Goal: Transaction & Acquisition: Download file/media

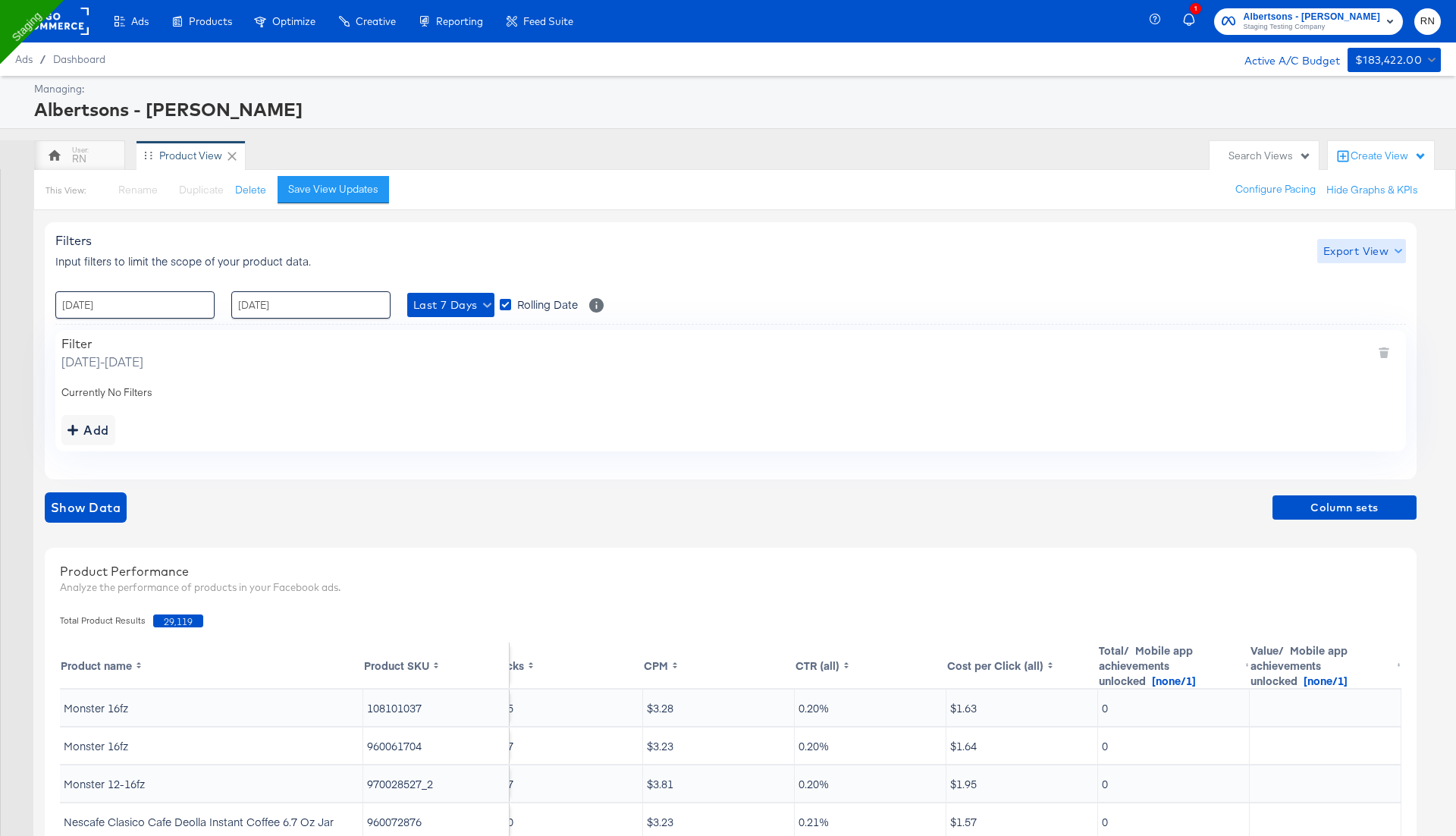
click at [1375, 254] on span "Export View" at bounding box center [1361, 251] width 76 height 19
click at [1351, 304] on span "Bulk Export" at bounding box center [1357, 313] width 59 height 32
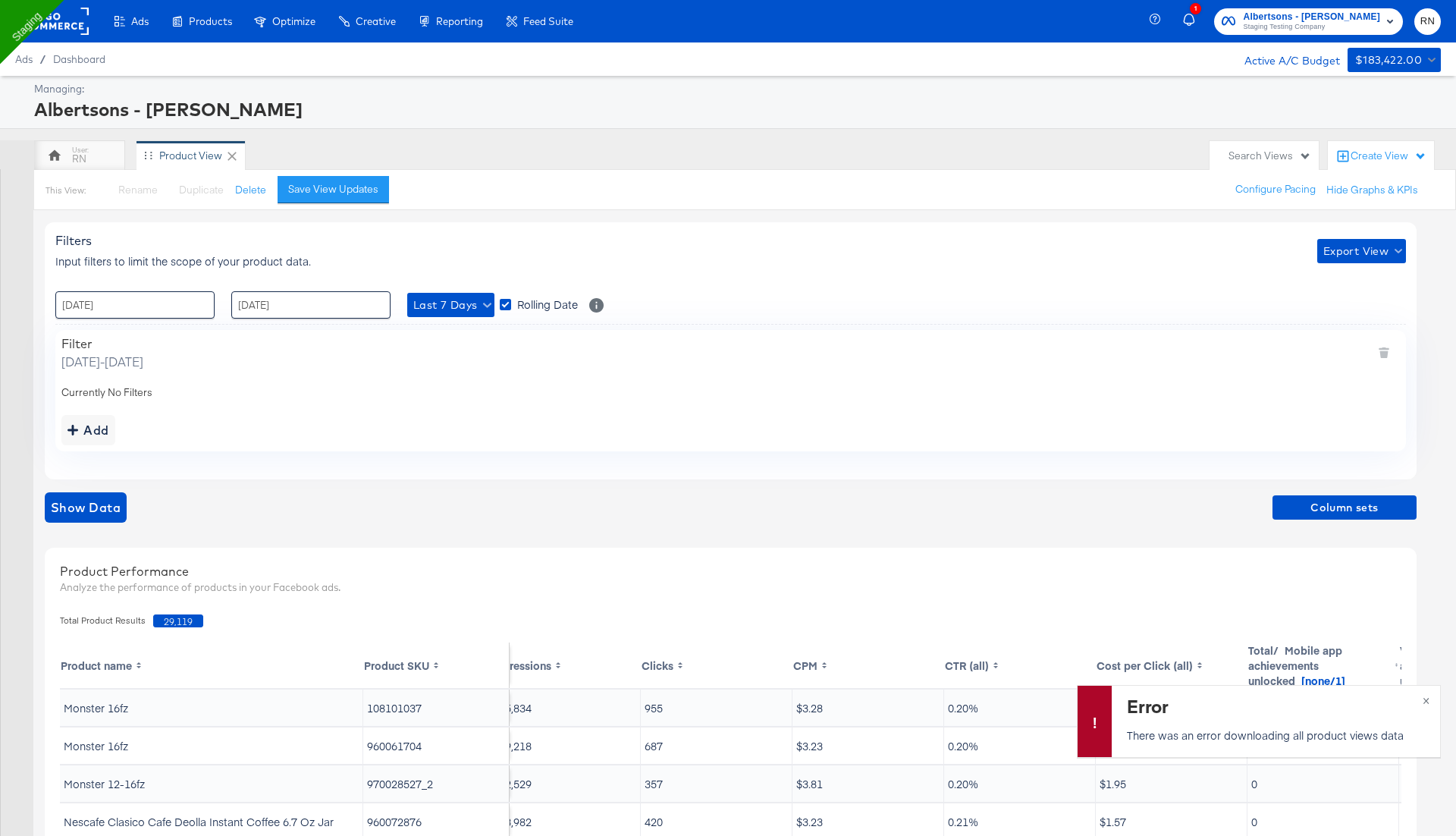
scroll to position [0, 326]
click at [1359, 501] on span "Column sets" at bounding box center [1344, 508] width 132 height 19
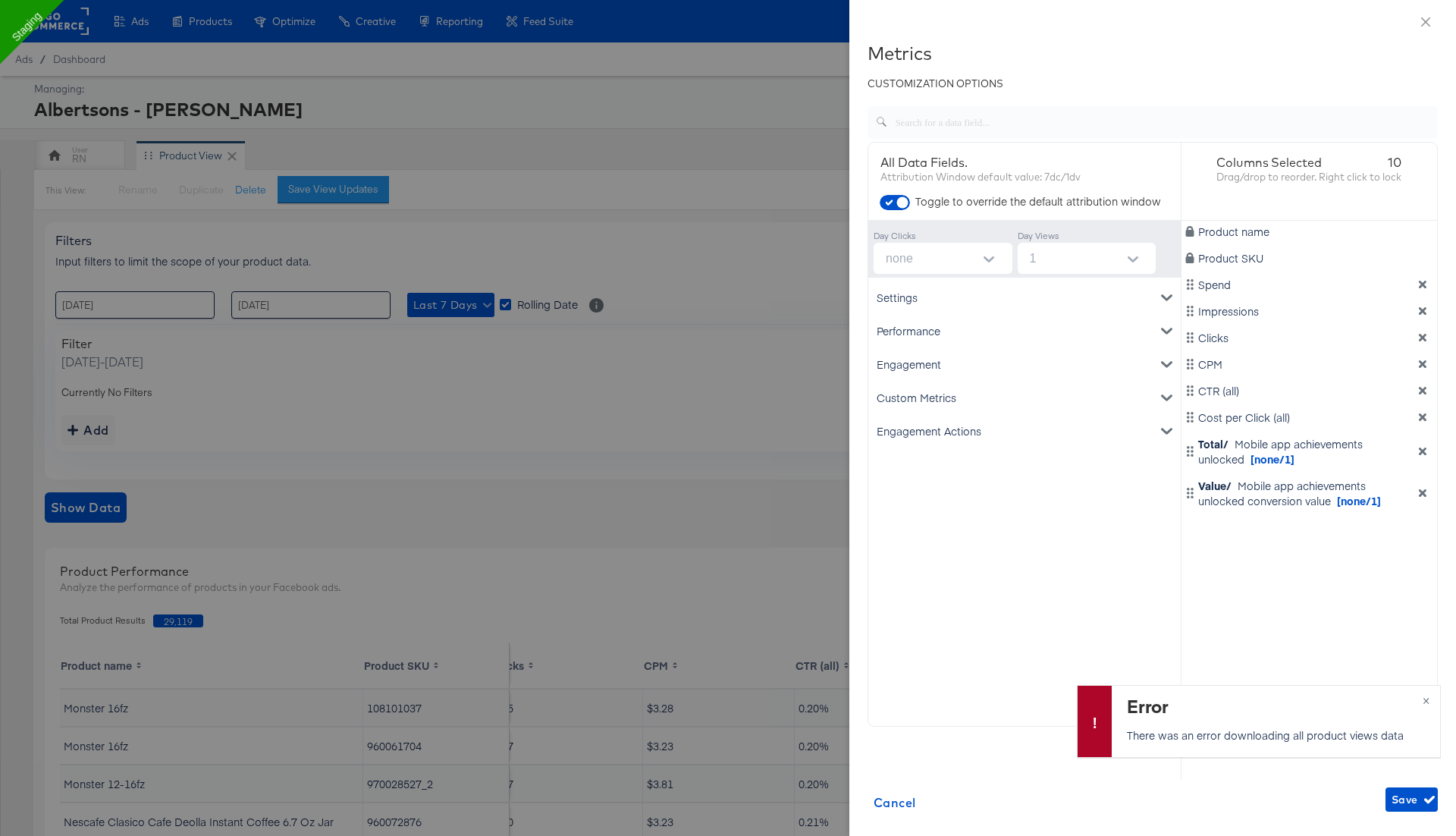
click at [1425, 449] on icon "dimension-list" at bounding box center [1422, 451] width 11 height 11
click at [1416, 804] on span "Save" at bounding box center [1411, 799] width 40 height 19
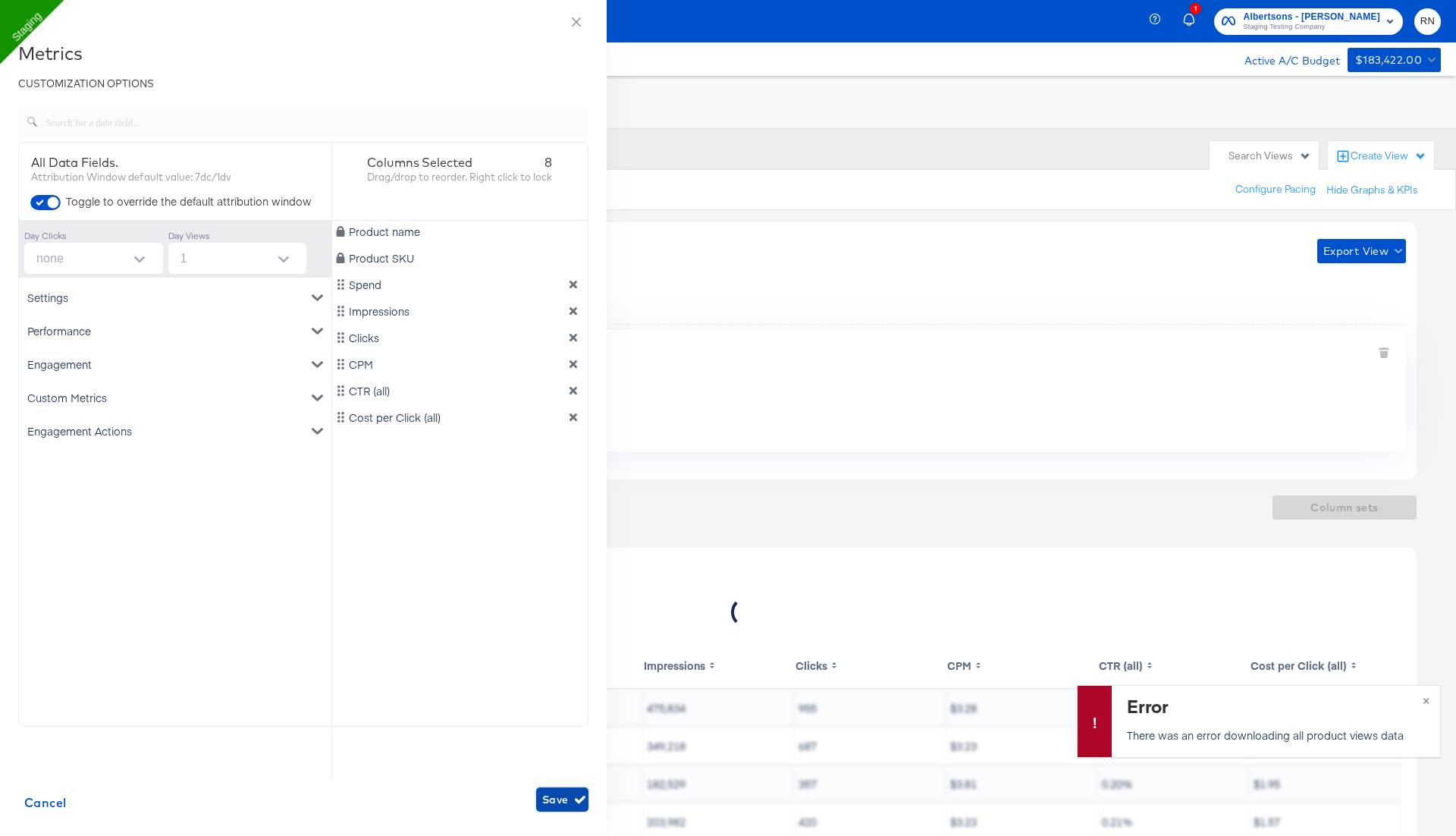
scroll to position [0, 23]
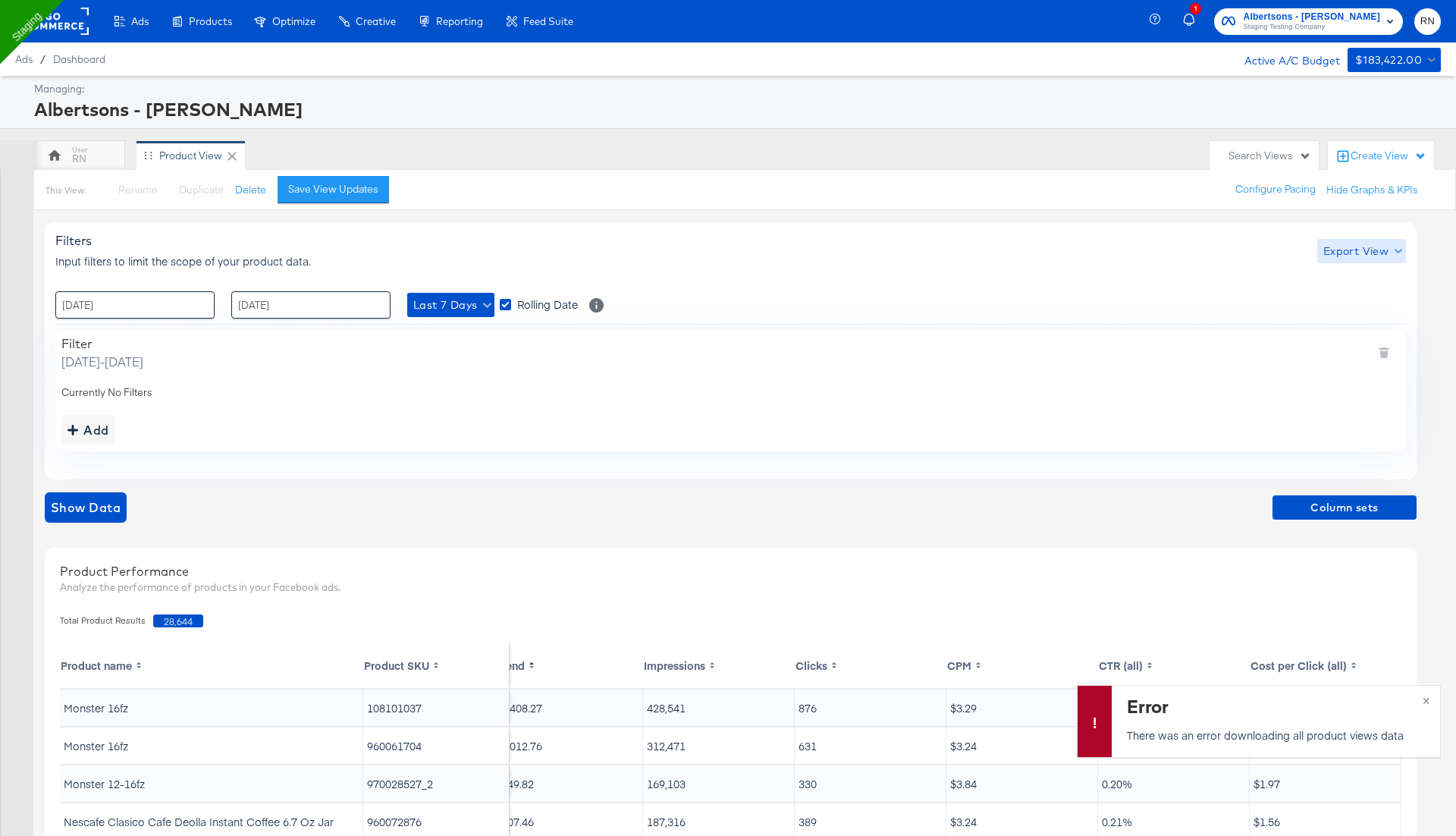
click at [1372, 243] on span "Export View" at bounding box center [1361, 251] width 76 height 19
click at [1360, 308] on span "Bulk Export" at bounding box center [1357, 313] width 59 height 32
click at [1347, 511] on span "Column sets" at bounding box center [1344, 508] width 132 height 19
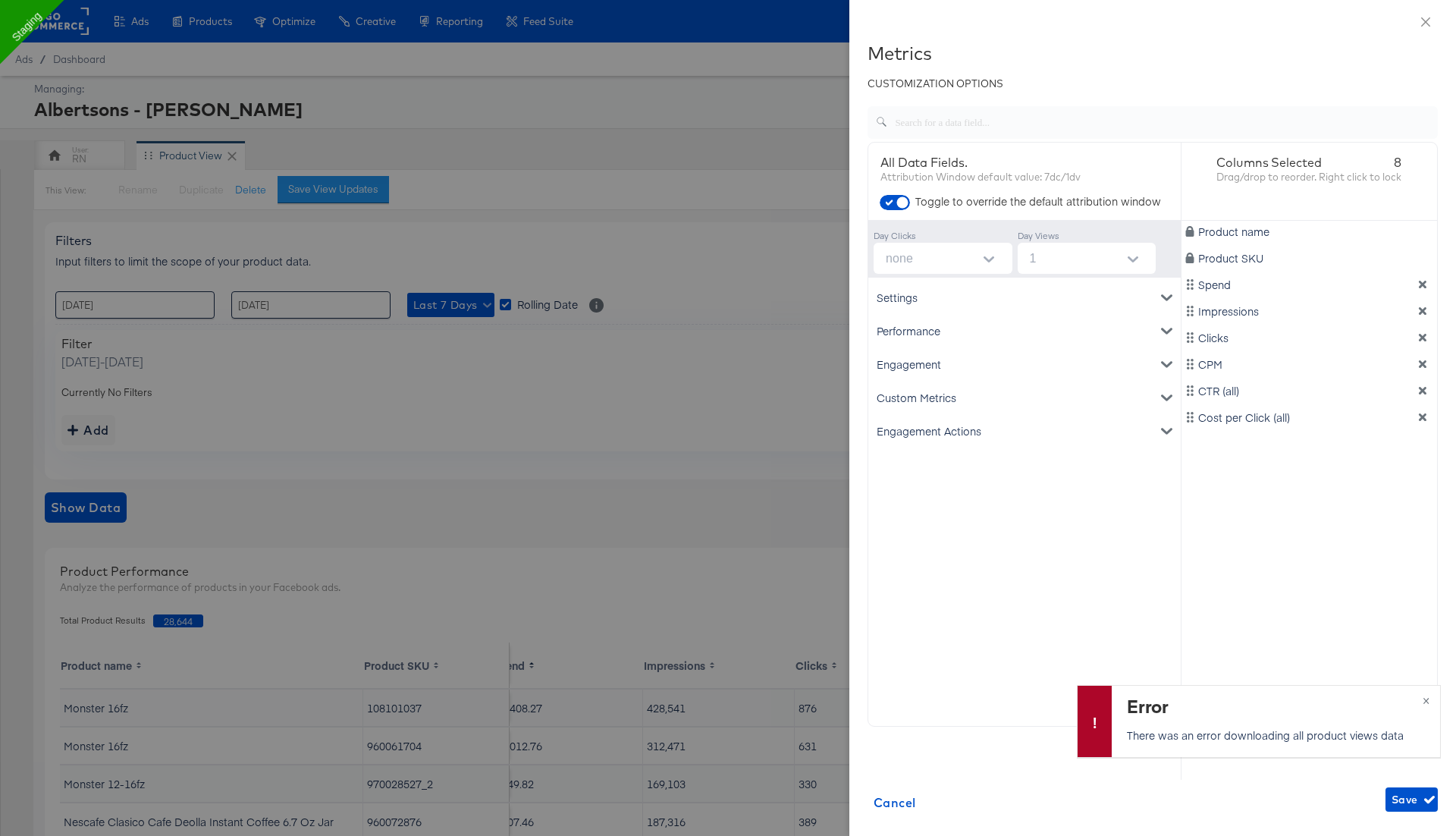
click at [1039, 366] on div "Engagement" at bounding box center [1024, 364] width 306 height 33
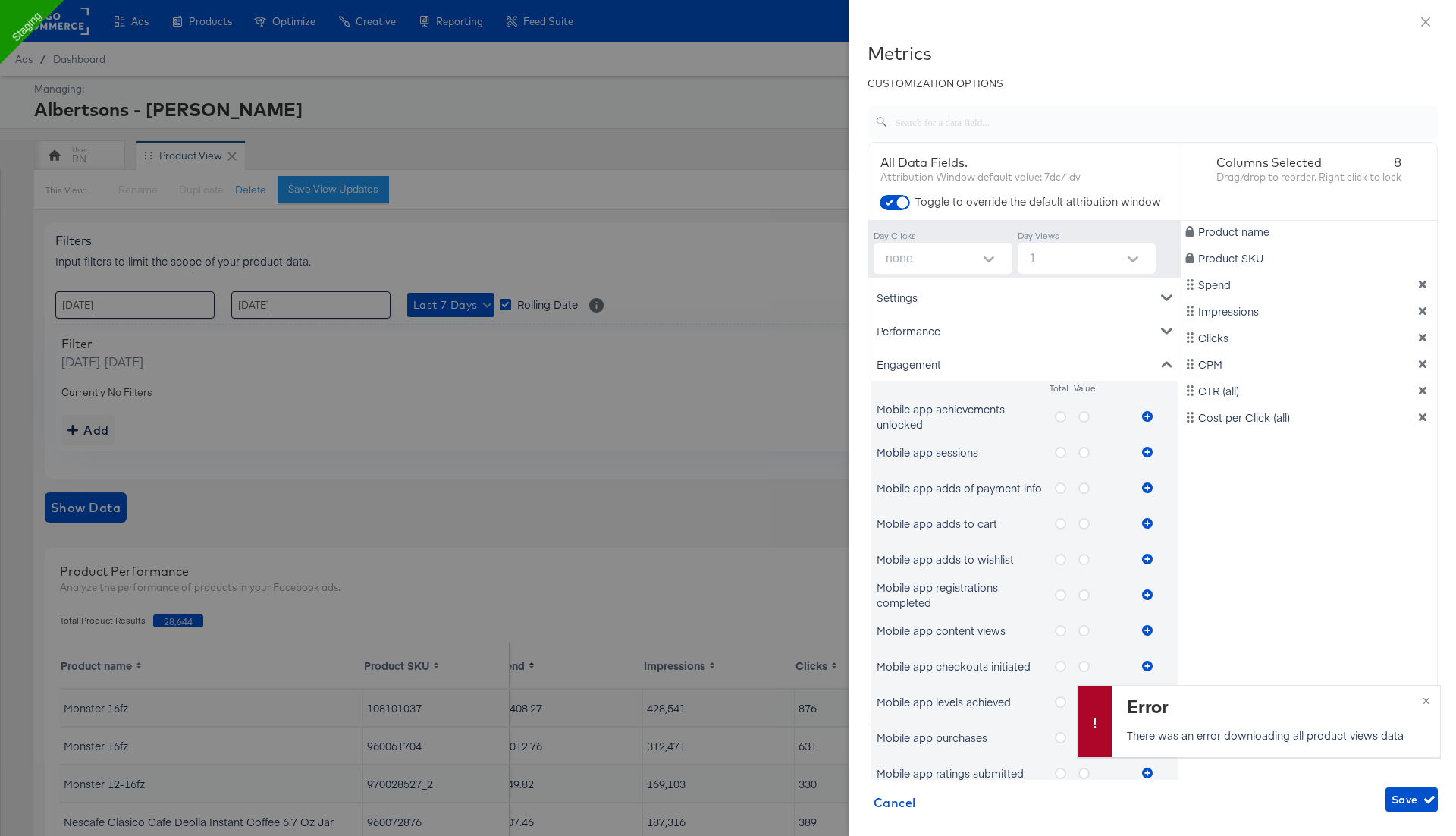
click at [1057, 418] on icon "metrics-list" at bounding box center [1061, 417] width 12 height 12
click at [0, 0] on input "metrics-list" at bounding box center [0, 0] width 0 height 0
click at [1147, 416] on icon "metrics-list" at bounding box center [1147, 416] width 11 height 11
click at [1082, 417] on icon "metrics-list" at bounding box center [1084, 417] width 12 height 12
click at [0, 0] on input "metrics-list" at bounding box center [0, 0] width 0 height 0
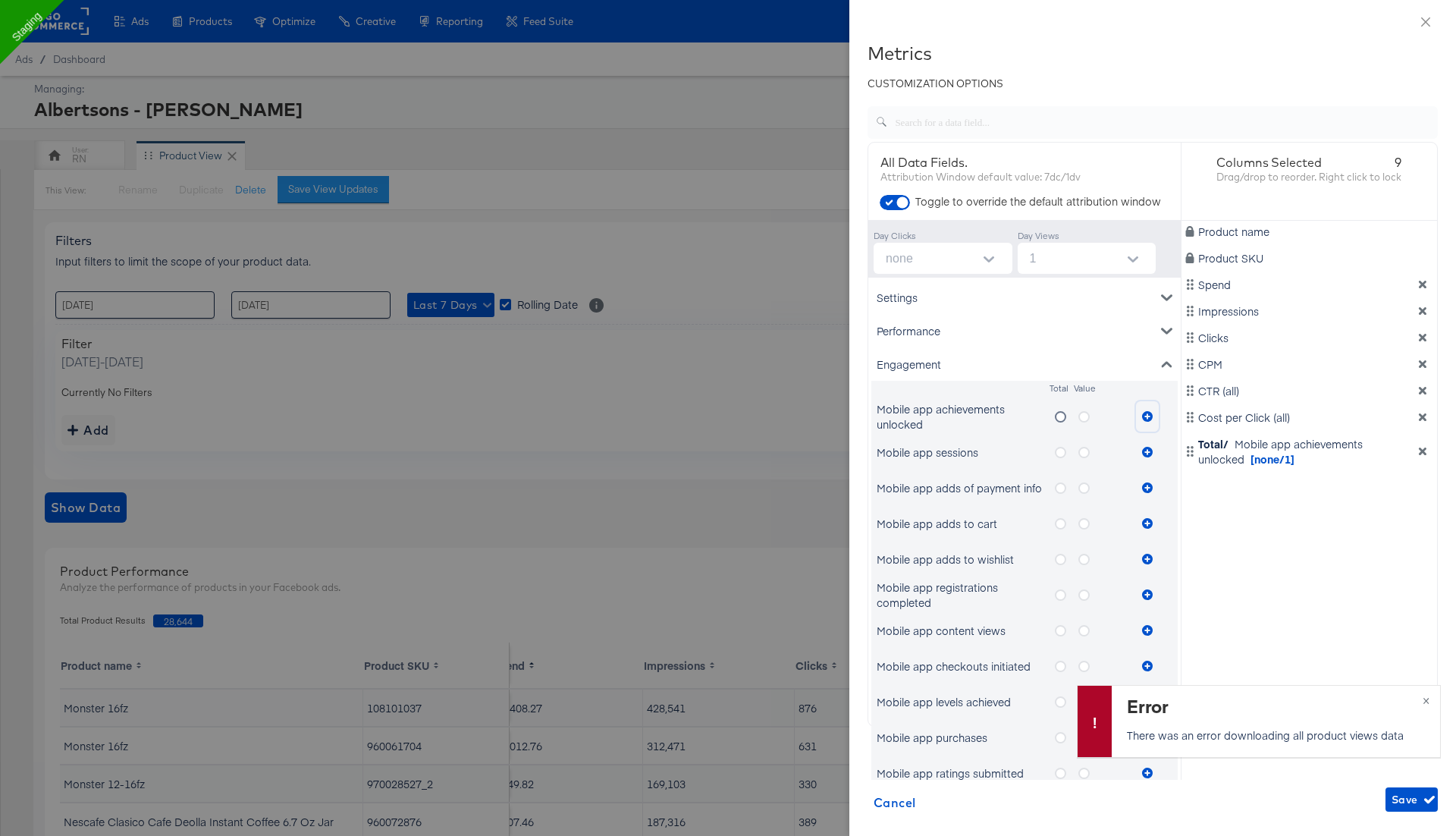
click at [1150, 407] on button "metrics-list" at bounding box center [1147, 416] width 22 height 31
click at [1403, 797] on span "Save" at bounding box center [1411, 799] width 40 height 19
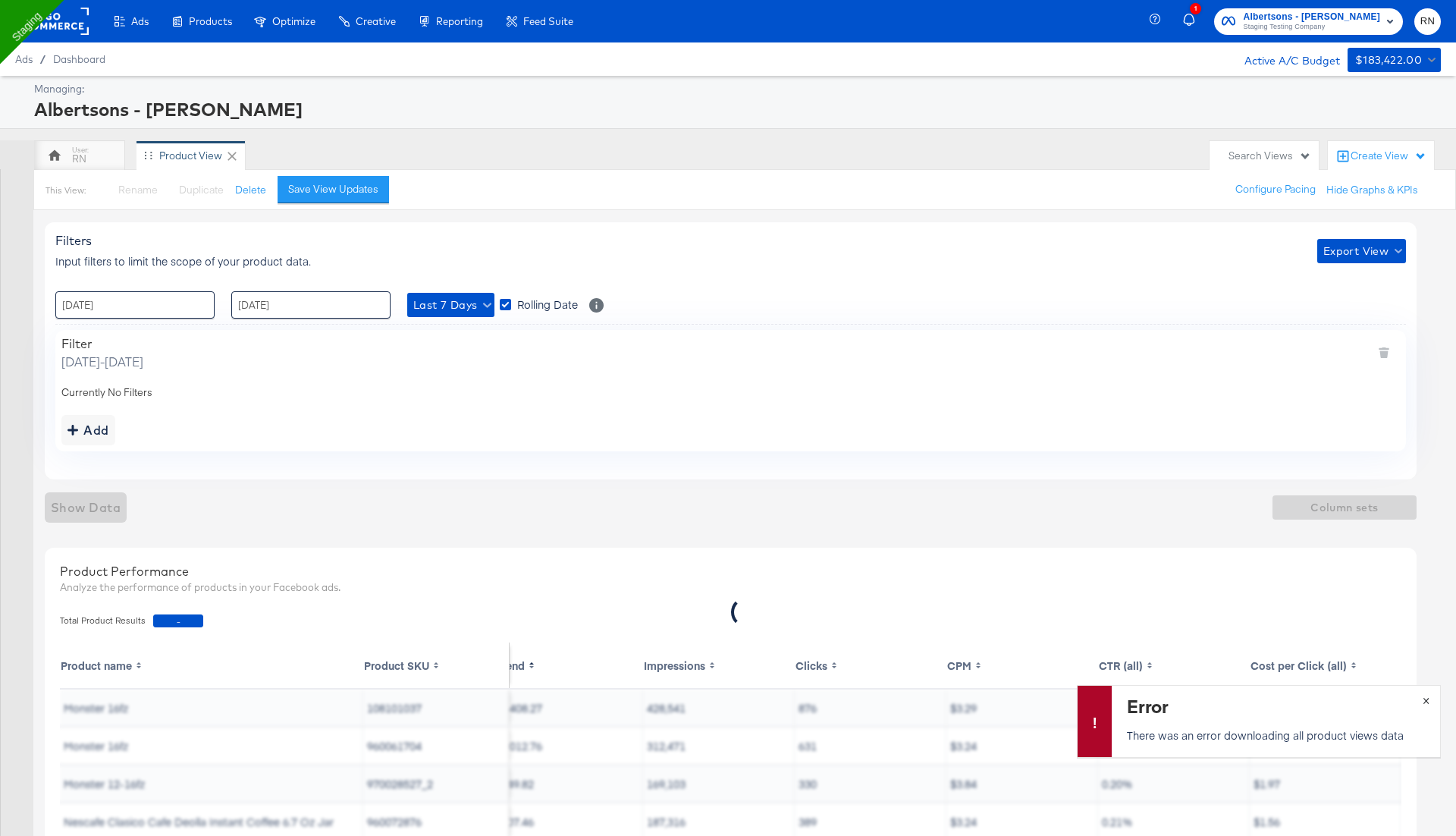
click at [1426, 698] on button "×" at bounding box center [1426, 699] width 28 height 27
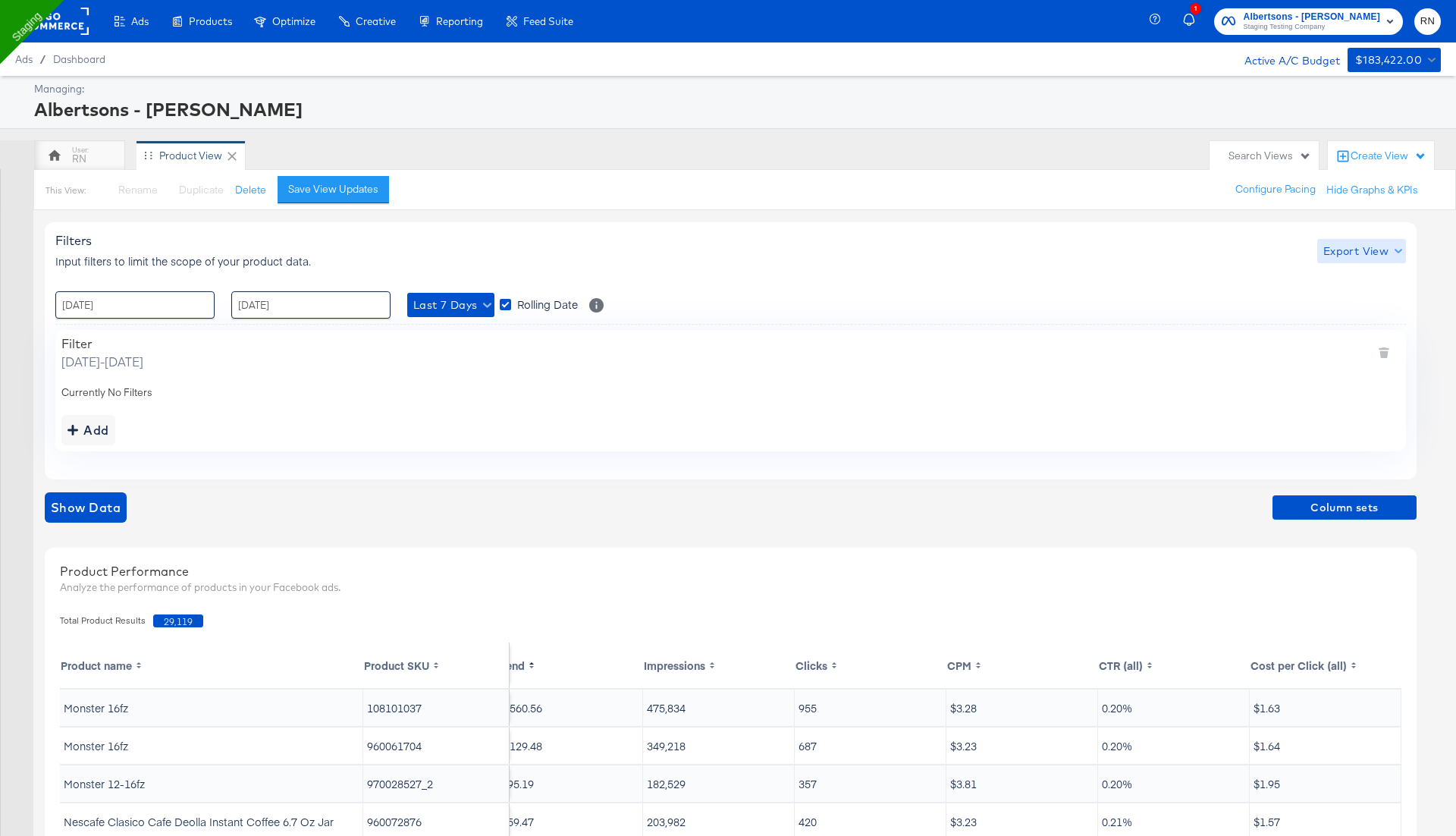
click at [1367, 257] on span "Export View" at bounding box center [1361, 251] width 76 height 19
click at [1348, 301] on span "Bulk Export" at bounding box center [1357, 313] width 59 height 32
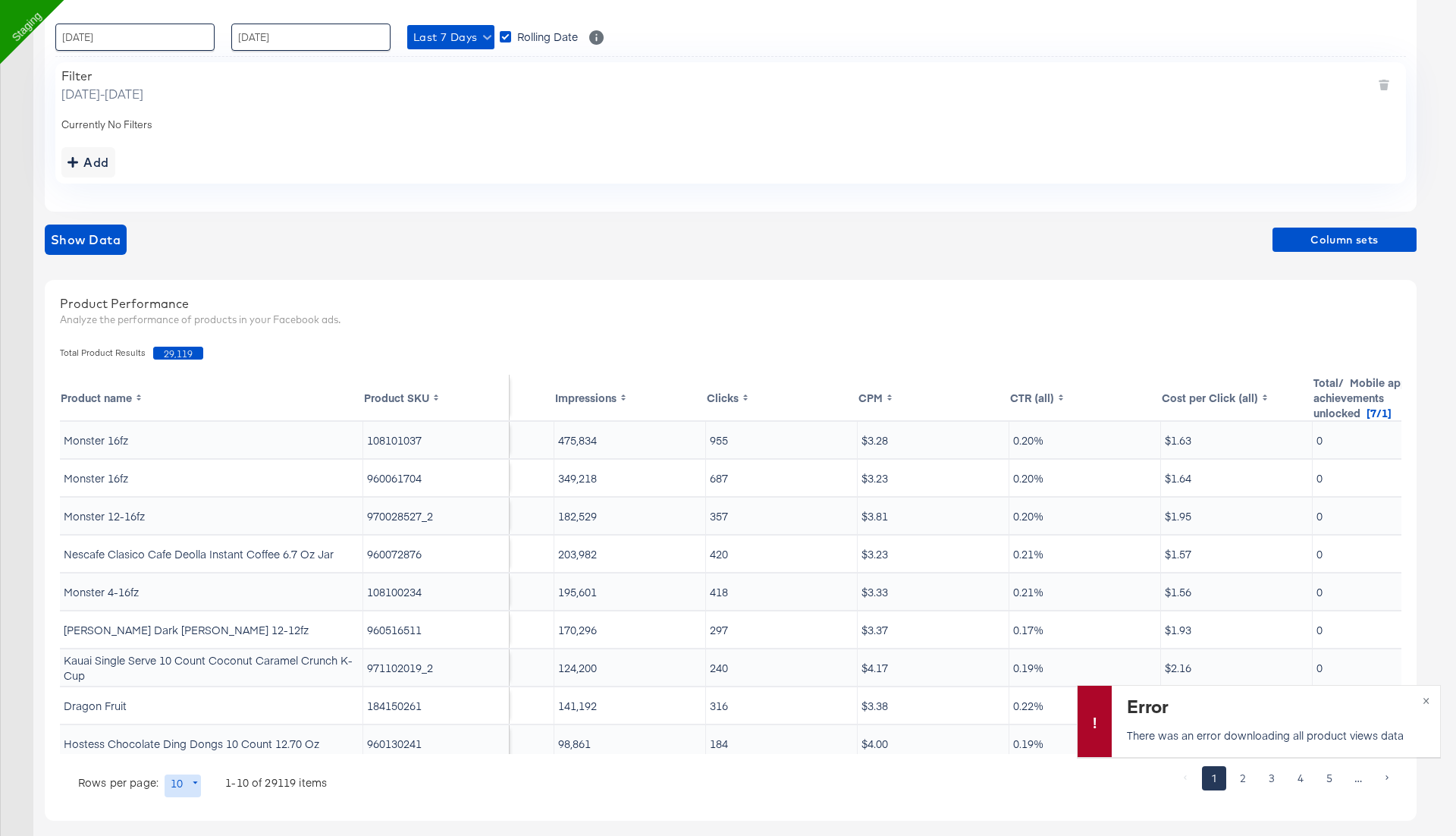
scroll to position [0, 326]
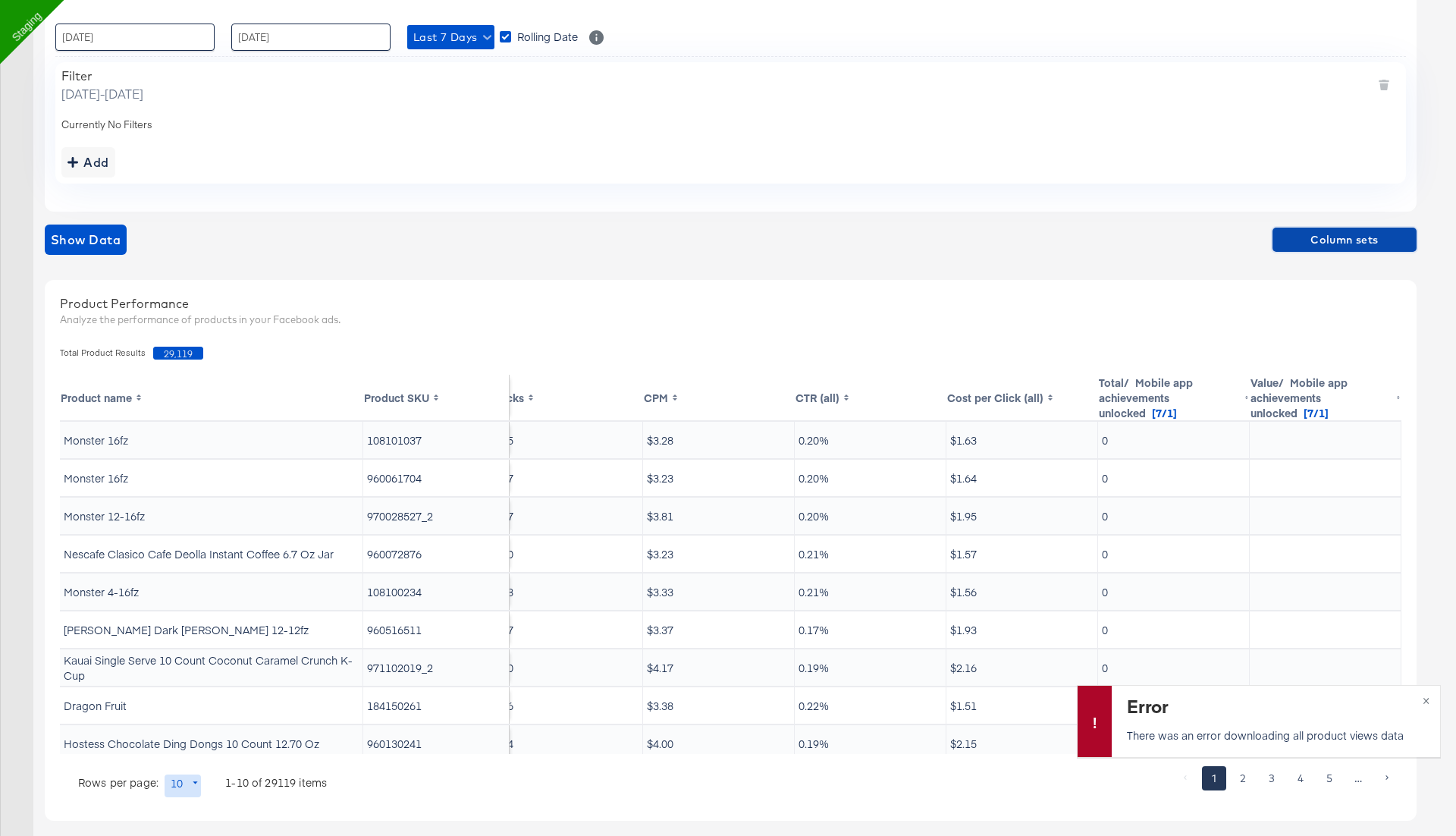
click at [1331, 234] on span "Column sets" at bounding box center [1344, 240] width 132 height 19
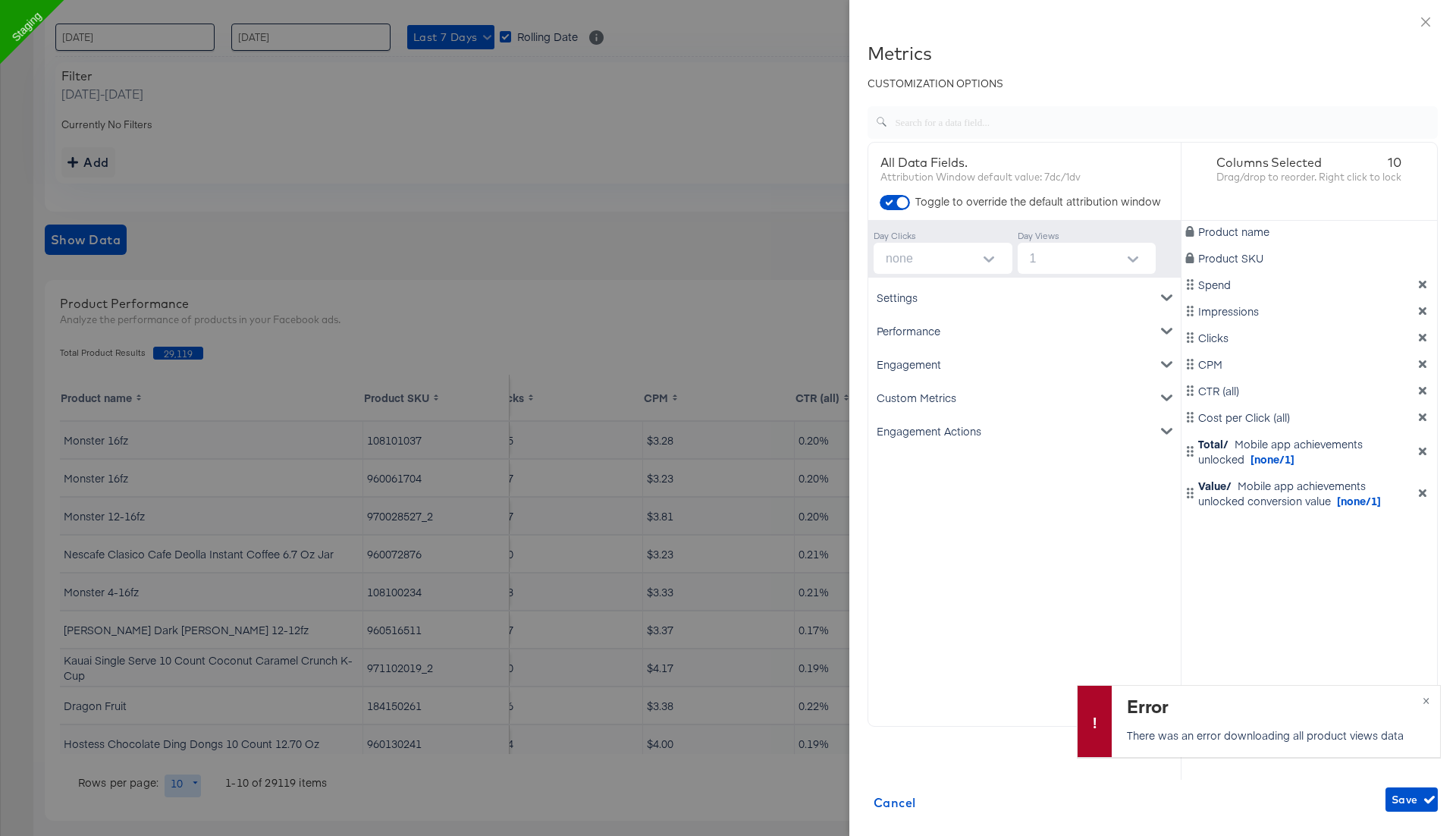
click at [1423, 454] on icon "dimension-list" at bounding box center [1422, 451] width 11 height 11
click at [1051, 365] on div "Engagement" at bounding box center [1024, 364] width 306 height 33
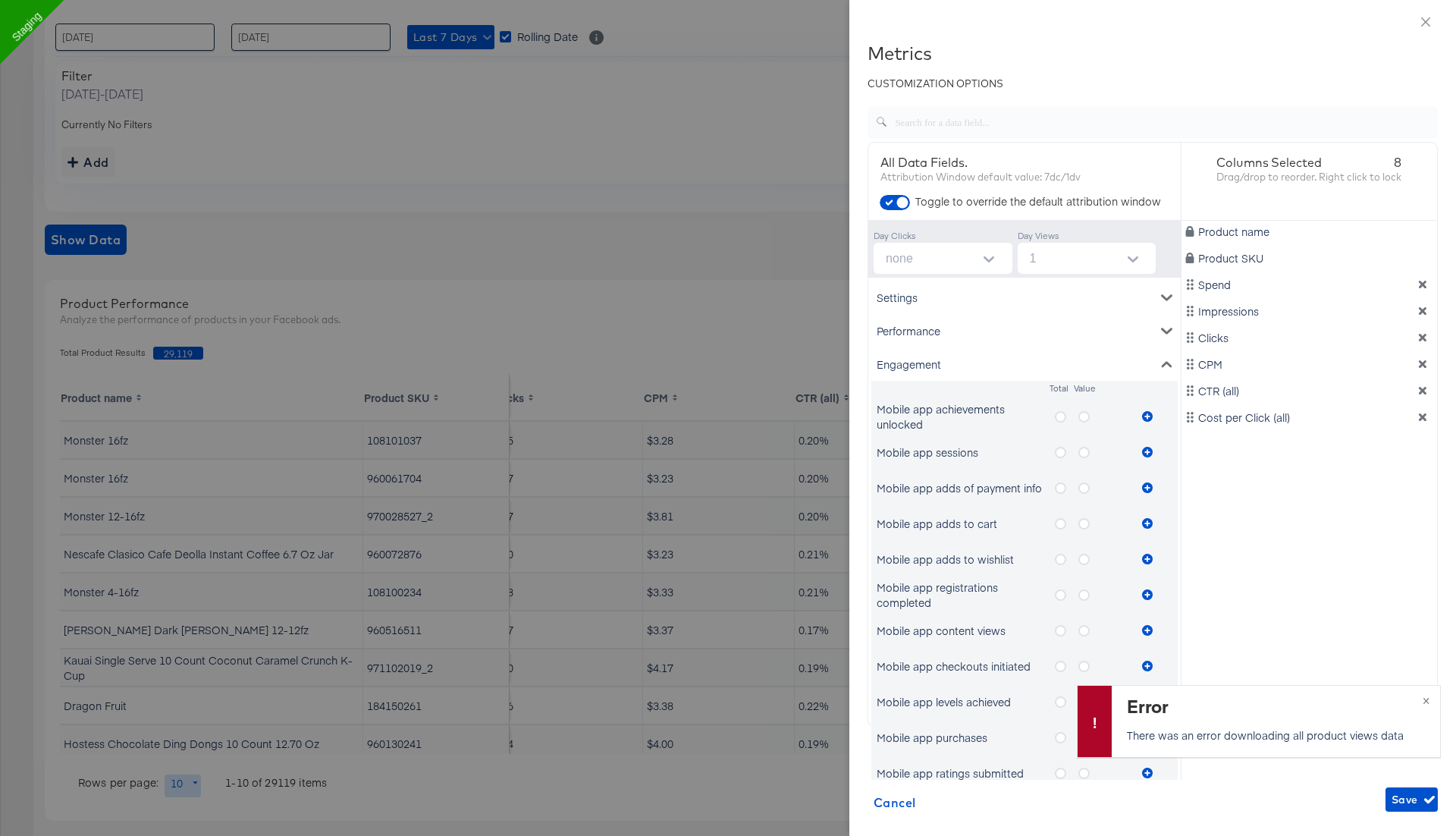
click at [1148, 362] on div "Engagement" at bounding box center [1024, 364] width 306 height 33
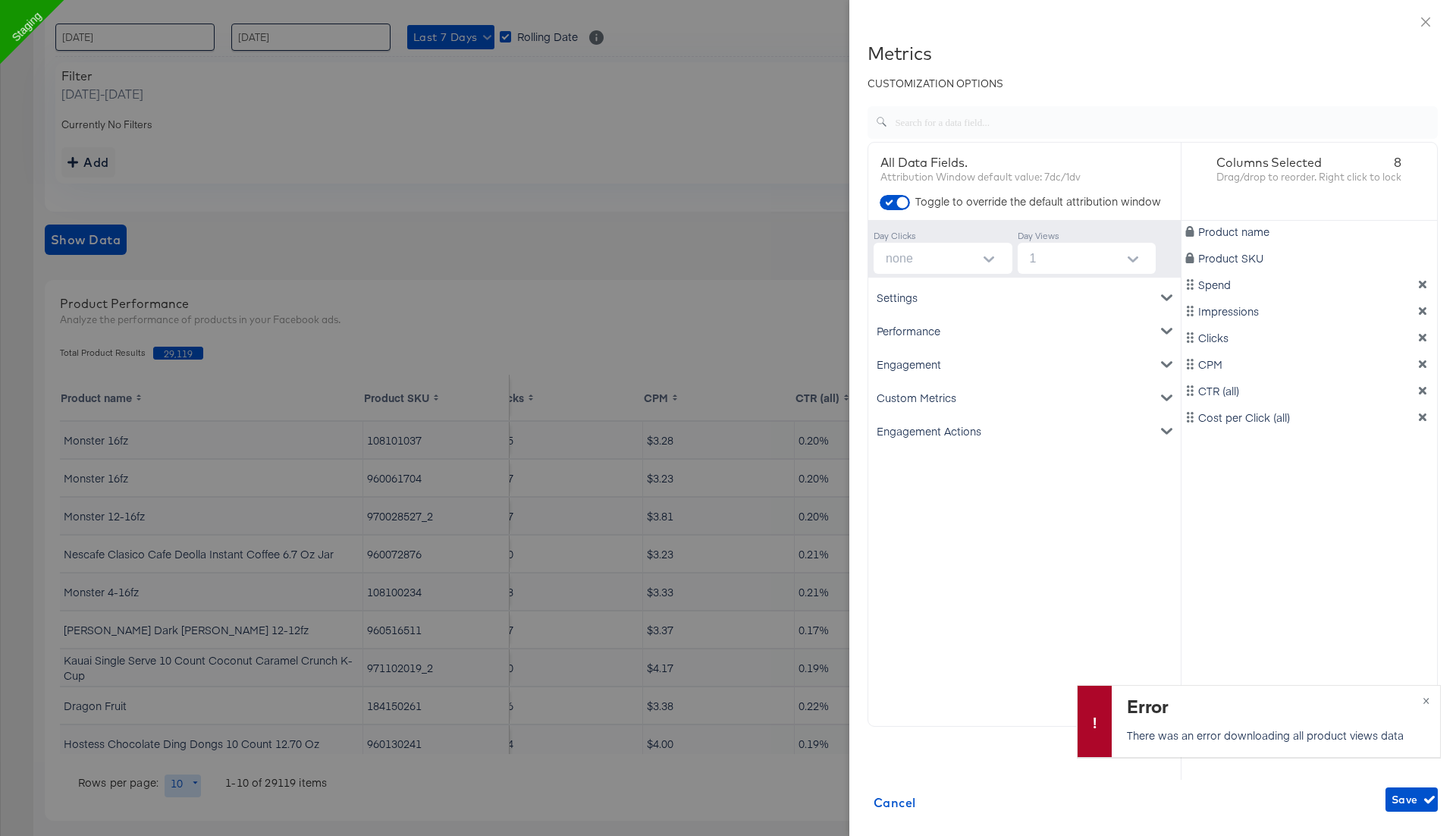
click at [985, 437] on div "Engagement Actions" at bounding box center [1024, 430] width 306 height 33
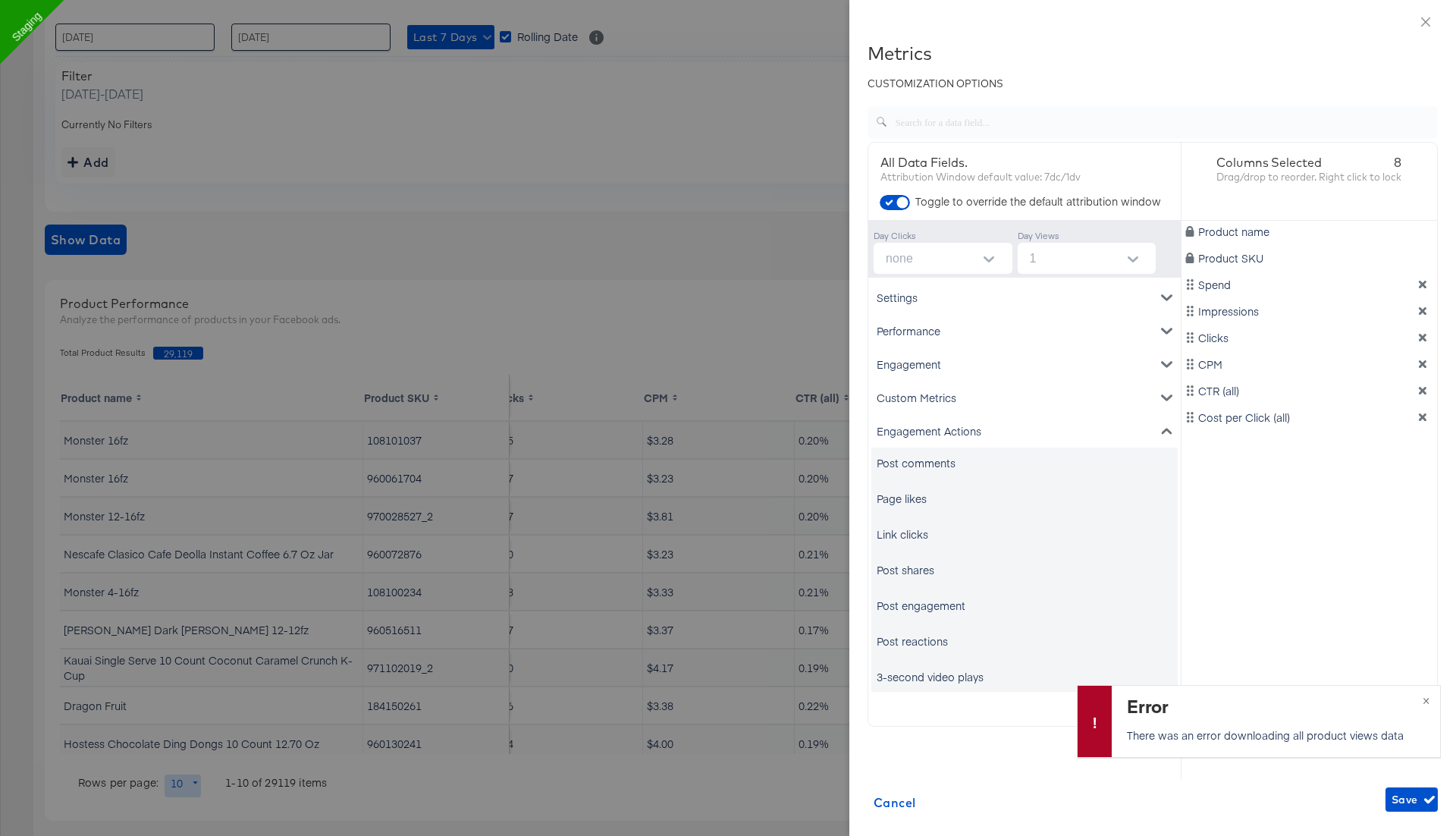
click at [914, 465] on div "Post comments" at bounding box center [915, 463] width 79 height 15
click at [904, 500] on div "Page likes" at bounding box center [901, 499] width 50 height 15
click at [907, 538] on div "Link clicks" at bounding box center [902, 534] width 51 height 15
click at [1406, 799] on span "Save" at bounding box center [1411, 799] width 40 height 19
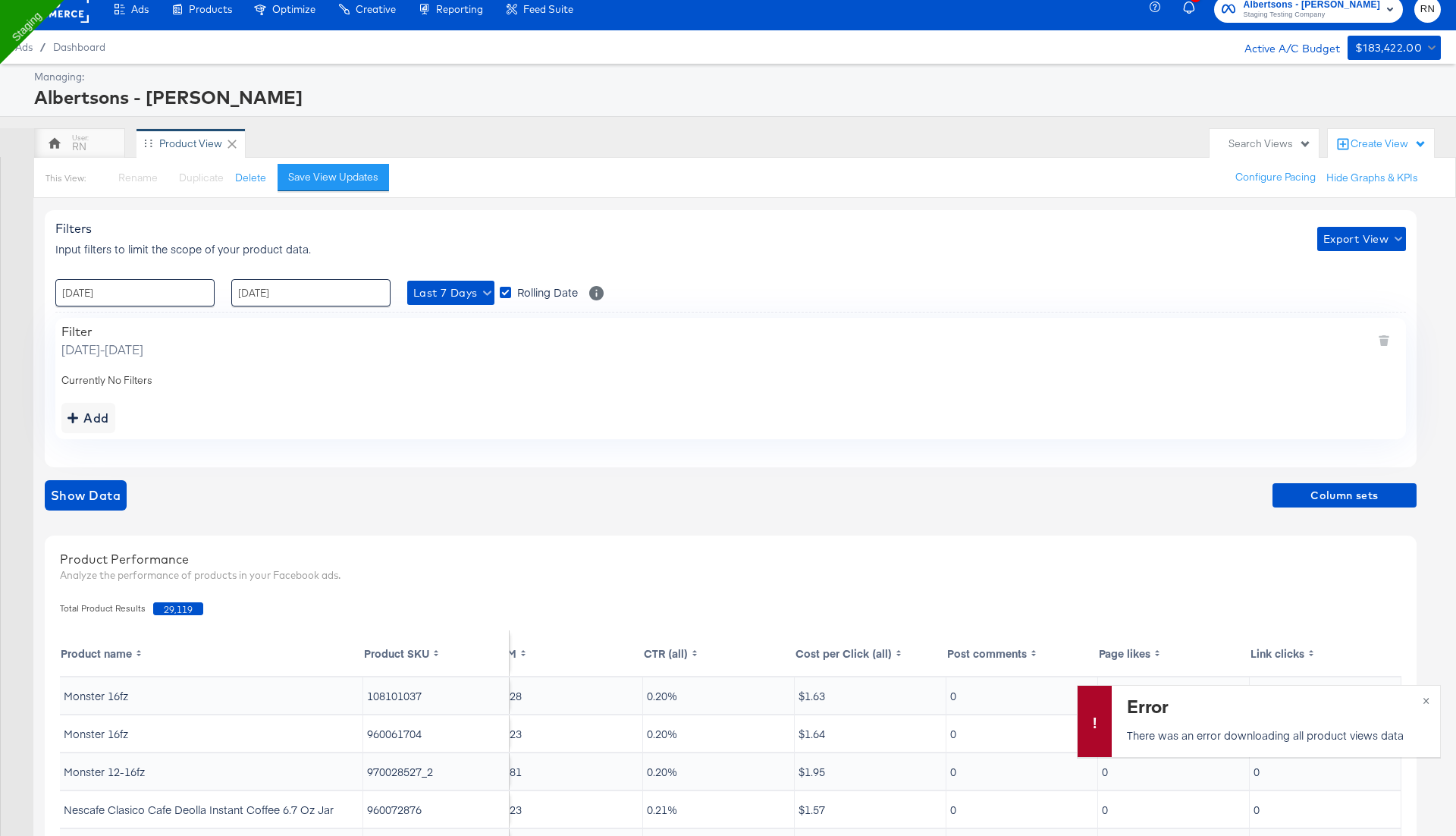
scroll to position [0, 0]
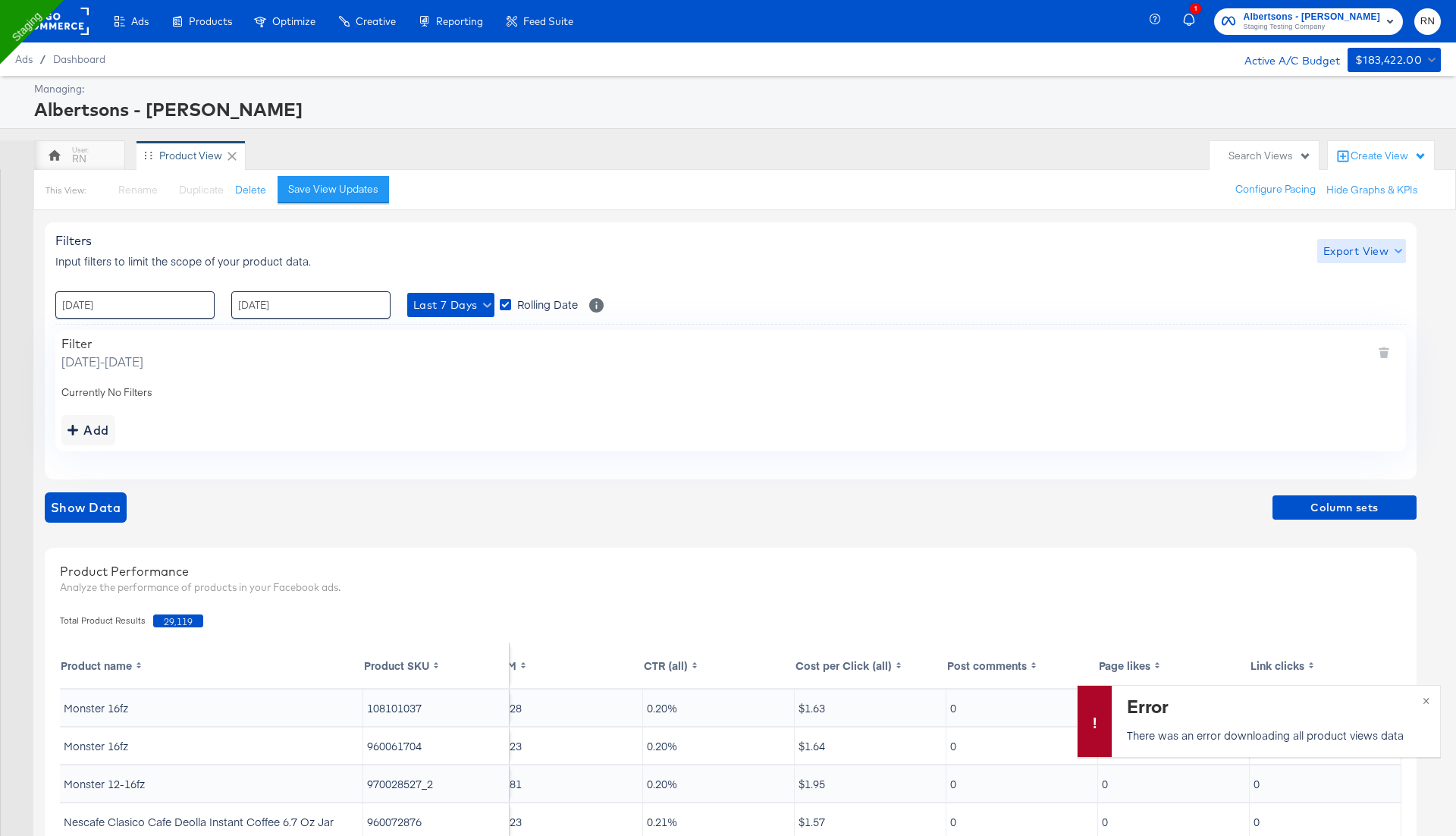
click at [1361, 246] on span "Export View" at bounding box center [1361, 251] width 76 height 19
click at [1345, 308] on span "Bulk Export" at bounding box center [1357, 313] width 59 height 32
click at [1319, 509] on span "Column sets" at bounding box center [1344, 508] width 132 height 19
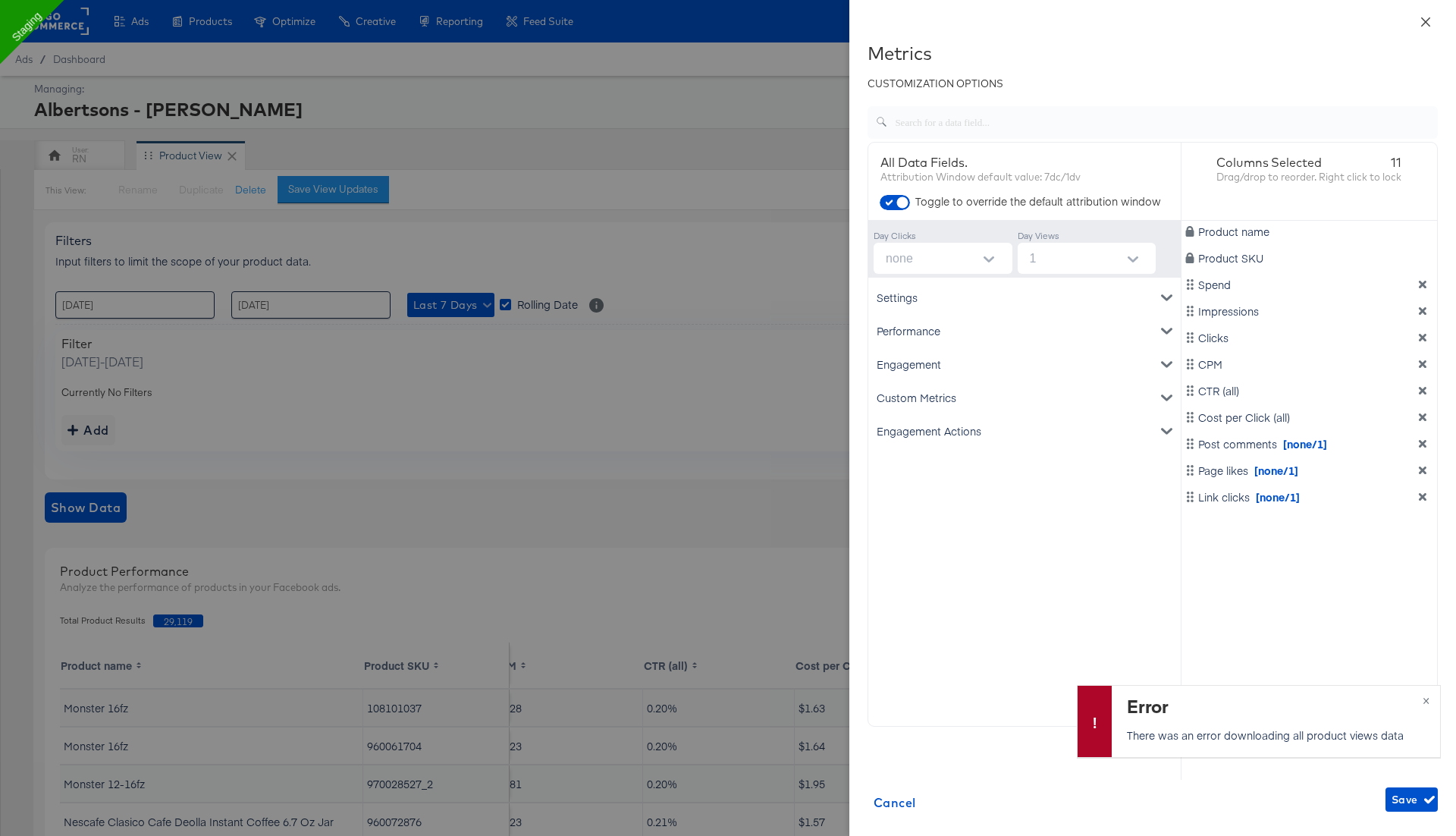
click at [1421, 21] on icon "close" at bounding box center [1425, 22] width 12 height 12
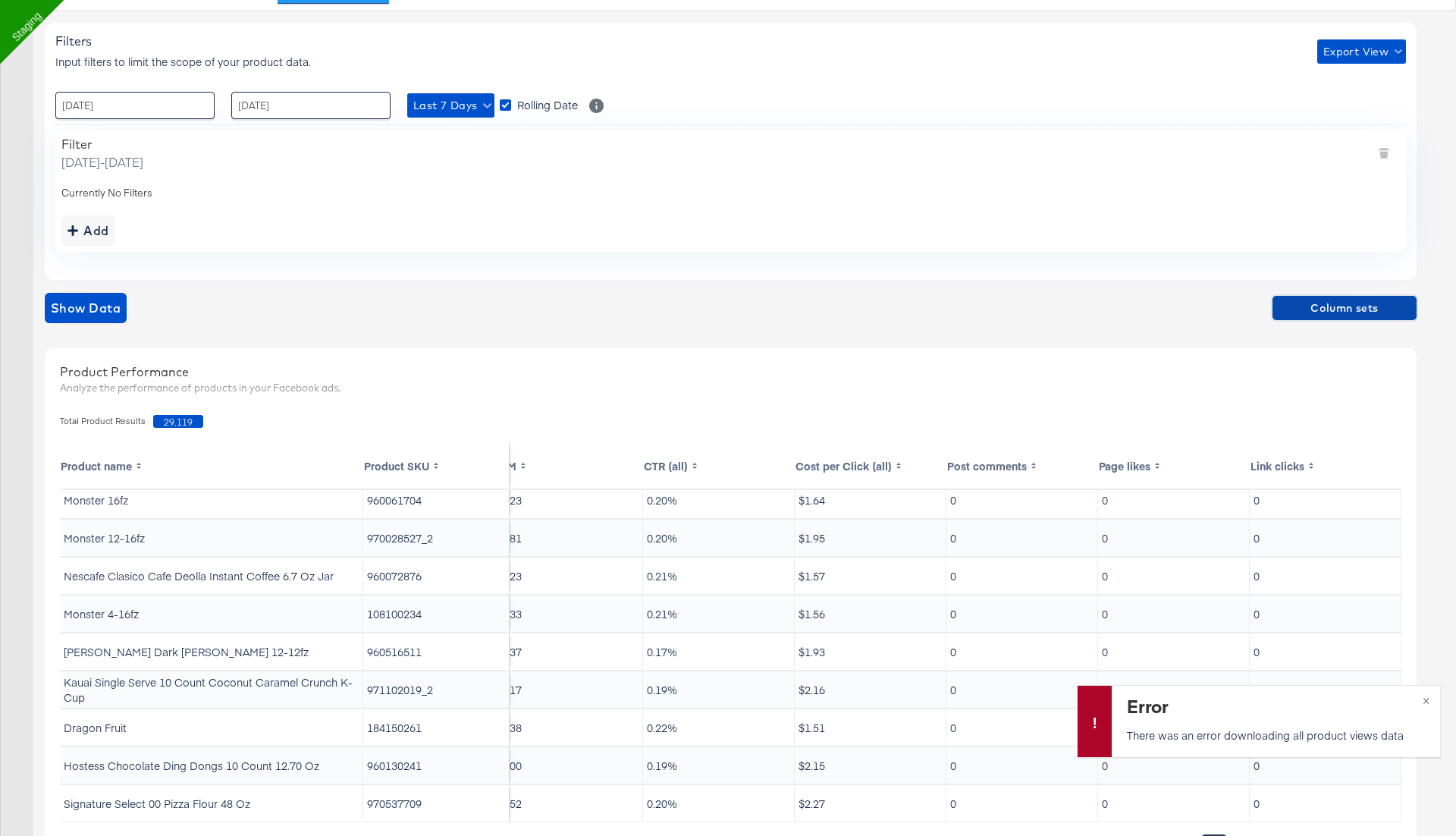
scroll to position [281, 0]
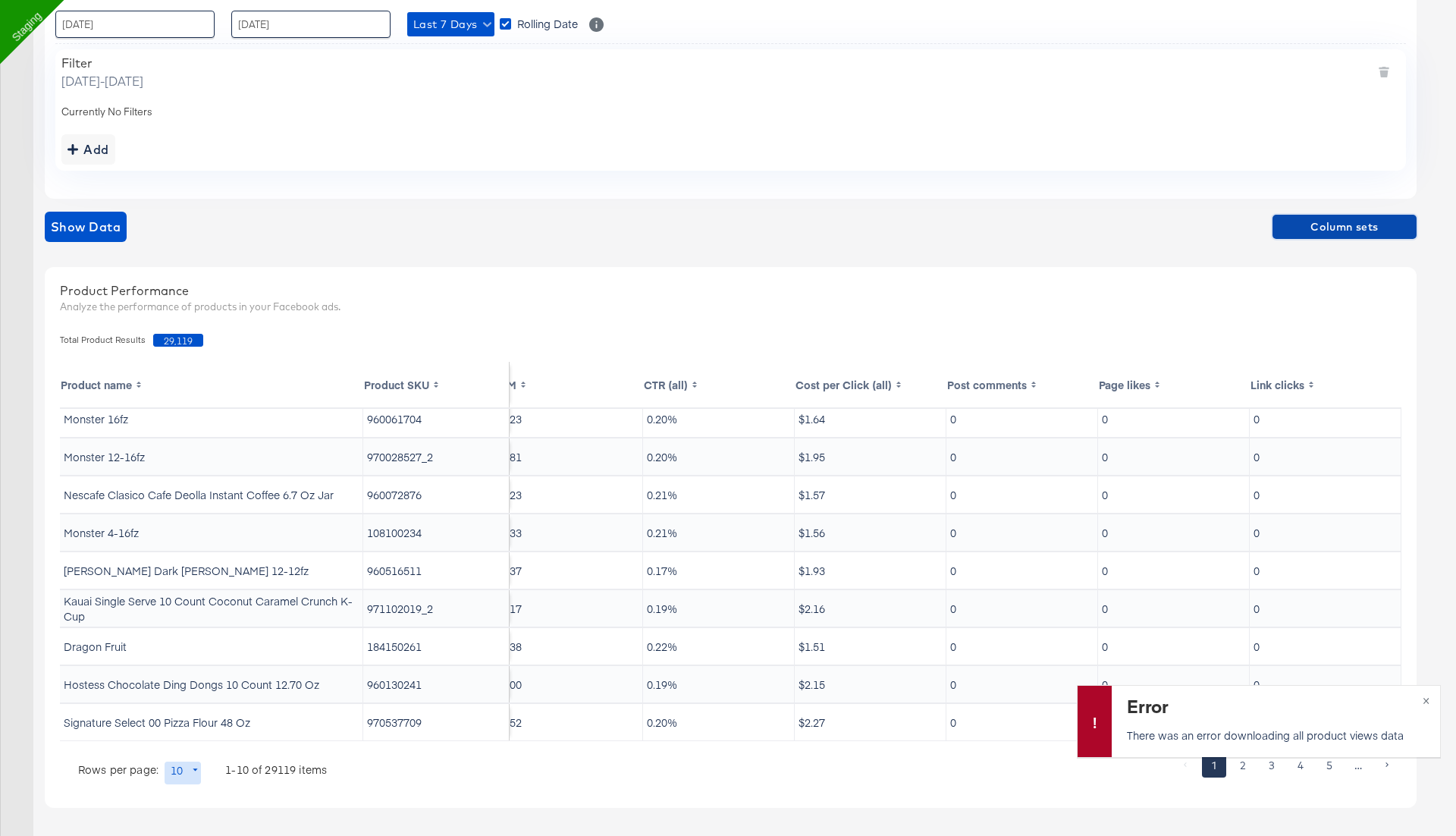
click at [1319, 218] on span "Column sets" at bounding box center [1344, 227] width 132 height 19
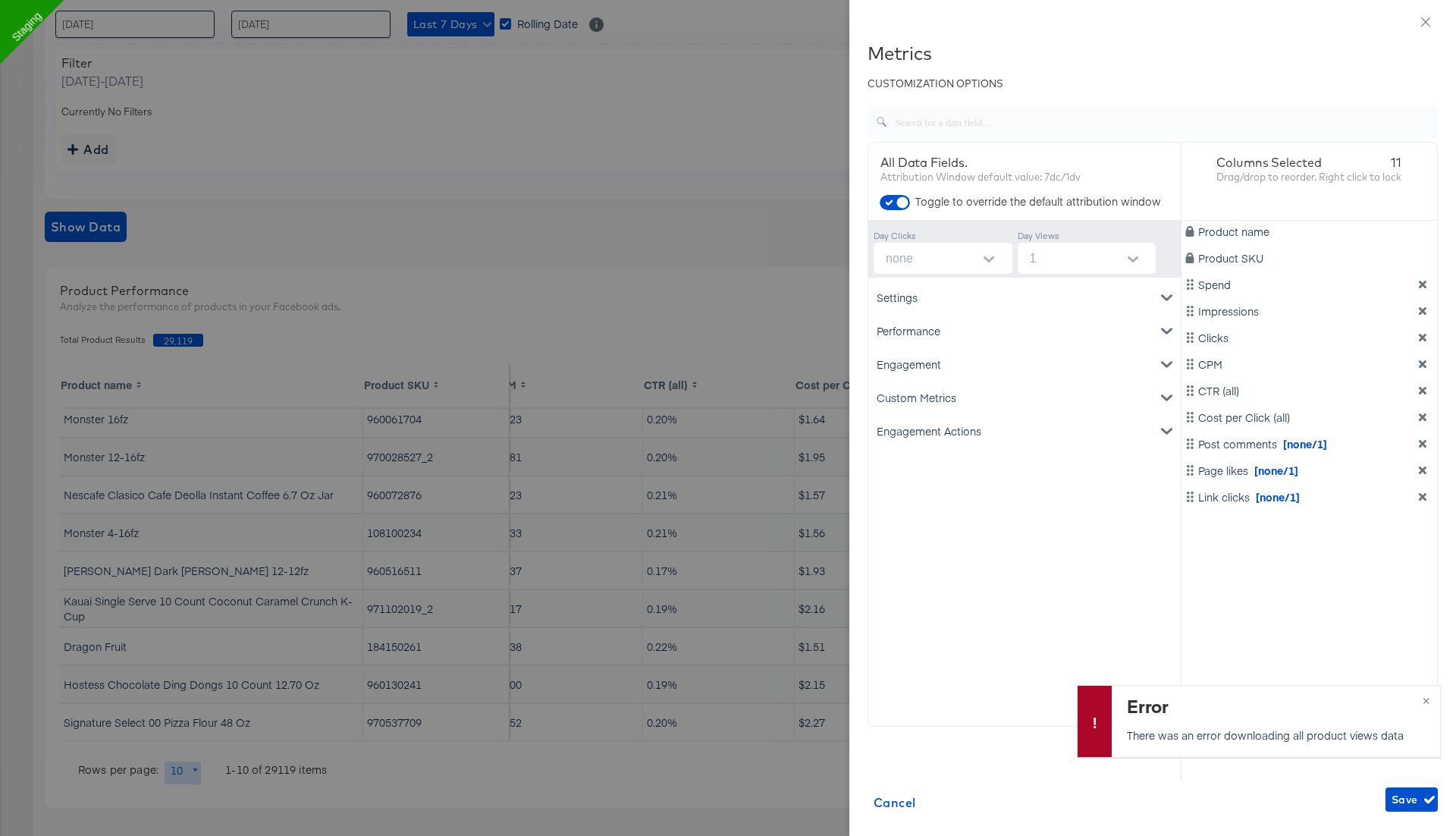
click at [981, 259] on button "Open" at bounding box center [988, 259] width 22 height 22
click at [959, 291] on li "none" at bounding box center [942, 295] width 139 height 24
click at [928, 429] on div "Engagement Actions" at bounding box center [1024, 430] width 306 height 33
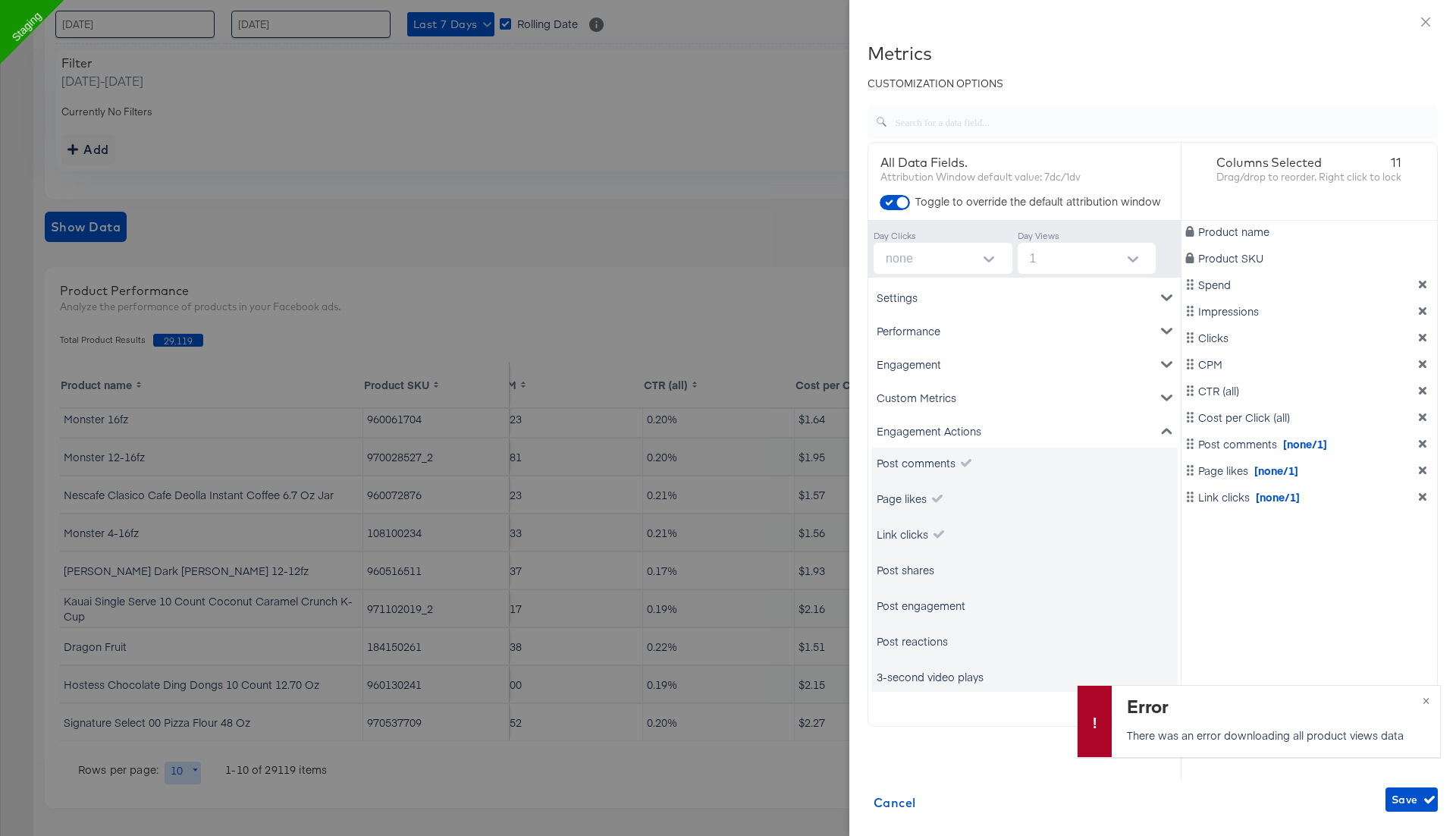
click at [920, 364] on div "Engagement" at bounding box center [1024, 364] width 306 height 33
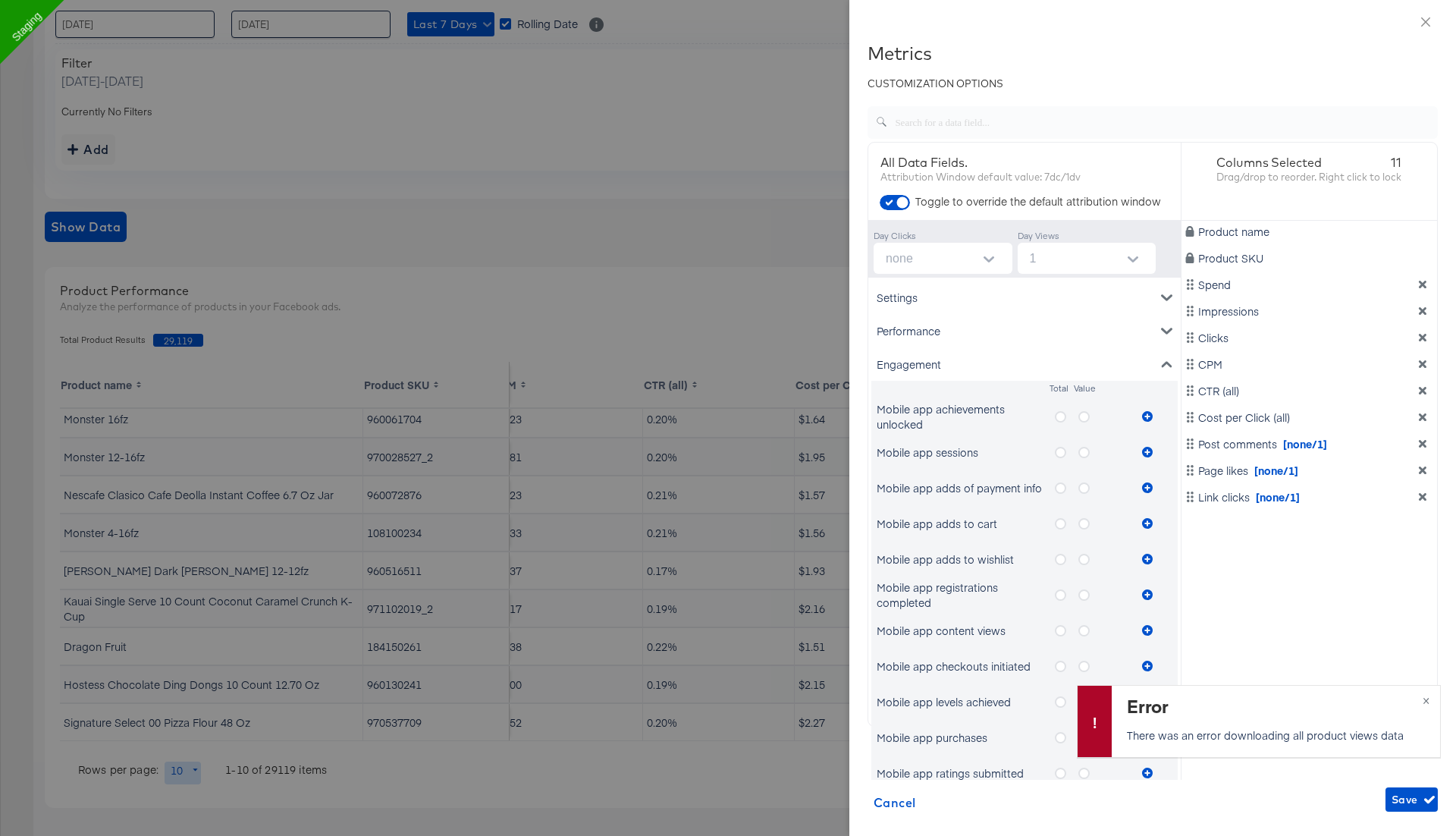
click at [1065, 486] on icon "metrics-list" at bounding box center [1061, 489] width 12 height 12
click at [0, 0] on input "metrics-list" at bounding box center [0, 0] width 0 height 0
click at [1145, 487] on icon "metrics-list" at bounding box center [1147, 488] width 11 height 11
click at [1416, 793] on span "Save" at bounding box center [1411, 799] width 40 height 19
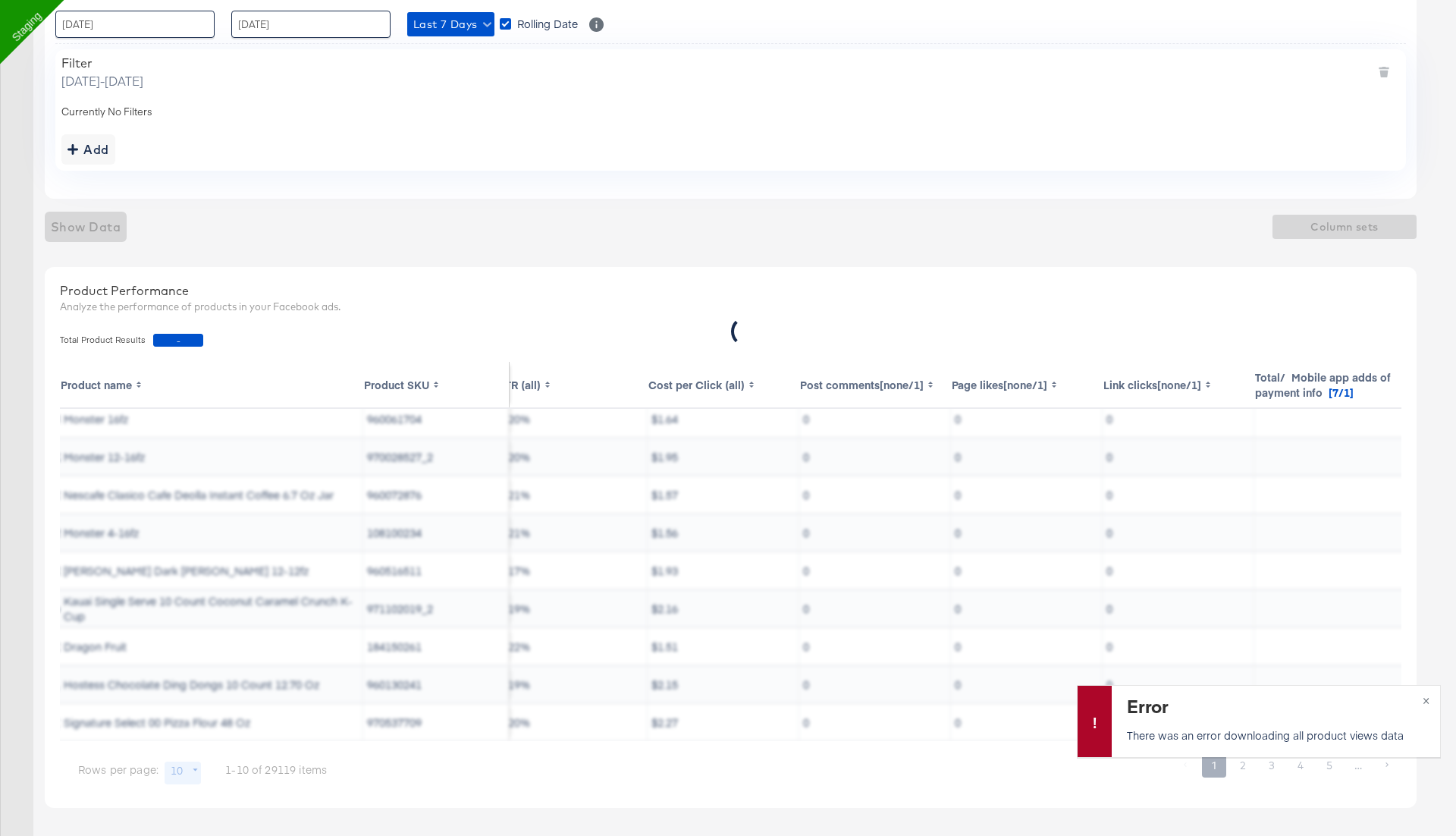
scroll to position [47, 630]
click at [1433, 697] on button "×" at bounding box center [1426, 699] width 28 height 27
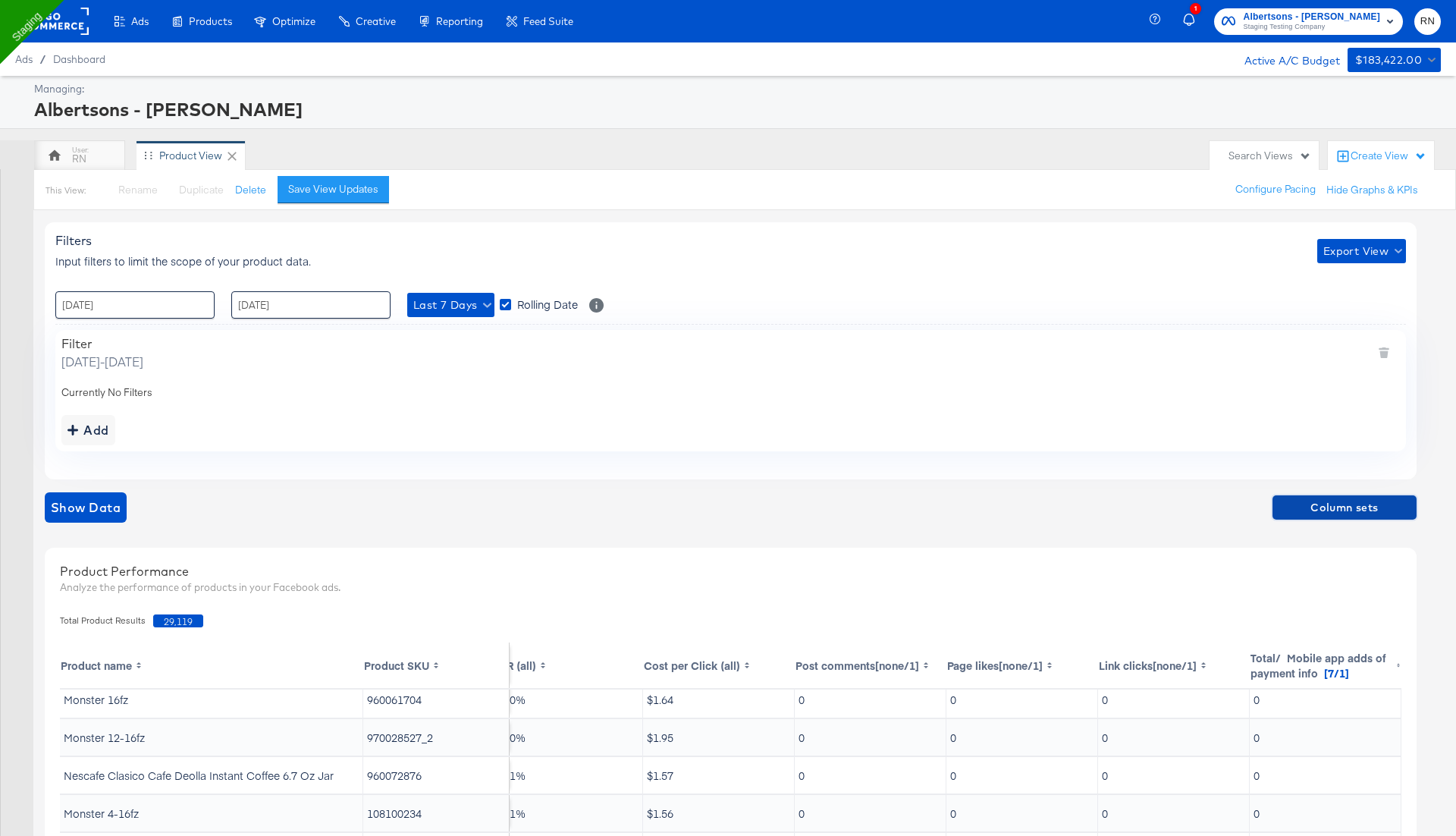
click at [1321, 507] on span "Column sets" at bounding box center [1344, 508] width 132 height 19
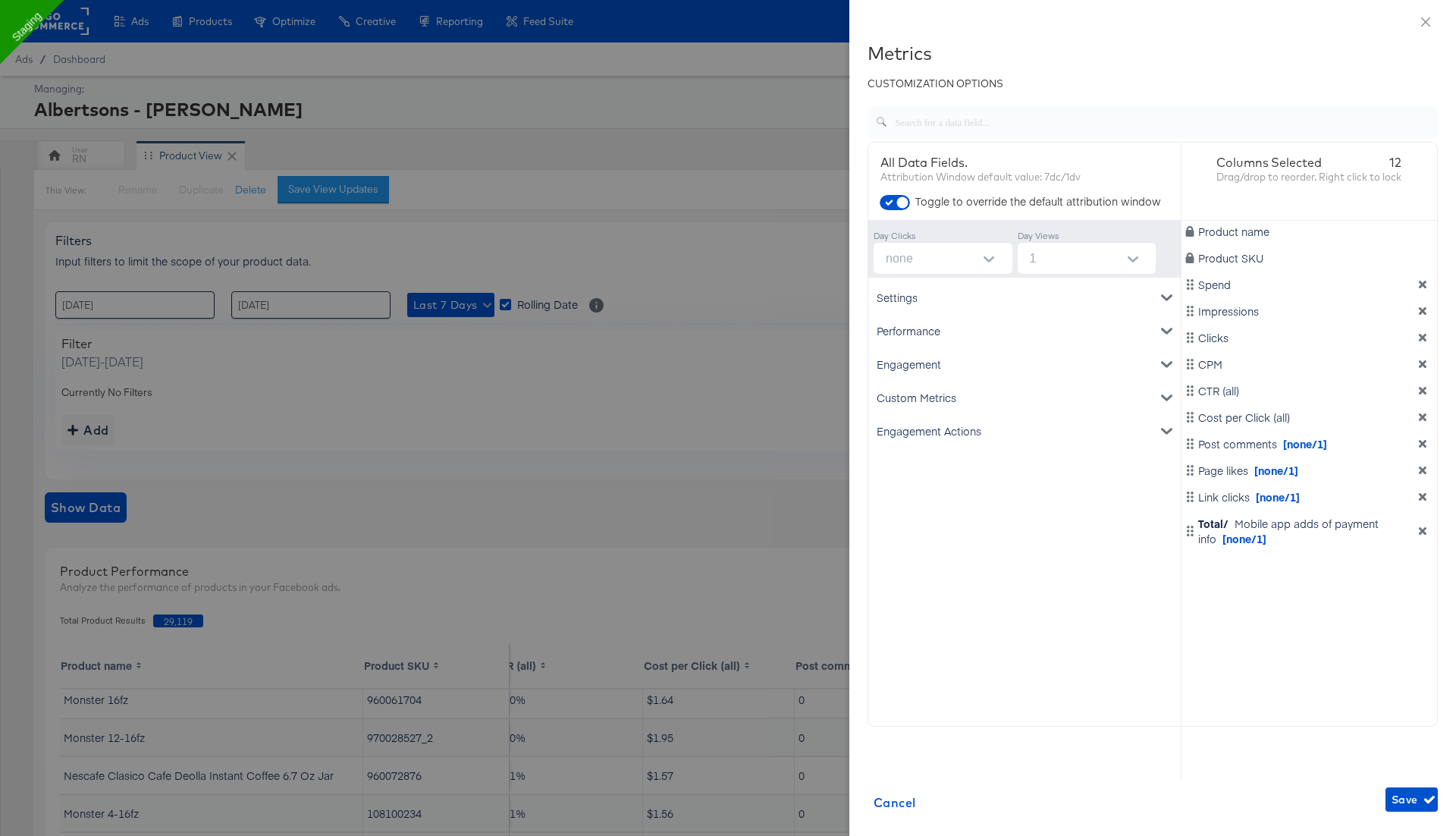
click at [987, 257] on icon "Open" at bounding box center [988, 259] width 11 height 11
click at [957, 337] on li "7" at bounding box center [942, 342] width 139 height 24
type input "7"
click at [1047, 261] on input "1" at bounding box center [1090, 258] width 133 height 31
click at [1047, 295] on li "none" at bounding box center [1086, 295] width 139 height 24
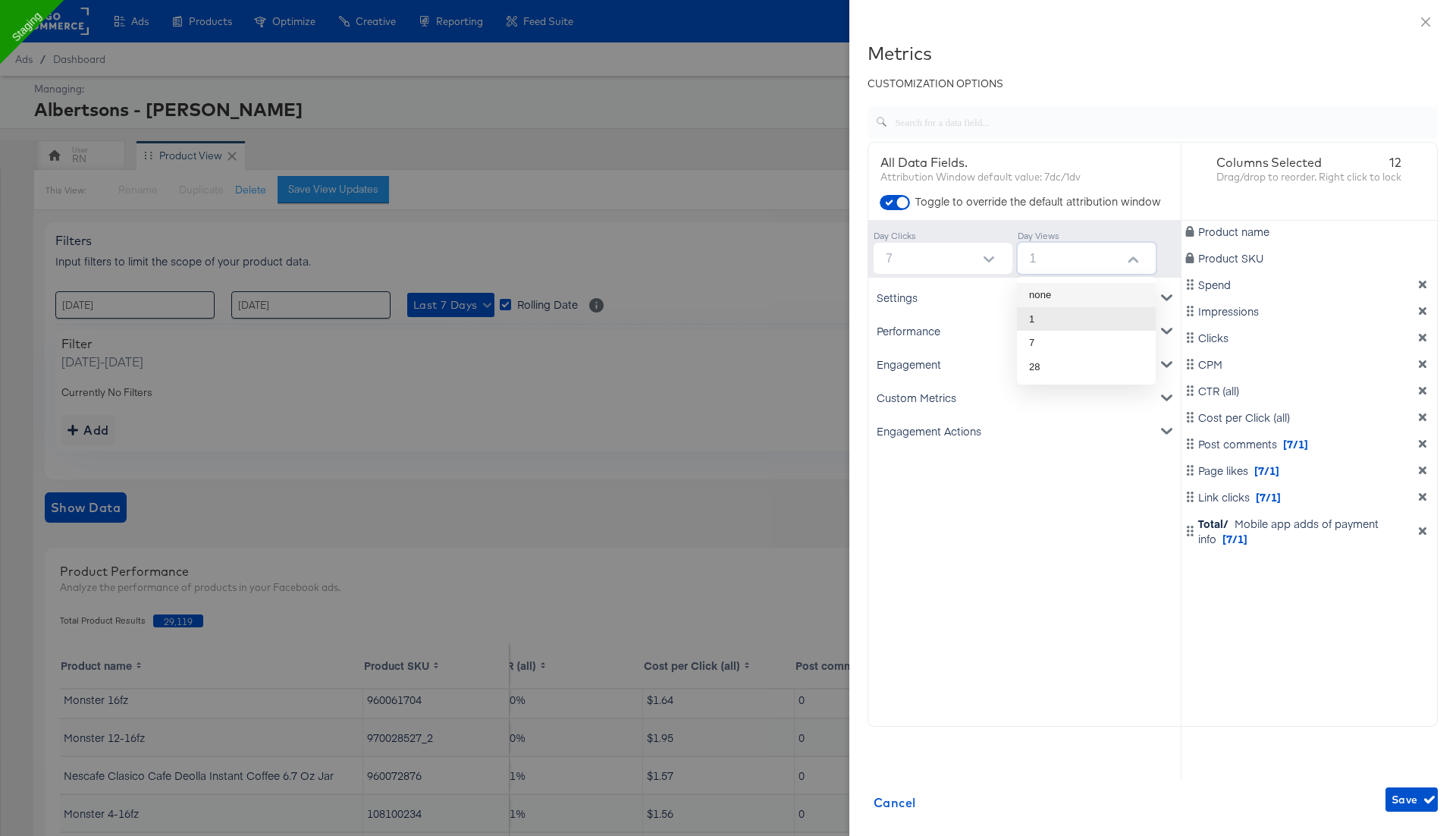
type input "none"
click at [1414, 799] on span "Save" at bounding box center [1411, 799] width 40 height 19
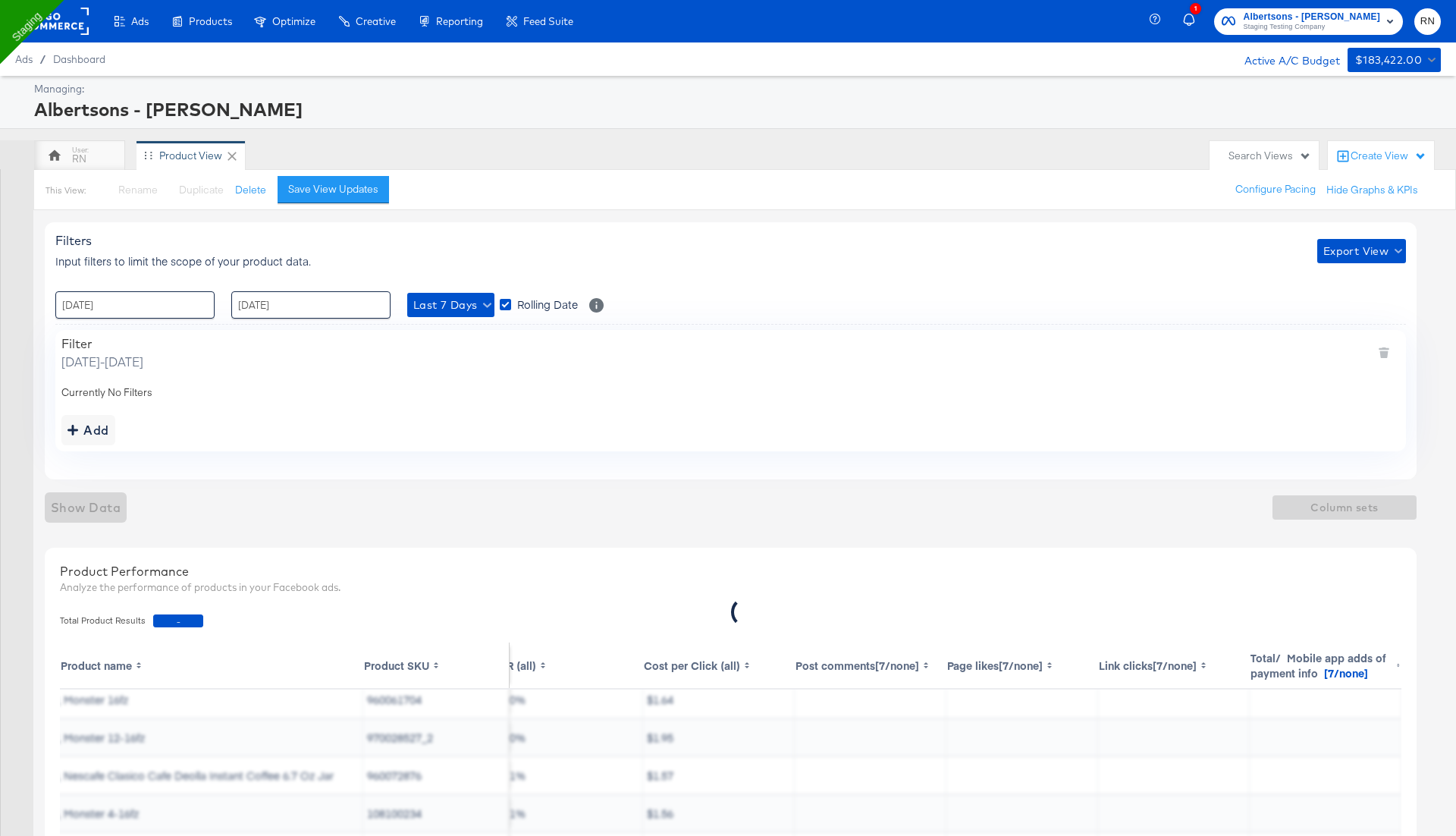
click at [1168, 666] on th "Link clicks[7/none]" at bounding box center [1174, 665] width 152 height 46
click at [1342, 503] on span "Column sets" at bounding box center [1344, 508] width 132 height 19
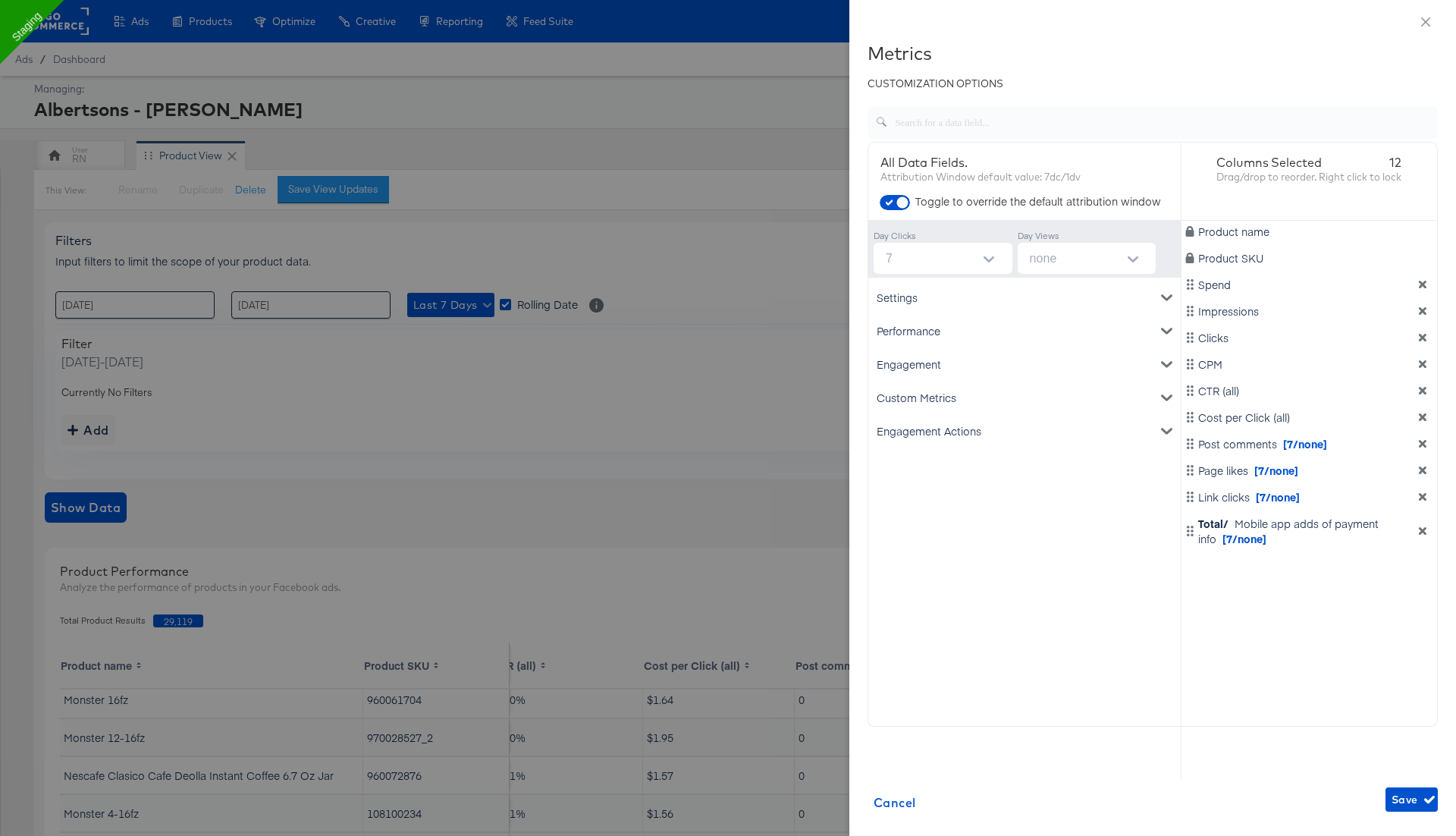
click at [981, 426] on div "Engagement Actions" at bounding box center [1024, 430] width 306 height 33
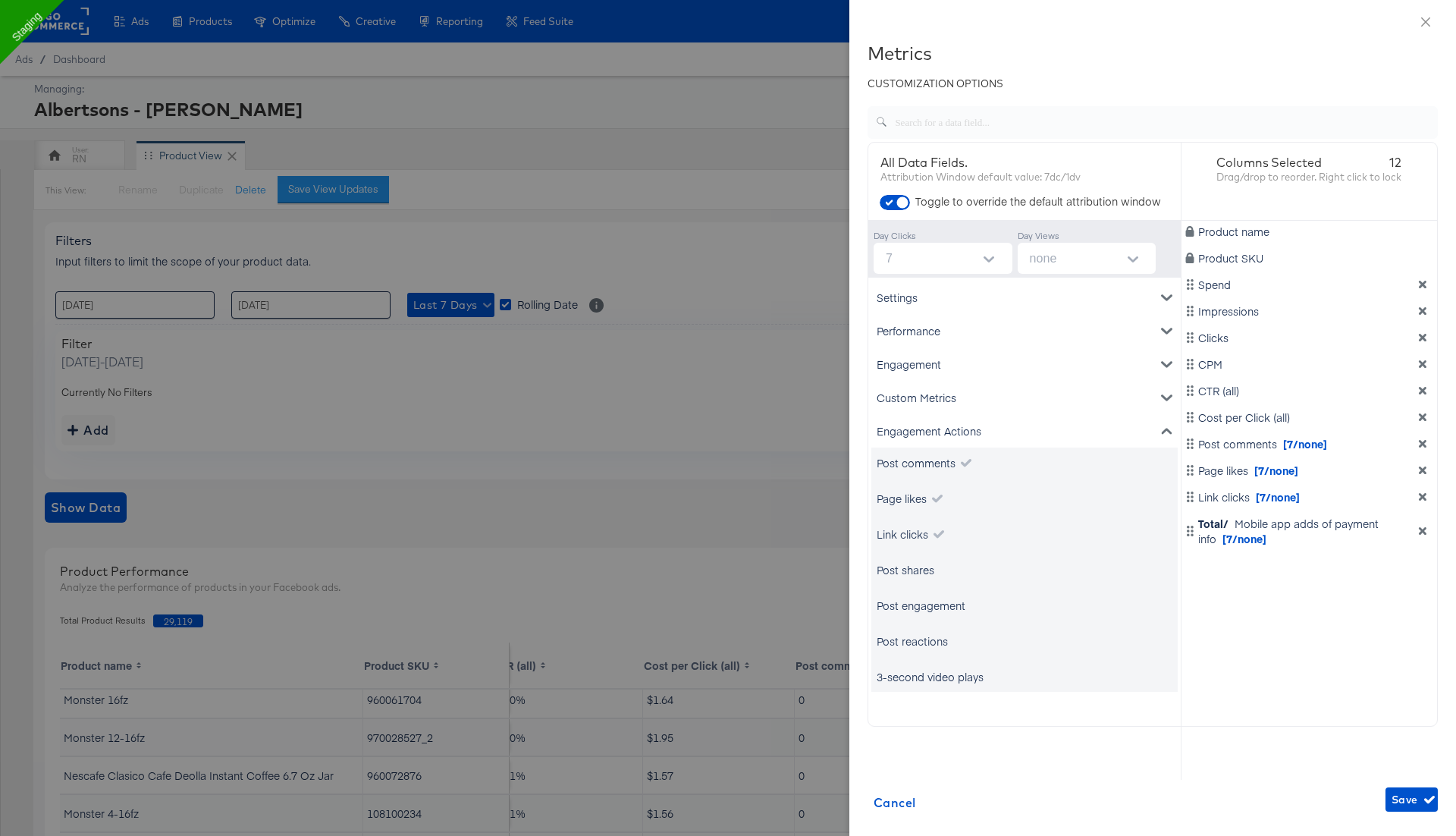
click at [914, 568] on div "Post shares" at bounding box center [904, 569] width 57 height 15
click at [934, 608] on div "Post engagement" at bounding box center [920, 605] width 89 height 15
click at [930, 637] on div "Post reactions" at bounding box center [912, 641] width 71 height 15
click at [931, 661] on div "3-second video plays" at bounding box center [1024, 676] width 306 height 31
click at [938, 681] on div "3-second video plays" at bounding box center [929, 676] width 107 height 15
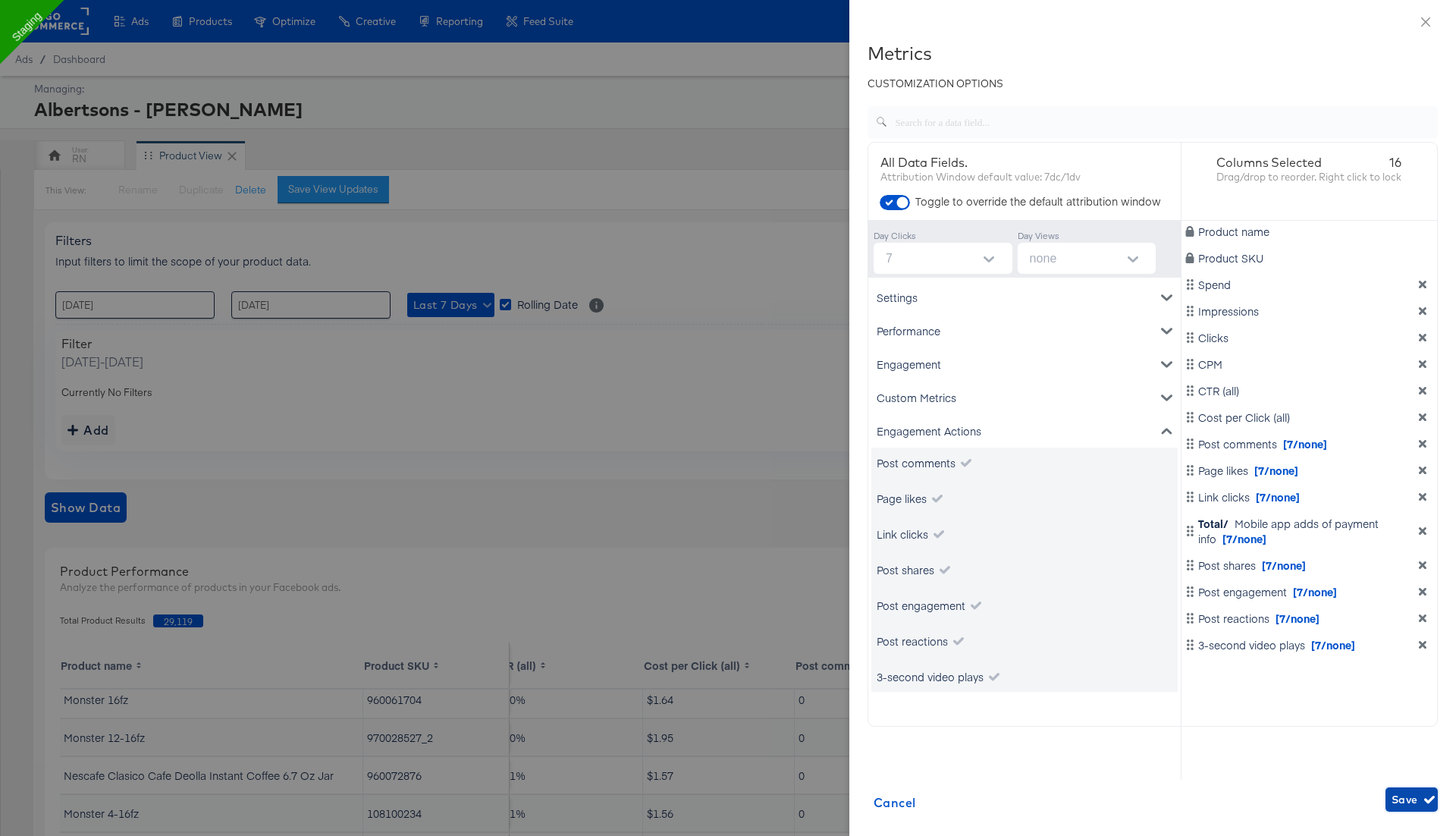
click at [1402, 804] on span "Save" at bounding box center [1411, 799] width 40 height 19
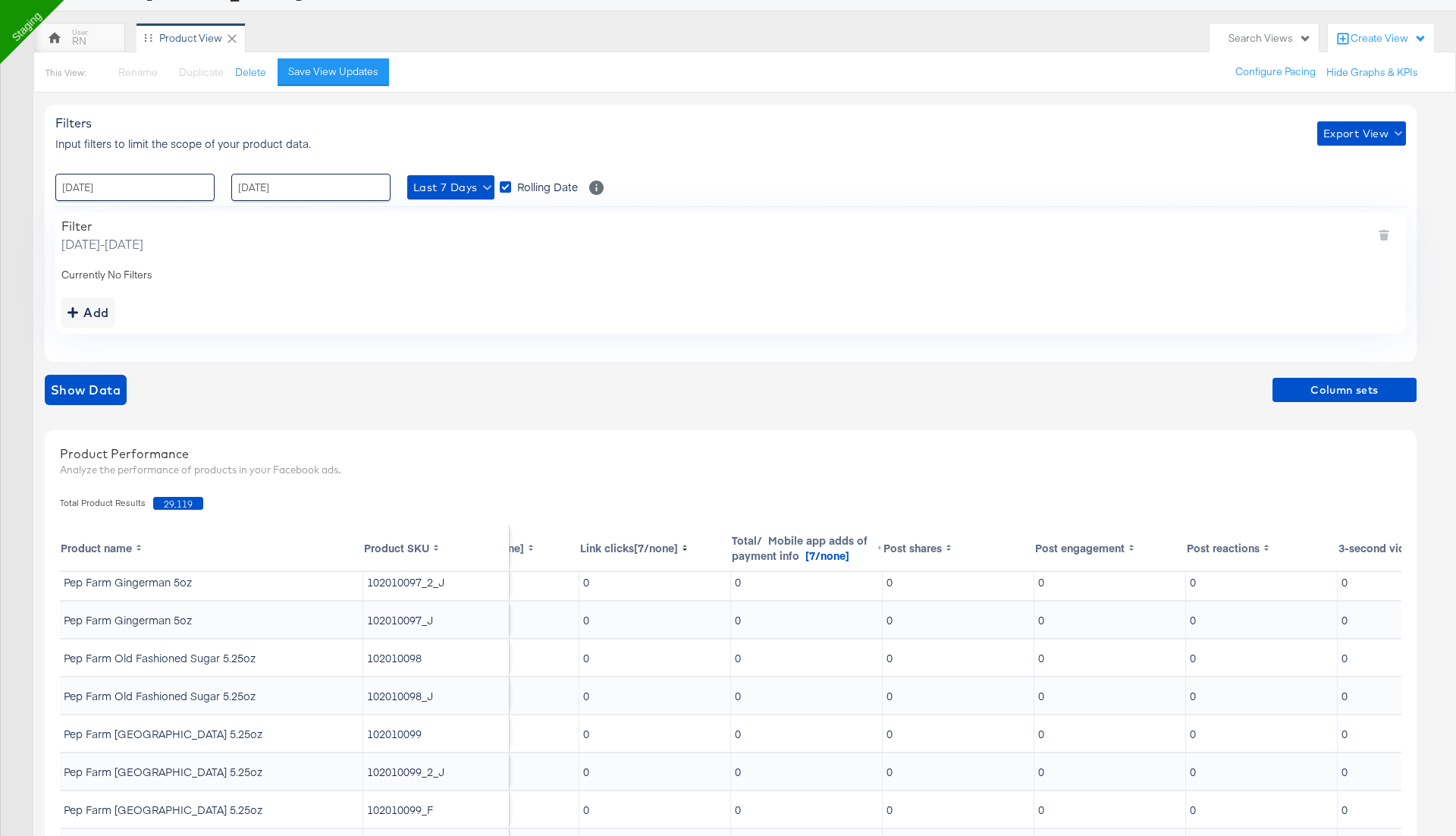
scroll to position [47, 1223]
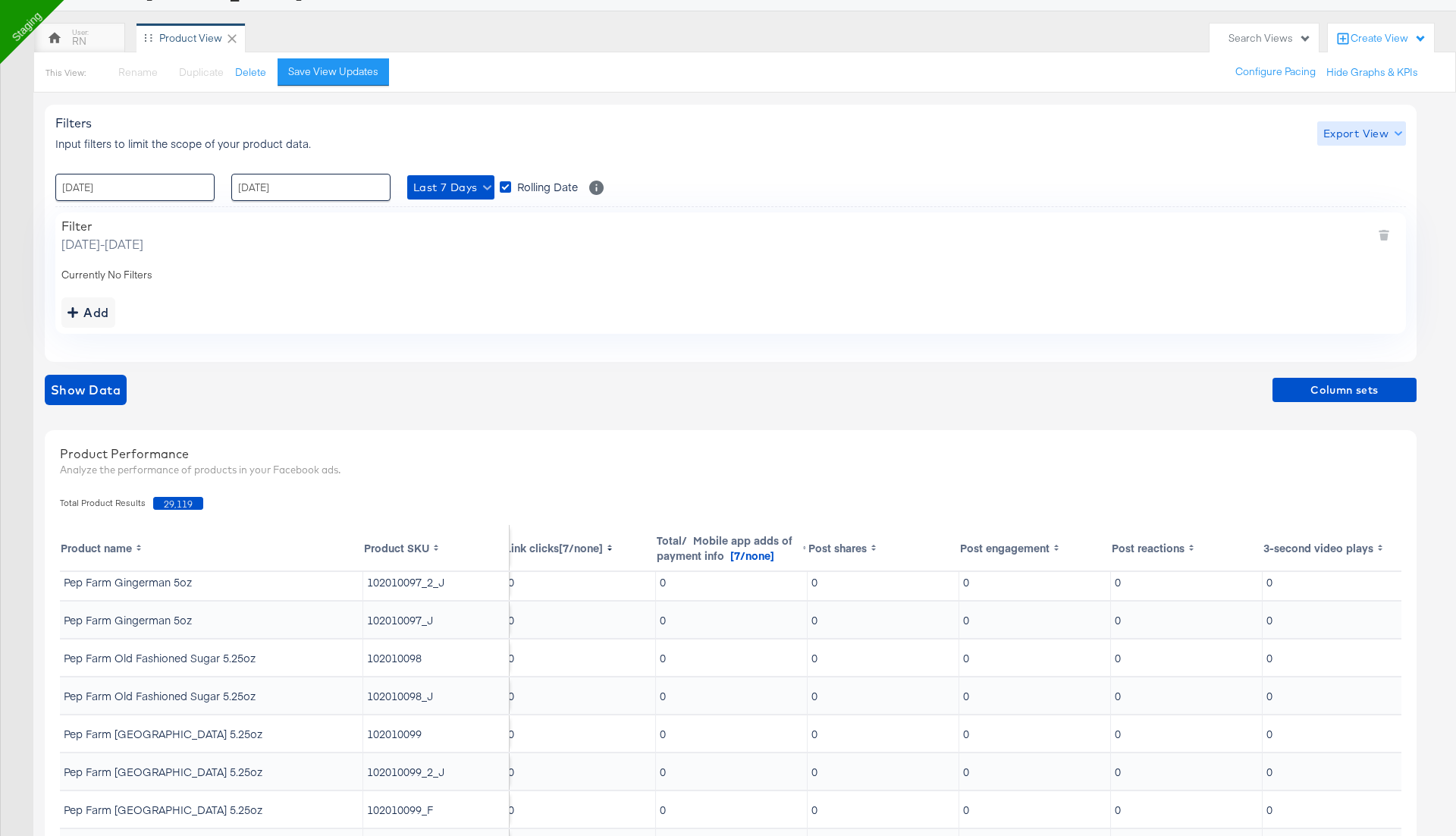
click at [1336, 133] on span "Export View" at bounding box center [1361, 134] width 76 height 19
click at [1345, 185] on span "Bulk Export" at bounding box center [1357, 195] width 59 height 32
click at [1349, 391] on span "Column sets" at bounding box center [1344, 390] width 132 height 19
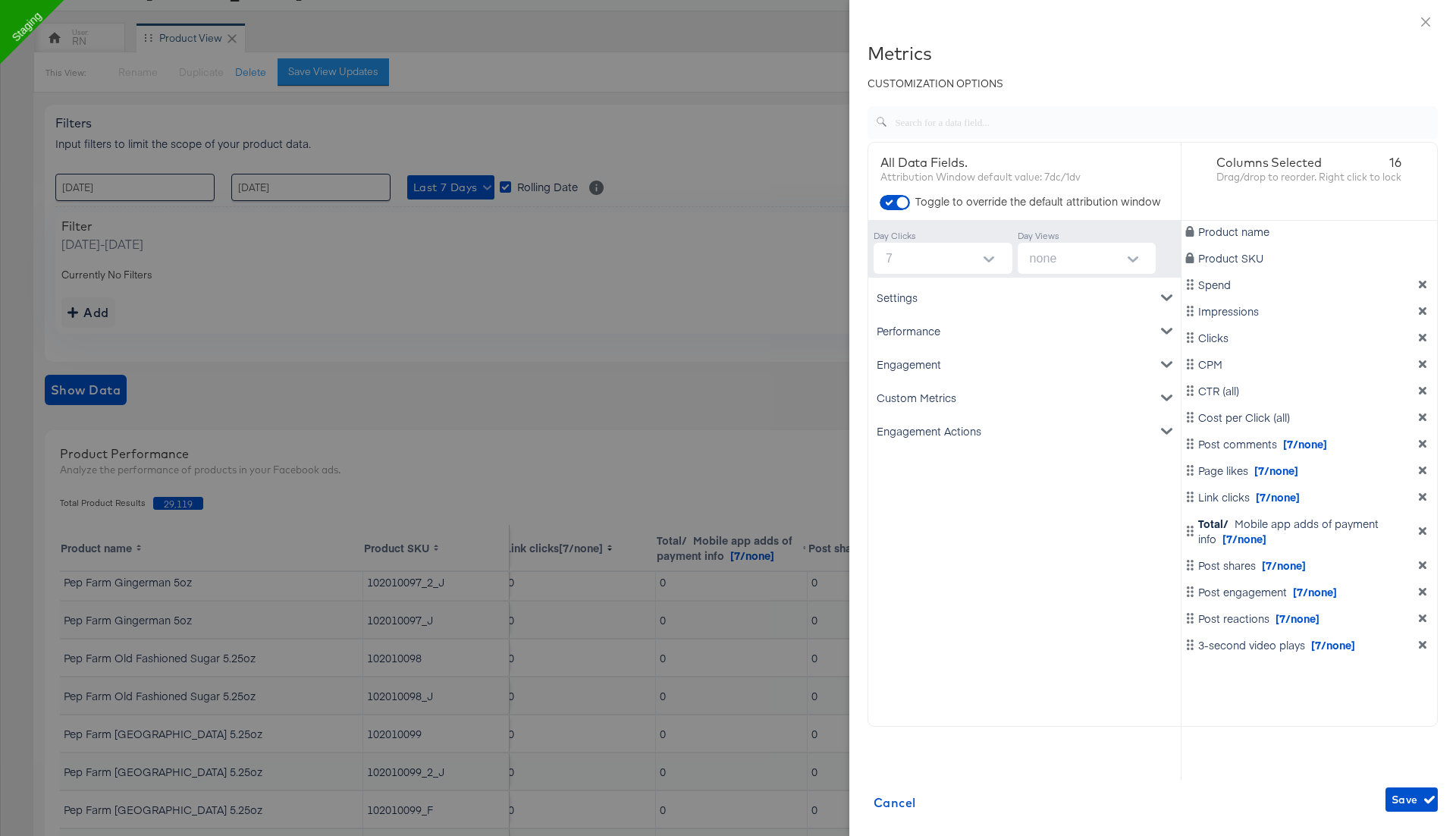
click at [1422, 441] on icon "dimension-list" at bounding box center [1422, 443] width 7 height 7
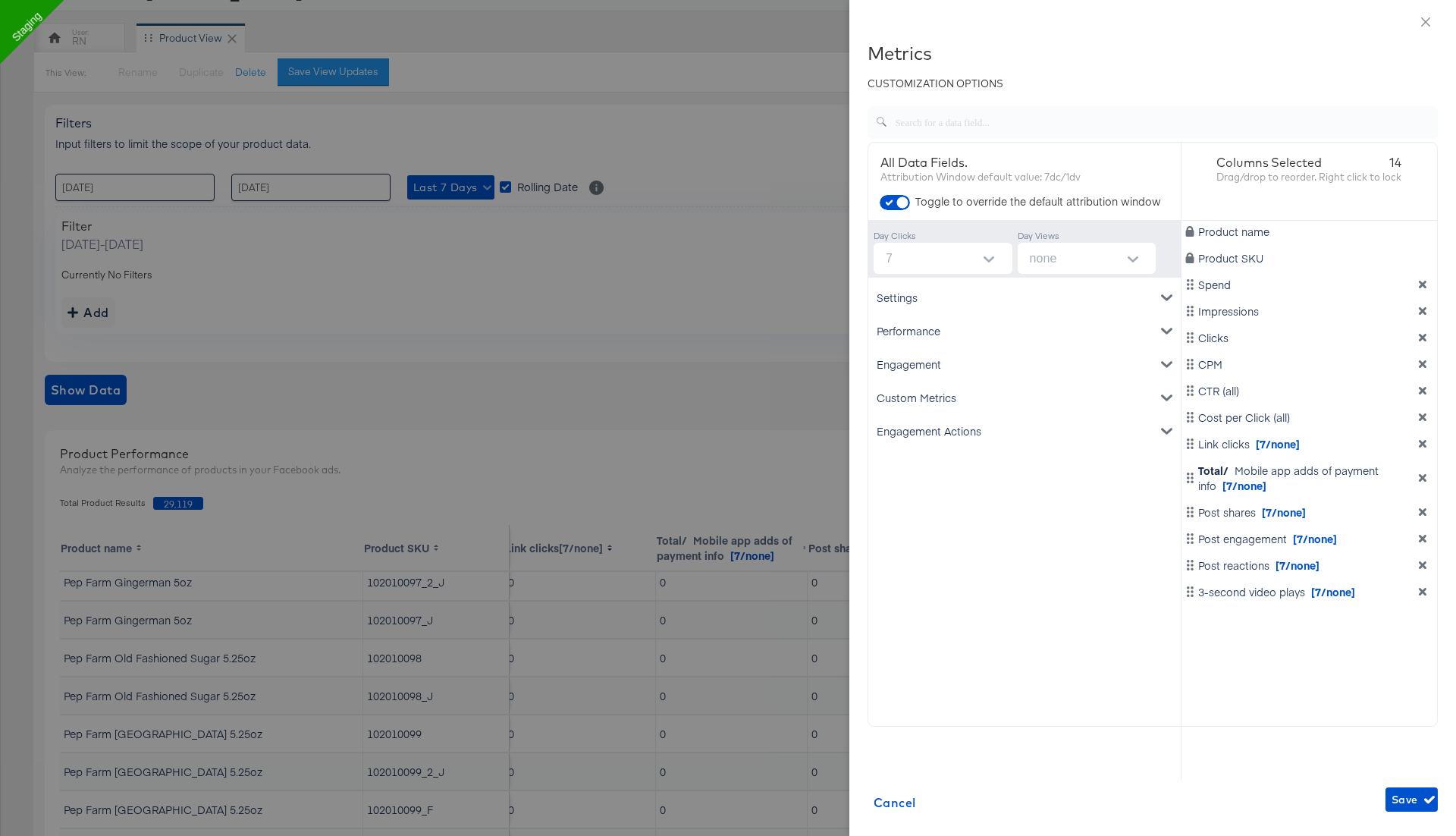
click at [1422, 441] on icon "dimension-list" at bounding box center [1422, 443] width 7 height 7
click at [1422, 441] on div "Total/ Mobile app adds of payment info [7/none]" at bounding box center [1309, 451] width 250 height 31
click at [1419, 449] on icon "dimension-list" at bounding box center [1422, 451] width 11 height 11
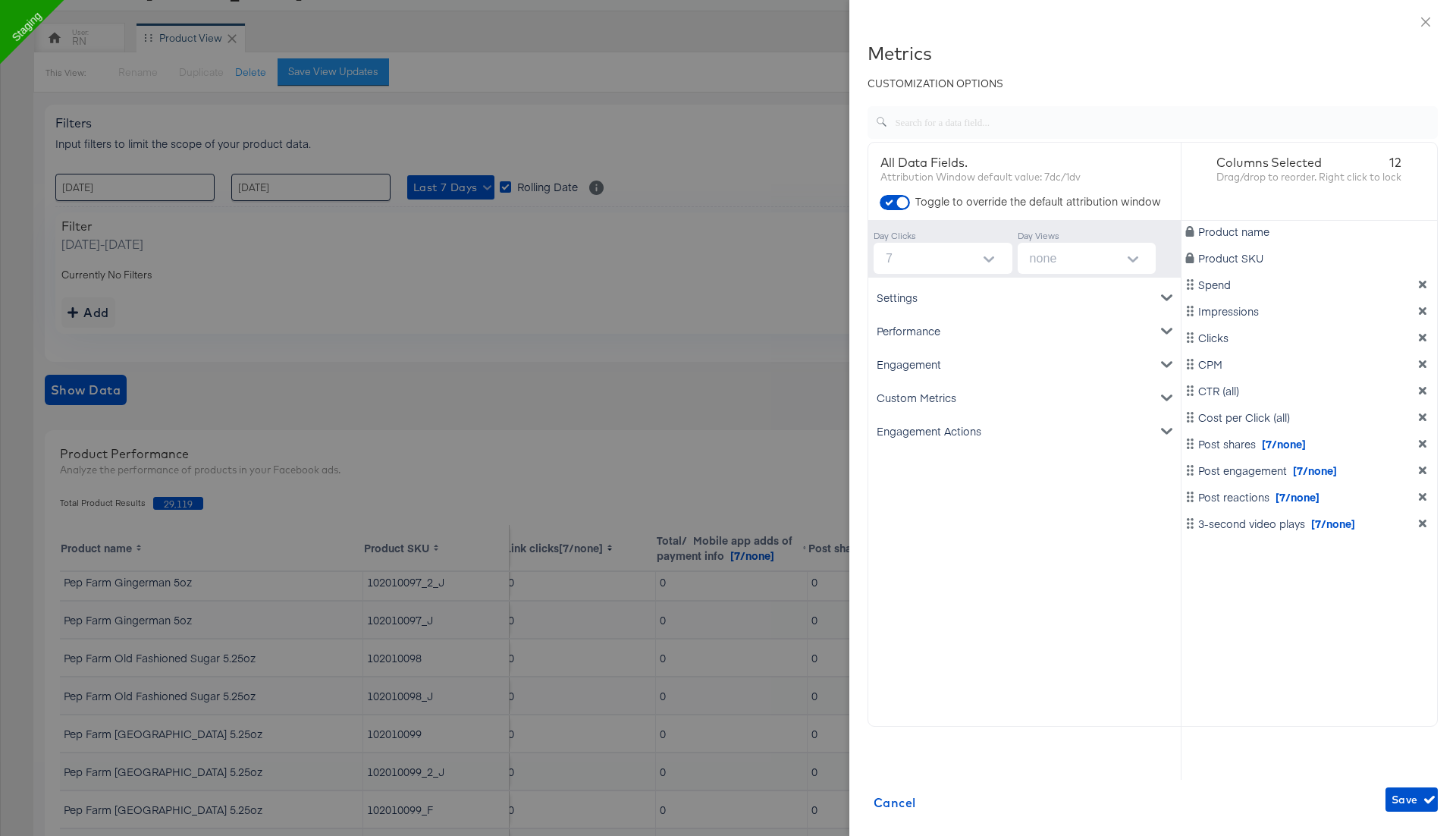
click at [1427, 445] on icon "dimension-list" at bounding box center [1422, 444] width 11 height 11
click at [1076, 360] on div "Engagement" at bounding box center [1024, 364] width 306 height 33
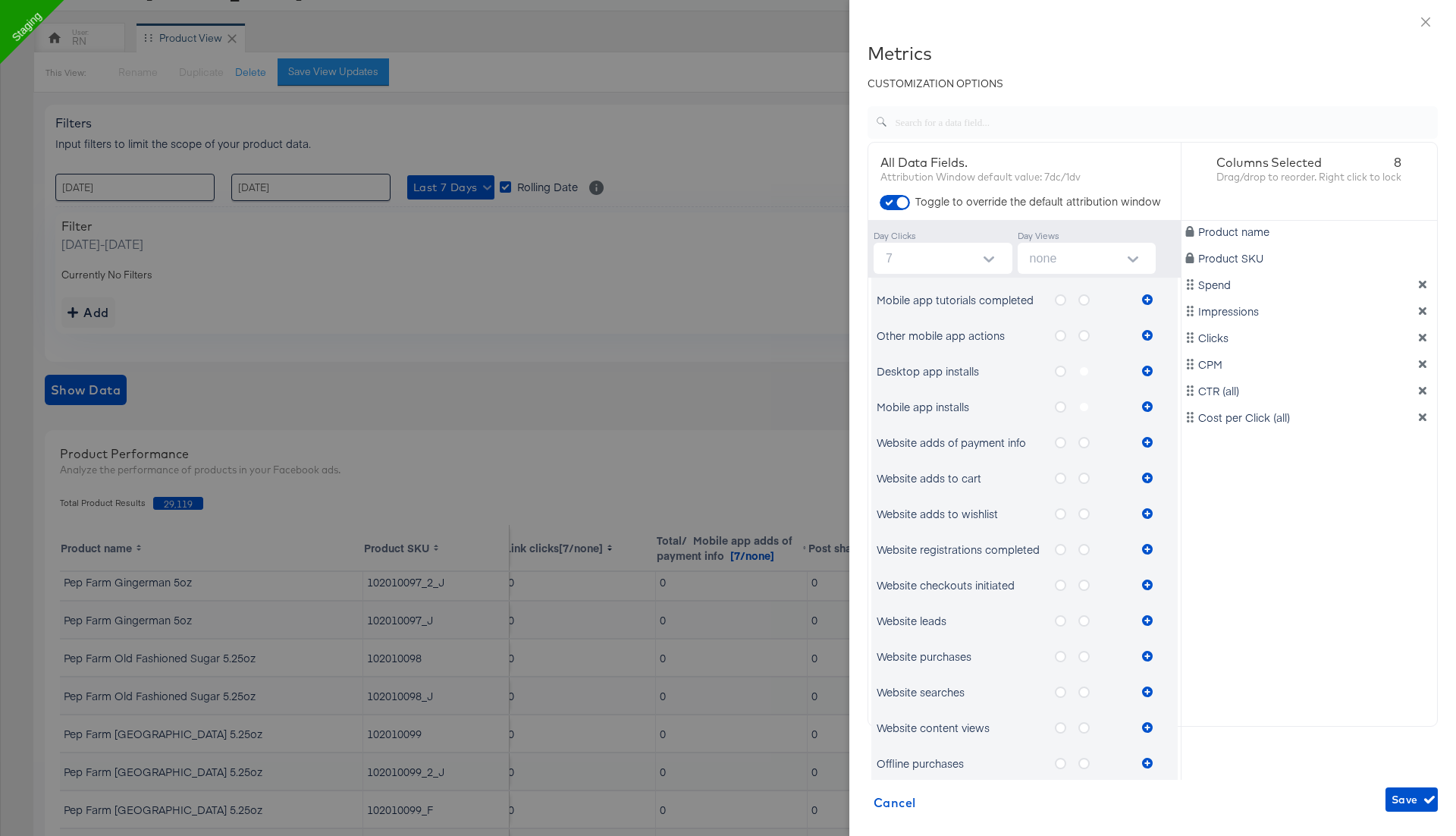
scroll to position [720, 0]
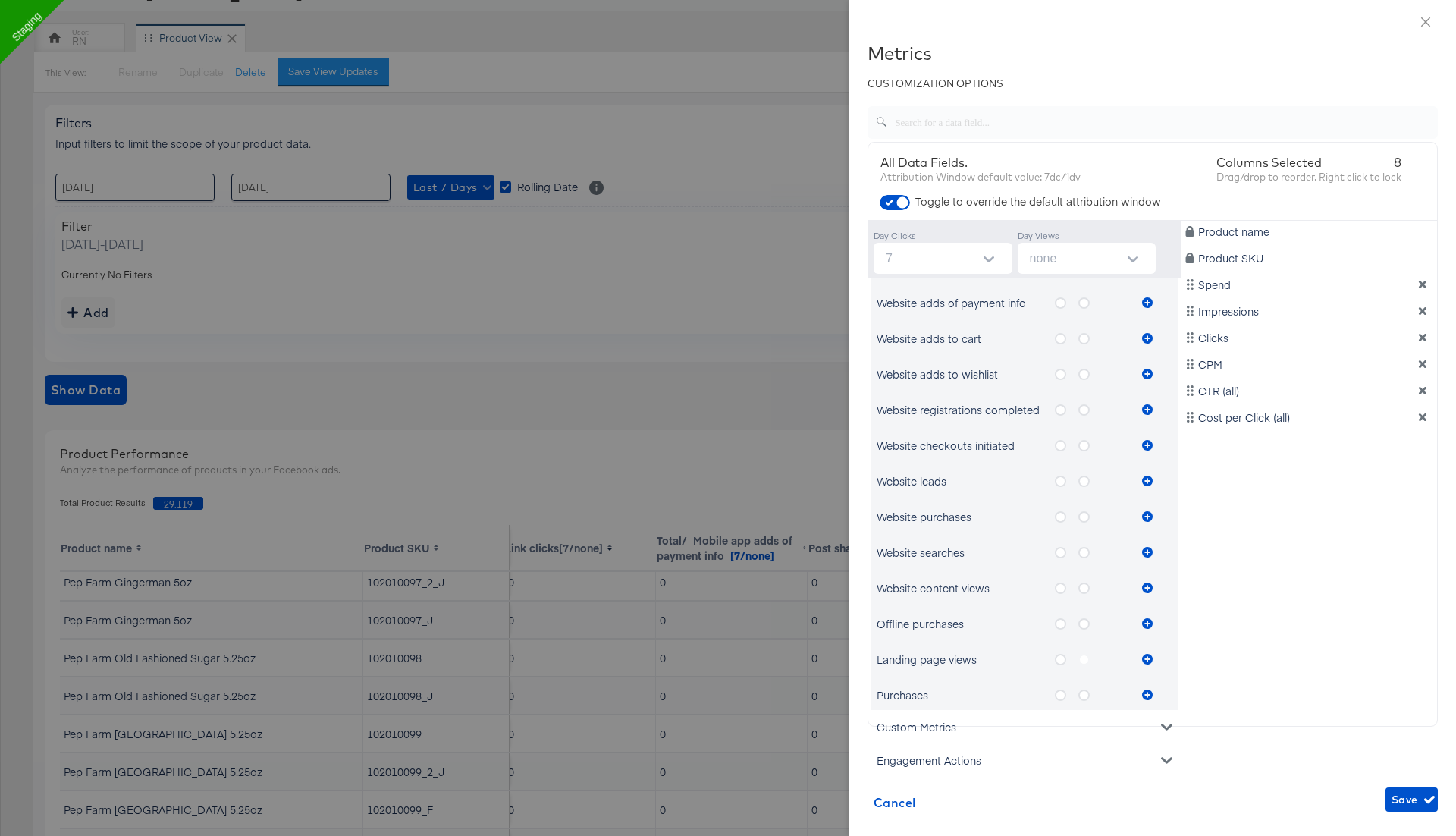
click at [1066, 517] on label "metrics-list" at bounding box center [1066, 517] width 23 height 19
click at [0, 0] on input "metrics-list" at bounding box center [0, 0] width 0 height 0
click at [1150, 515] on icon "metrics-list" at bounding box center [1147, 516] width 11 height 11
click at [1086, 516] on icon "metrics-list" at bounding box center [1084, 517] width 12 height 12
click at [0, 0] on input "metrics-list" at bounding box center [0, 0] width 0 height 0
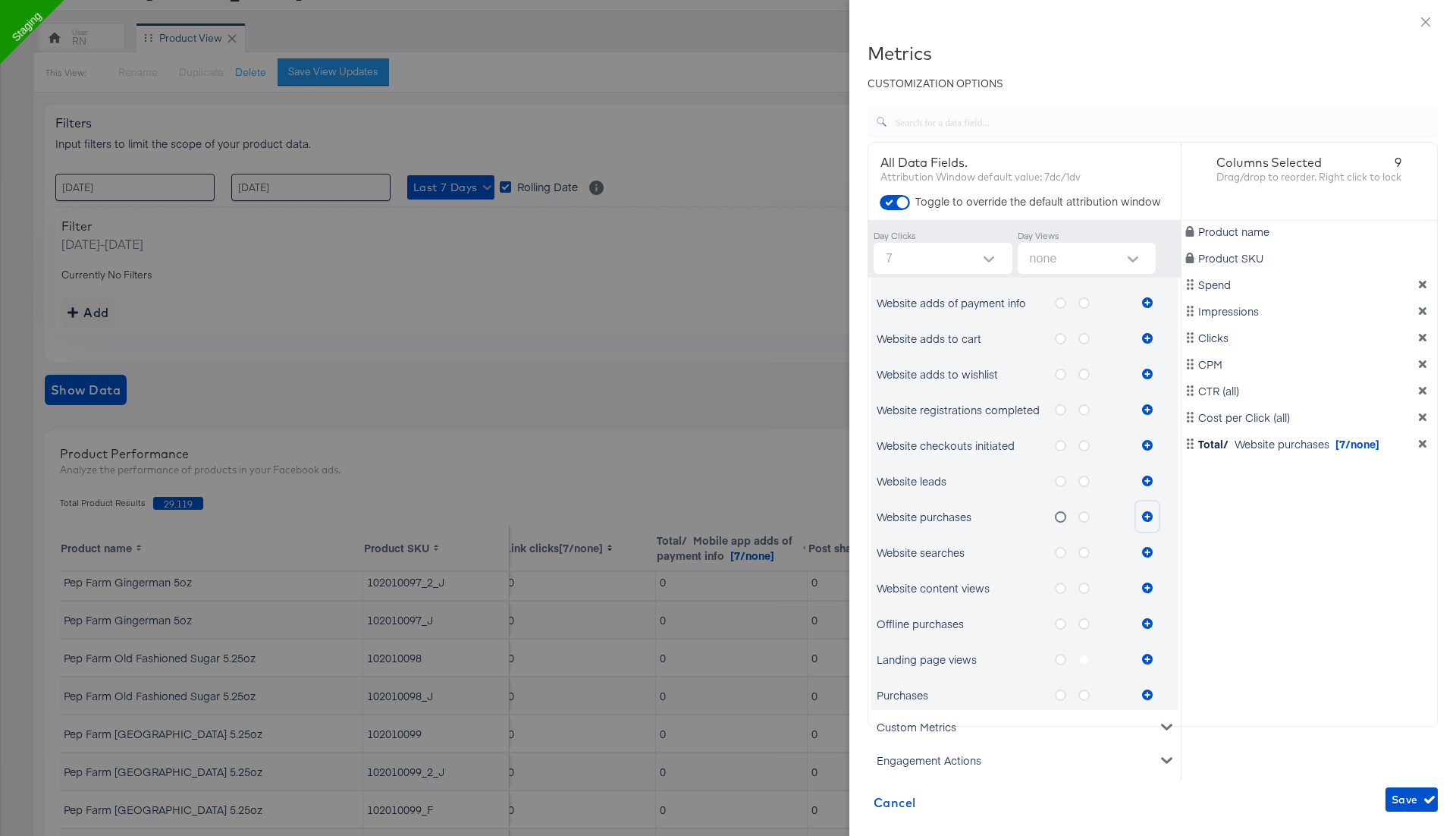
click at [1151, 518] on icon "metrics-list" at bounding box center [1147, 516] width 11 height 11
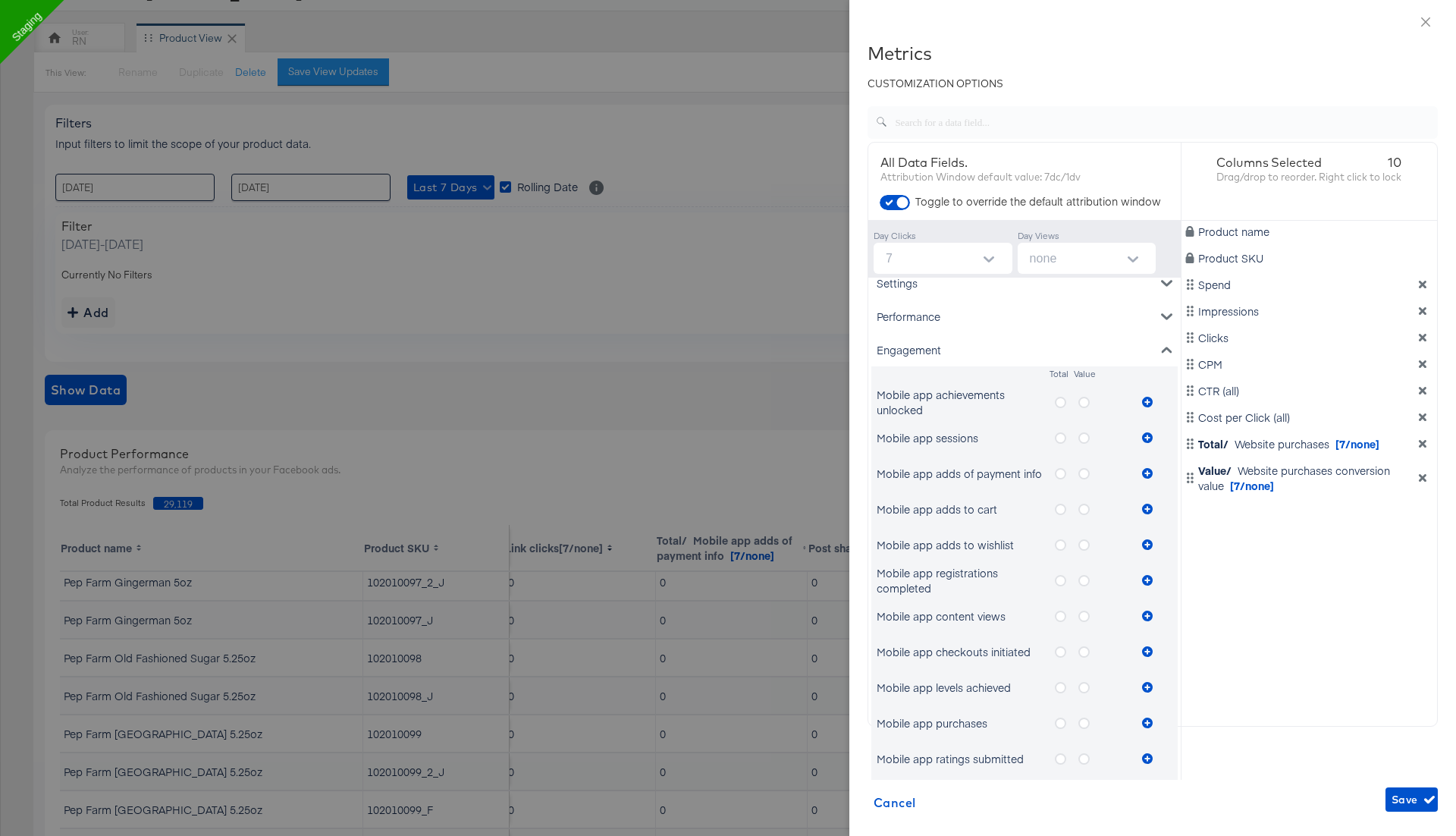
scroll to position [4, 0]
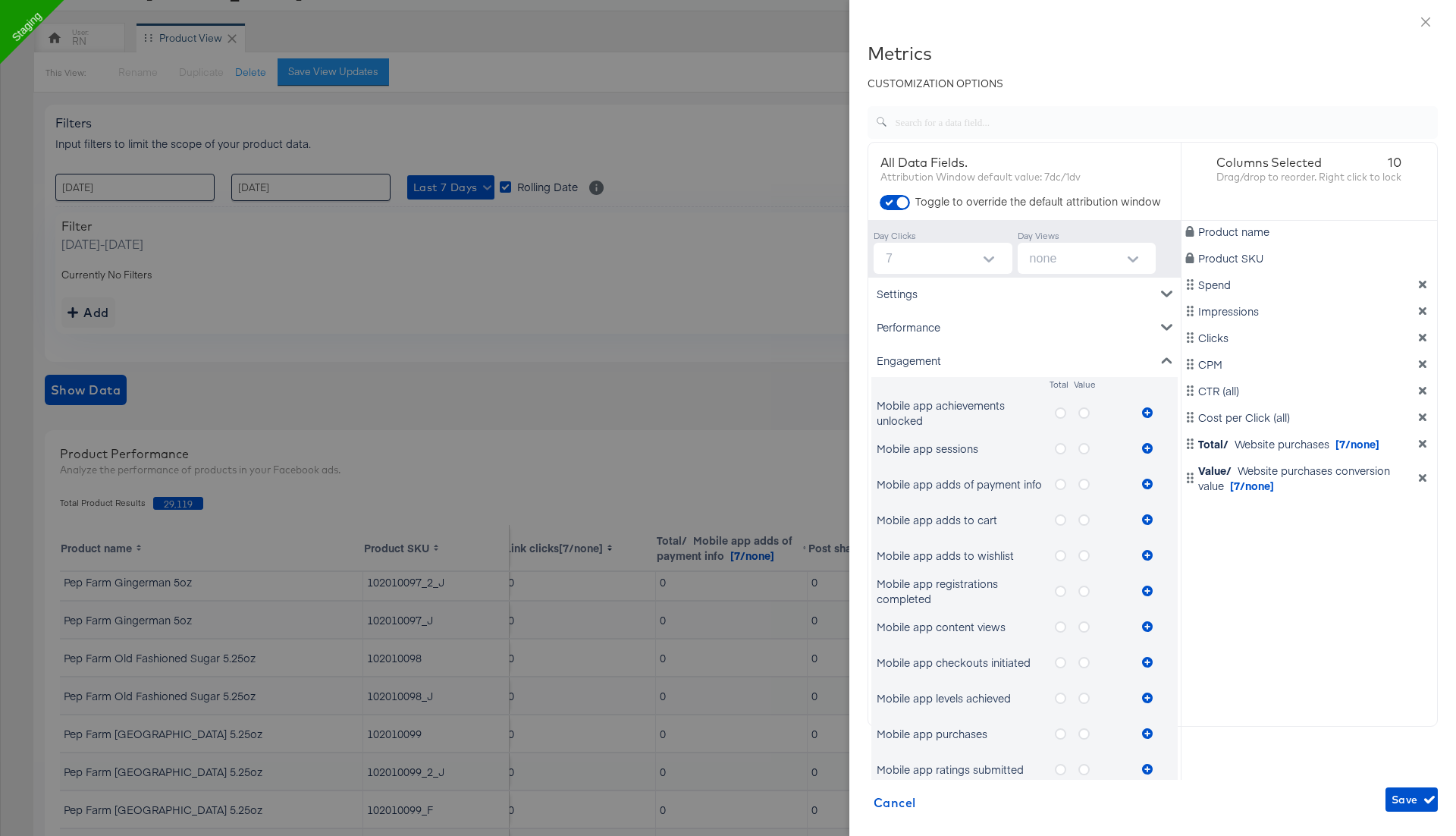
click at [1061, 412] on icon "metrics-list" at bounding box center [1061, 413] width 12 height 12
click at [0, 0] on input "metrics-list" at bounding box center [0, 0] width 0 height 0
click at [1145, 415] on icon "metrics-list" at bounding box center [1147, 412] width 11 height 11
click at [1082, 417] on icon "metrics-list" at bounding box center [1084, 413] width 12 height 12
click at [0, 0] on input "metrics-list" at bounding box center [0, 0] width 0 height 0
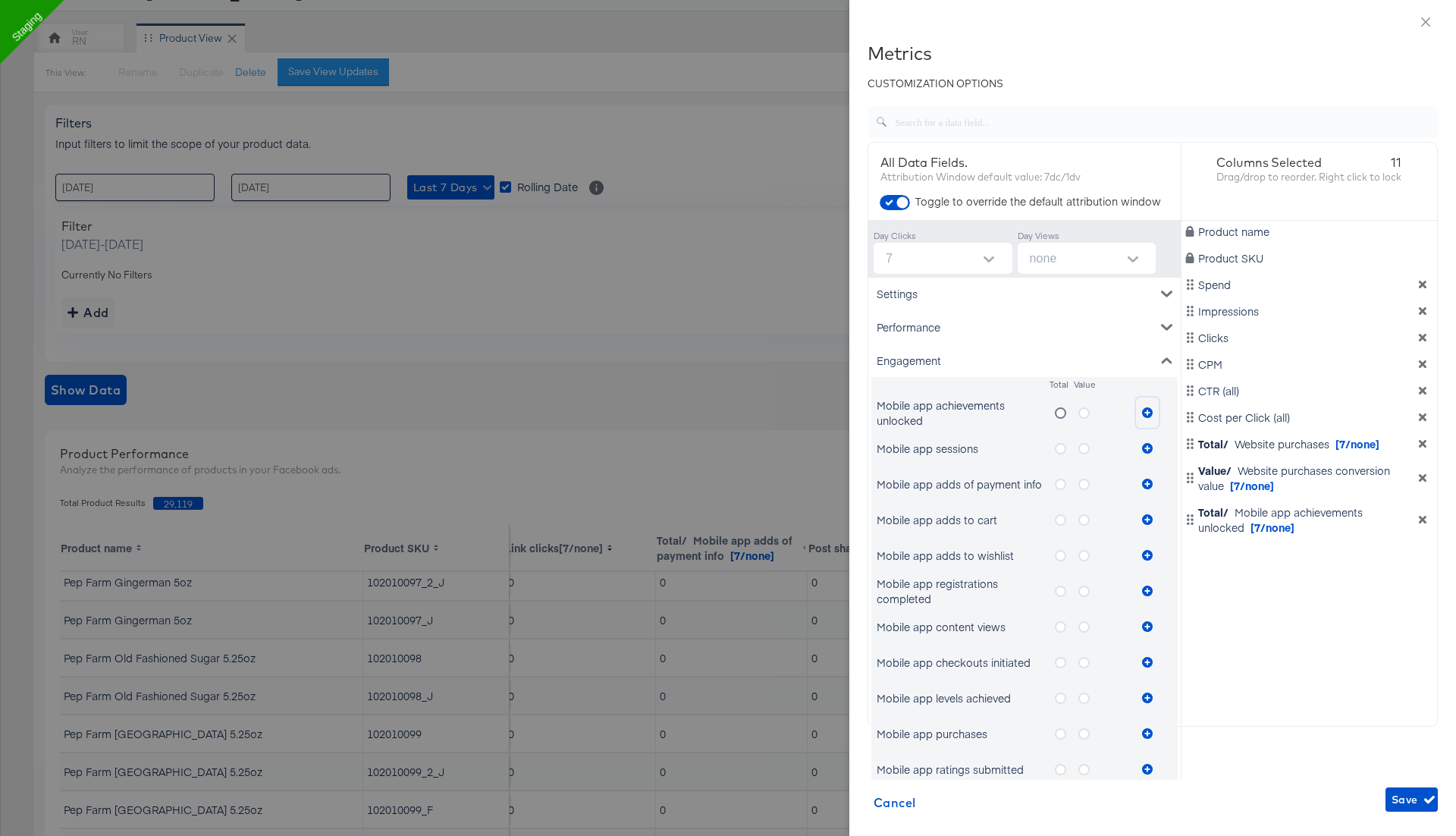
click at [1145, 414] on icon "metrics-list" at bounding box center [1147, 412] width 11 height 11
click at [1409, 797] on span "Save" at bounding box center [1411, 799] width 40 height 19
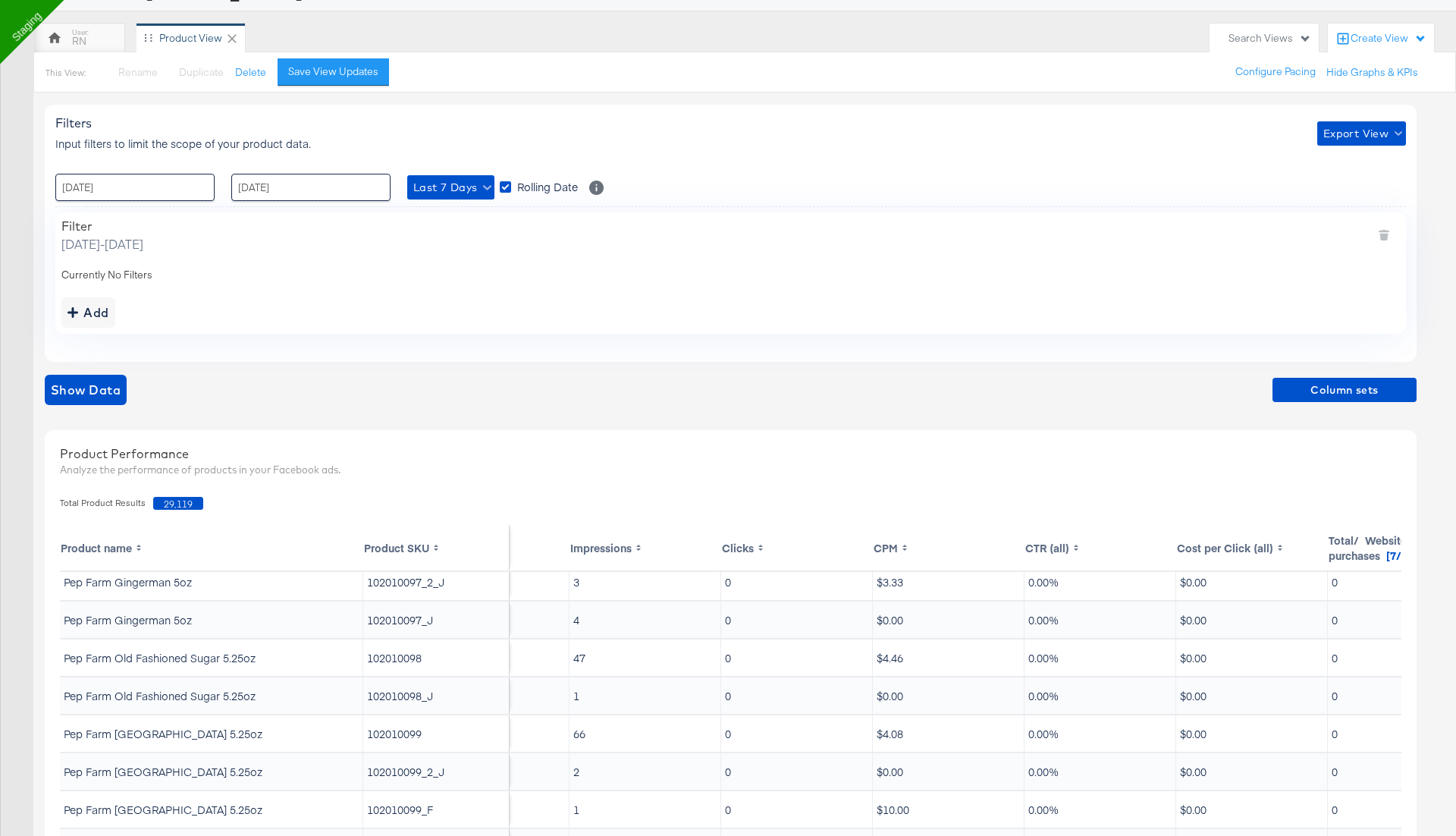
scroll to position [47, 0]
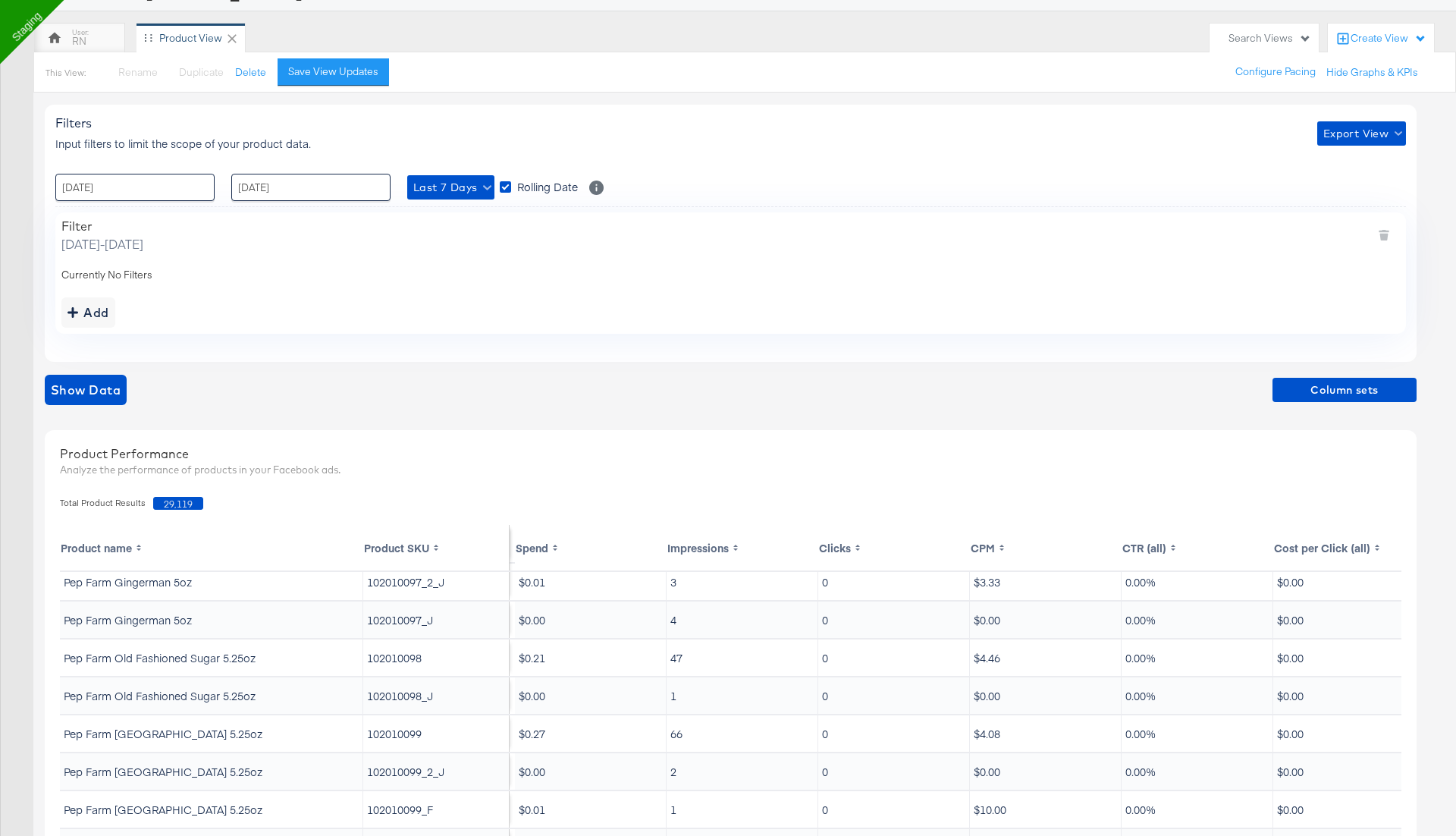
click at [927, 335] on div "Filters Input filters to limit the scope of your product data. Export View : 23…" at bounding box center [730, 233] width 1371 height 257
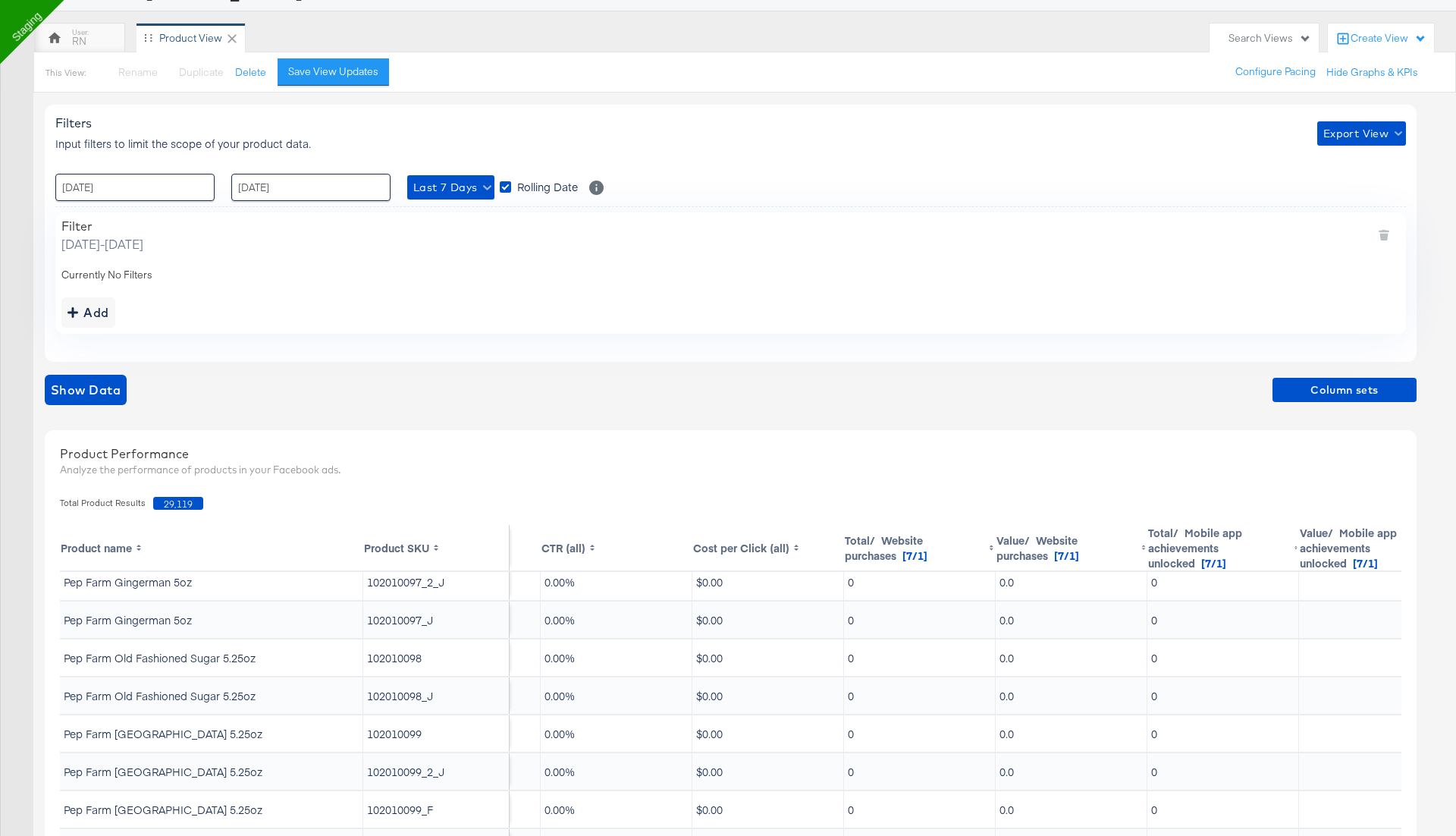
scroll to position [47, 581]
click at [1367, 129] on span "Export View" at bounding box center [1361, 134] width 76 height 19
click at [1356, 190] on span "Bulk Export" at bounding box center [1357, 195] width 59 height 32
click at [344, 69] on div "Save View Updates" at bounding box center [333, 71] width 91 height 14
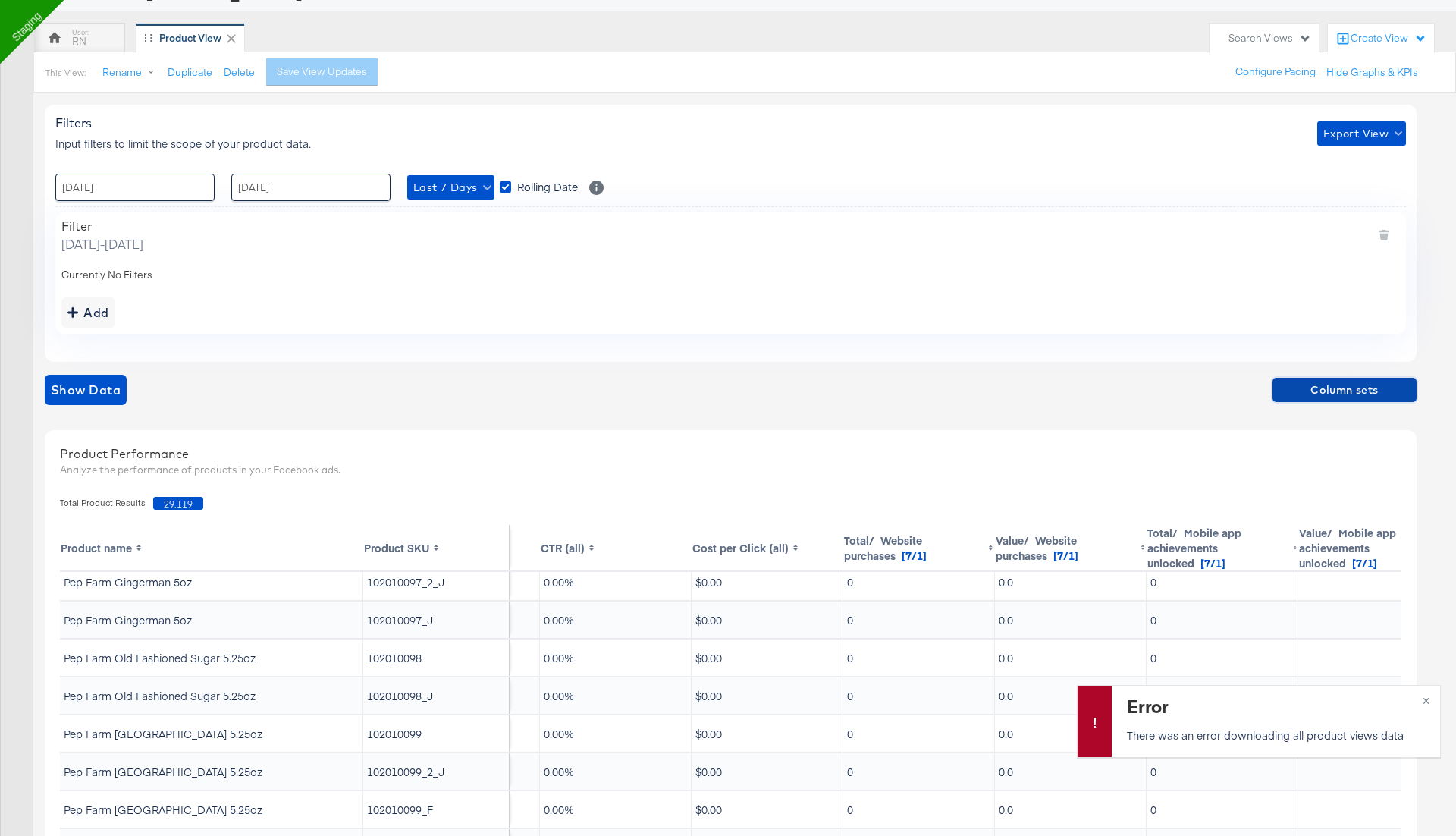
click at [1325, 388] on span "Column sets" at bounding box center [1344, 390] width 132 height 19
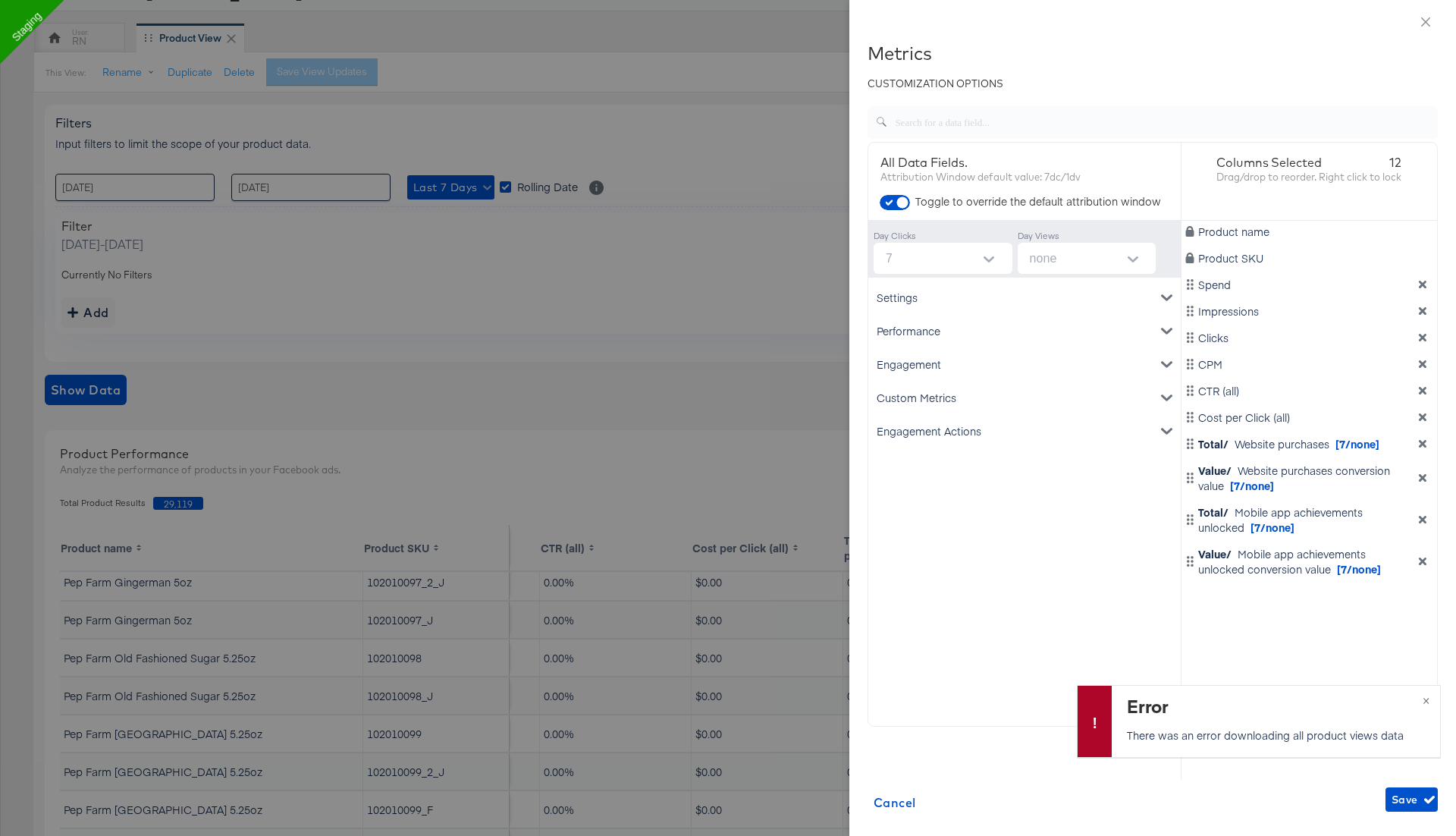
click at [1425, 522] on icon "dimension-list" at bounding box center [1422, 519] width 7 height 7
click at [1060, 258] on input "none" at bounding box center [1090, 258] width 133 height 31
click at [1051, 309] on li "1" at bounding box center [1086, 319] width 139 height 24
type input "1"
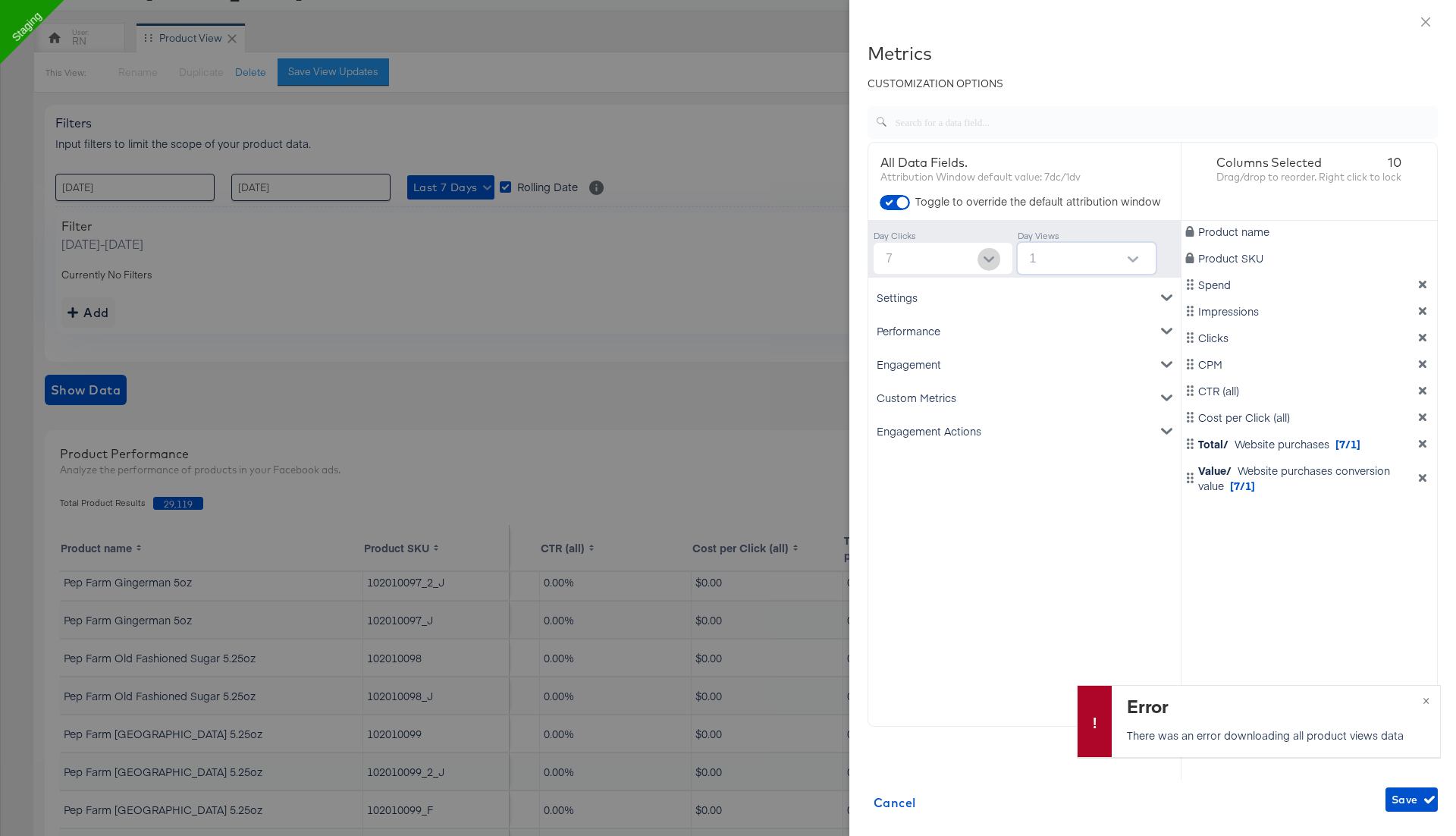
click at [994, 268] on button "Open" at bounding box center [988, 259] width 22 height 22
click at [968, 289] on li "none" at bounding box center [942, 295] width 139 height 24
type input "none"
click at [1298, 594] on div "Product name Product SKU Spend Impressions Clicks CPM CTR (all) Cost per Click …" at bounding box center [1309, 471] width 257 height 501
click at [1406, 796] on span "Save" at bounding box center [1411, 799] width 40 height 19
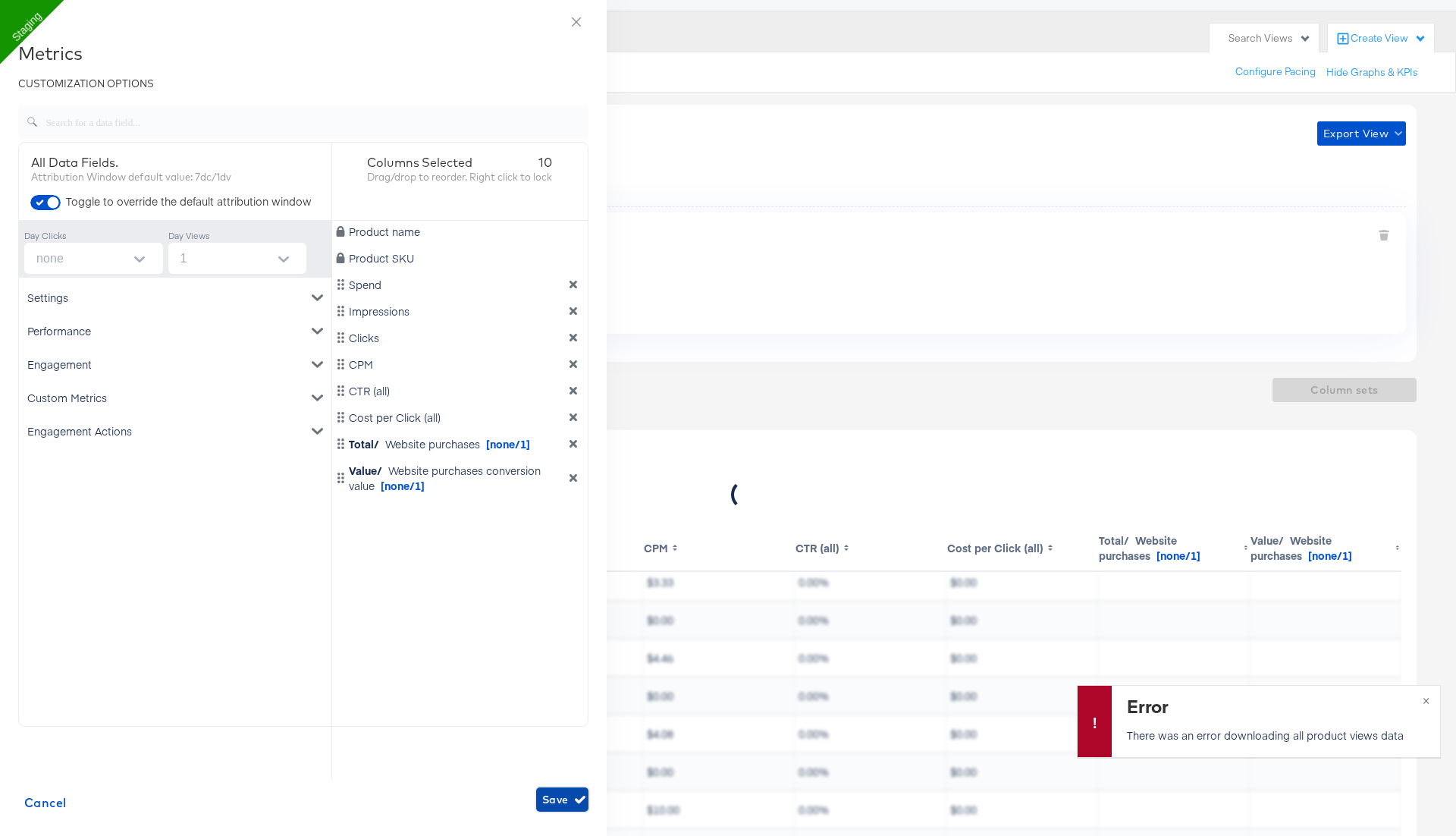
scroll to position [47, 326]
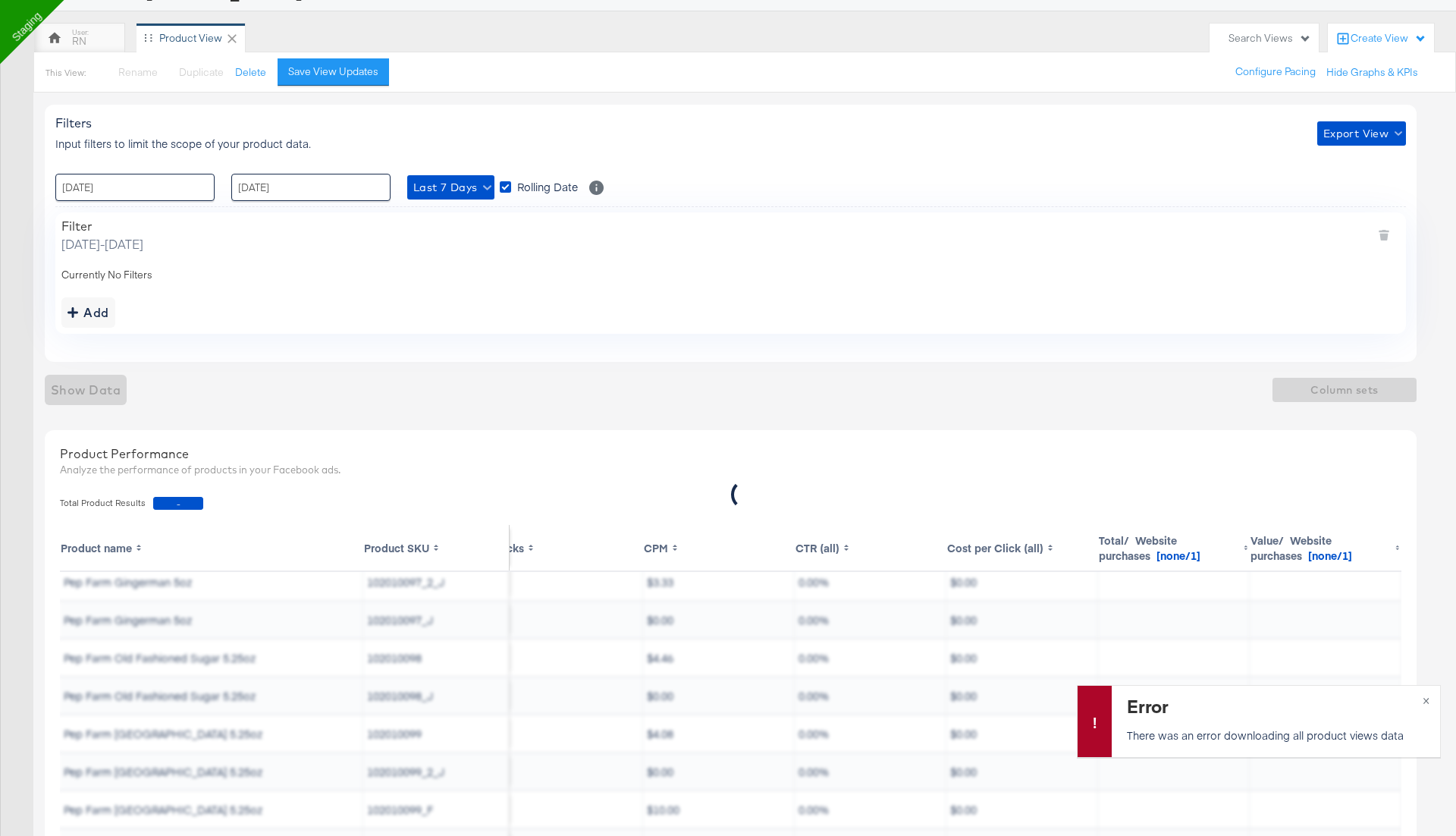
click at [1048, 351] on div "Filters Input filters to limit the scope of your product data. Export View : 23…" at bounding box center [730, 233] width 1371 height 257
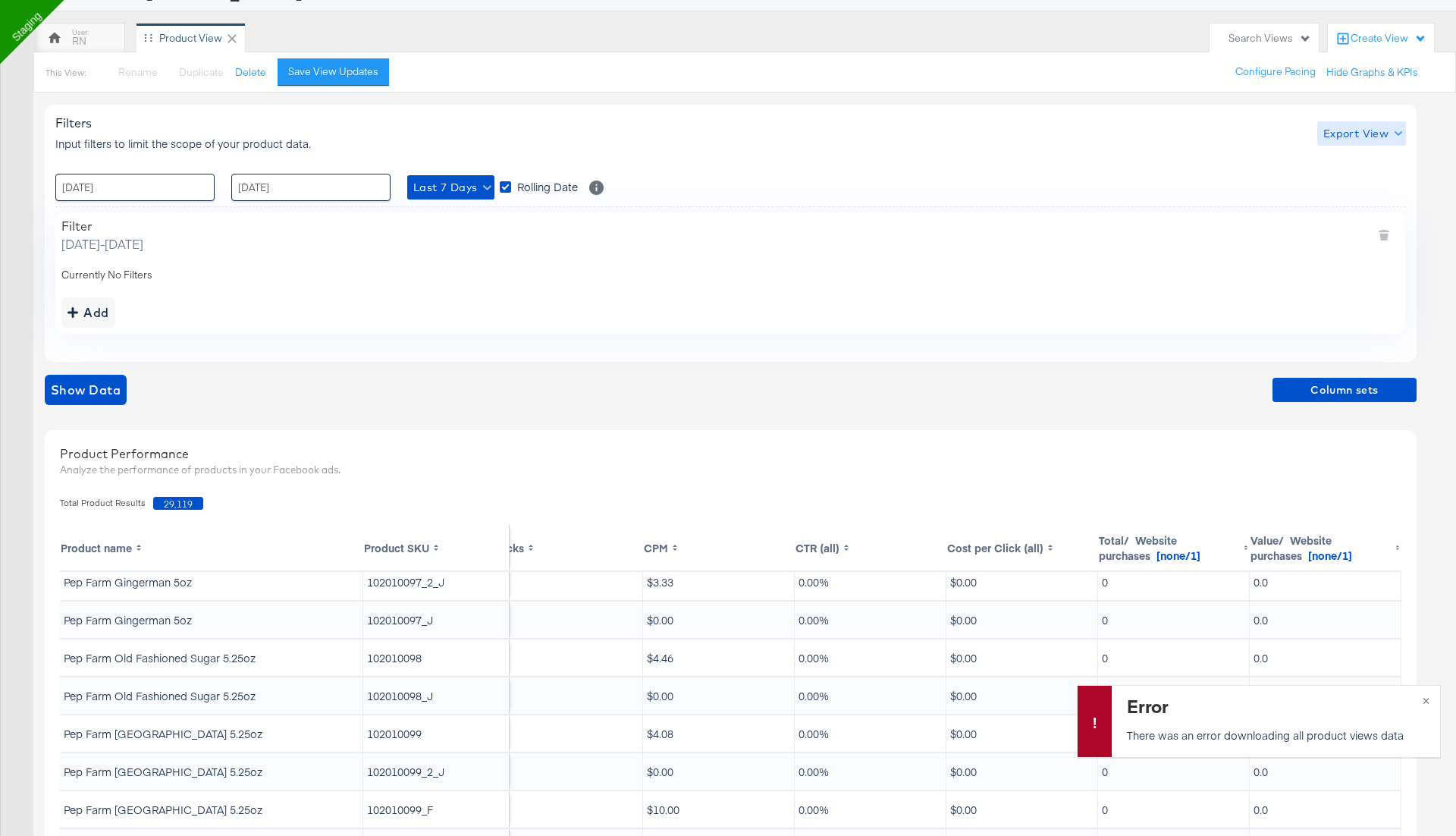
click at [1367, 125] on span "Export View" at bounding box center [1361, 134] width 76 height 19
click at [1346, 191] on span "Bulk Export" at bounding box center [1357, 195] width 59 height 32
click at [333, 66] on div "Save View Updates" at bounding box center [333, 71] width 91 height 14
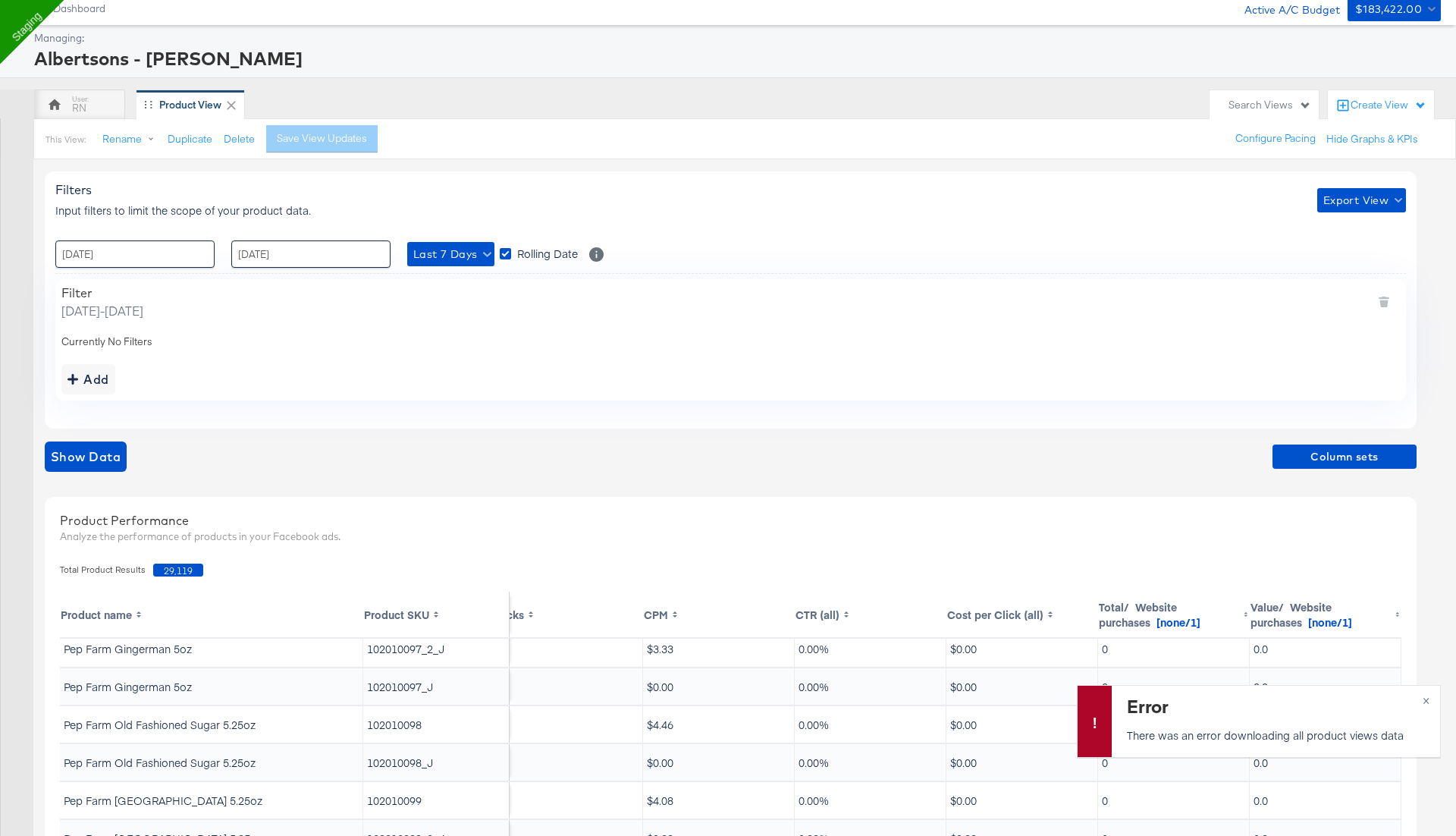
scroll to position [0, 0]
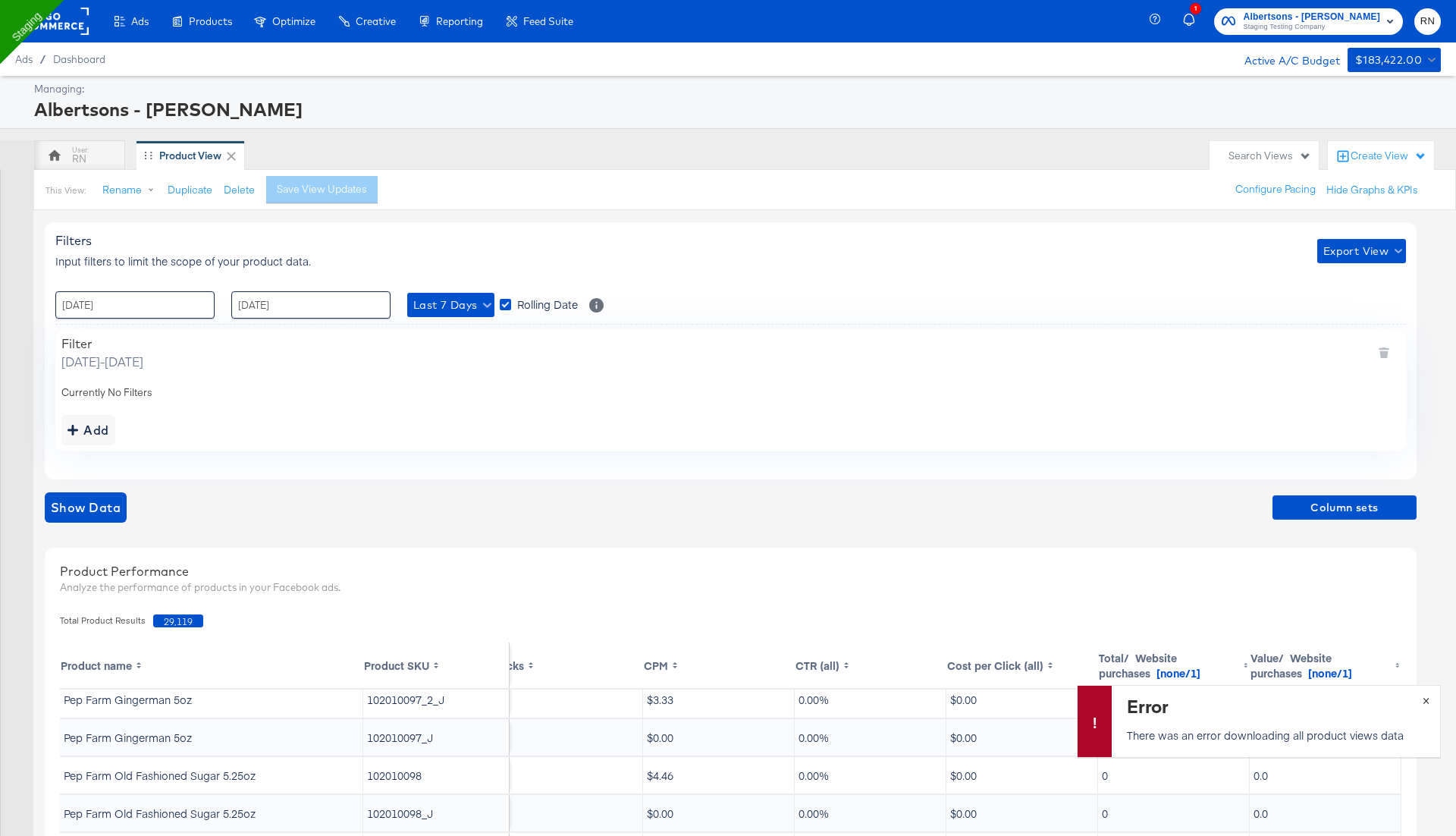
click at [1423, 697] on button "×" at bounding box center [1426, 699] width 28 height 27
click at [1354, 253] on span "Export View" at bounding box center [1361, 251] width 76 height 19
click at [1342, 307] on span "Bulk Export" at bounding box center [1357, 313] width 59 height 32
click at [472, 307] on span "Last 7 Days" at bounding box center [451, 305] width 75 height 19
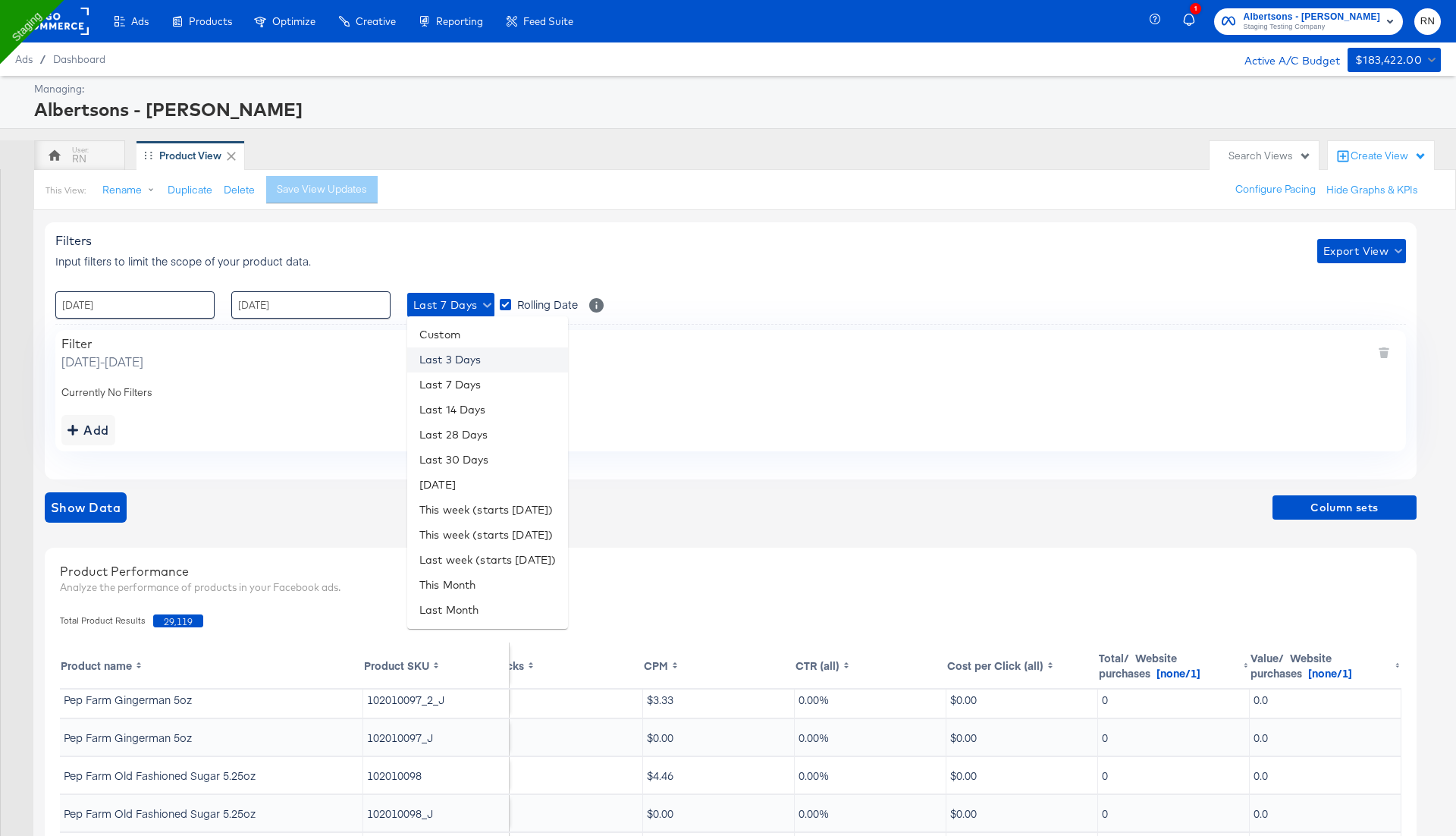
click at [459, 360] on li "Last 3 Days" at bounding box center [488, 360] width 161 height 25
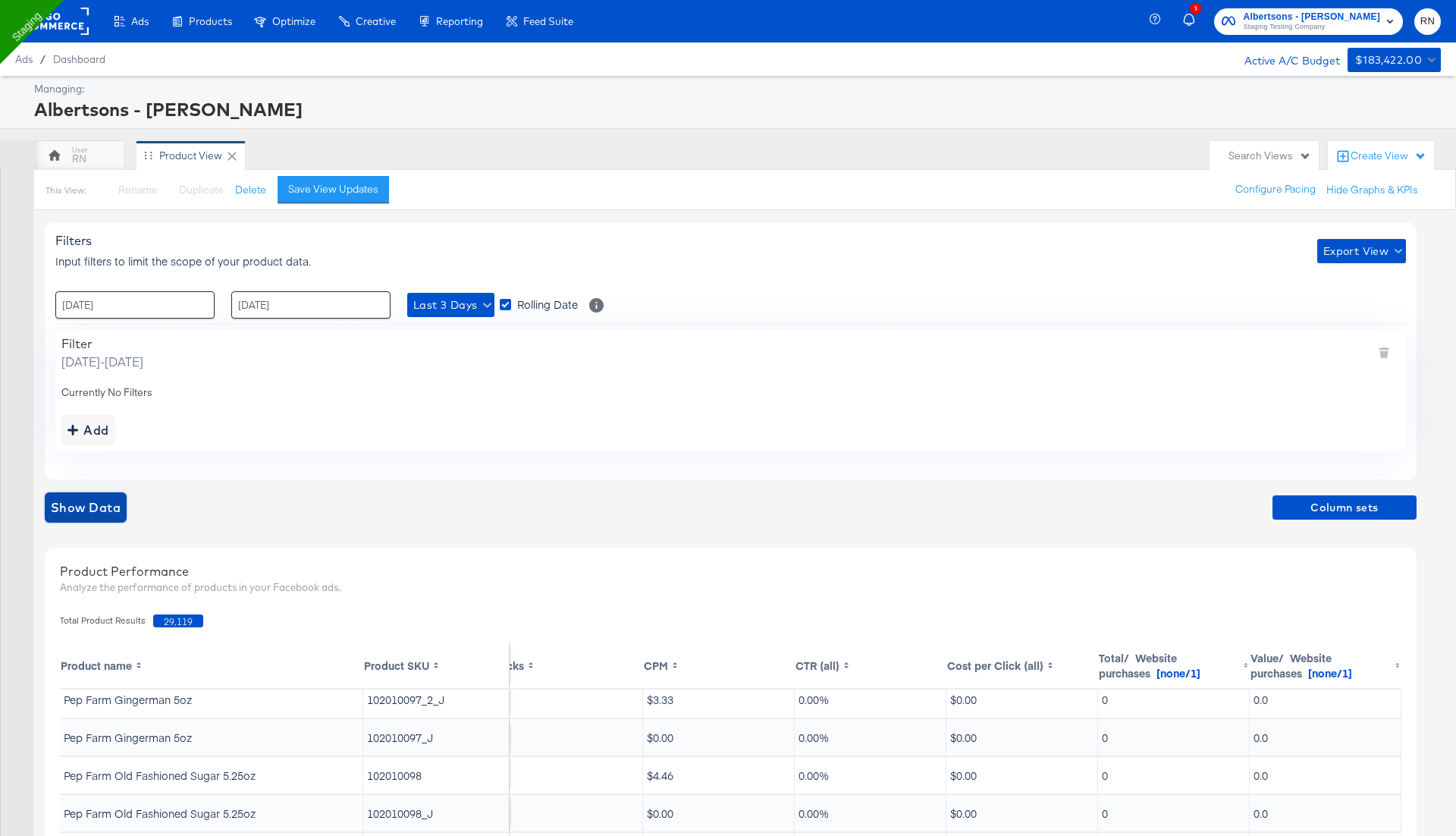
click at [78, 516] on span "Show Data" at bounding box center [86, 508] width 70 height 22
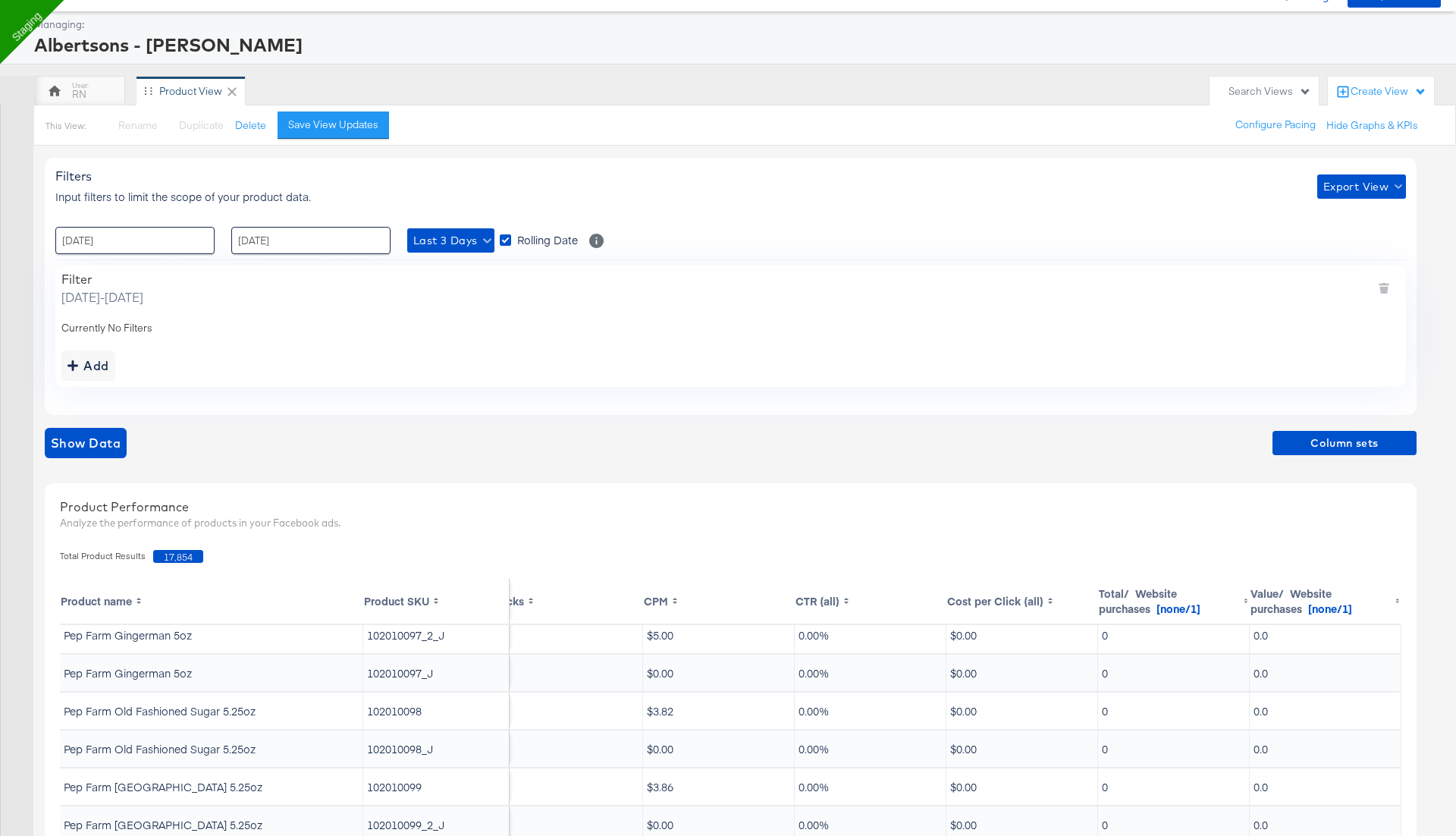
scroll to position [66, 0]
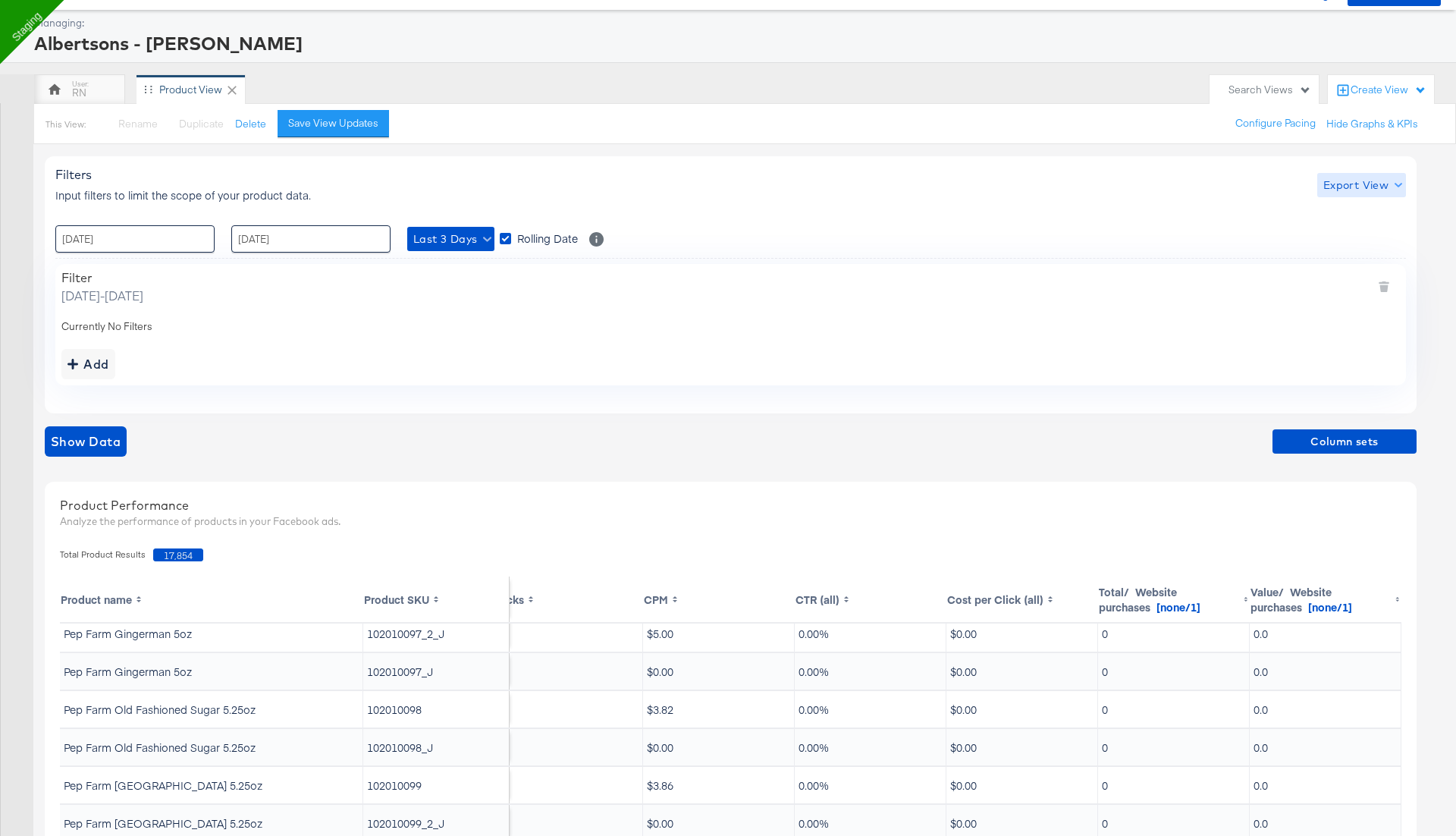
click at [1351, 180] on span "Export View" at bounding box center [1361, 185] width 76 height 19
click at [1349, 238] on span "Bulk Export" at bounding box center [1357, 247] width 59 height 32
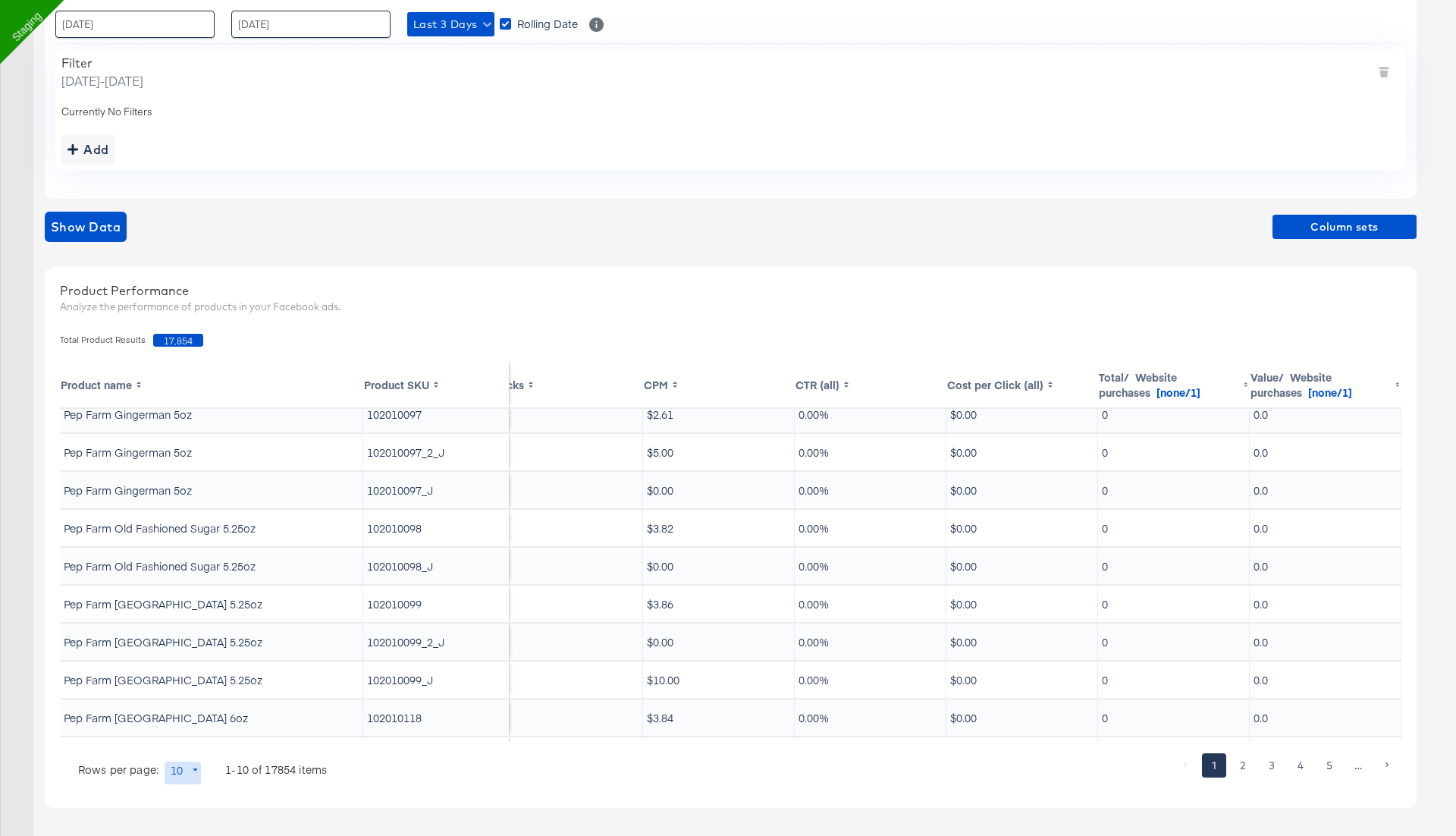
scroll to position [0, 326]
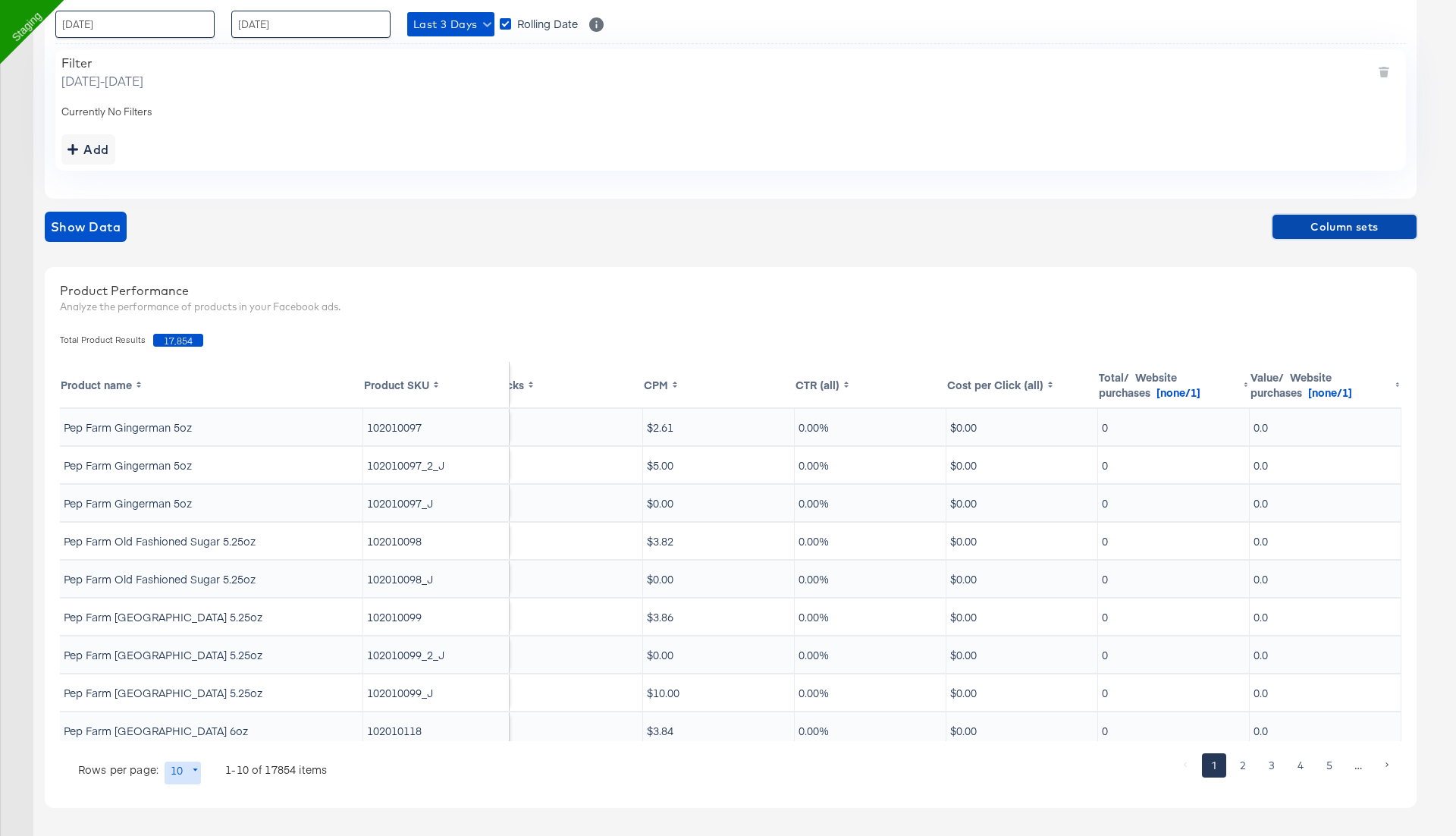
click at [1319, 223] on span "Column sets" at bounding box center [1344, 227] width 132 height 19
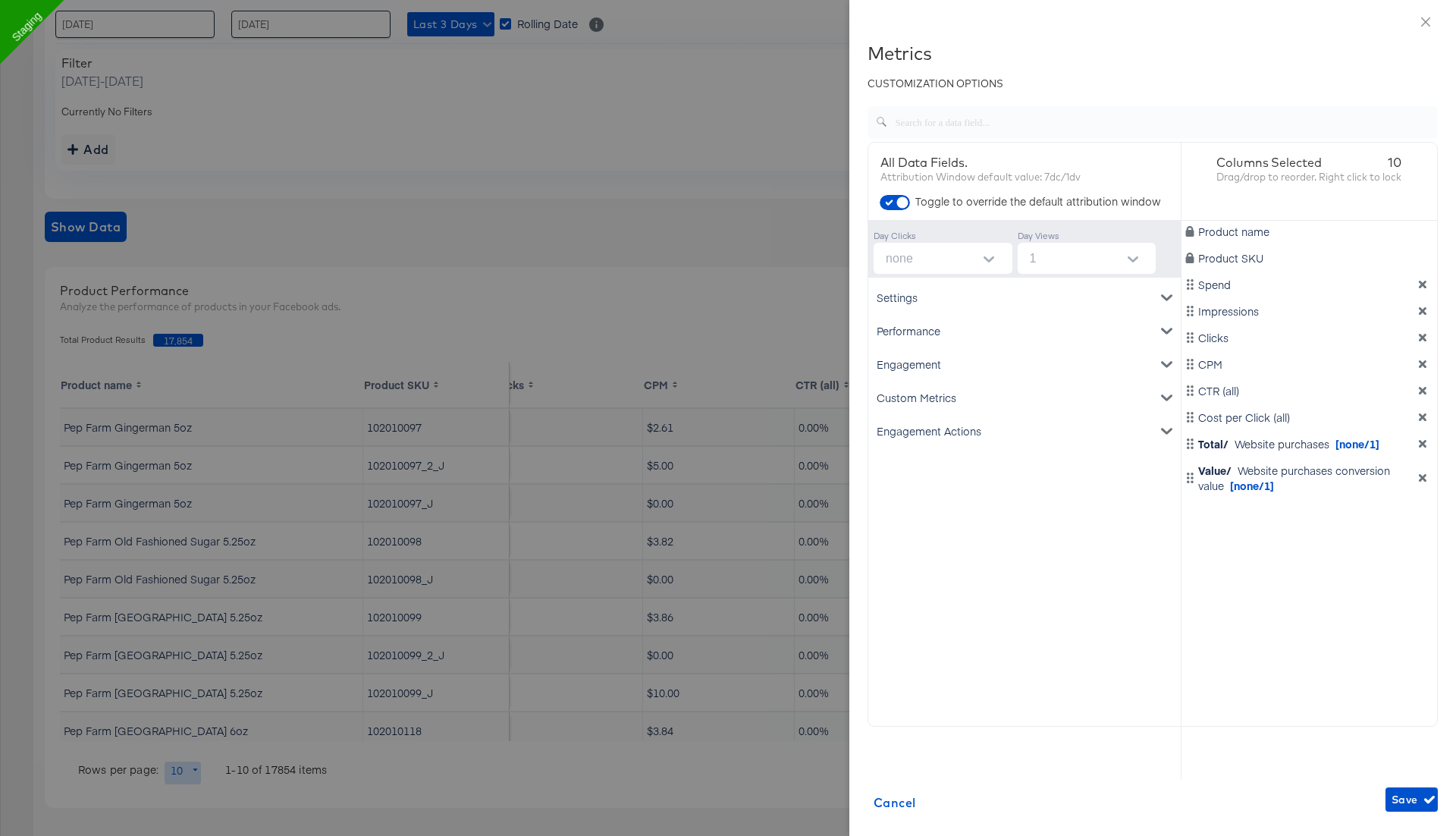
click at [1422, 447] on icon "dimension-list" at bounding box center [1422, 444] width 11 height 11
click at [1424, 455] on icon "dimension-list" at bounding box center [1422, 451] width 11 height 11
click at [899, 364] on div "Engagement" at bounding box center [1024, 364] width 306 height 33
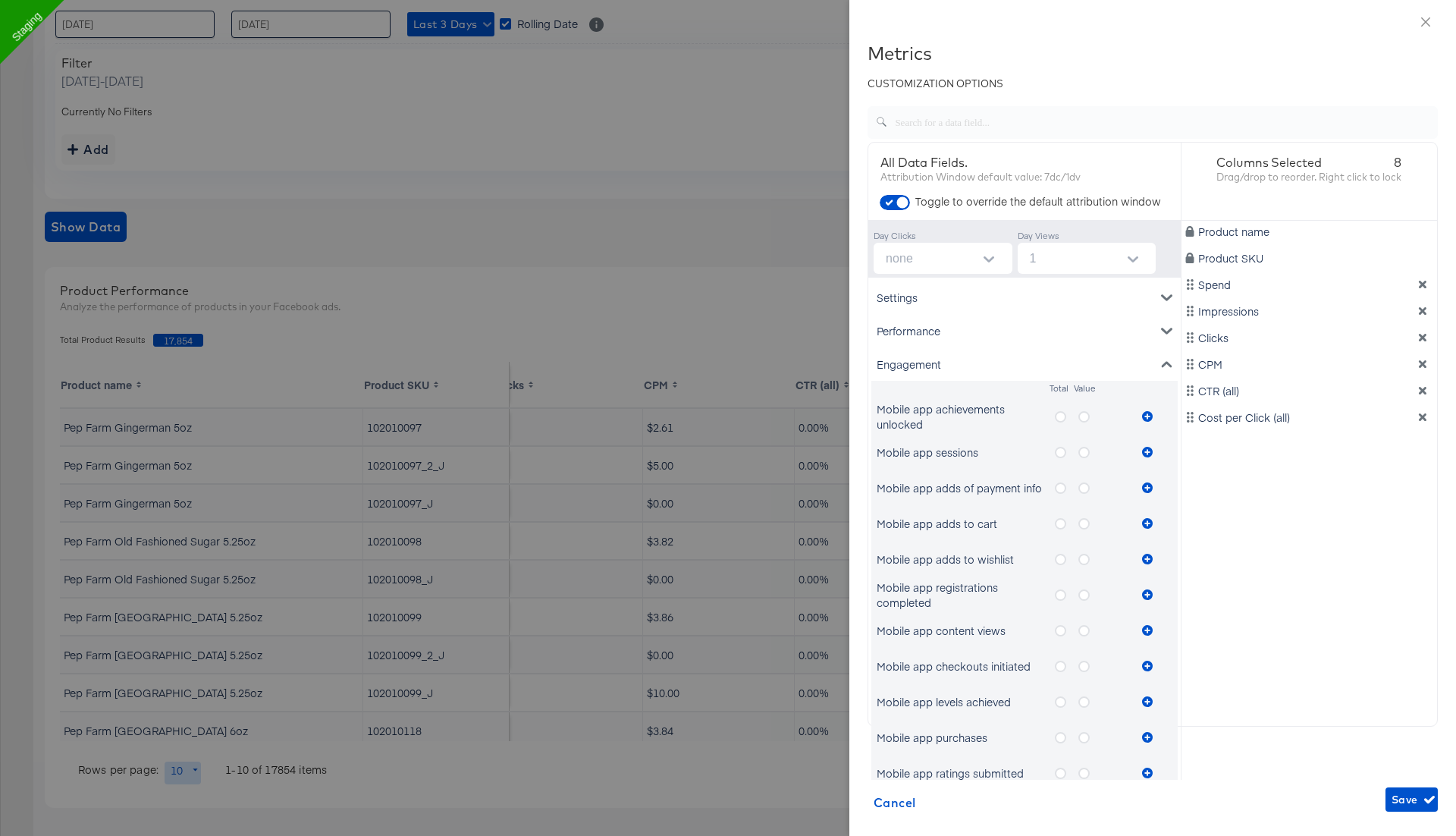
click at [1055, 417] on icon "metrics-list" at bounding box center [1061, 417] width 12 height 12
click at [0, 0] on input "metrics-list" at bounding box center [0, 0] width 0 height 0
click at [1145, 415] on icon "metrics-list" at bounding box center [1147, 416] width 11 height 11
click at [1086, 416] on icon "metrics-list" at bounding box center [1084, 417] width 12 height 12
click at [0, 0] on input "metrics-list" at bounding box center [0, 0] width 0 height 0
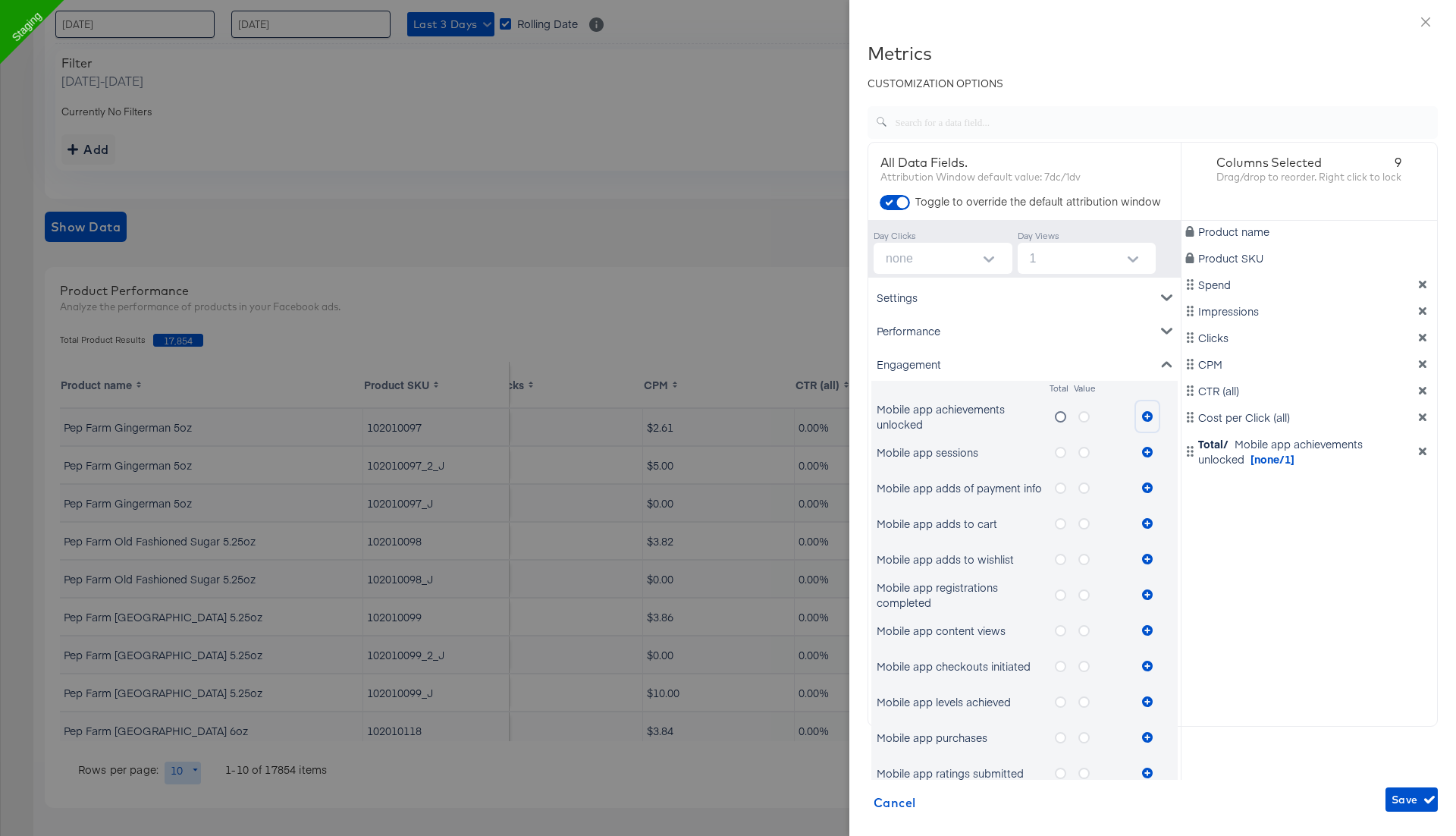
click at [1150, 414] on icon "metrics-list" at bounding box center [1147, 416] width 11 height 11
click at [1414, 802] on span "Save" at bounding box center [1411, 799] width 40 height 19
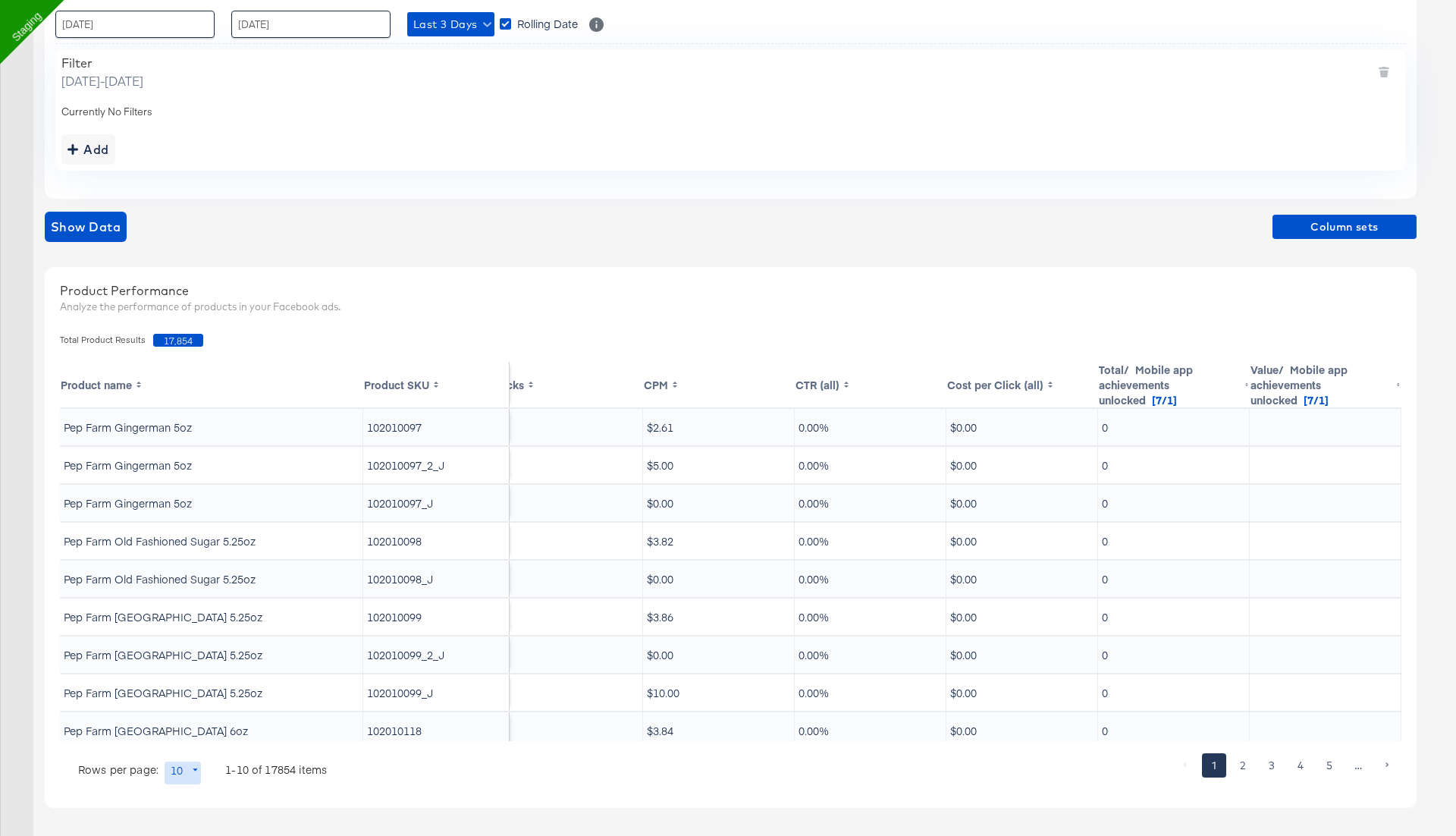
scroll to position [0, 0]
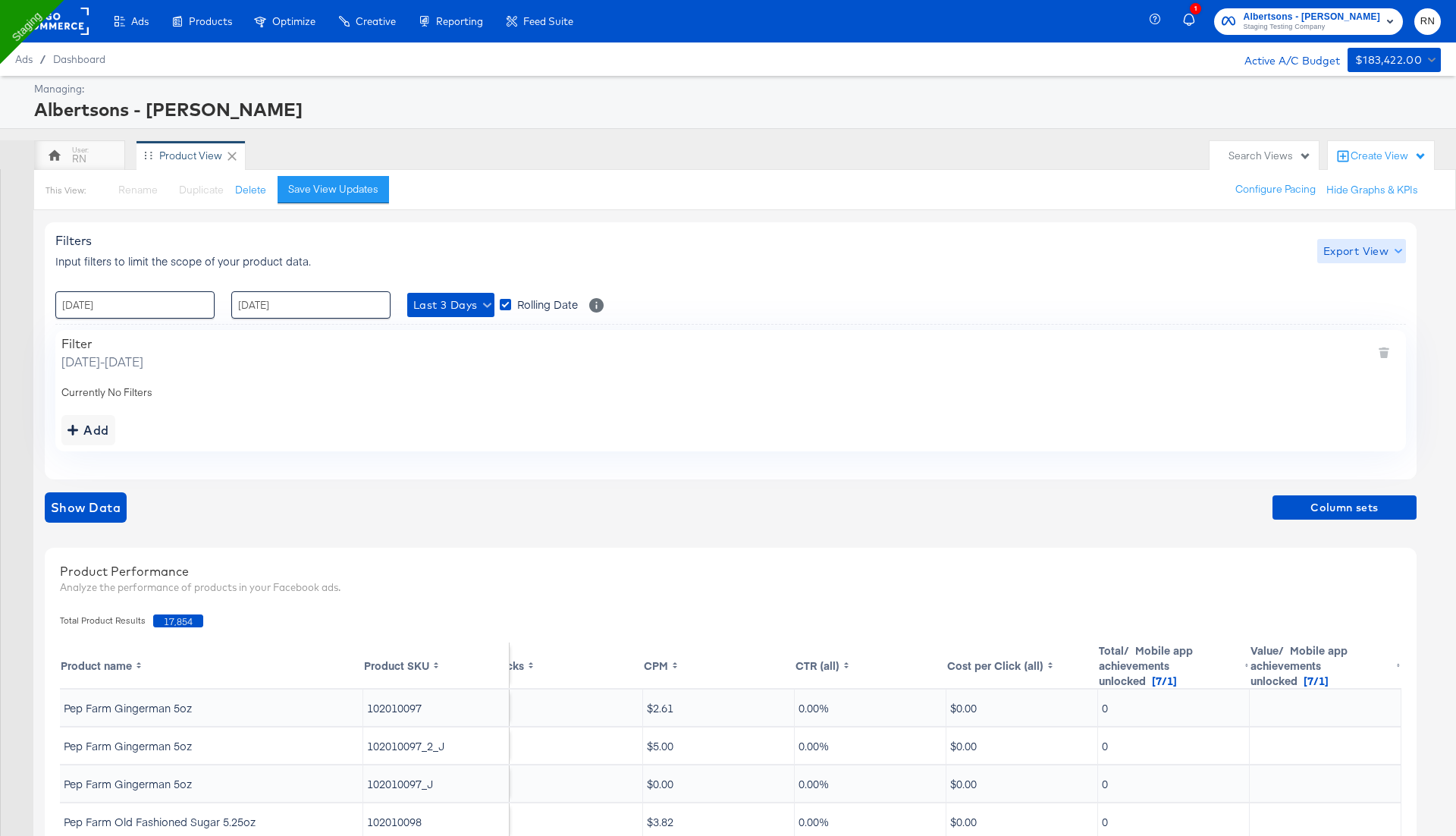
click at [1352, 249] on span "Export View" at bounding box center [1361, 251] width 76 height 19
click at [1347, 305] on span "Bulk Export" at bounding box center [1357, 313] width 59 height 32
click at [1426, 700] on button "×" at bounding box center [1426, 699] width 28 height 27
click at [1354, 514] on span "Column sets" at bounding box center [1344, 508] width 132 height 19
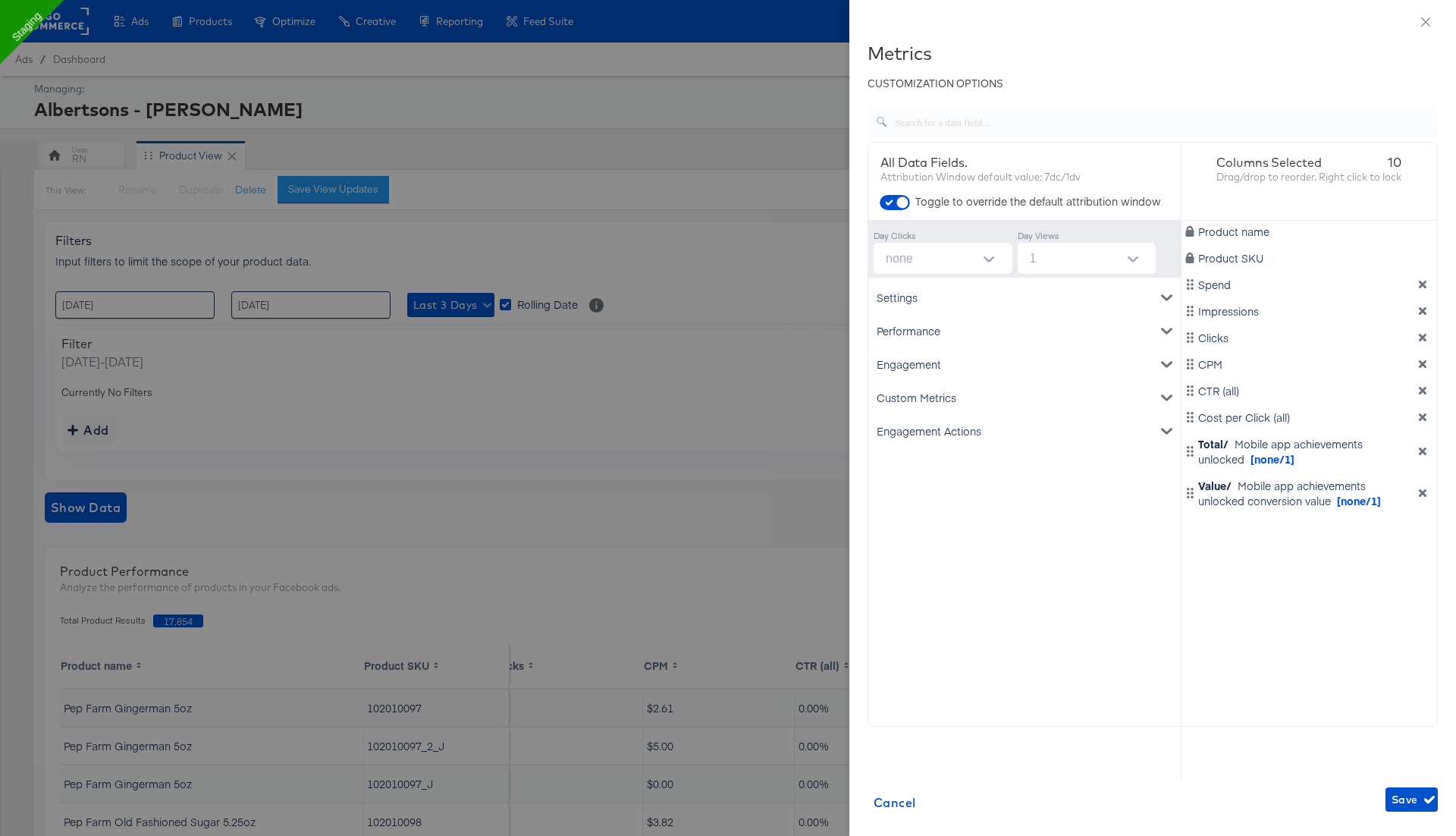
click at [1423, 455] on icon "dimension-list" at bounding box center [1422, 451] width 11 height 11
click at [1422, 450] on icon "dimension-list" at bounding box center [1422, 451] width 7 height 7
click at [1023, 361] on div "Engagement" at bounding box center [1024, 364] width 306 height 33
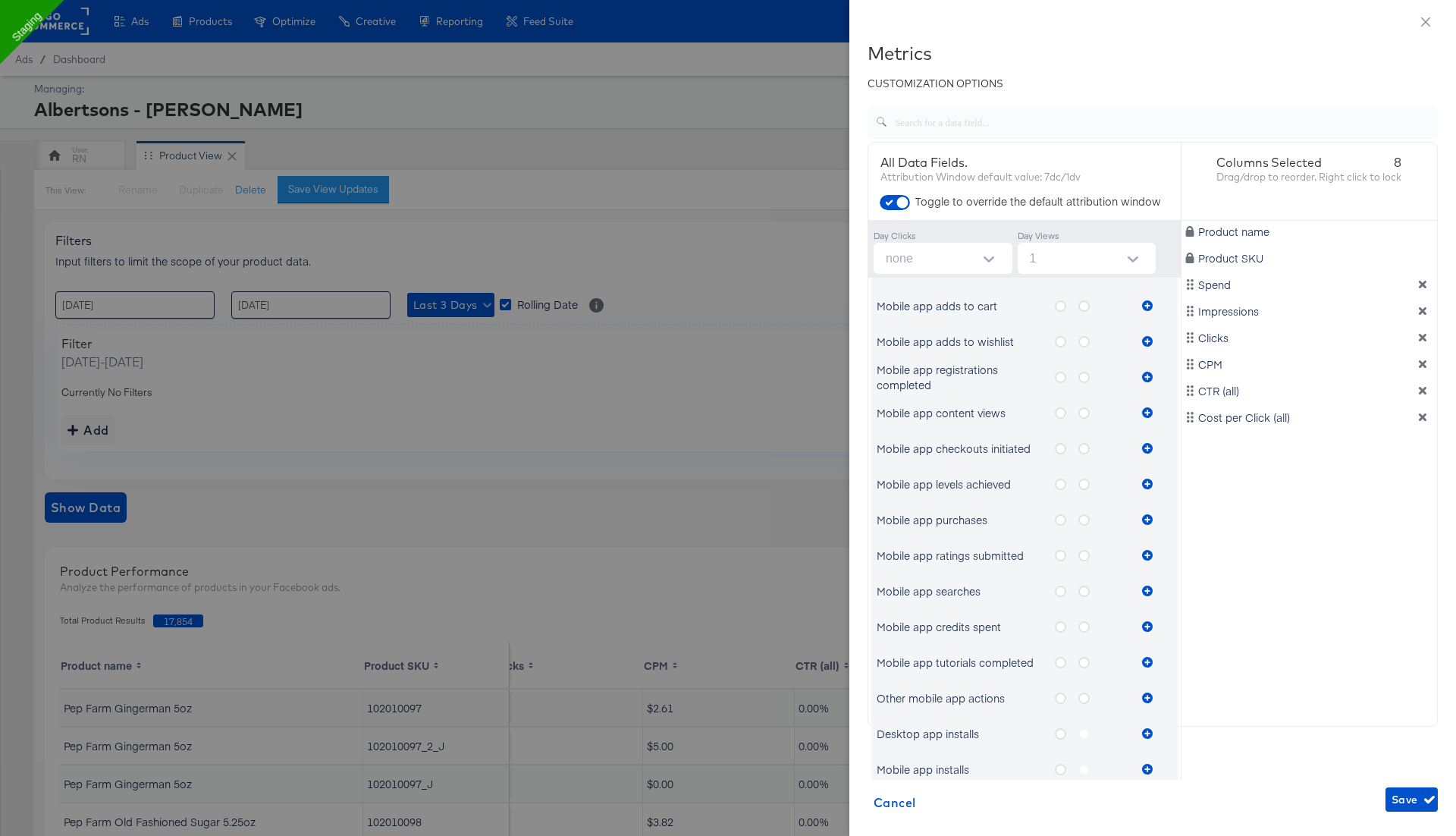
scroll to position [130, 0]
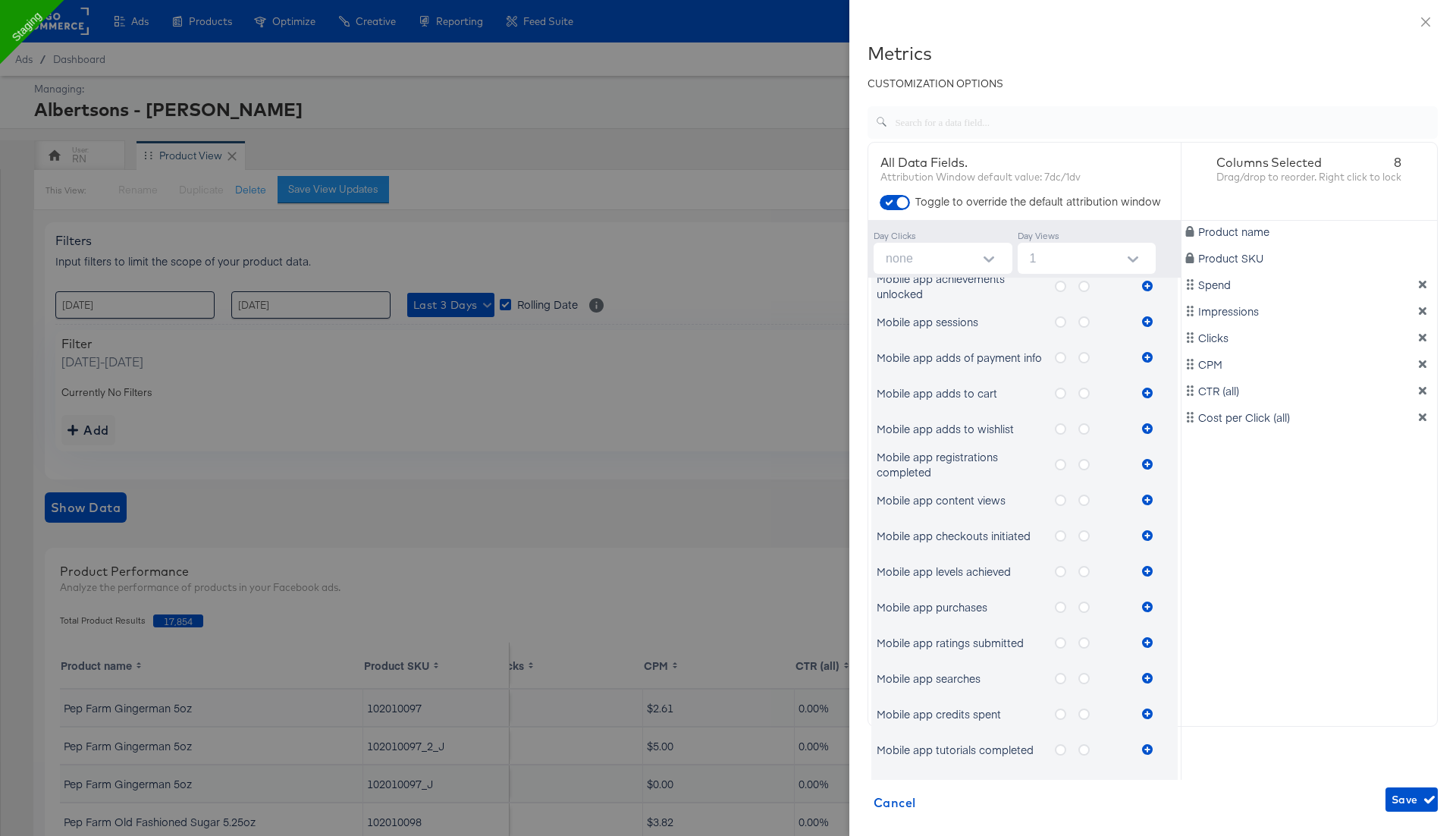
click at [1058, 572] on icon "metrics-list" at bounding box center [1061, 572] width 12 height 12
click at [0, 0] on input "metrics-list" at bounding box center [0, 0] width 0 height 0
click at [1145, 568] on icon "metrics-list" at bounding box center [1147, 571] width 11 height 11
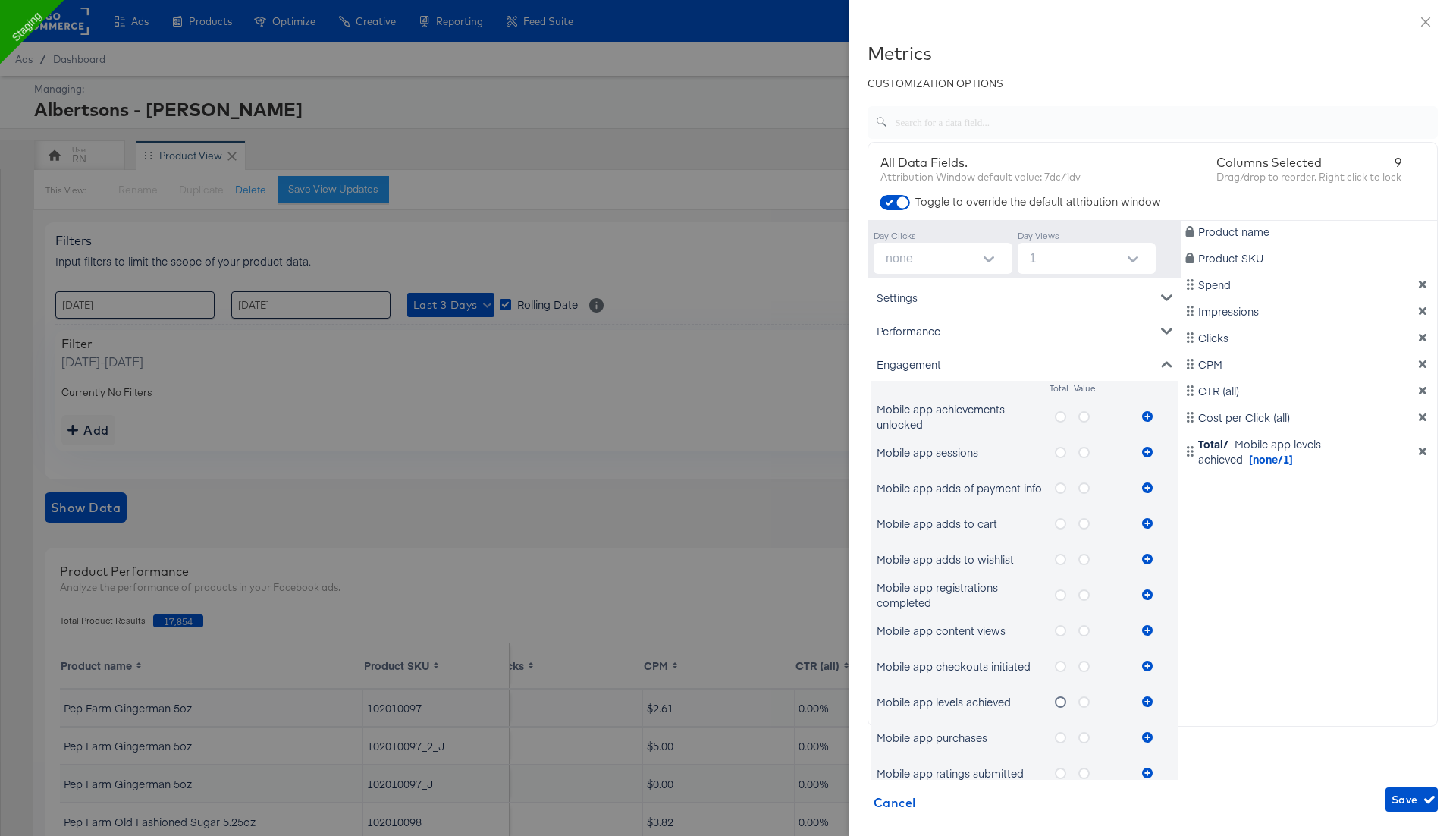
click at [1081, 414] on icon "metrics-list" at bounding box center [1084, 417] width 12 height 12
click at [0, 0] on input "metrics-list" at bounding box center [0, 0] width 0 height 0
click at [1143, 417] on icon "metrics-list" at bounding box center [1147, 416] width 11 height 11
click at [966, 270] on input "none" at bounding box center [946, 258] width 133 height 31
click at [1061, 352] on div "Engagement" at bounding box center [1024, 364] width 306 height 33
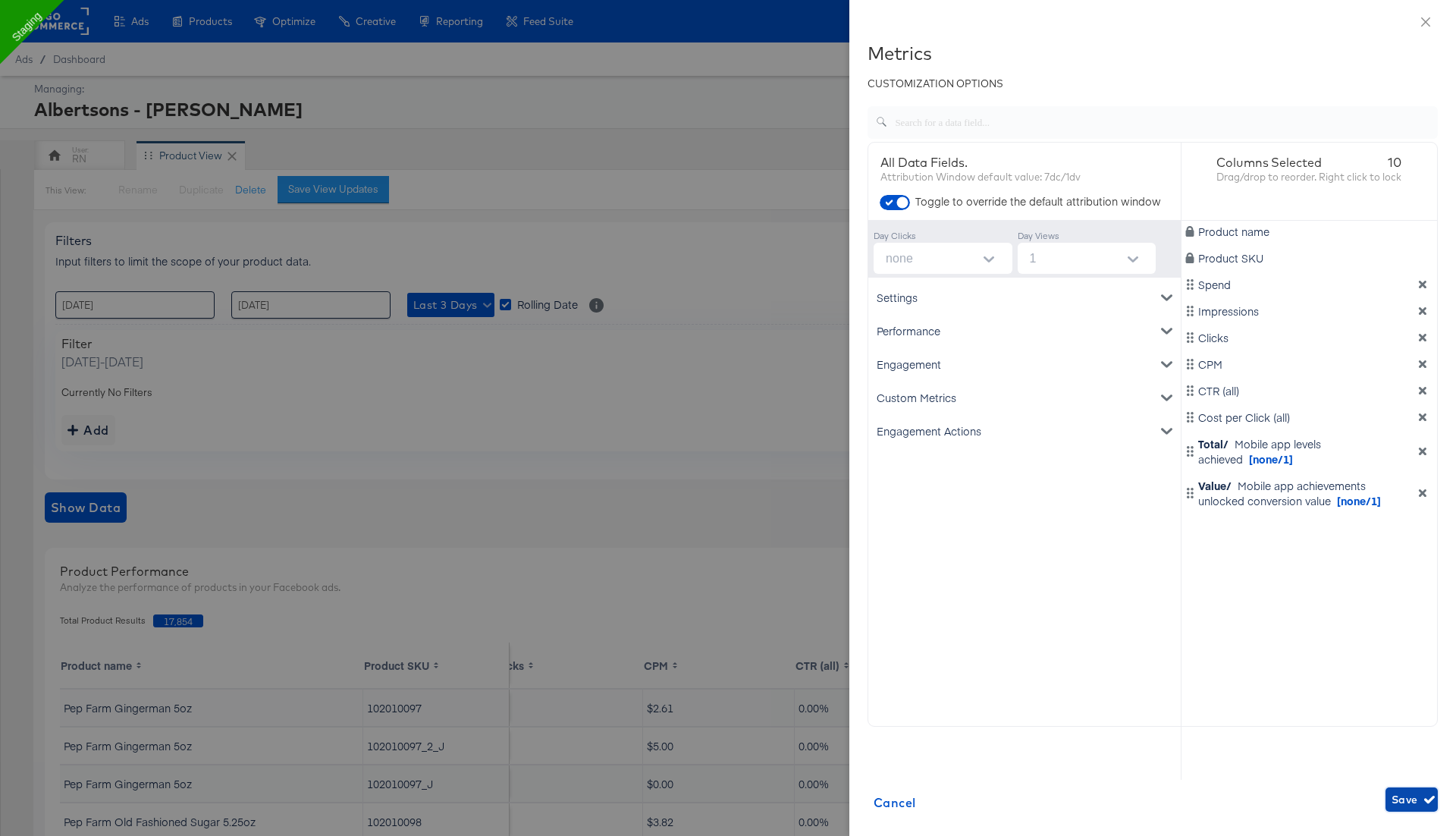
click at [1406, 811] on button "Save" at bounding box center [1411, 799] width 52 height 24
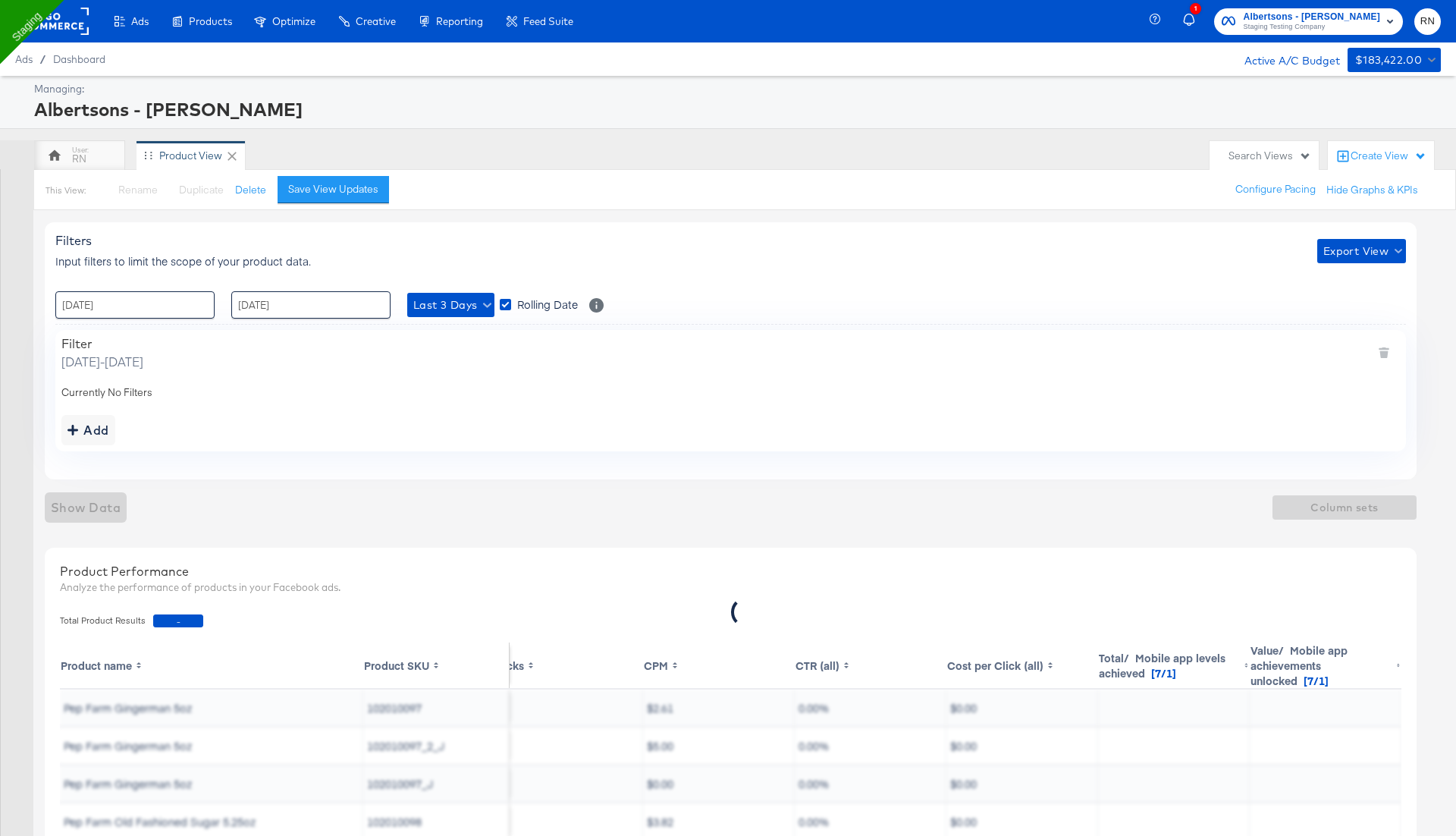
click at [1155, 666] on span "[7/1]" at bounding box center [1164, 673] width 25 height 15
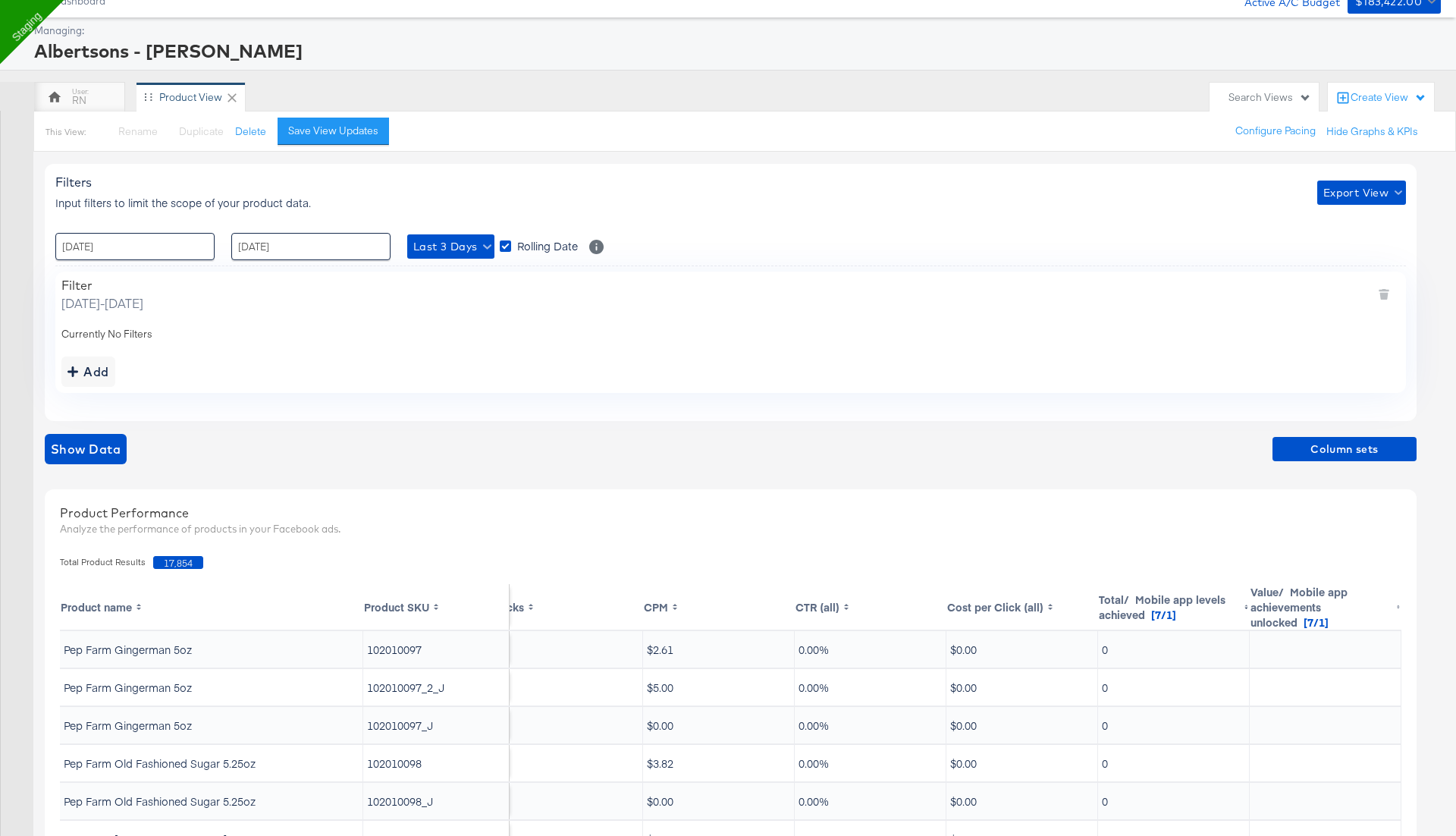
scroll to position [59, 0]
click at [1310, 449] on span "Column sets" at bounding box center [1344, 449] width 132 height 19
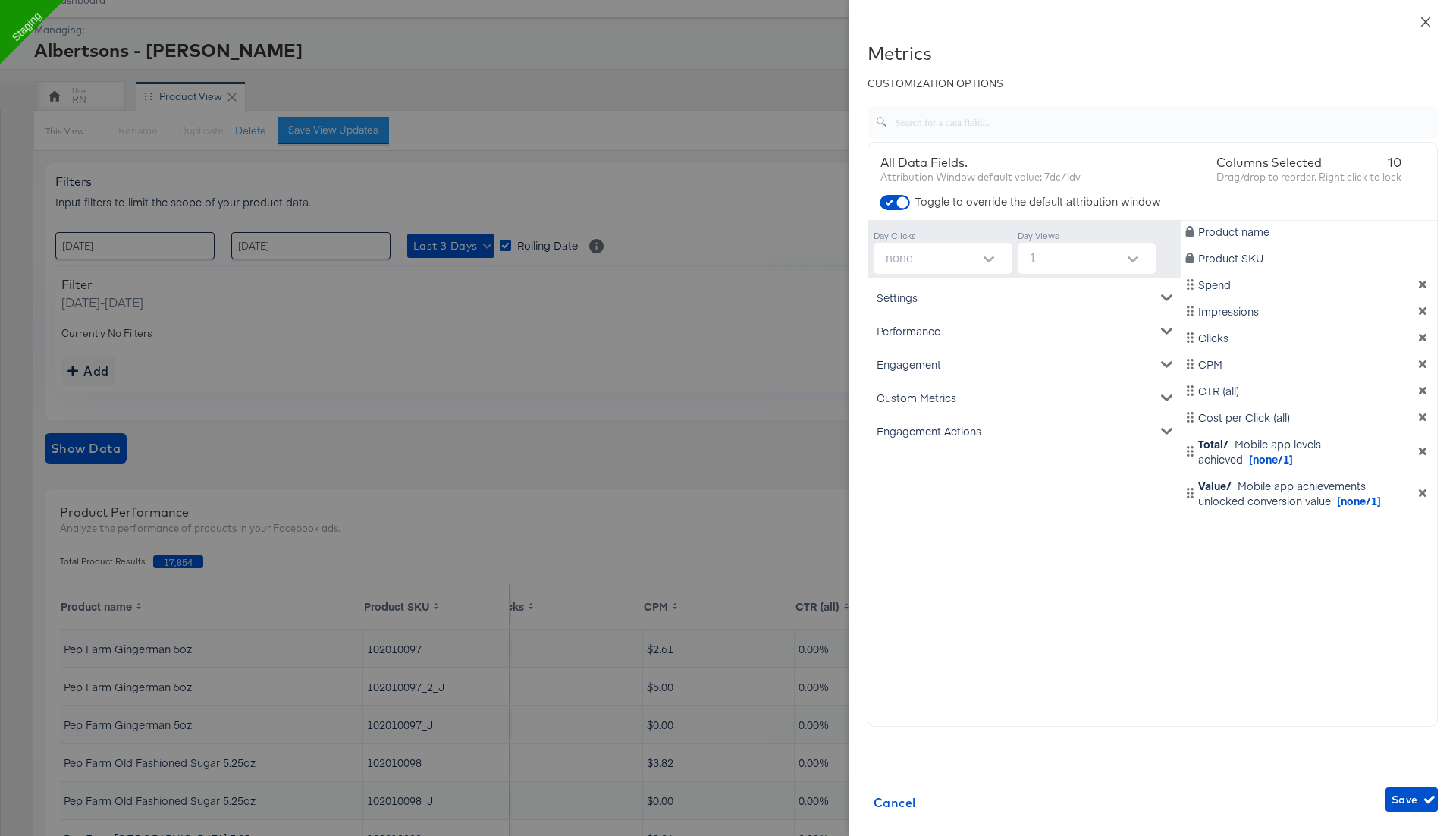
click at [1424, 22] on icon "close" at bounding box center [1425, 22] width 12 height 12
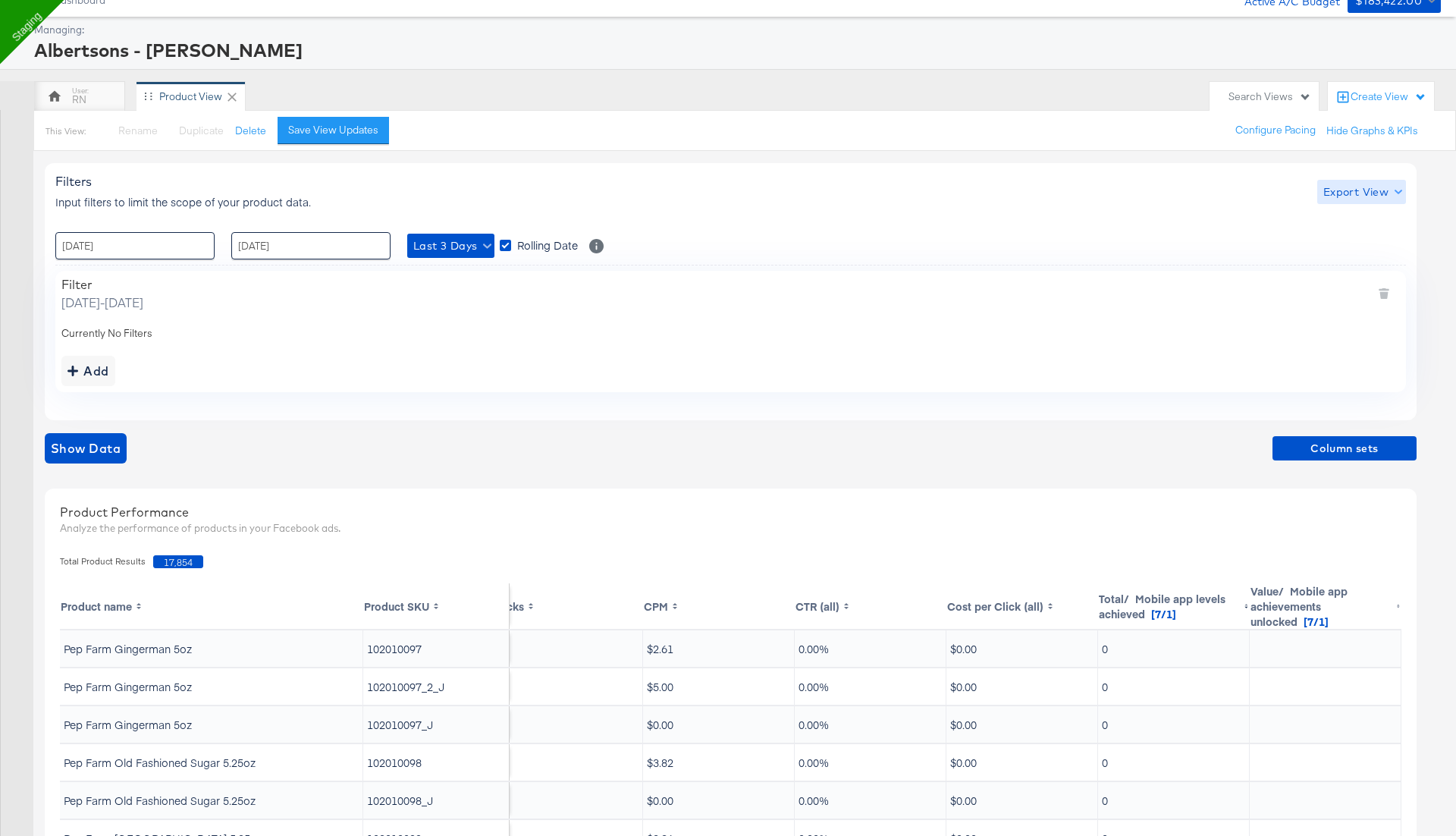
click at [1342, 194] on span "Export View" at bounding box center [1361, 192] width 76 height 19
click at [1351, 252] on span "Bulk Export" at bounding box center [1357, 253] width 59 height 32
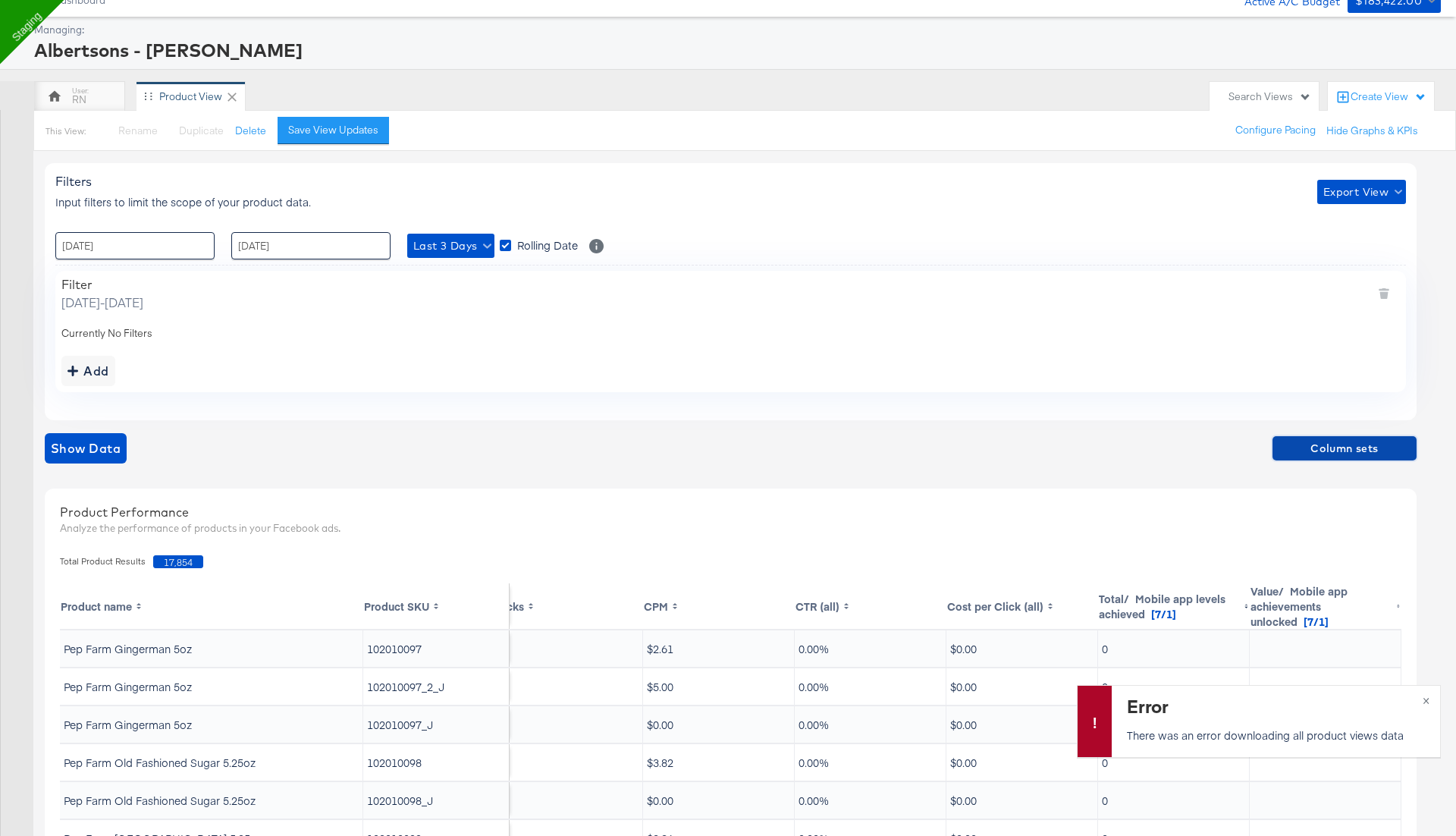
click at [1337, 443] on span "Column sets" at bounding box center [1344, 449] width 132 height 19
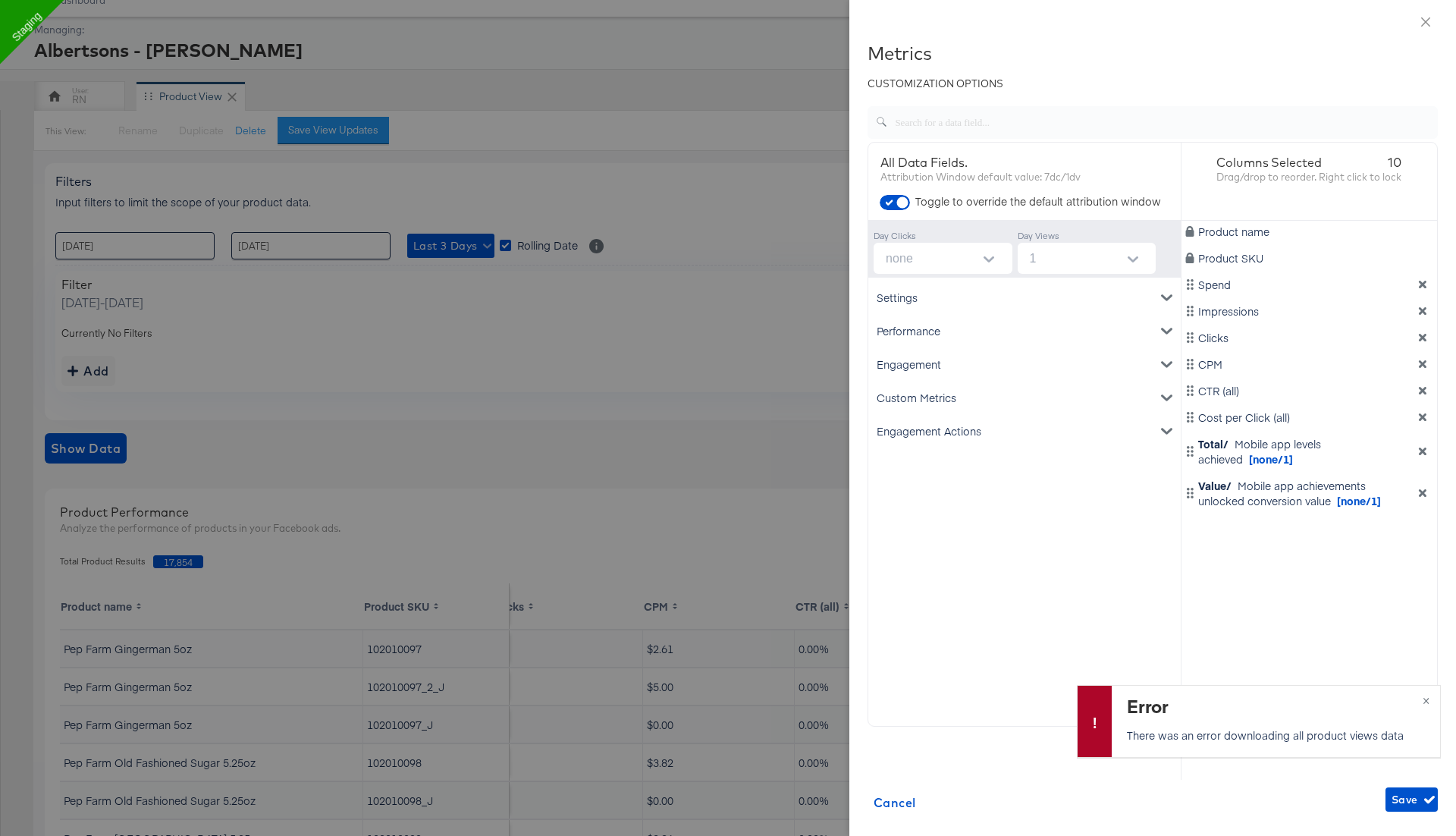
click at [1424, 449] on icon "dimension-list" at bounding box center [1422, 451] width 7 height 7
click at [1045, 352] on div "Engagement" at bounding box center [1024, 364] width 306 height 33
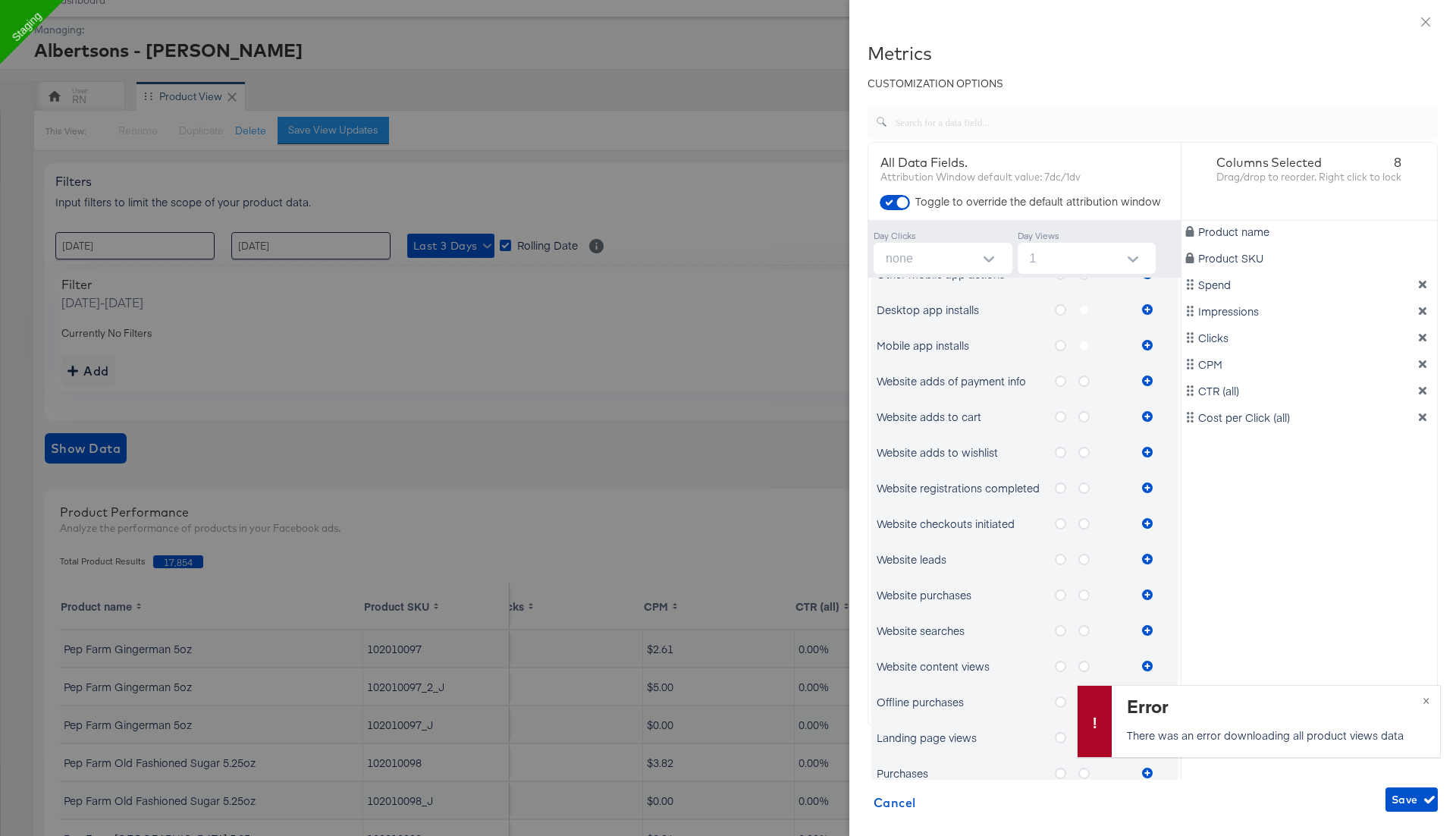
scroll to position [641, 0]
click at [1059, 664] on icon "metrics-list" at bounding box center [1061, 667] width 12 height 12
click at [0, 0] on input "metrics-list" at bounding box center [0, 0] width 0 height 0
click at [1145, 664] on icon "metrics-list" at bounding box center [1147, 666] width 11 height 11
click at [1081, 564] on label "metrics-list" at bounding box center [1090, 560] width 23 height 19
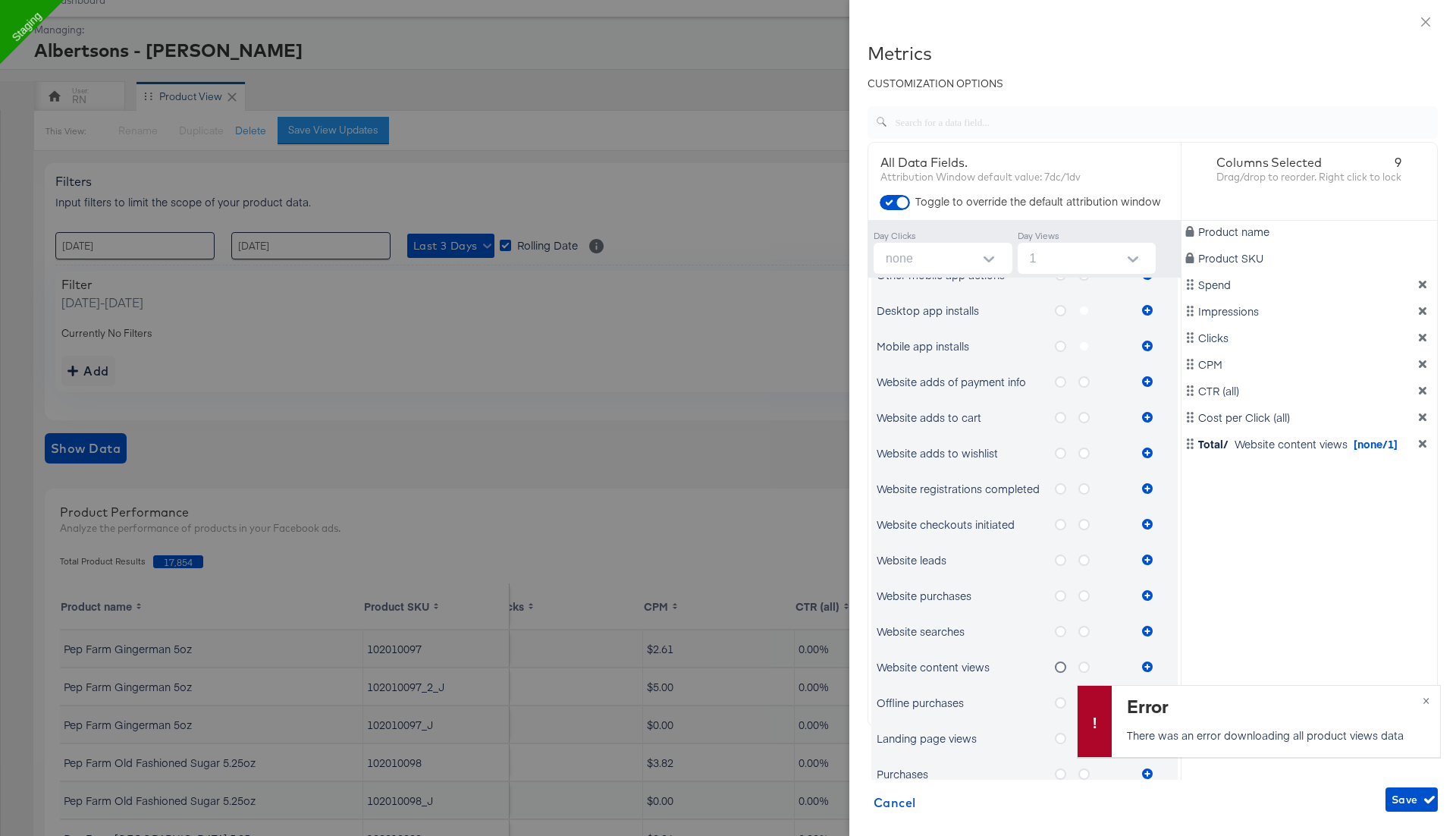
click at [0, 0] on input "metrics-list" at bounding box center [0, 0] width 0 height 0
click at [1142, 561] on icon "metrics-list" at bounding box center [1147, 559] width 11 height 11
click at [1268, 560] on div "Product name Product SKU Spend Impressions Clicks CPM CTR (all) Cost per Click …" at bounding box center [1309, 471] width 257 height 501
click at [1401, 800] on span "Save" at bounding box center [1411, 799] width 40 height 19
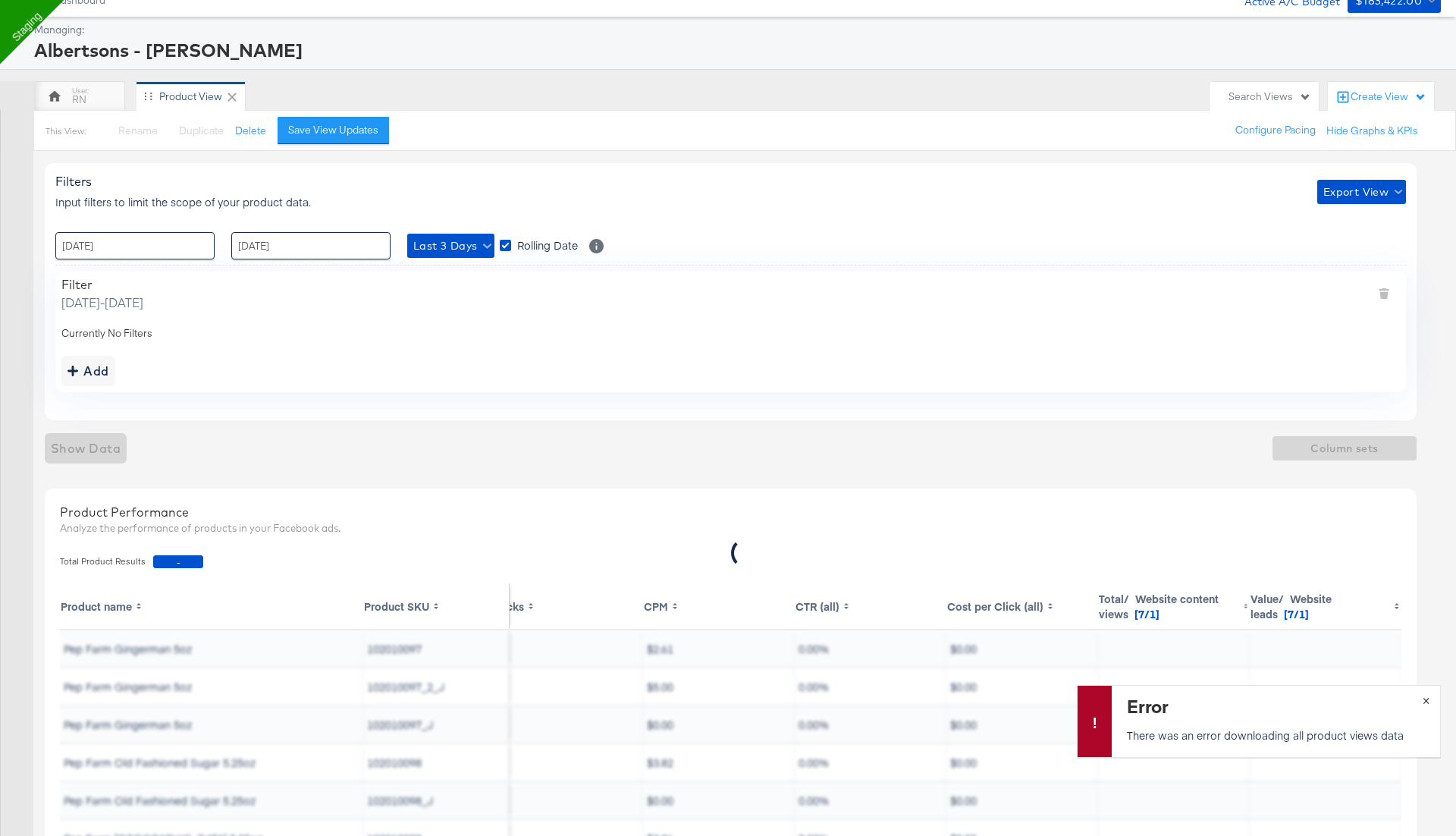
click at [1426, 699] on button "×" at bounding box center [1426, 699] width 28 height 27
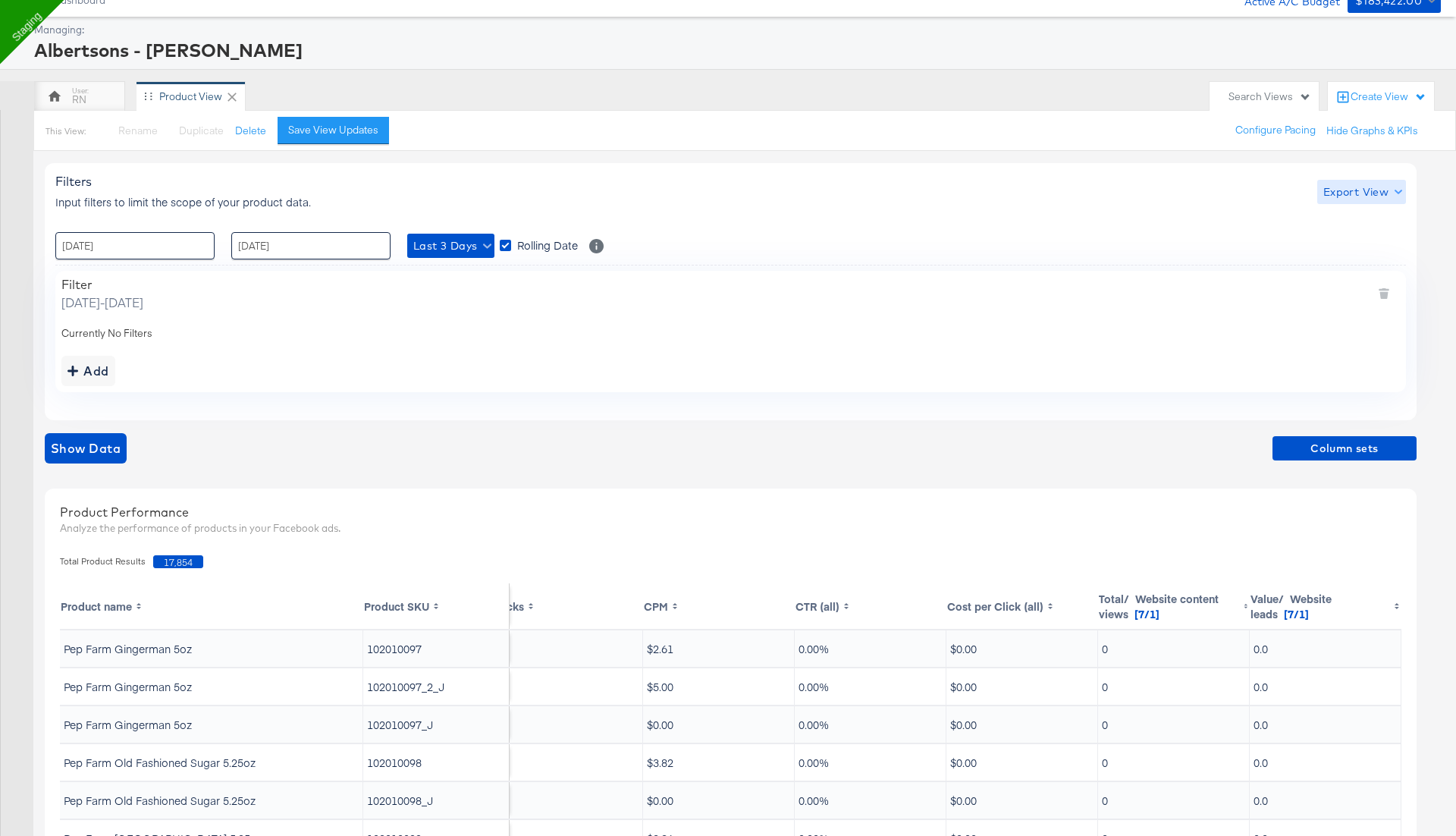
click at [1369, 188] on span "Export View" at bounding box center [1361, 192] width 76 height 19
click at [1349, 240] on span "Bulk Export" at bounding box center [1357, 253] width 59 height 32
click at [365, 135] on button "Save View Updates" at bounding box center [333, 130] width 111 height 27
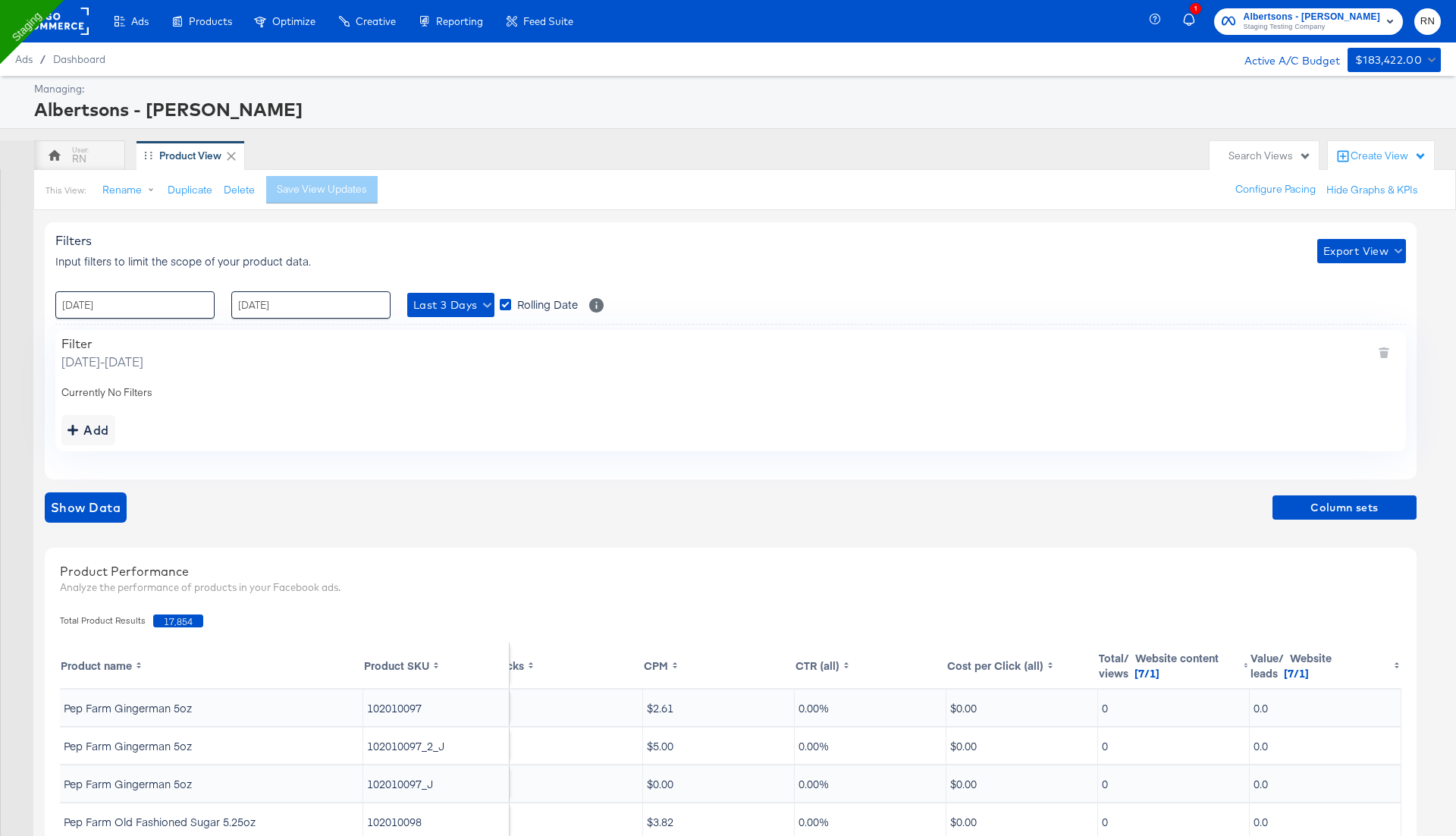
click at [69, 17] on rect at bounding box center [54, 21] width 70 height 27
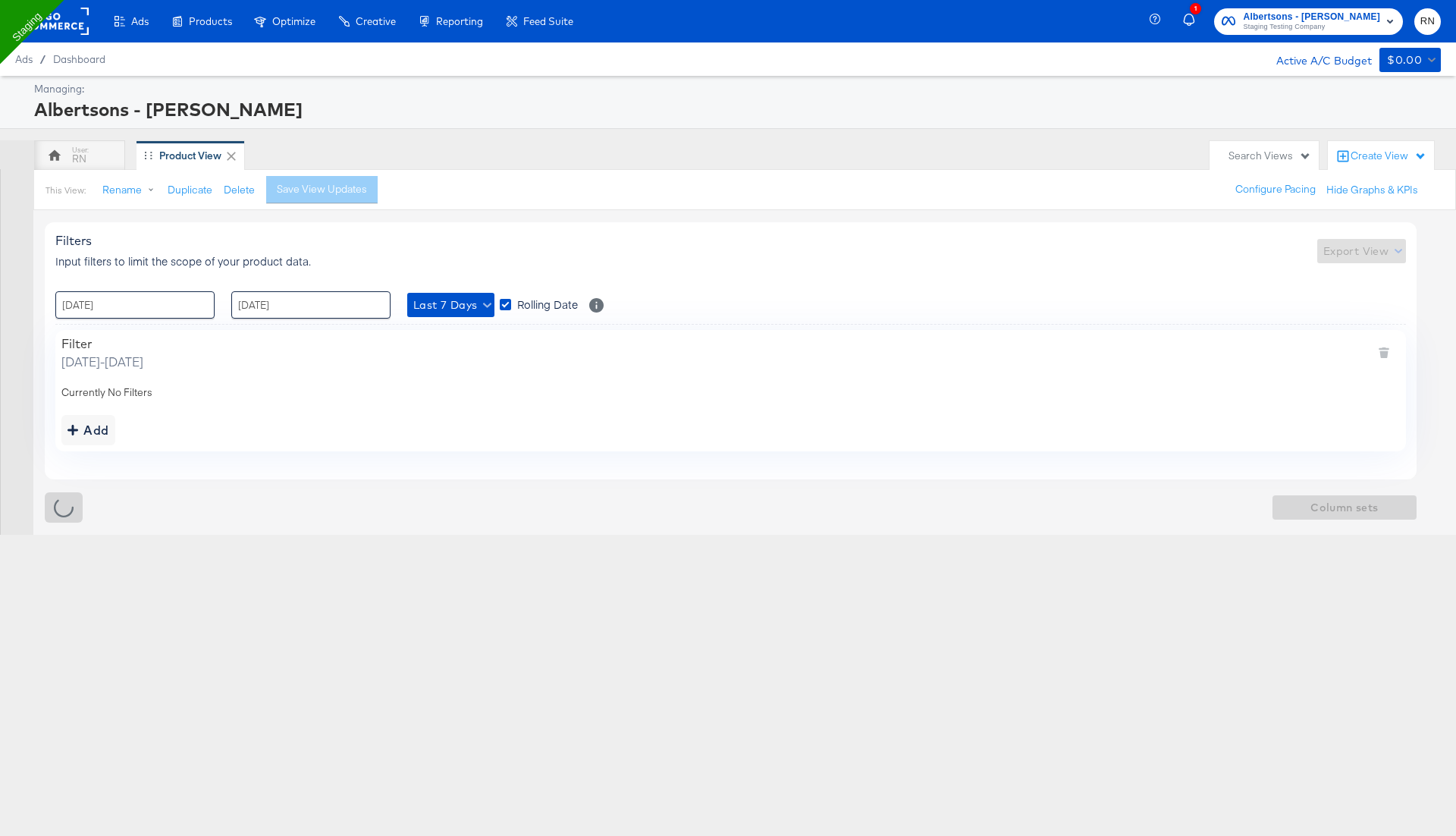
click at [70, 29] on rect at bounding box center [54, 21] width 70 height 27
click at [68, 28] on rect at bounding box center [54, 21] width 70 height 27
click at [72, 25] on rect at bounding box center [54, 21] width 70 height 27
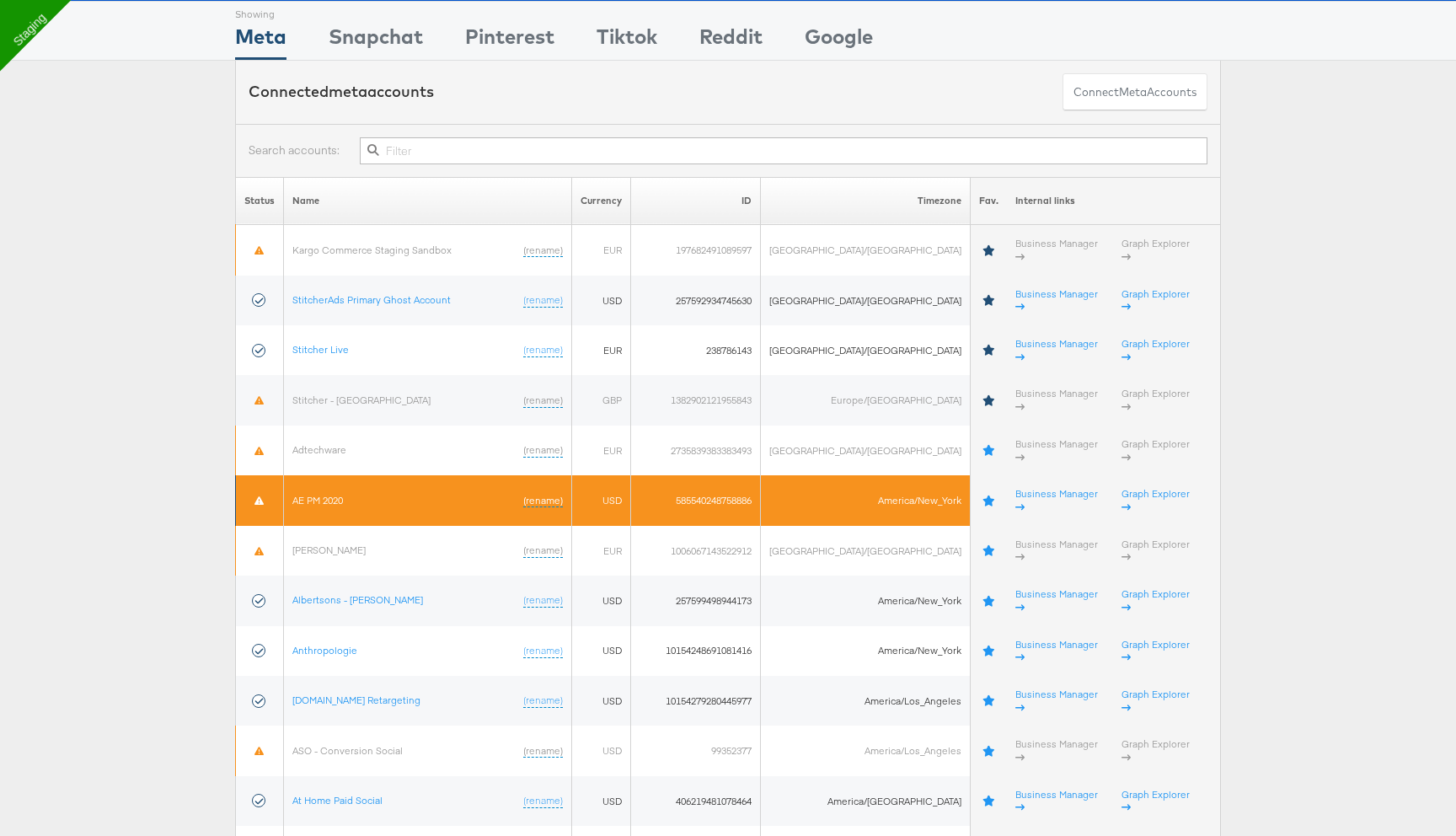
scroll to position [78, 0]
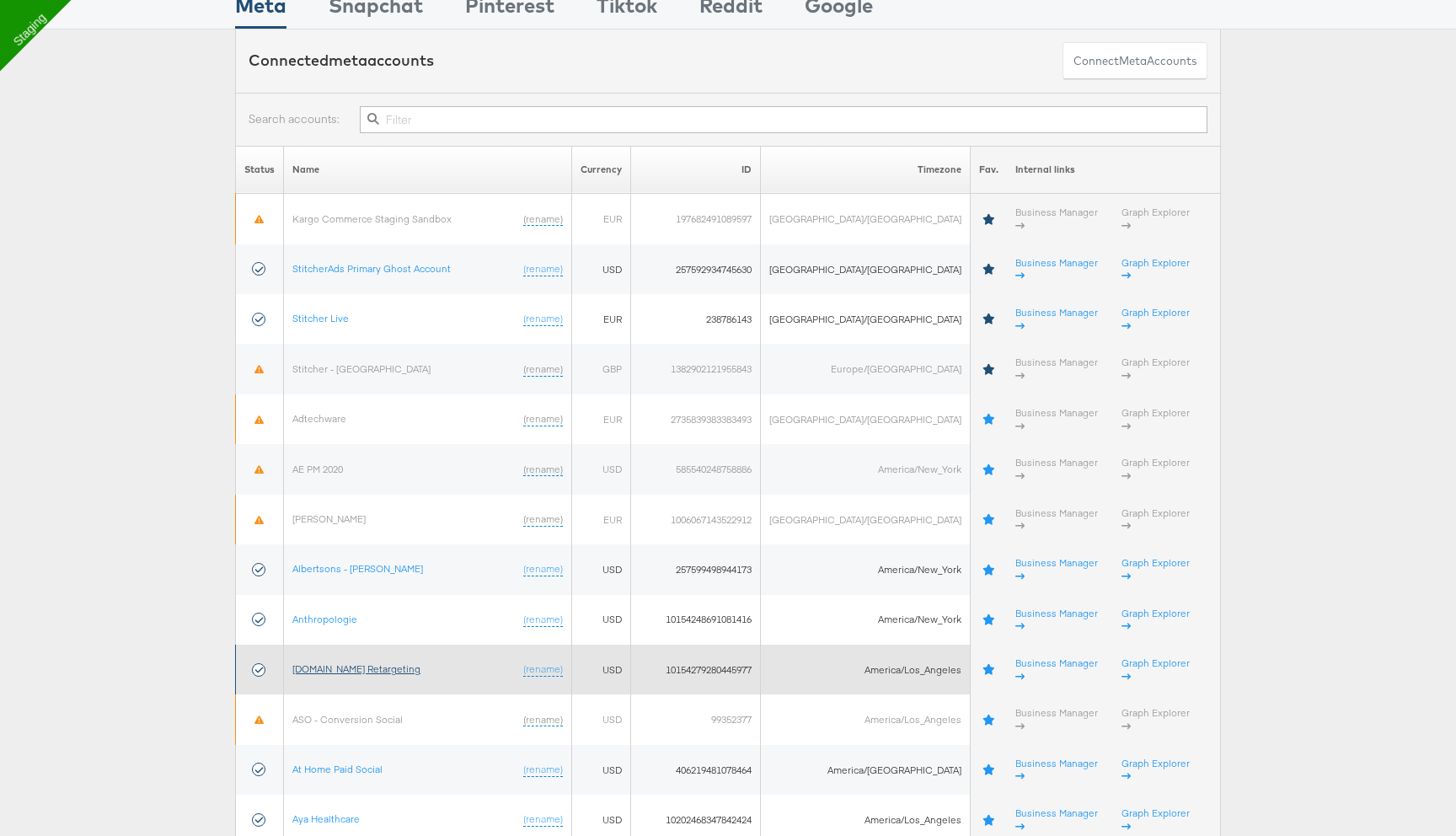
click at [362, 663] on link "[DOMAIN_NAME] Retargeting" at bounding box center [356, 669] width 128 height 13
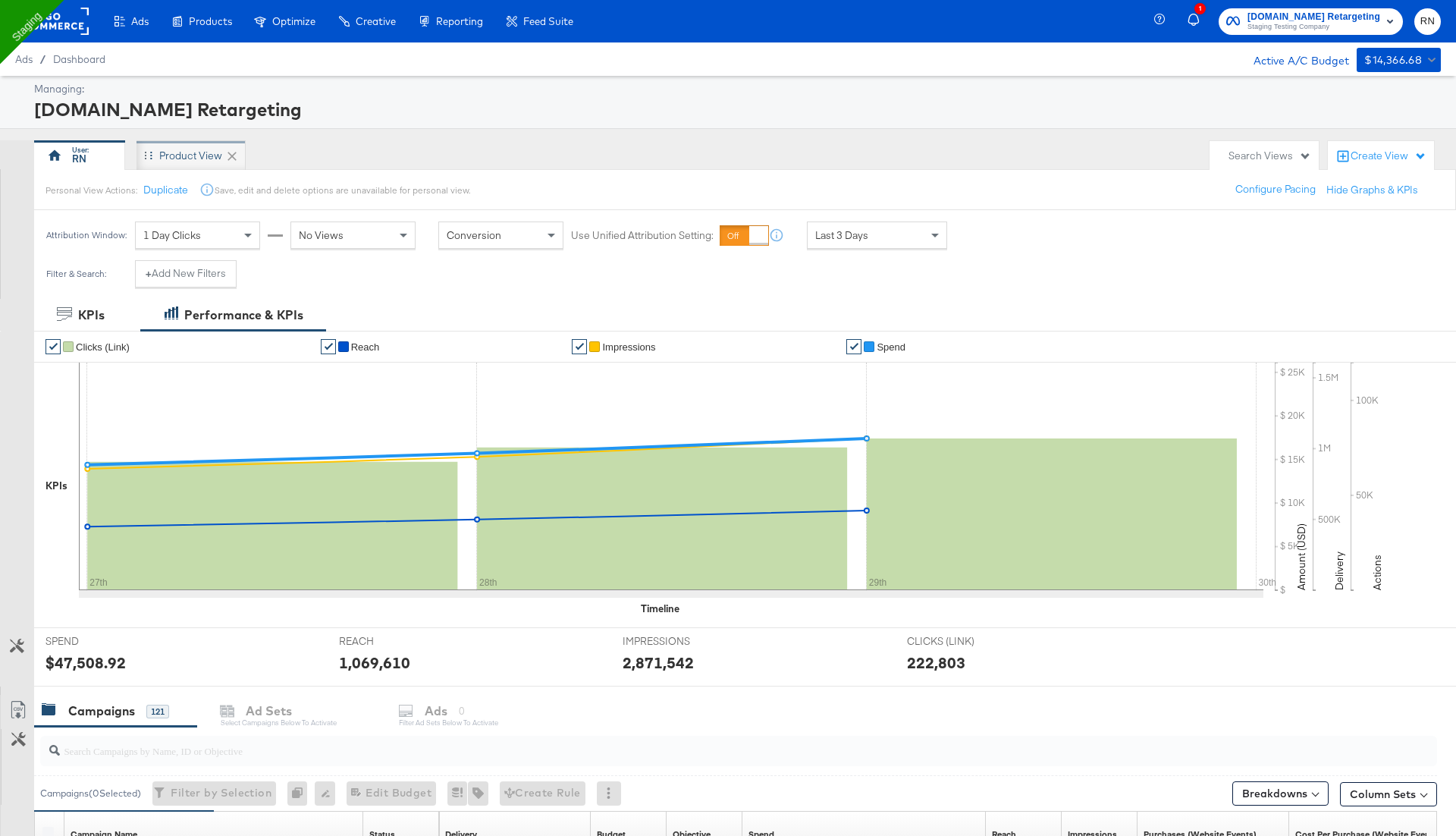
click at [192, 161] on div "Product View" at bounding box center [191, 155] width 63 height 14
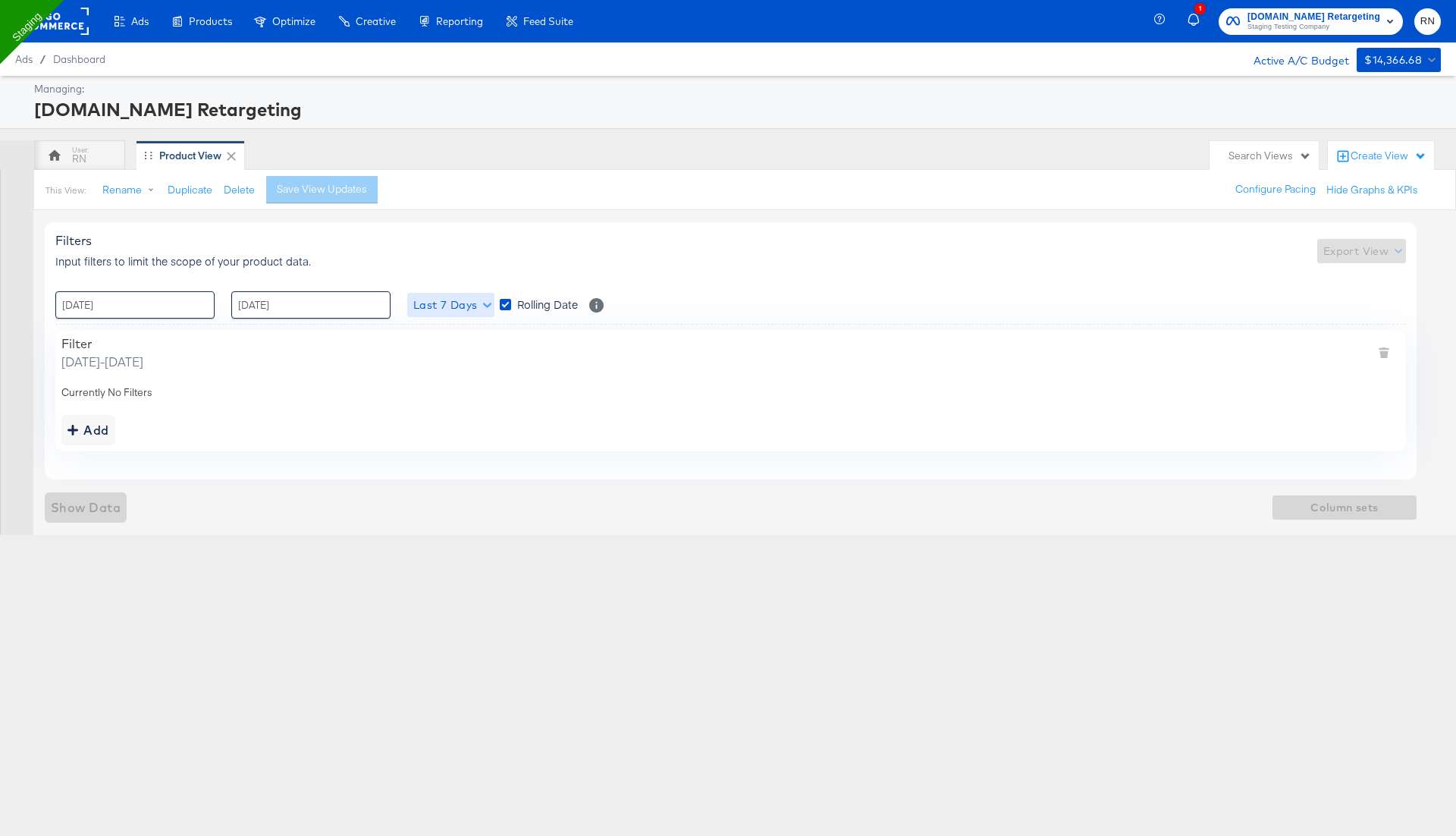
click at [449, 312] on span "Last 7 Days" at bounding box center [451, 305] width 75 height 19
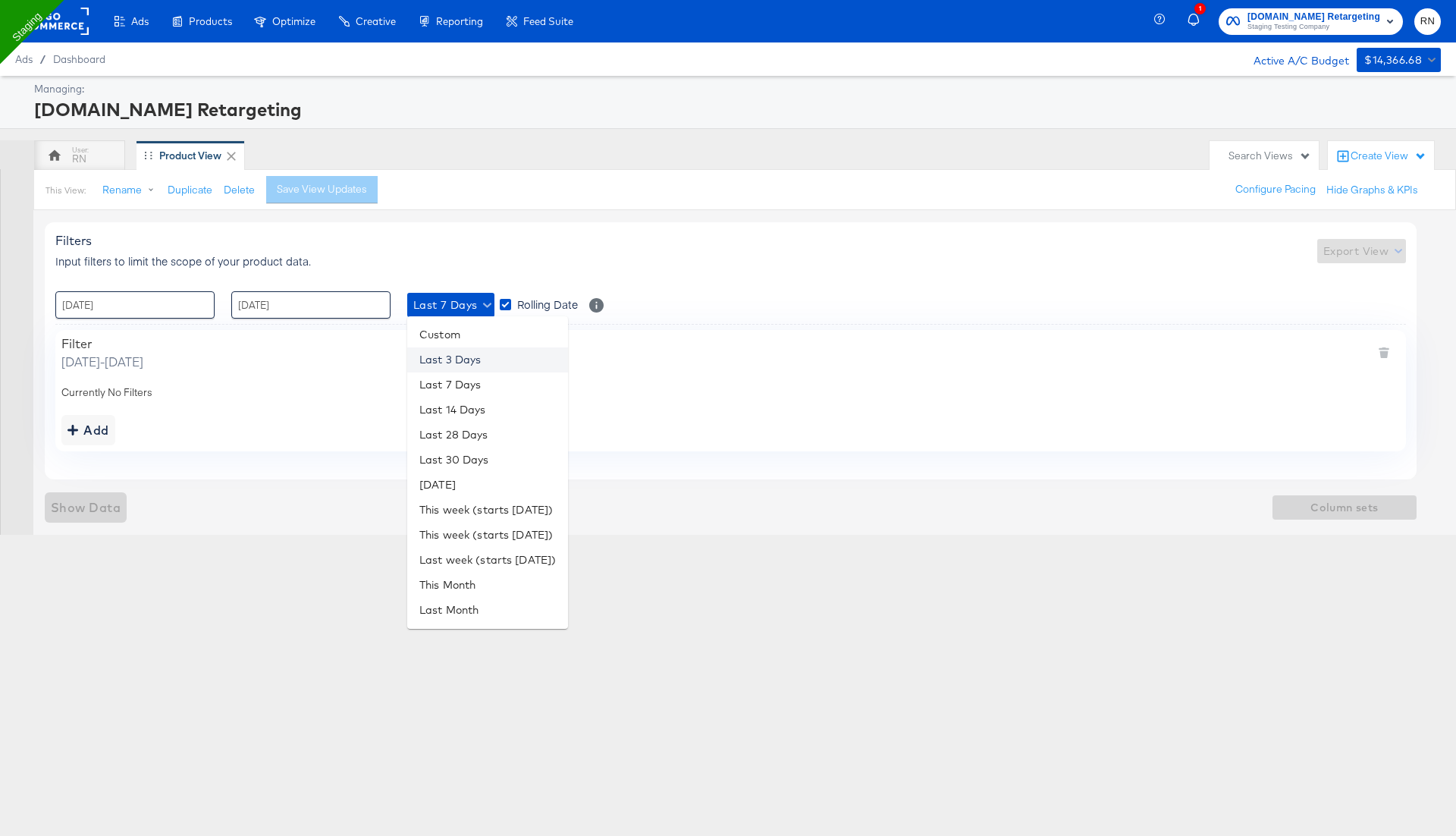
click at [459, 359] on li "Last 3 Days" at bounding box center [488, 360] width 161 height 25
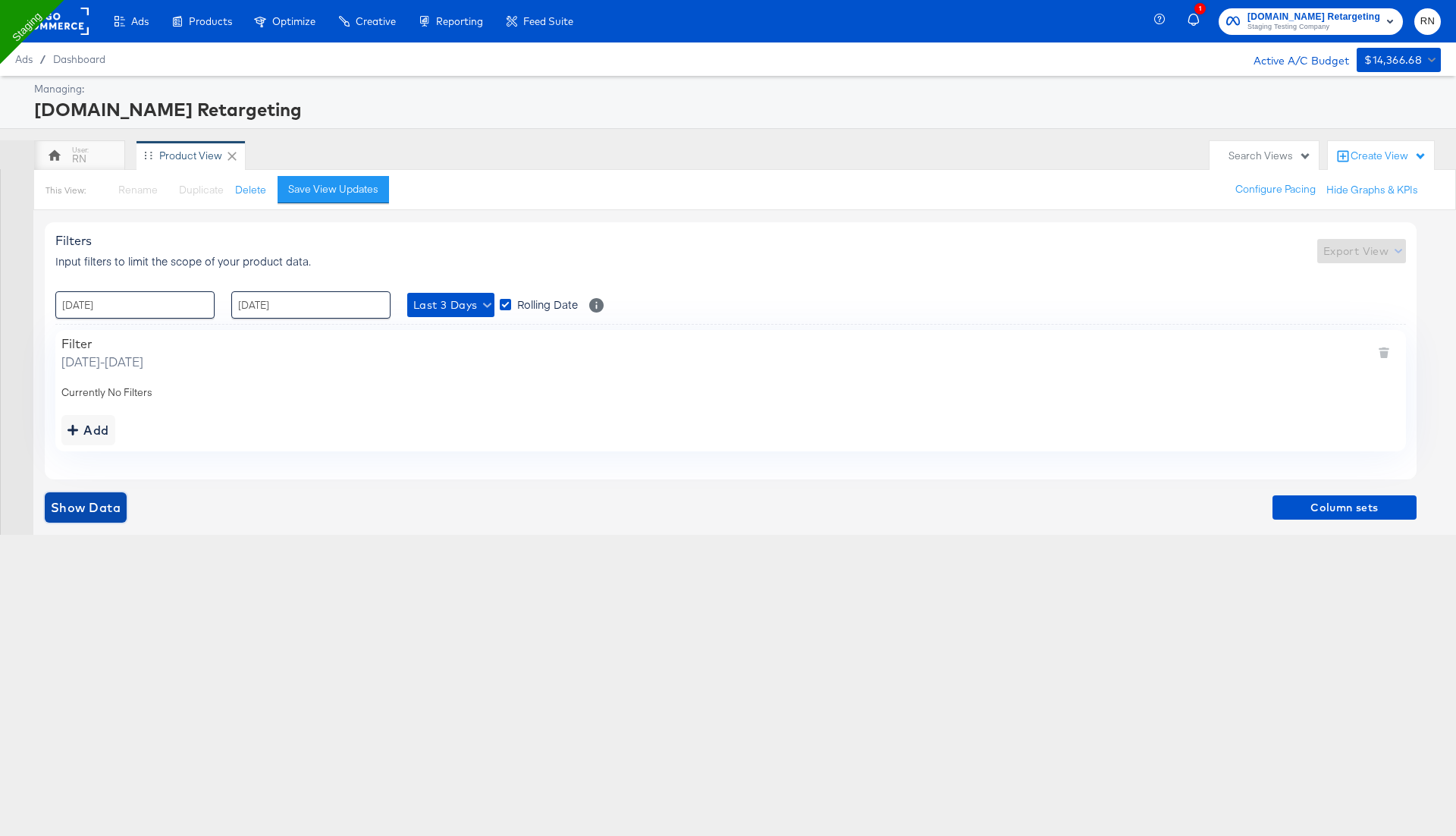
click at [112, 504] on span "Show Data" at bounding box center [86, 508] width 70 height 22
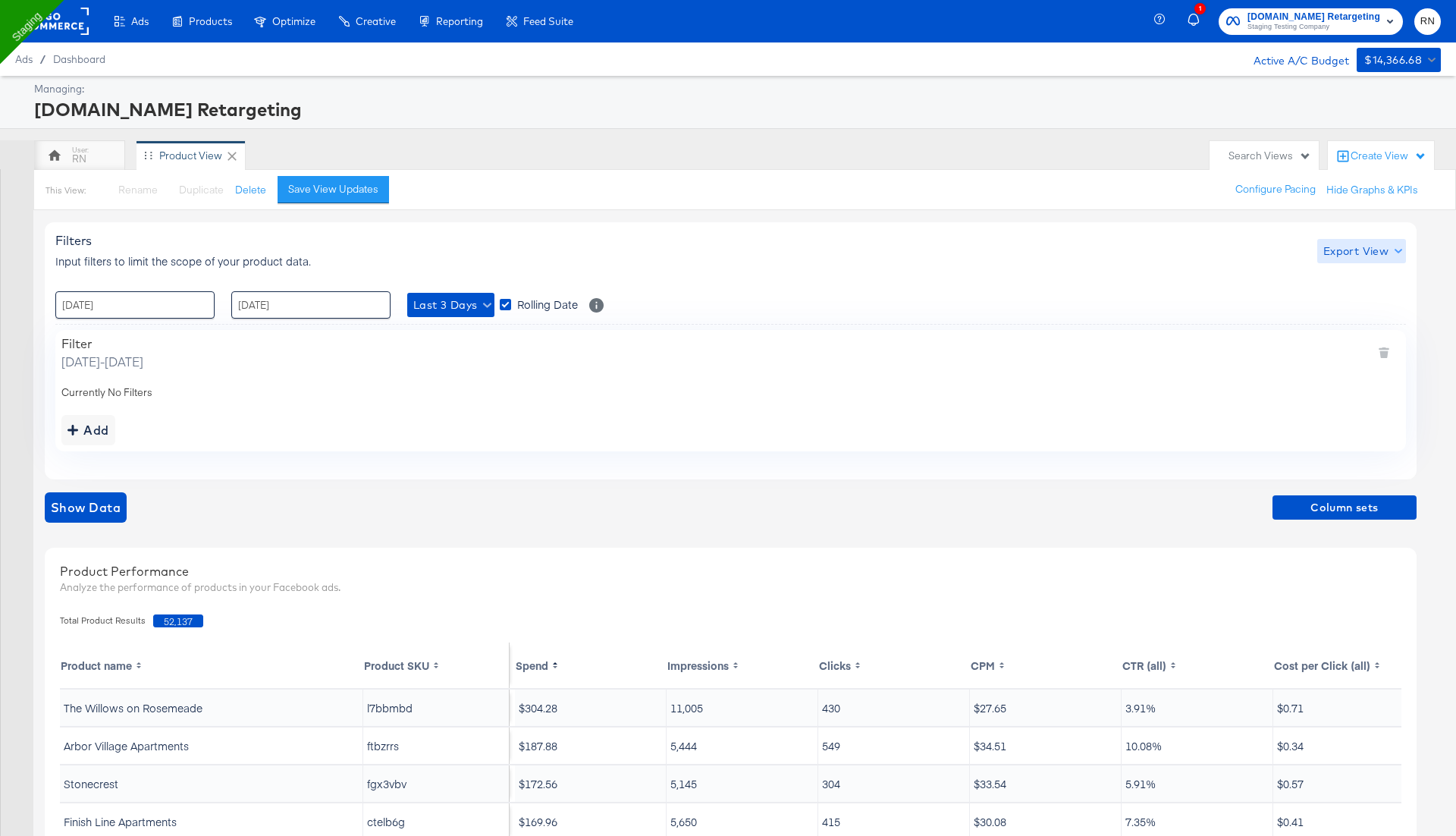
click at [1369, 258] on span "Export View" at bounding box center [1361, 251] width 76 height 19
click at [1346, 310] on span "Bulk Export" at bounding box center [1357, 313] width 59 height 32
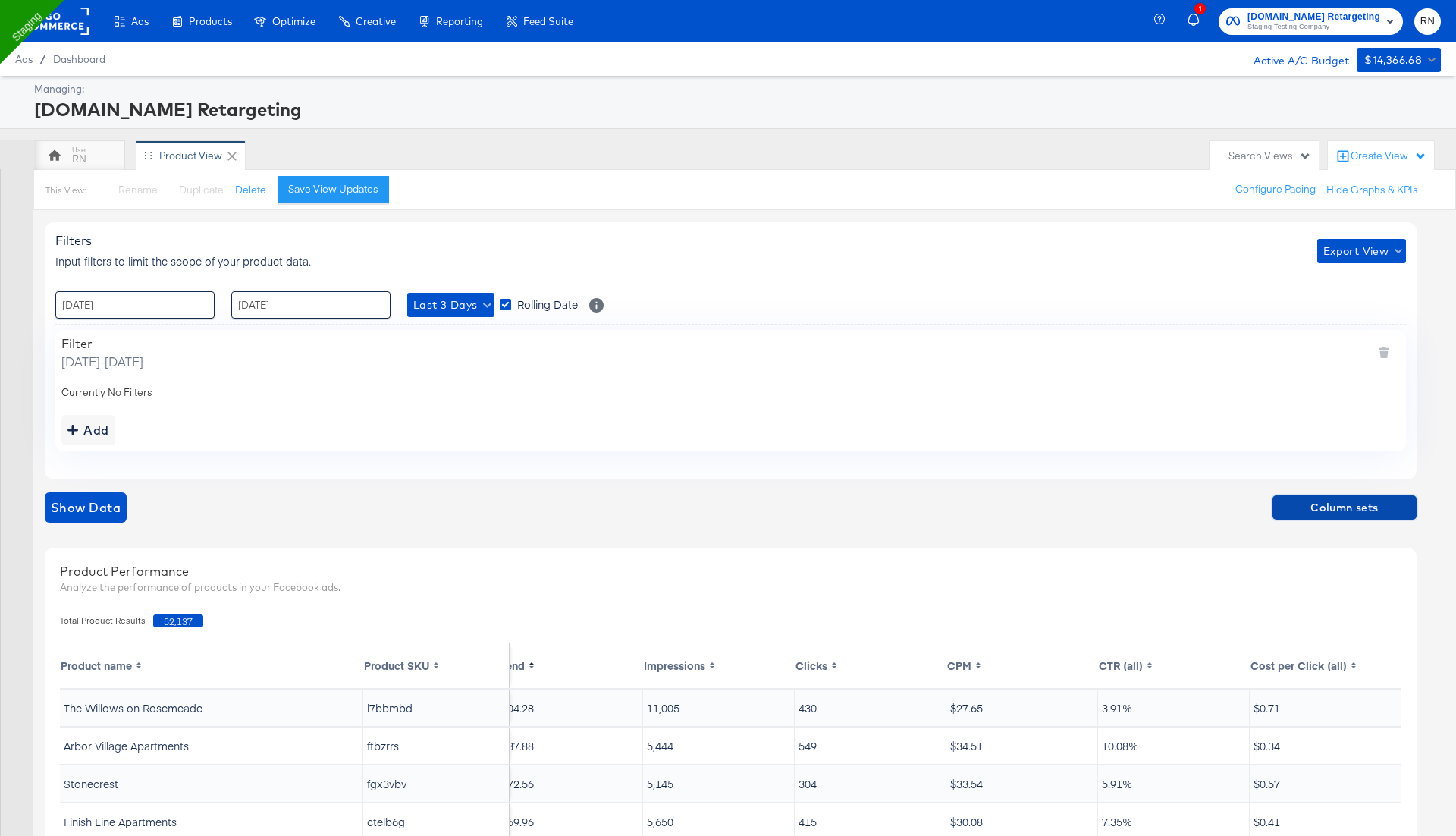
click at [1359, 504] on span "Column sets" at bounding box center [1344, 508] width 132 height 19
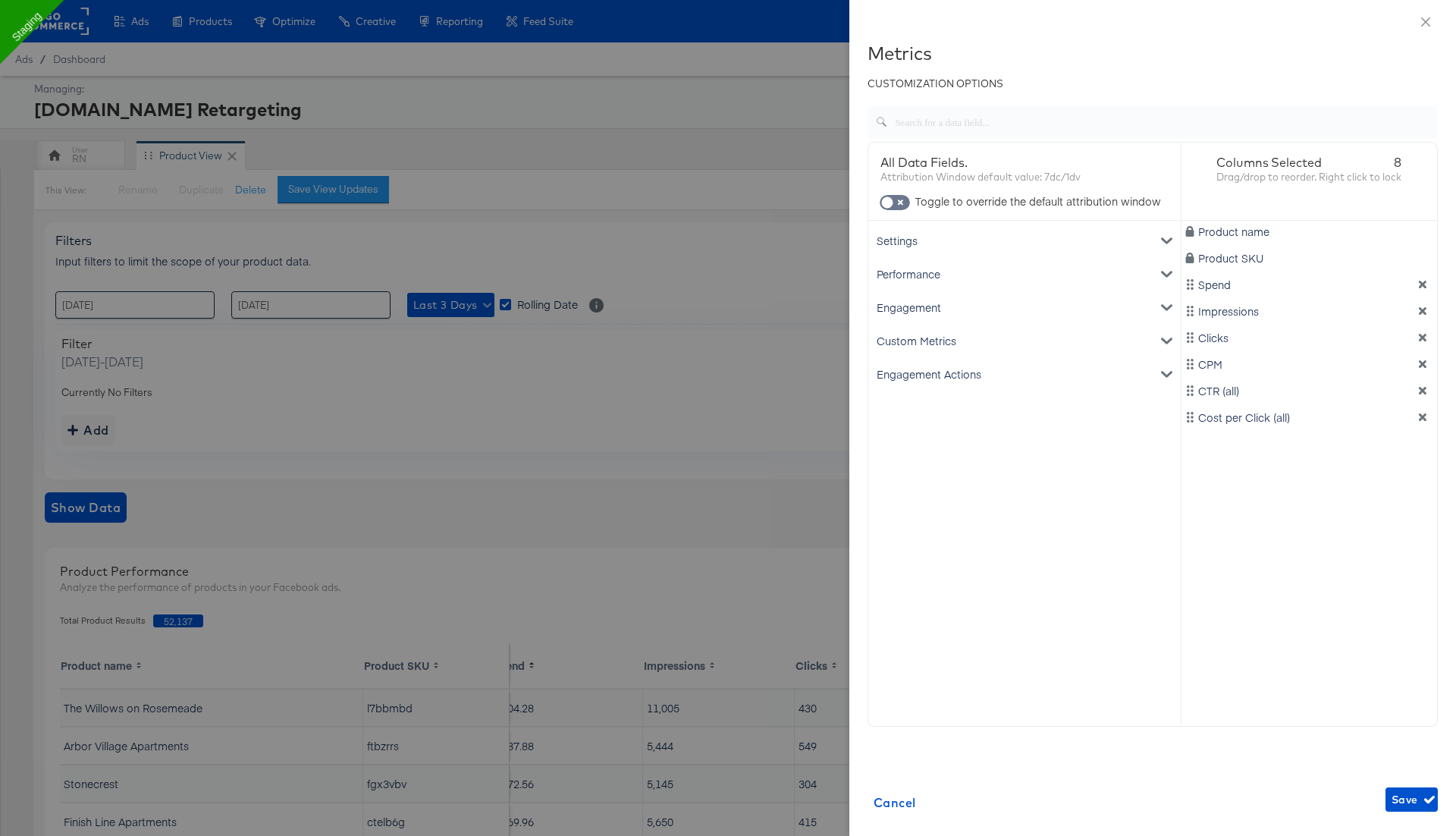
click at [974, 466] on div "Settings Account ID Spend Product name Performance Clicks Impressions CPM CTR (…" at bounding box center [1024, 471] width 312 height 501
click at [901, 377] on div "Engagement Actions" at bounding box center [1024, 374] width 306 height 33
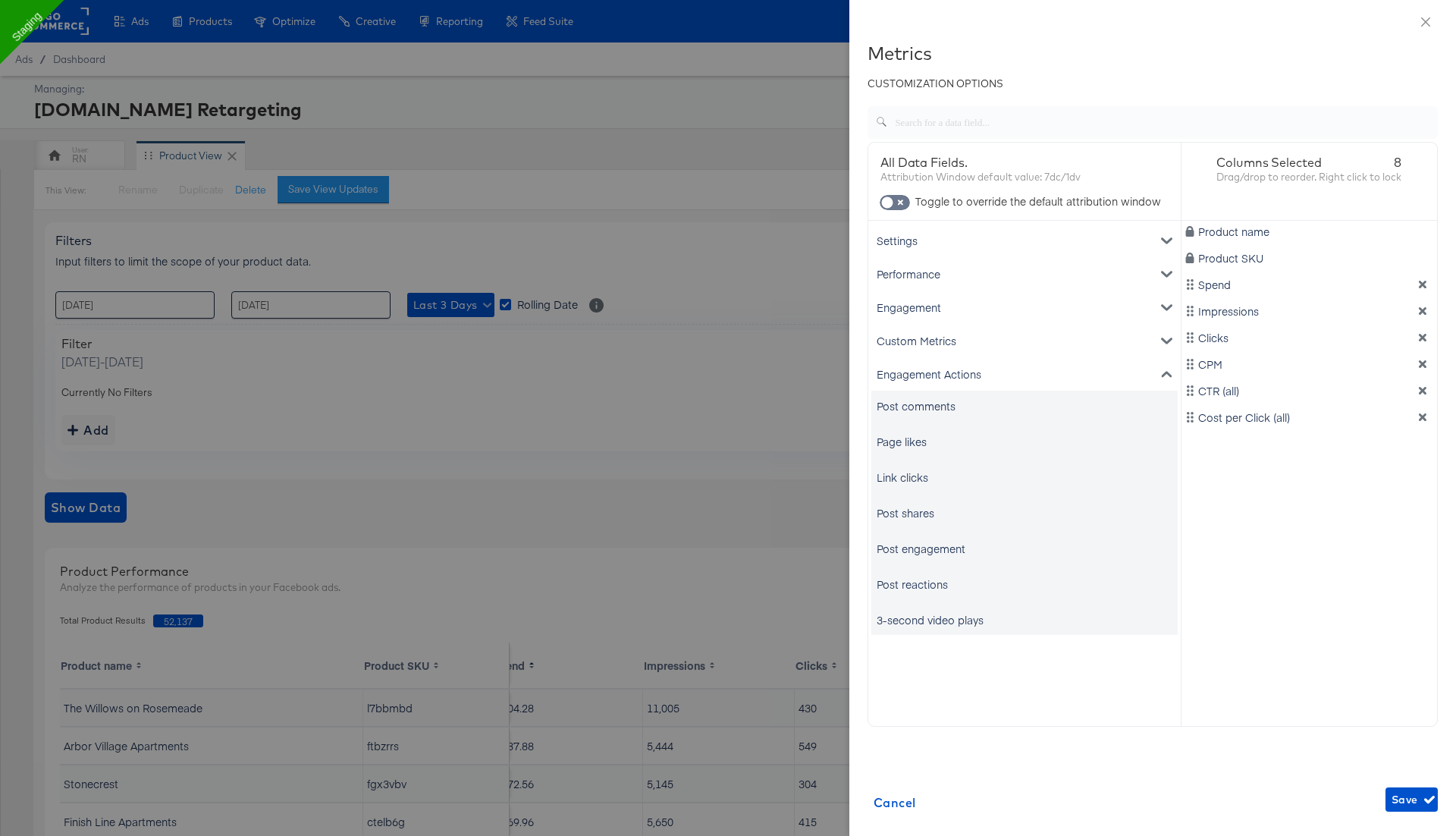
click at [899, 411] on div "Post comments" at bounding box center [915, 406] width 79 height 15
click at [898, 443] on div "Page likes" at bounding box center [901, 441] width 50 height 15
click at [897, 202] on input "checkbox" at bounding box center [887, 206] width 46 height 15
checkbox input "true"
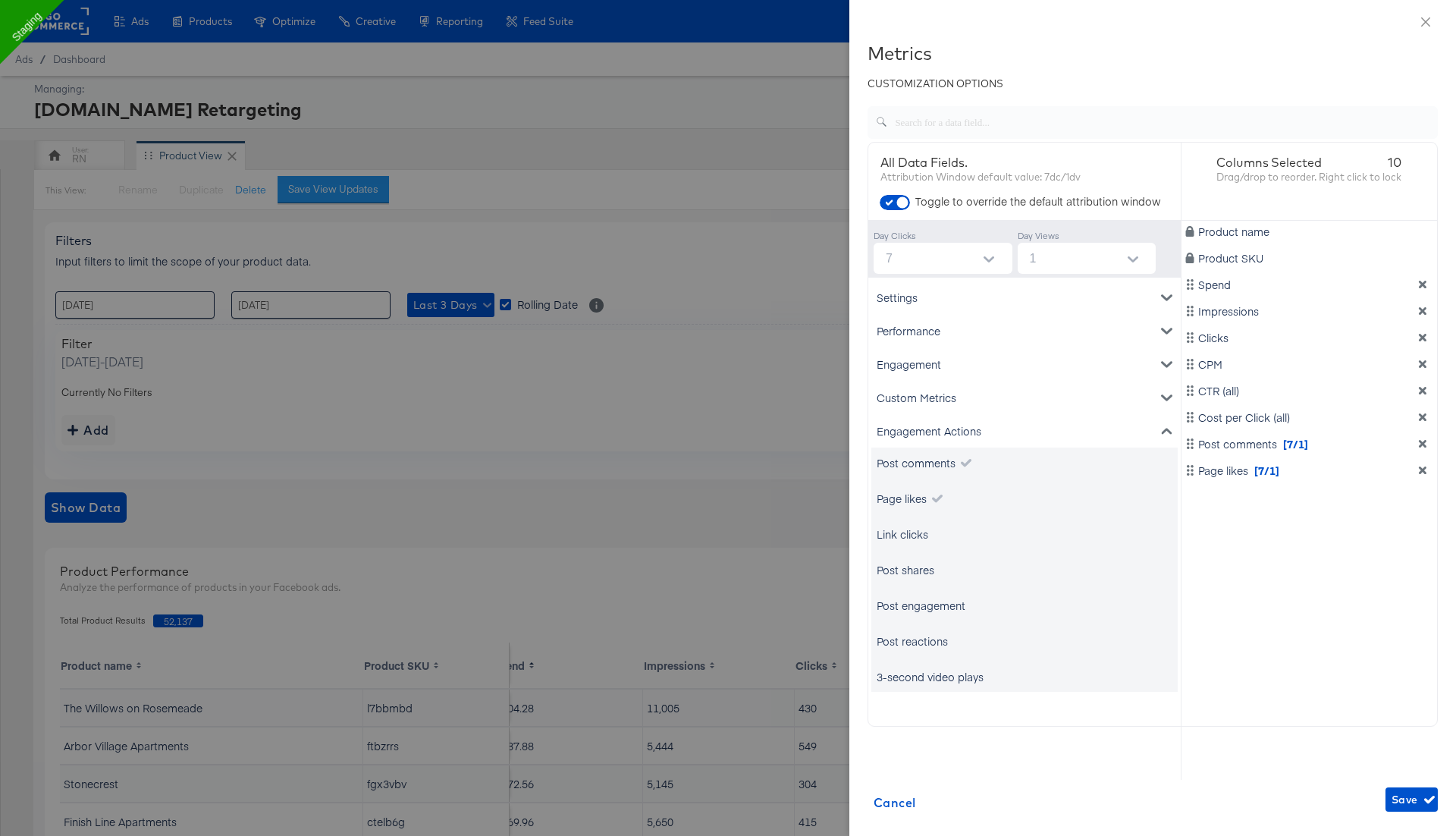
click at [896, 257] on input "7" at bounding box center [946, 258] width 133 height 31
click at [902, 298] on li "none" at bounding box center [942, 295] width 139 height 24
type input "none"
click at [1406, 801] on span "Save" at bounding box center [1411, 799] width 40 height 19
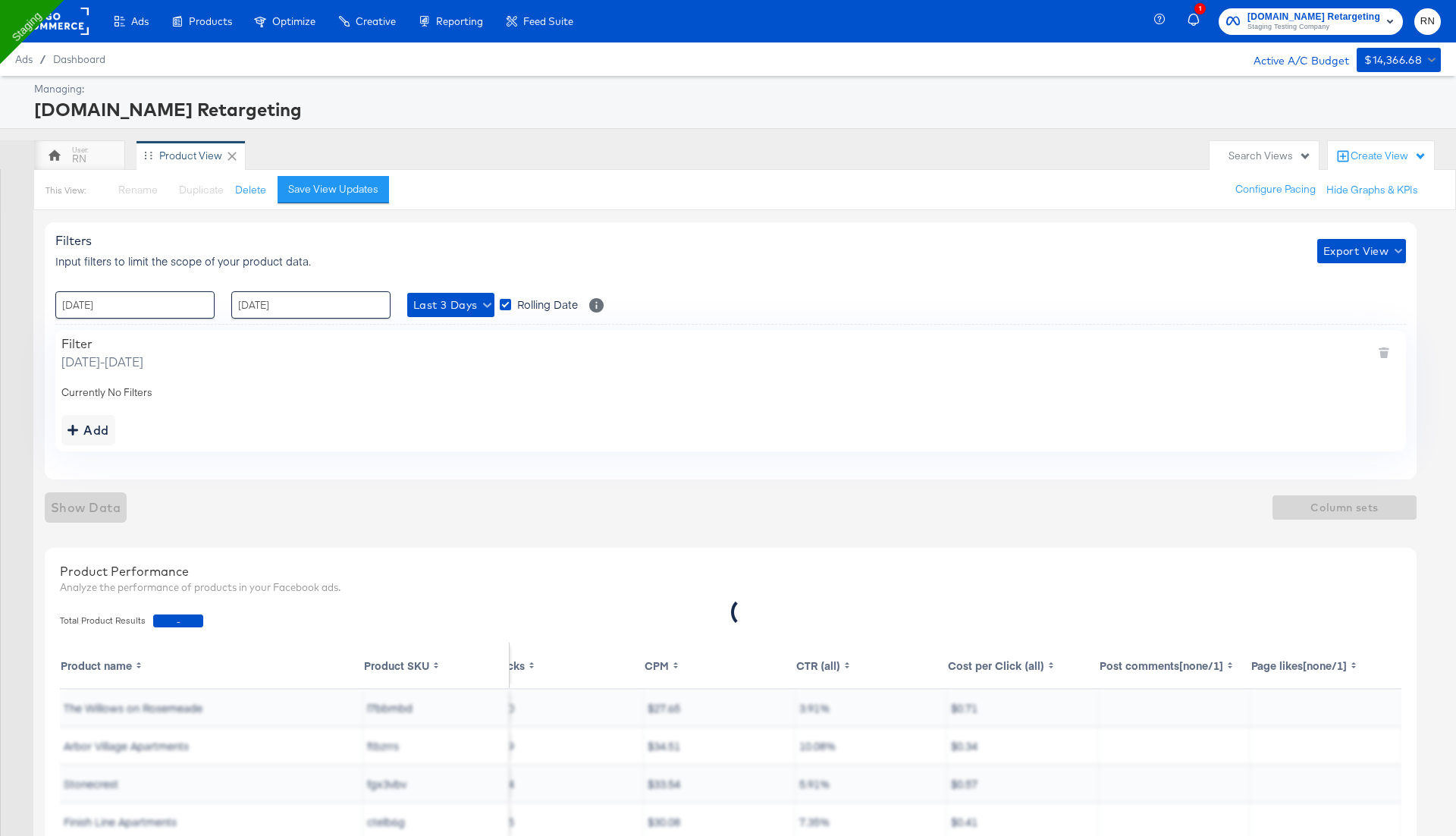
scroll to position [0, 326]
click at [866, 401] on div "Filter Saturday, September 27 2025 - Monday, September 29 2025 Currently No Fil…" at bounding box center [731, 390] width 1351 height 120
click at [797, 149] on div "RN Product View" at bounding box center [618, 155] width 1168 height 31
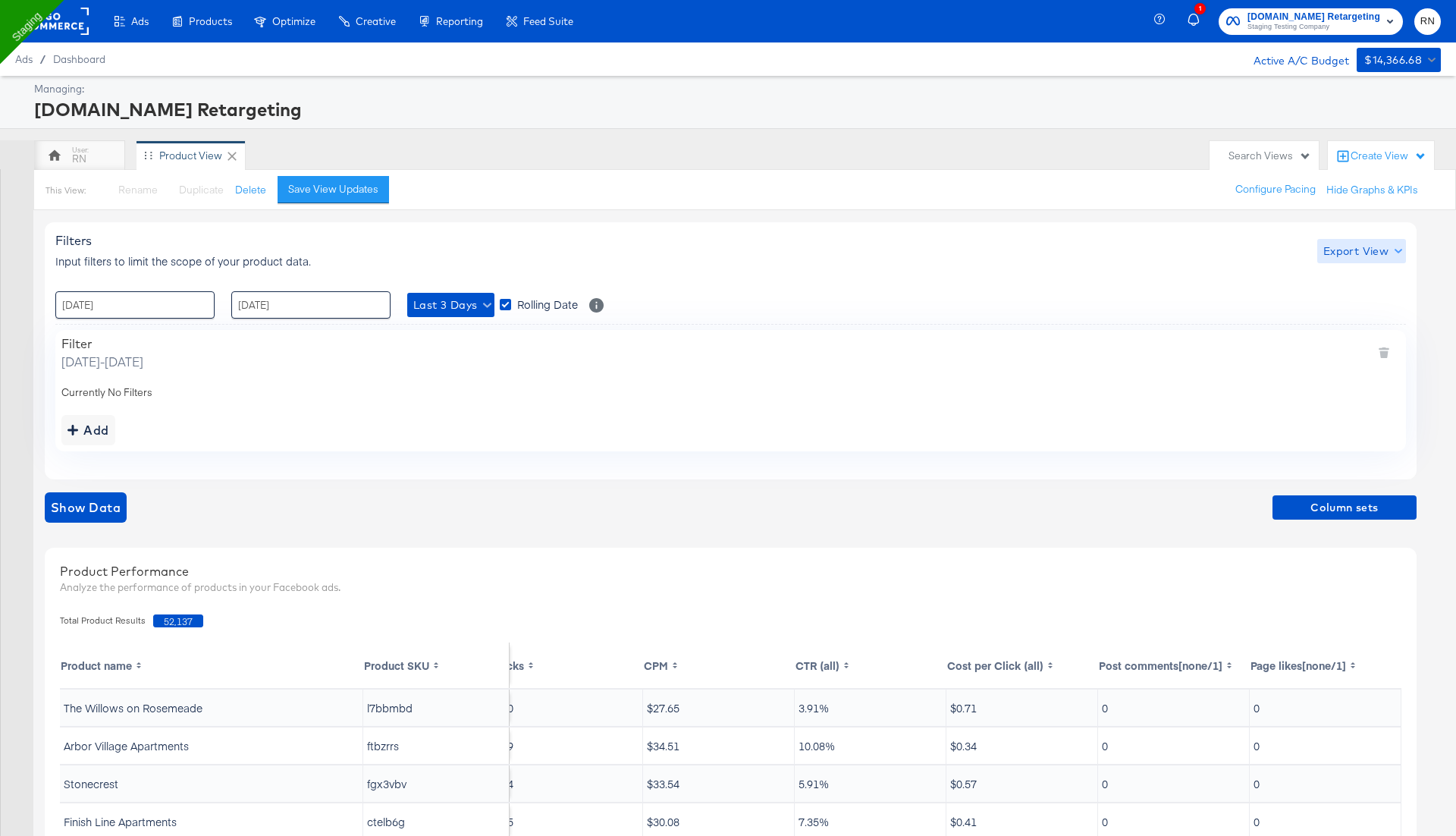
click at [1359, 253] on span "Export View" at bounding box center [1361, 251] width 76 height 19
click at [1357, 309] on span "Bulk Export" at bounding box center [1357, 313] width 59 height 32
click at [1357, 515] on button "Column sets" at bounding box center [1344, 507] width 144 height 24
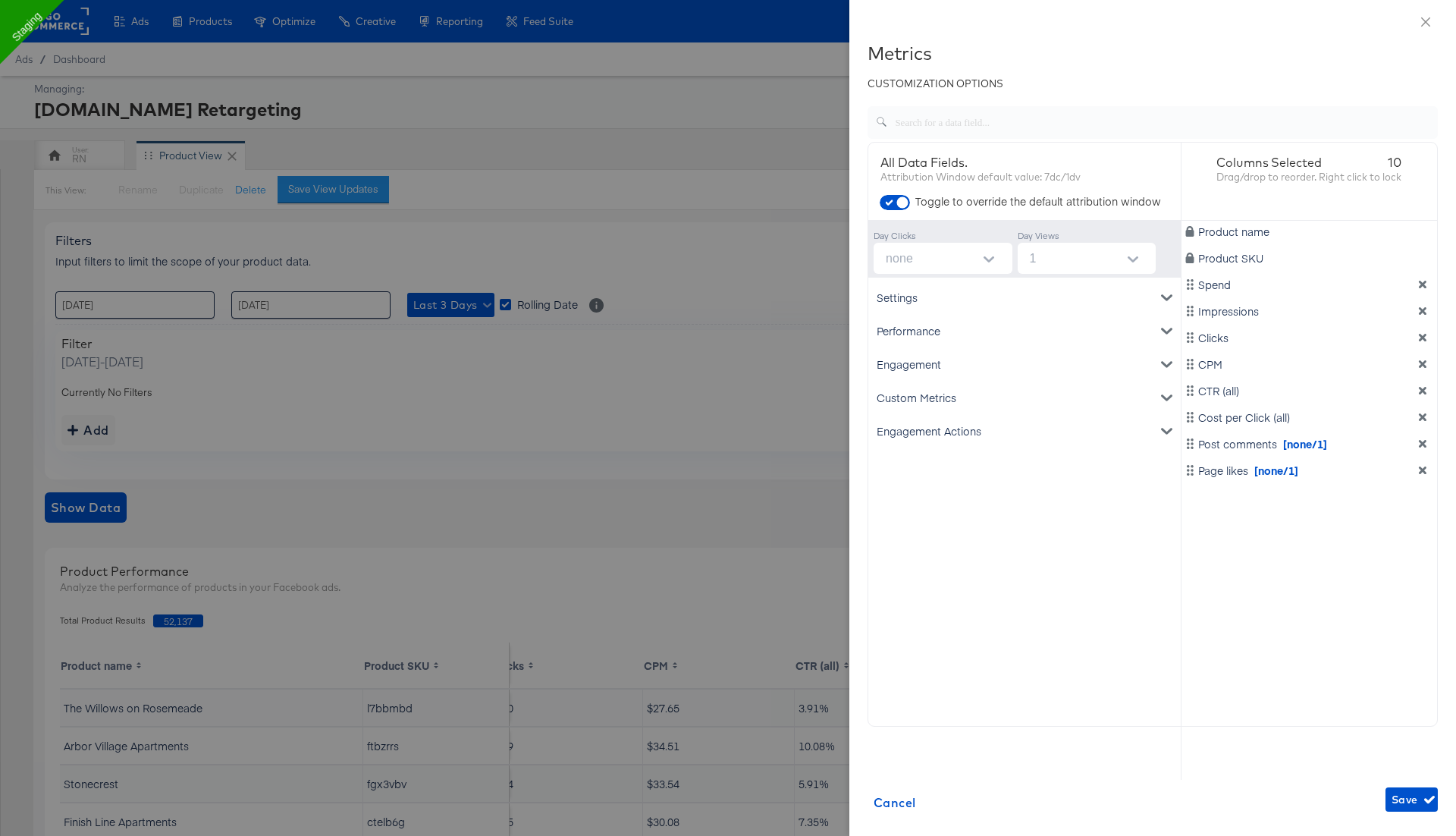
click at [1424, 441] on icon "dimension-list" at bounding box center [1422, 443] width 7 height 7
click at [1036, 362] on div "Engagement" at bounding box center [1024, 364] width 306 height 33
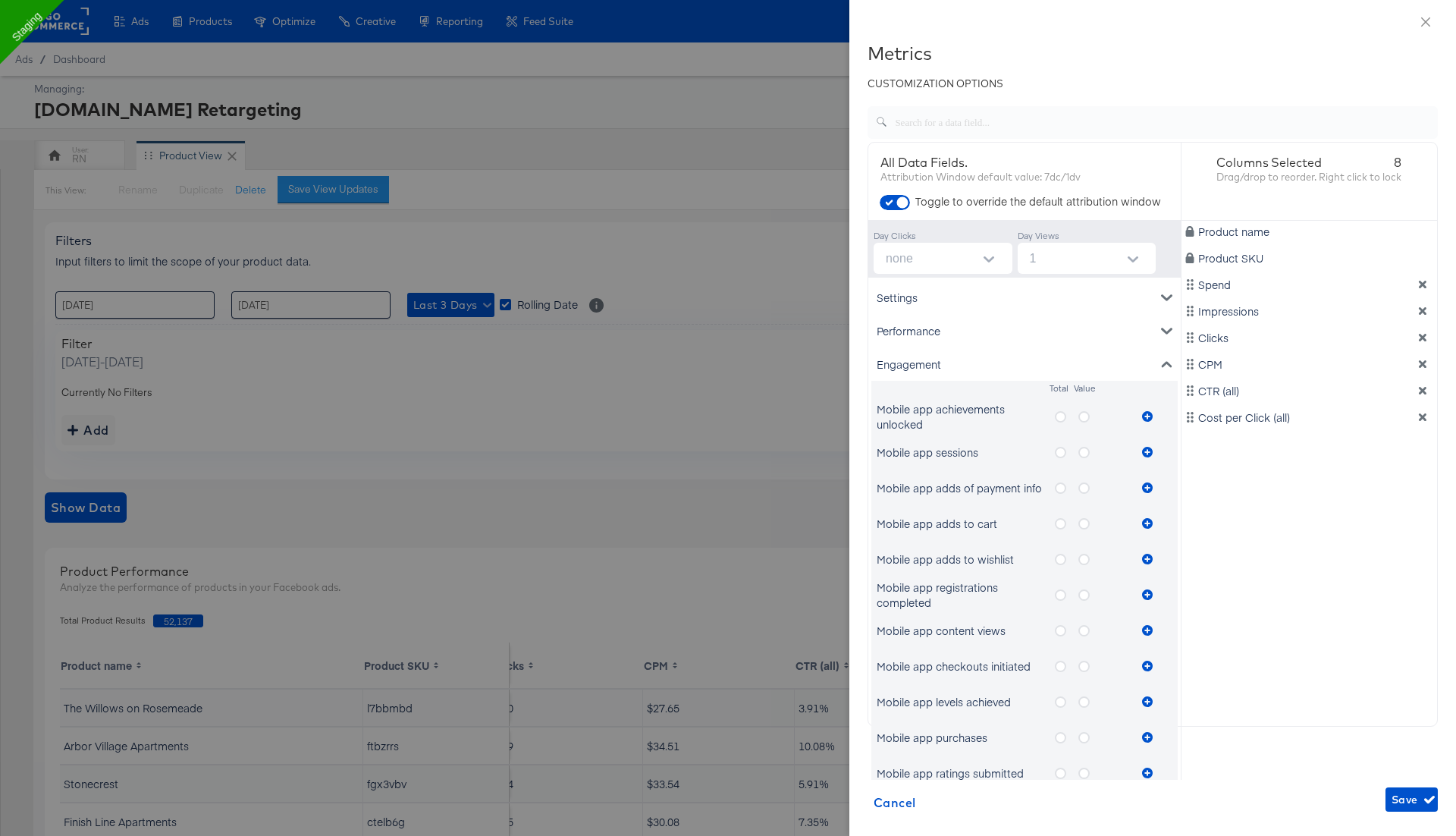
click at [1066, 414] on label "metrics-list" at bounding box center [1066, 416] width 23 height 19
click at [0, 0] on input "metrics-list" at bounding box center [0, 0] width 0 height 0
click at [1145, 418] on icon "metrics-list" at bounding box center [1147, 416] width 11 height 11
click at [1089, 418] on label "metrics-list" at bounding box center [1090, 416] width 23 height 19
click at [0, 0] on input "metrics-list" at bounding box center [0, 0] width 0 height 0
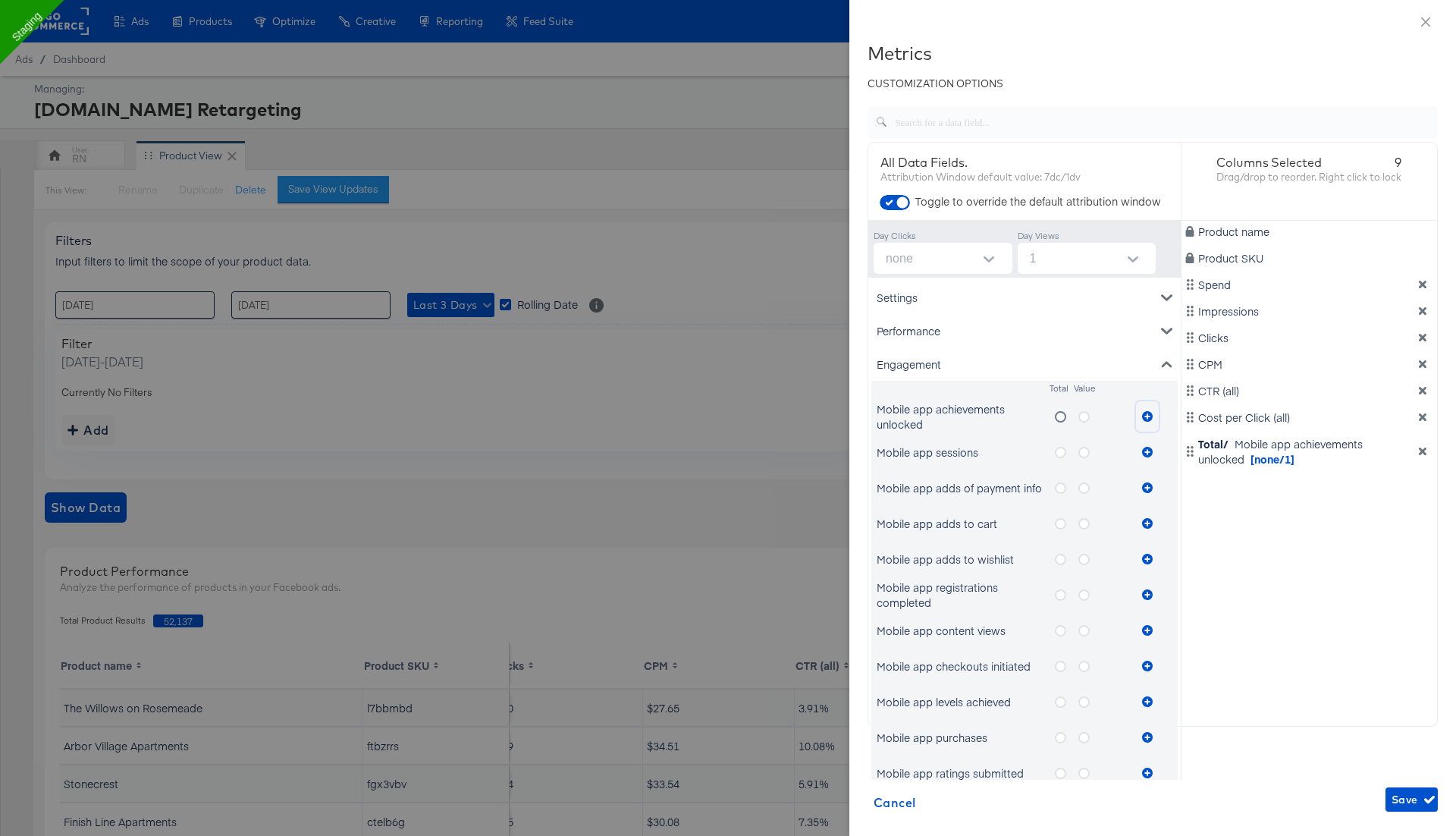
click at [1145, 416] on icon "metrics-list" at bounding box center [1147, 416] width 11 height 11
click at [1065, 457] on label "metrics-list" at bounding box center [1066, 452] width 23 height 19
click at [0, 0] on input "metrics-list" at bounding box center [0, 0] width 0 height 0
click at [1145, 455] on icon "metrics-list" at bounding box center [1147, 452] width 11 height 11
click at [1081, 455] on icon "metrics-list" at bounding box center [1084, 453] width 12 height 12
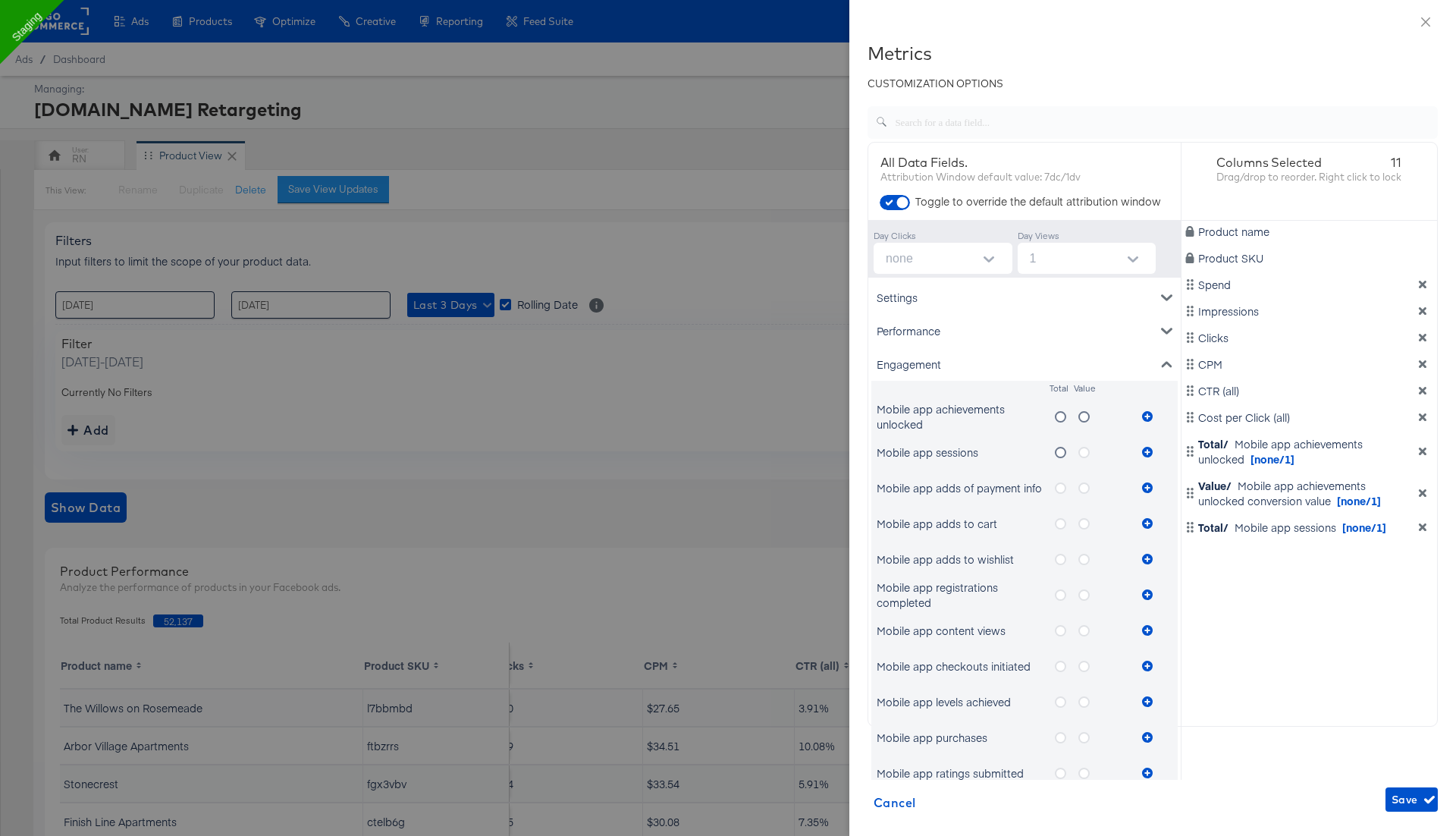
click at [0, 0] on input "metrics-list" at bounding box center [0, 0] width 0 height 0
click at [1145, 449] on icon "metrics-list" at bounding box center [1147, 452] width 11 height 11
click at [1407, 798] on span "Save" at bounding box center [1411, 799] width 40 height 19
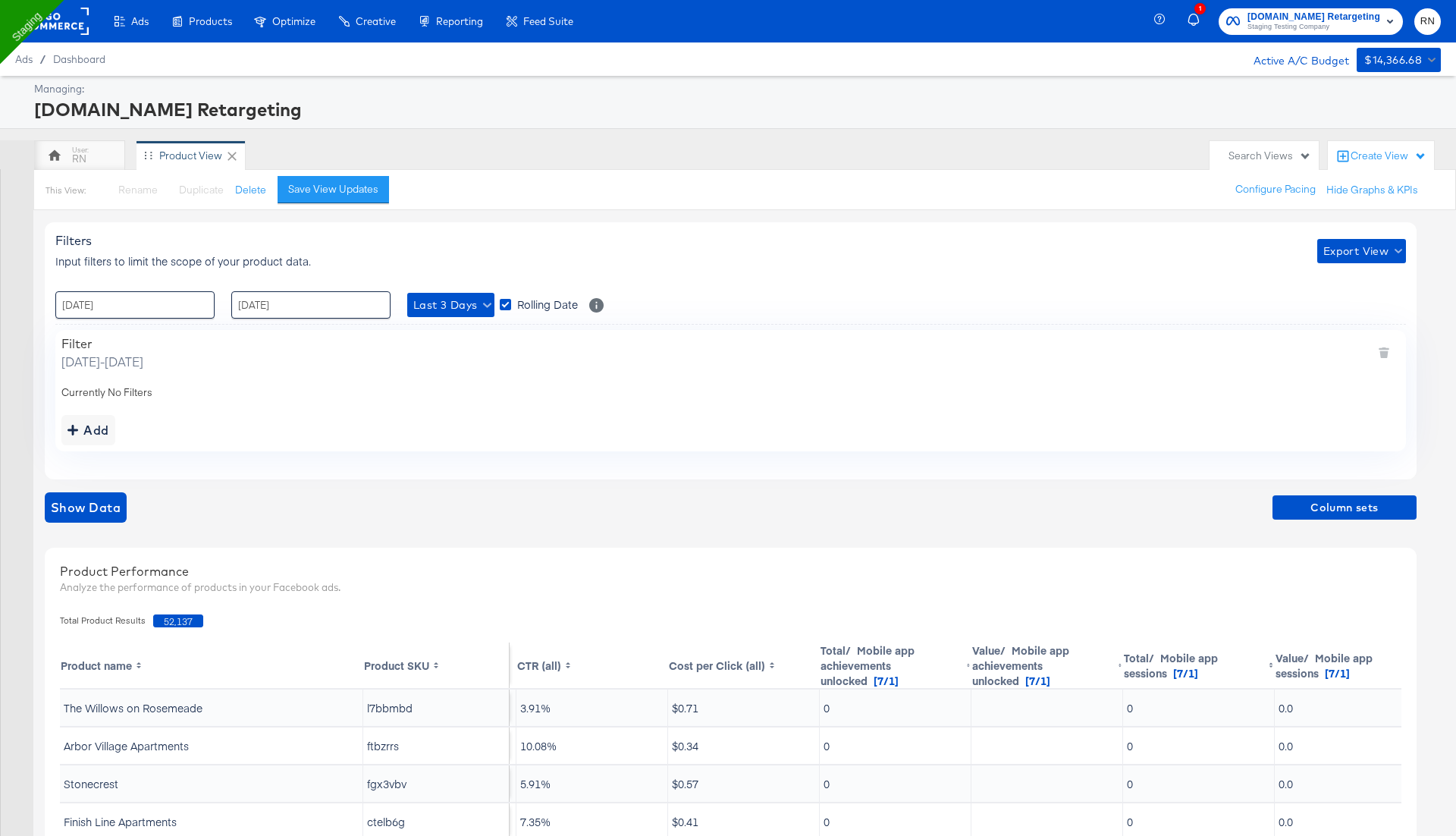
scroll to position [0, 630]
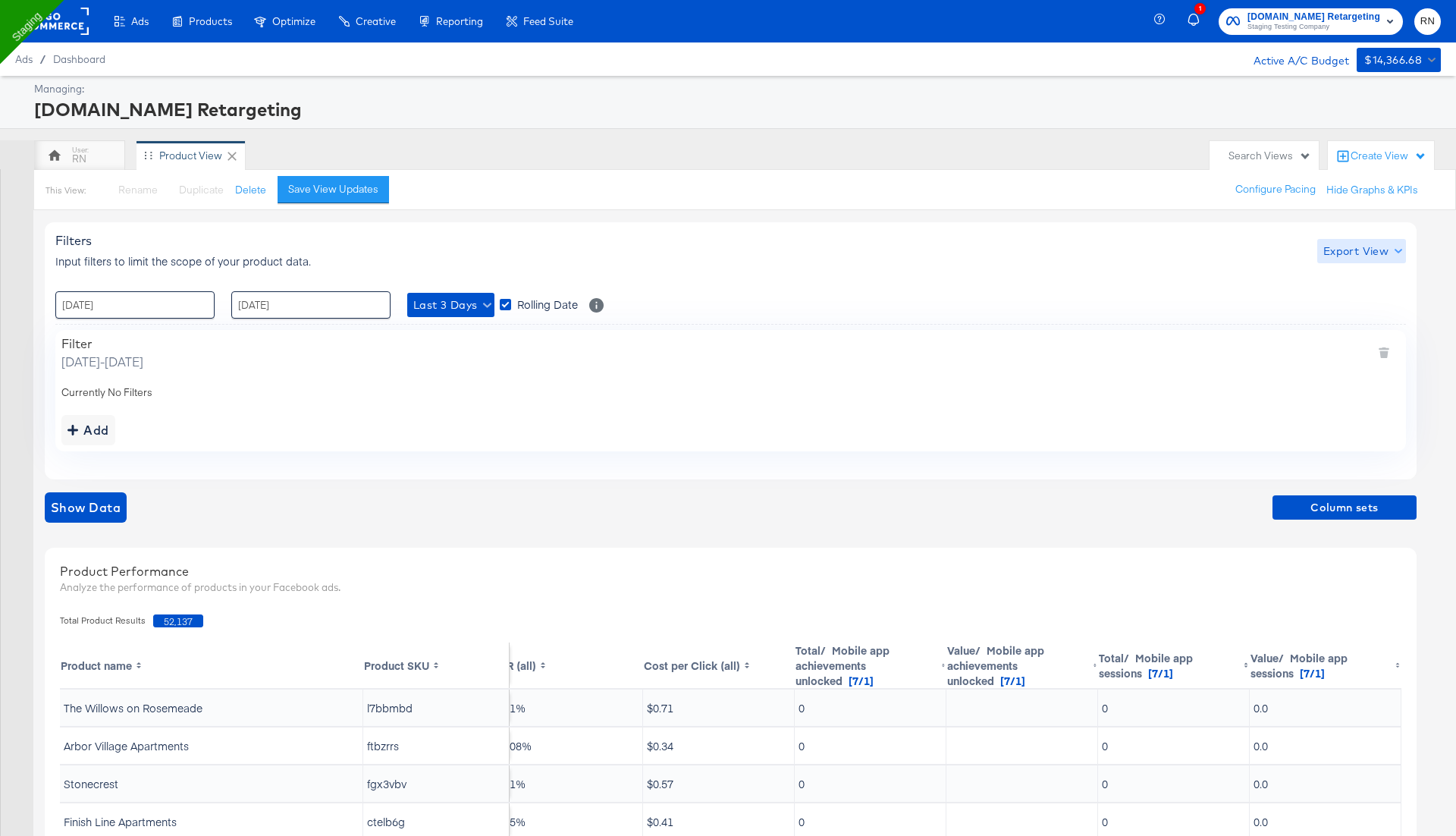
click at [1341, 247] on span "Export View" at bounding box center [1361, 251] width 76 height 19
click at [1343, 310] on span "Bulk Export" at bounding box center [1357, 313] width 59 height 32
click at [1429, 697] on button "×" at bounding box center [1426, 699] width 28 height 27
click at [1315, 502] on span "Column sets" at bounding box center [1344, 508] width 132 height 19
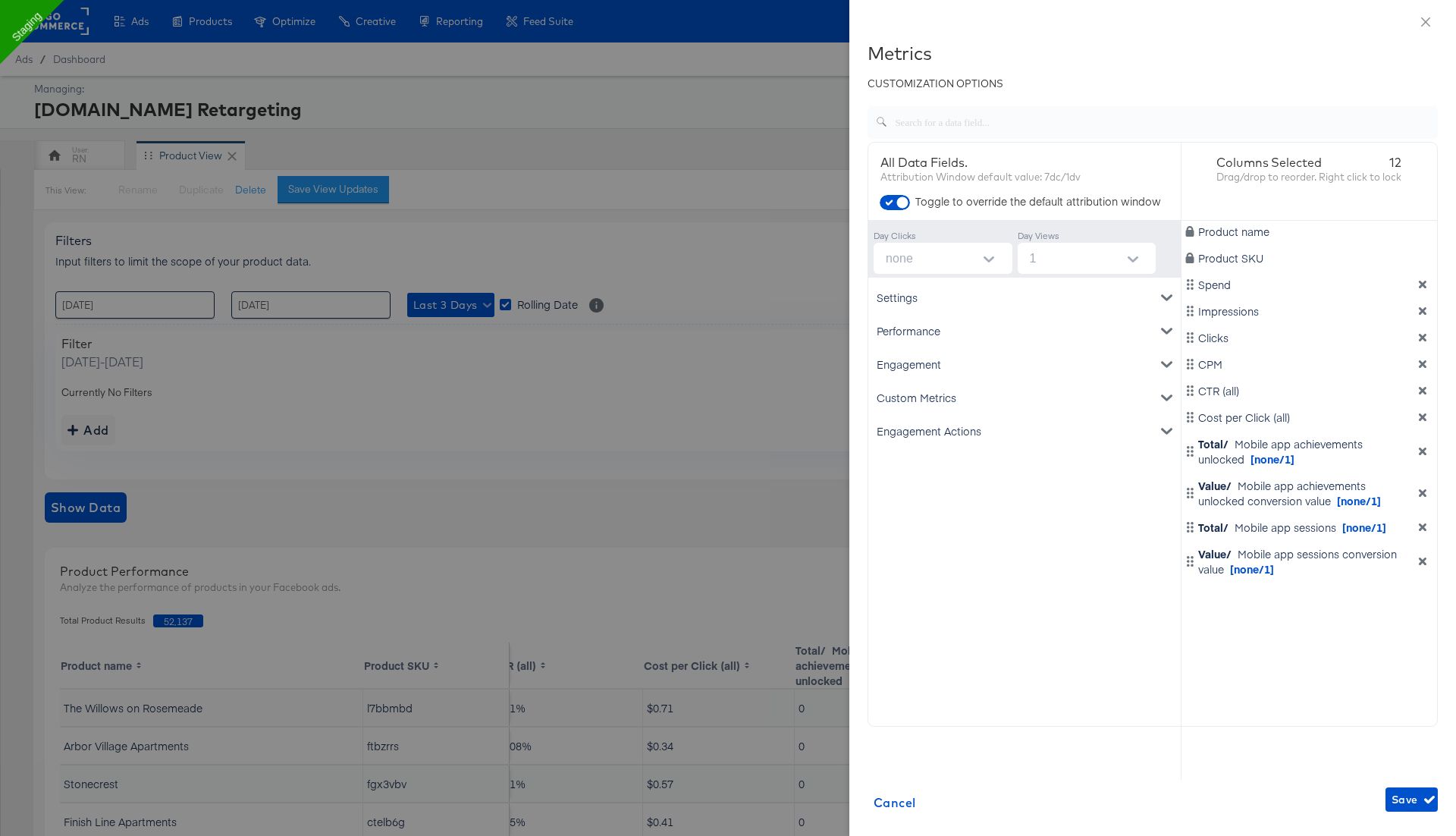
click at [1426, 456] on icon "dimension-list" at bounding box center [1422, 451] width 11 height 11
click at [1426, 453] on icon "dimension-list" at bounding box center [1422, 451] width 11 height 11
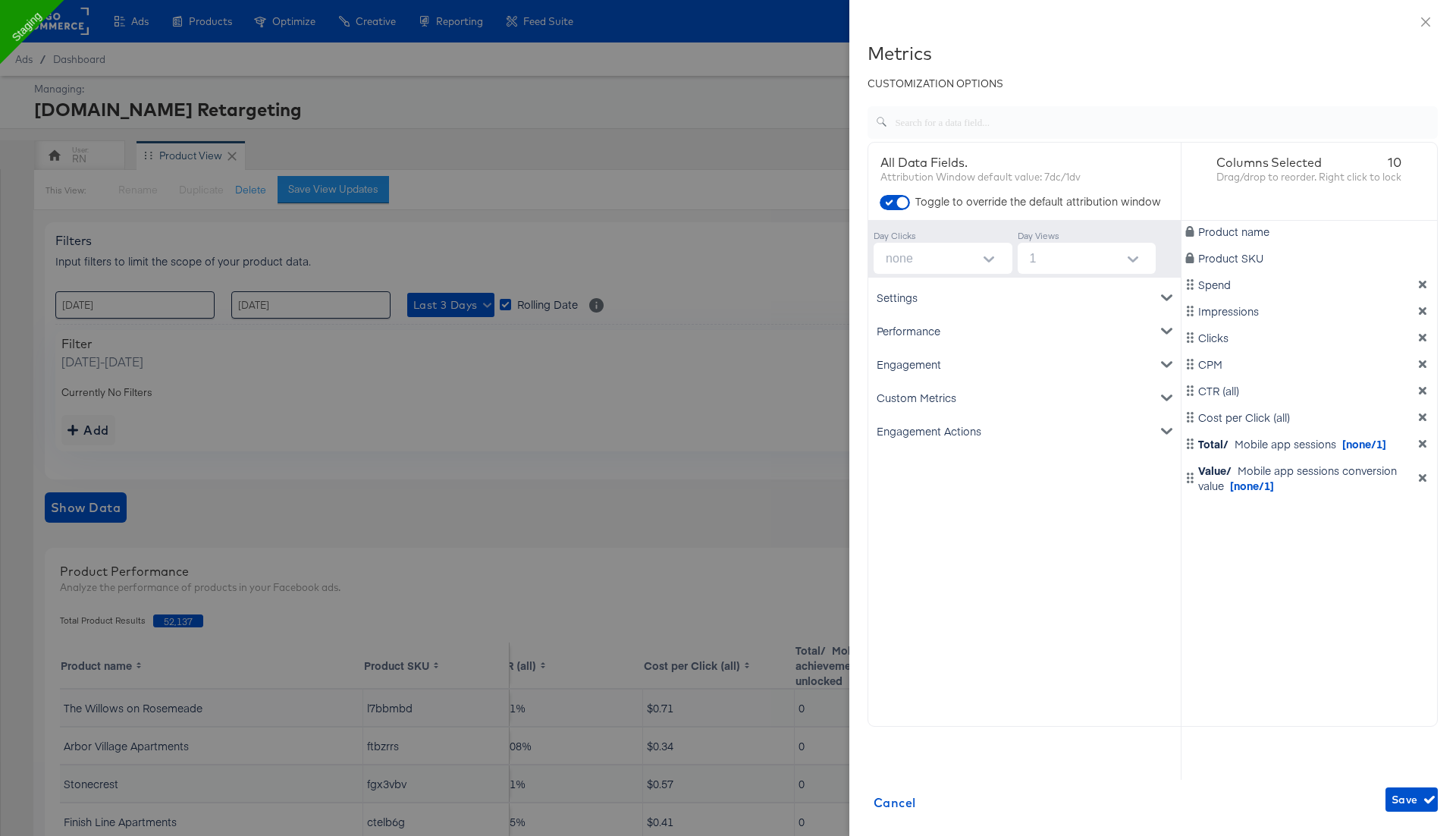
click at [1426, 453] on div "Product name Product SKU Spend Impressions Clicks CPM CTR (all) Cost per Click …" at bounding box center [1309, 471] width 257 height 501
click at [1420, 444] on icon "dimension-list" at bounding box center [1422, 443] width 7 height 7
click at [1420, 450] on icon "dimension-list" at bounding box center [1422, 451] width 7 height 7
click at [944, 366] on div "Engagement" at bounding box center [1024, 364] width 306 height 33
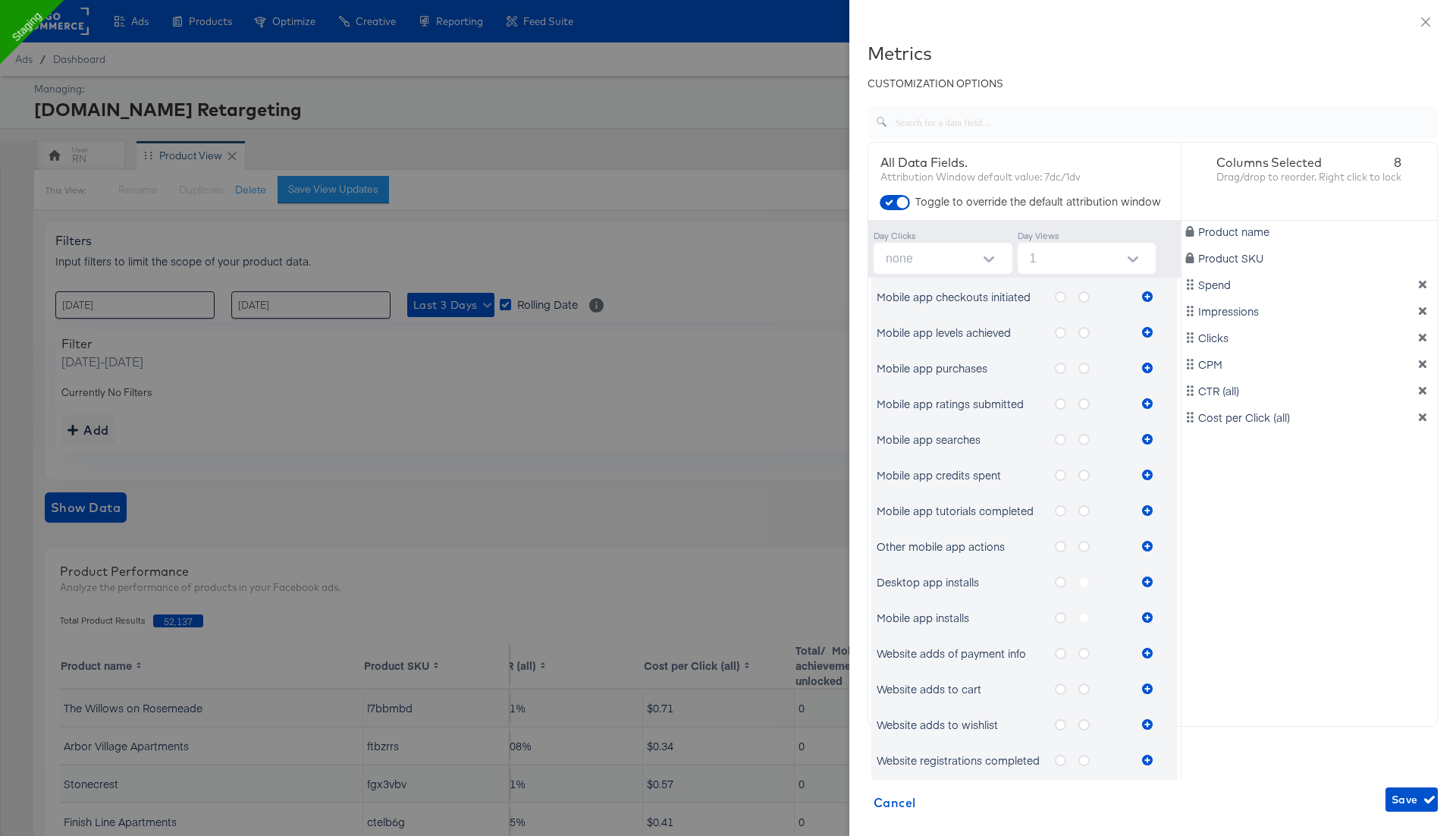
scroll to position [467, 0]
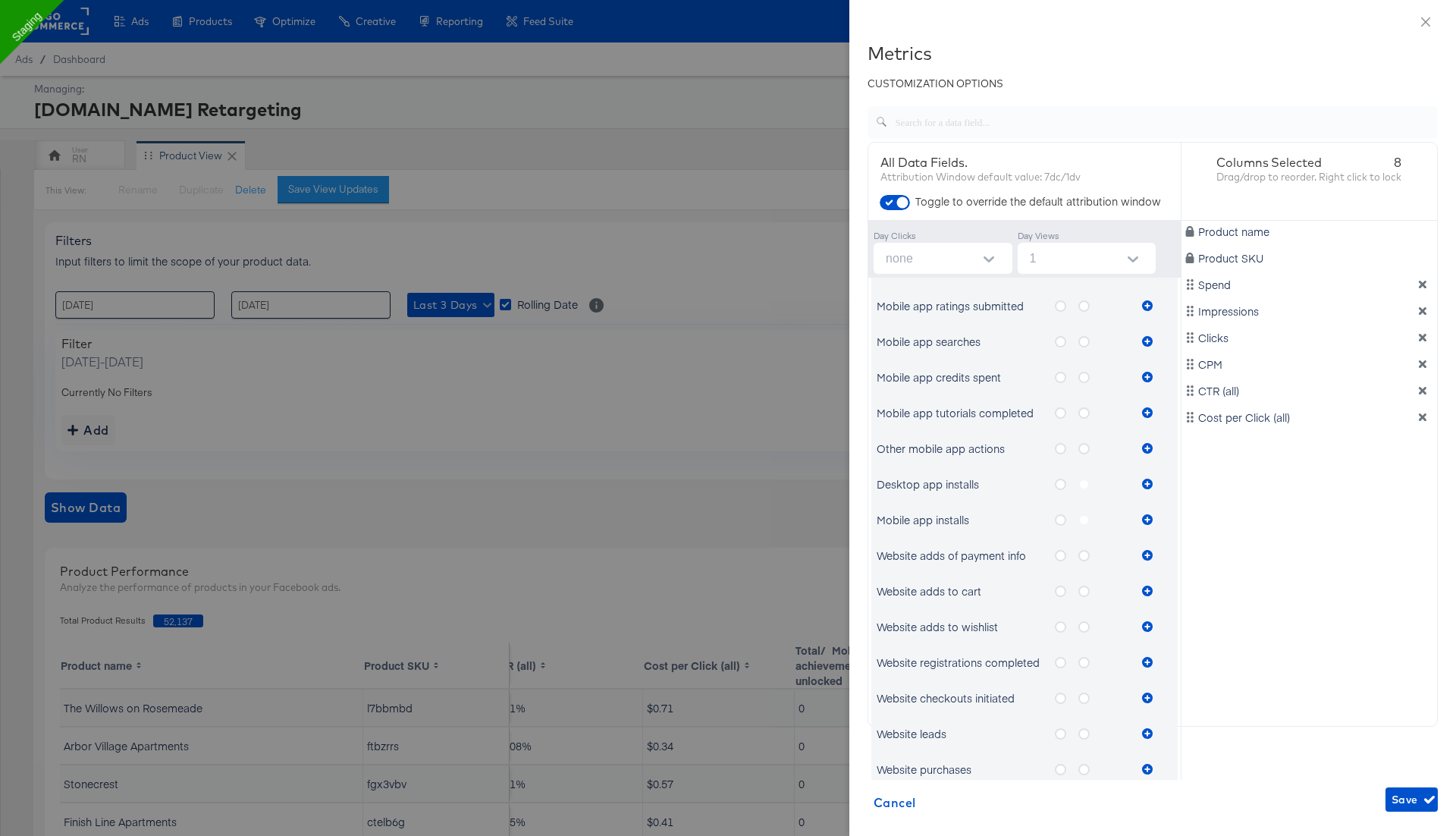
click at [1061, 520] on icon "metrics-list" at bounding box center [1061, 520] width 12 height 12
click at [0, 0] on input "metrics-list" at bounding box center [0, 0] width 0 height 0
click at [1061, 520] on icon "metrics-list" at bounding box center [1061, 520] width 12 height 12
click at [0, 0] on input "metrics-list" at bounding box center [0, 0] width 0 height 0
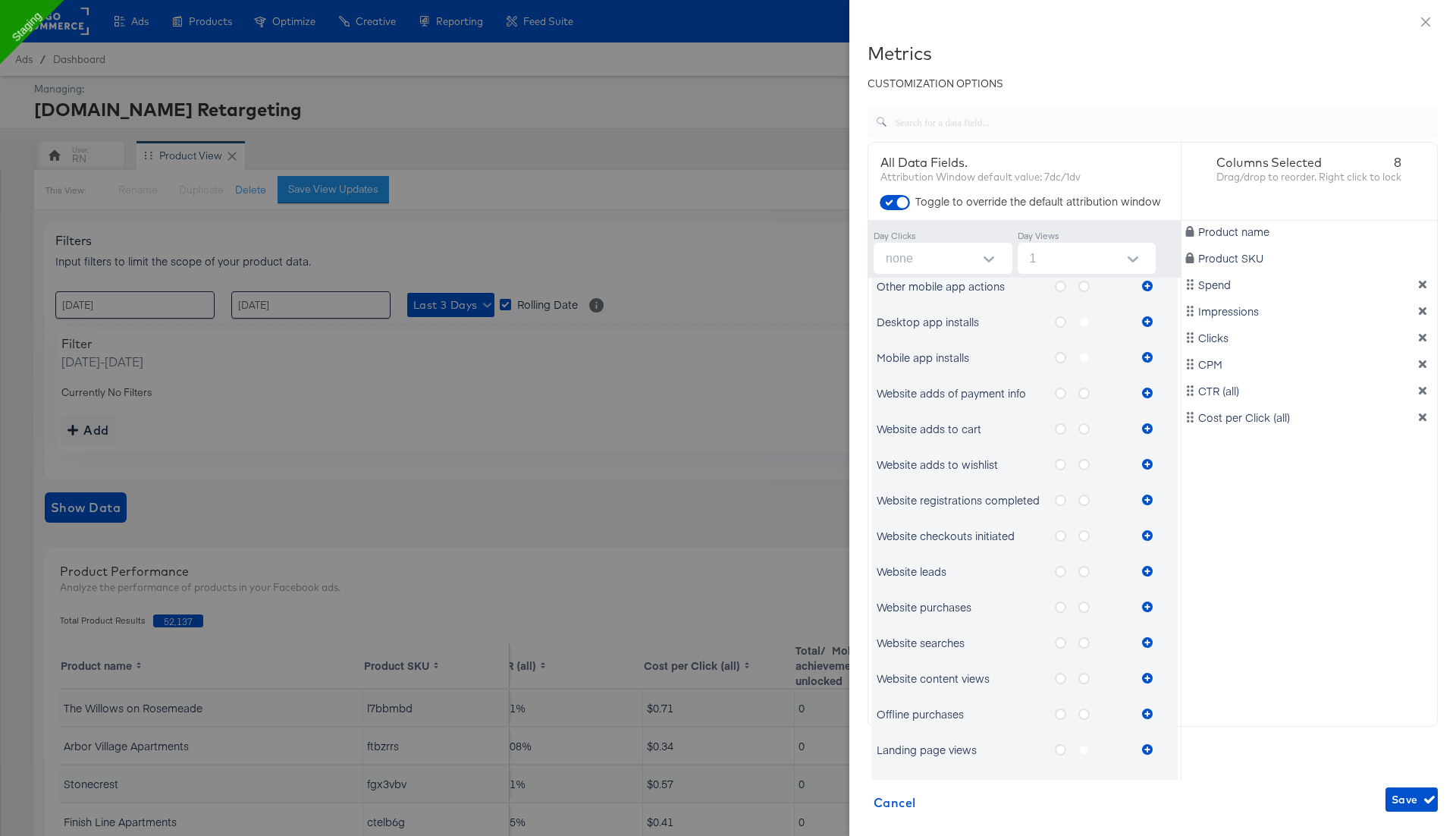
scroll to position [720, 0]
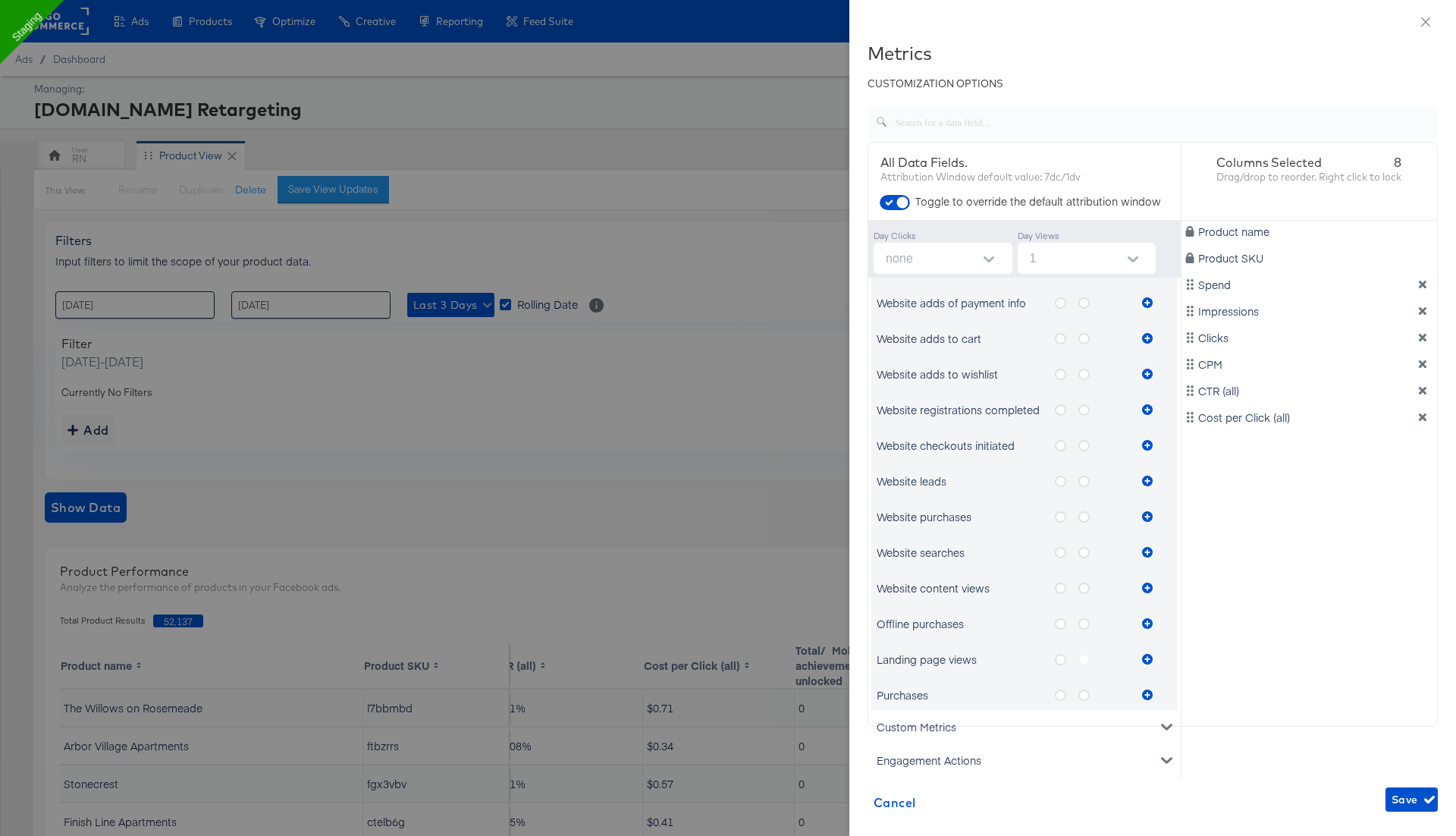
click at [1062, 625] on icon "metrics-list" at bounding box center [1061, 624] width 12 height 12
click at [0, 0] on input "metrics-list" at bounding box center [0, 0] width 0 height 0
click at [1147, 624] on icon "metrics-list" at bounding box center [1147, 623] width 11 height 11
click at [1059, 658] on icon "metrics-list" at bounding box center [1061, 660] width 12 height 12
click at [0, 0] on input "metrics-list" at bounding box center [0, 0] width 0 height 0
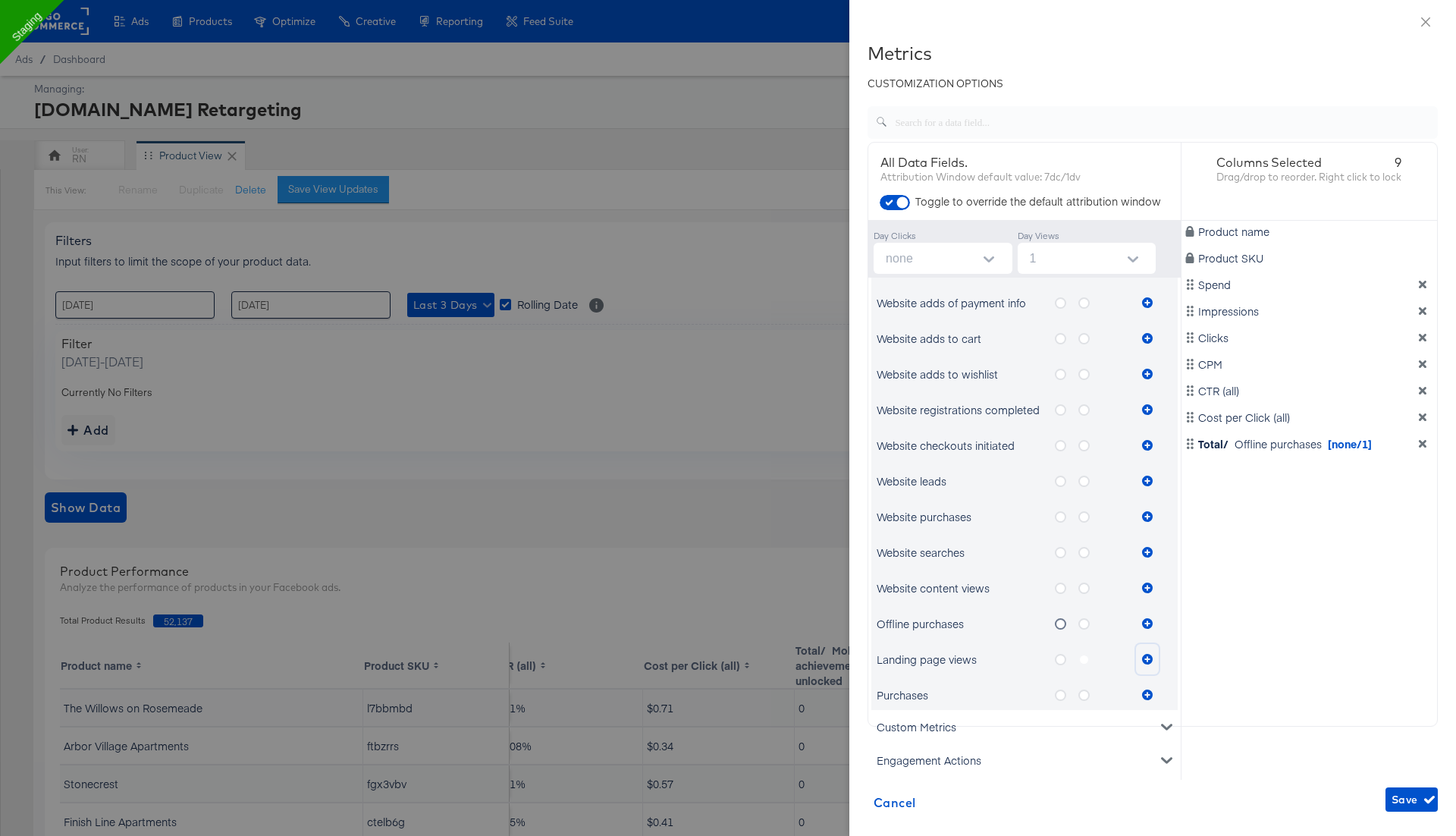
click at [1152, 655] on icon "metrics-list" at bounding box center [1147, 659] width 11 height 11
click at [1399, 791] on span "Save" at bounding box center [1411, 799] width 40 height 19
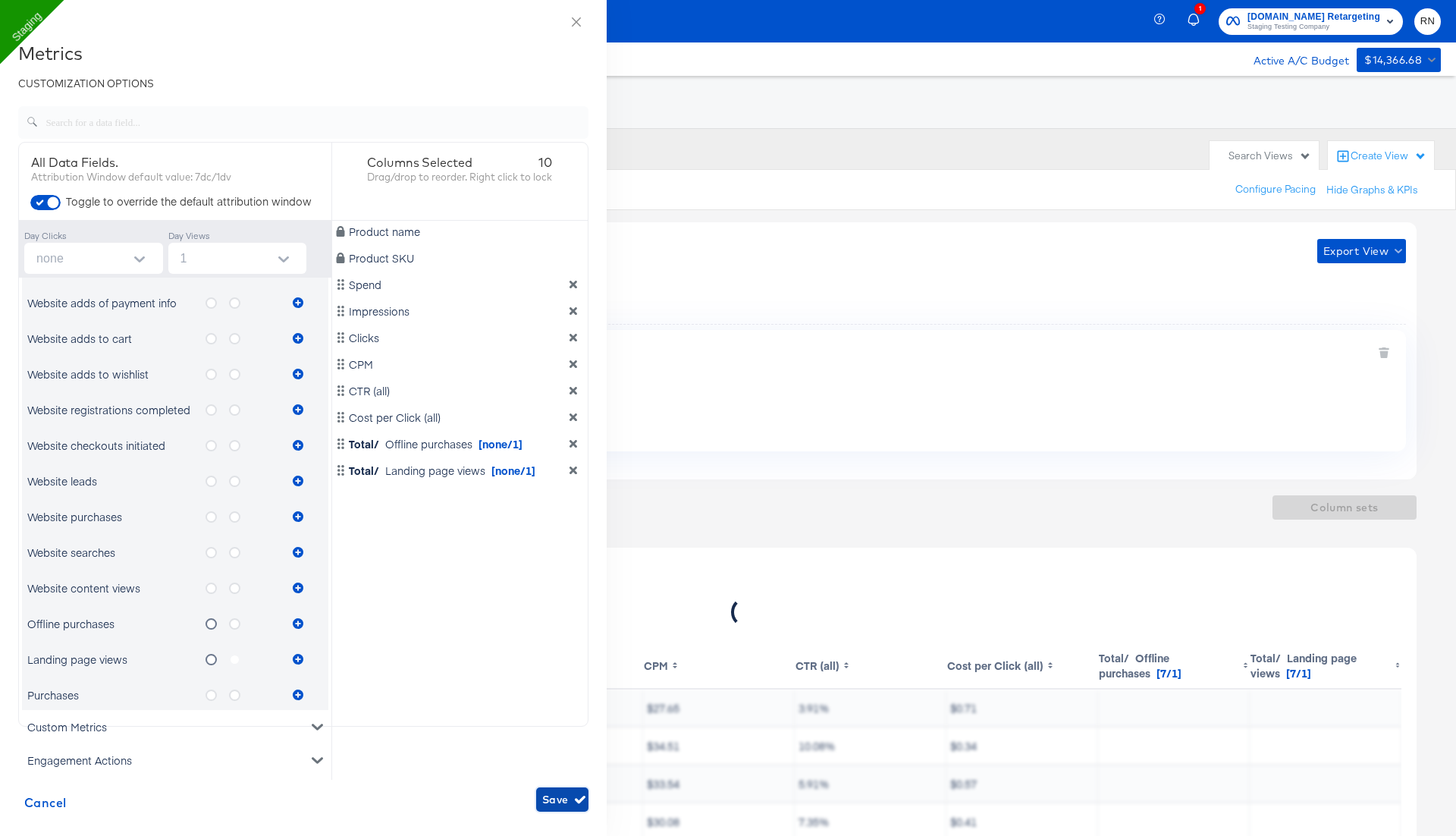
scroll to position [0, 326]
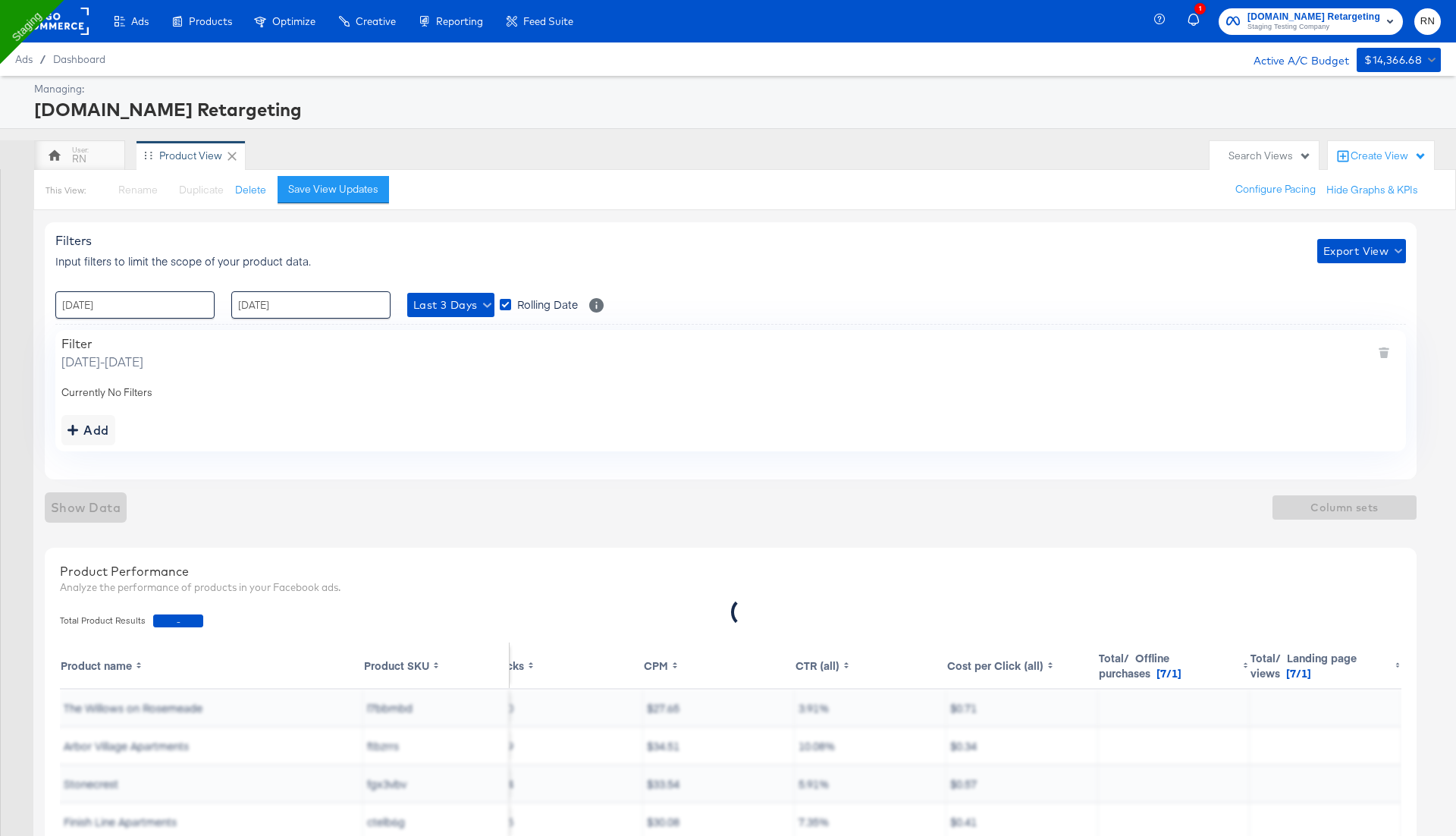
click at [733, 124] on div "Managing: Apartments.com Retargeting" at bounding box center [728, 102] width 1456 height 53
click at [1349, 509] on span "Column sets" at bounding box center [1344, 508] width 132 height 19
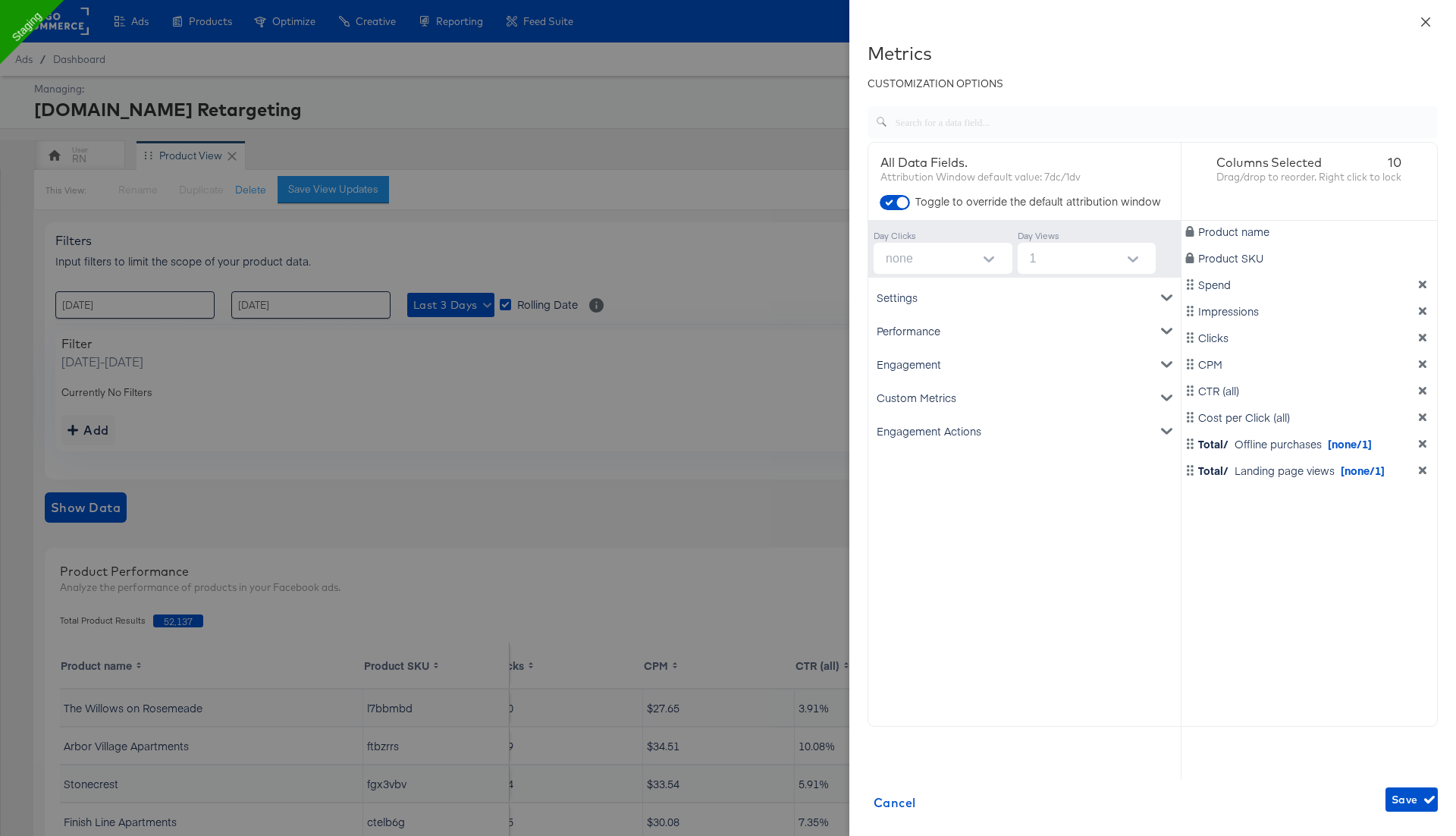
click at [1425, 22] on icon "close" at bounding box center [1425, 21] width 9 height 9
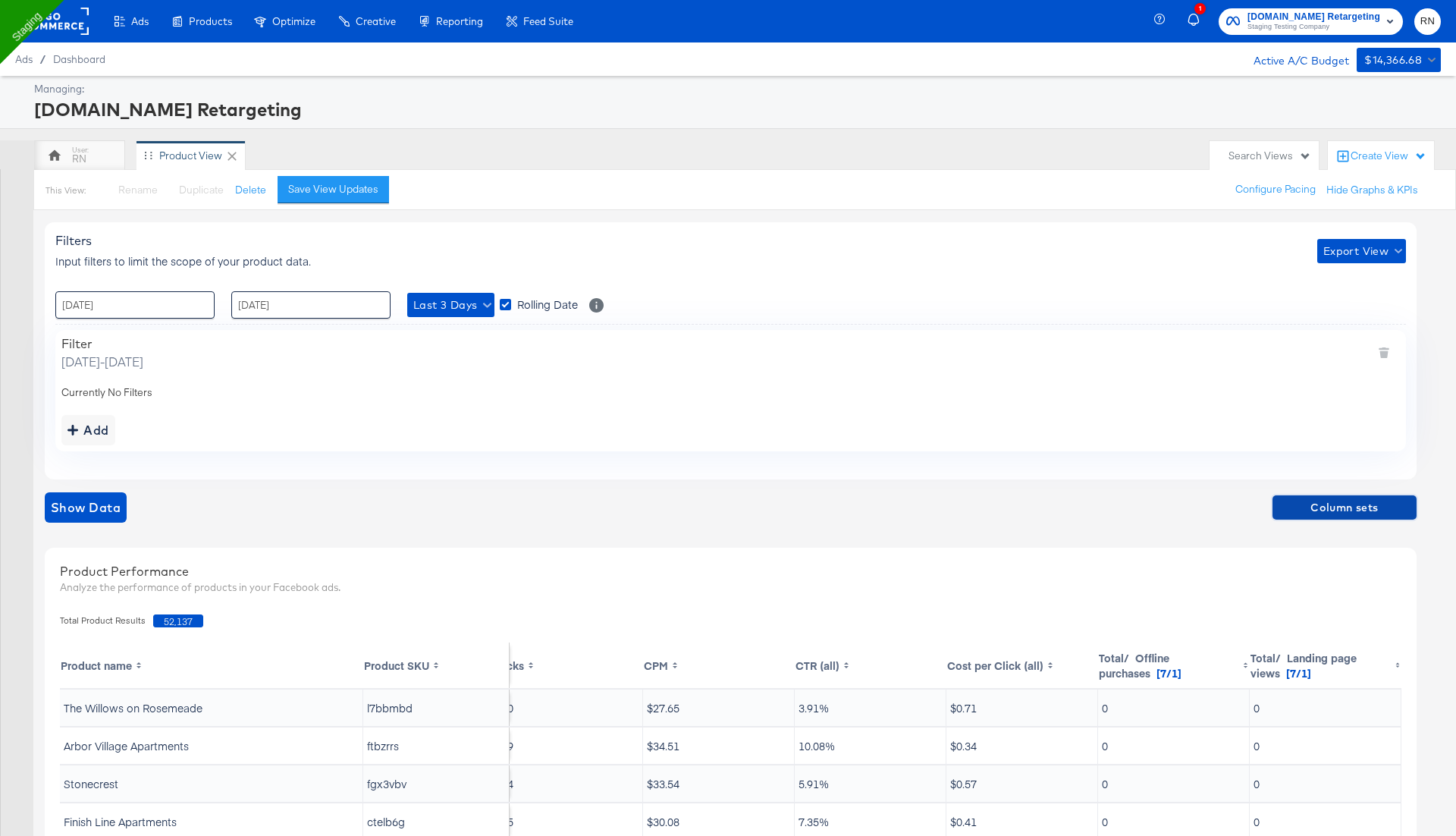
click at [1325, 515] on button "Column sets" at bounding box center [1344, 507] width 144 height 24
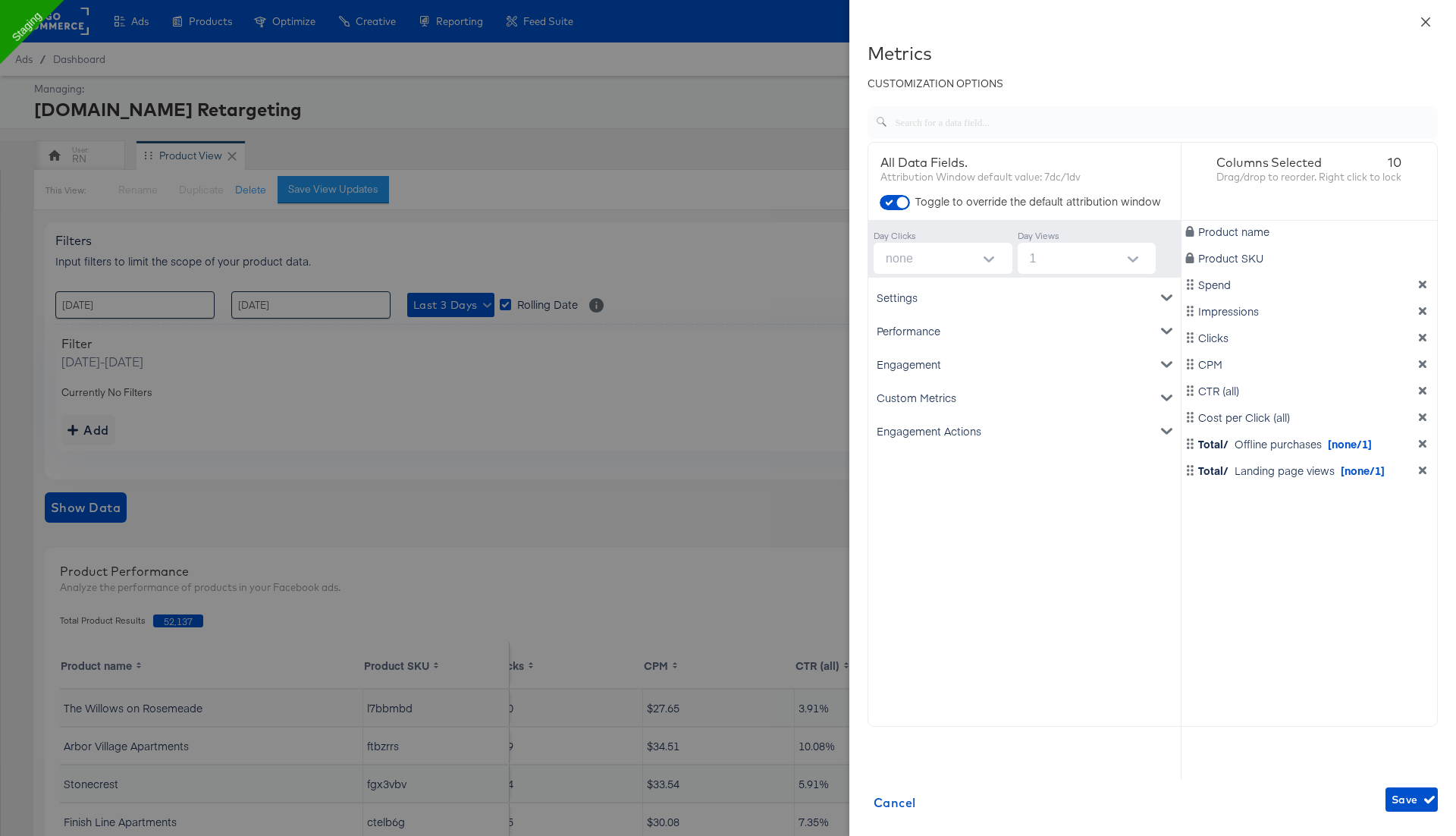
click at [1424, 22] on icon "close" at bounding box center [1425, 22] width 12 height 12
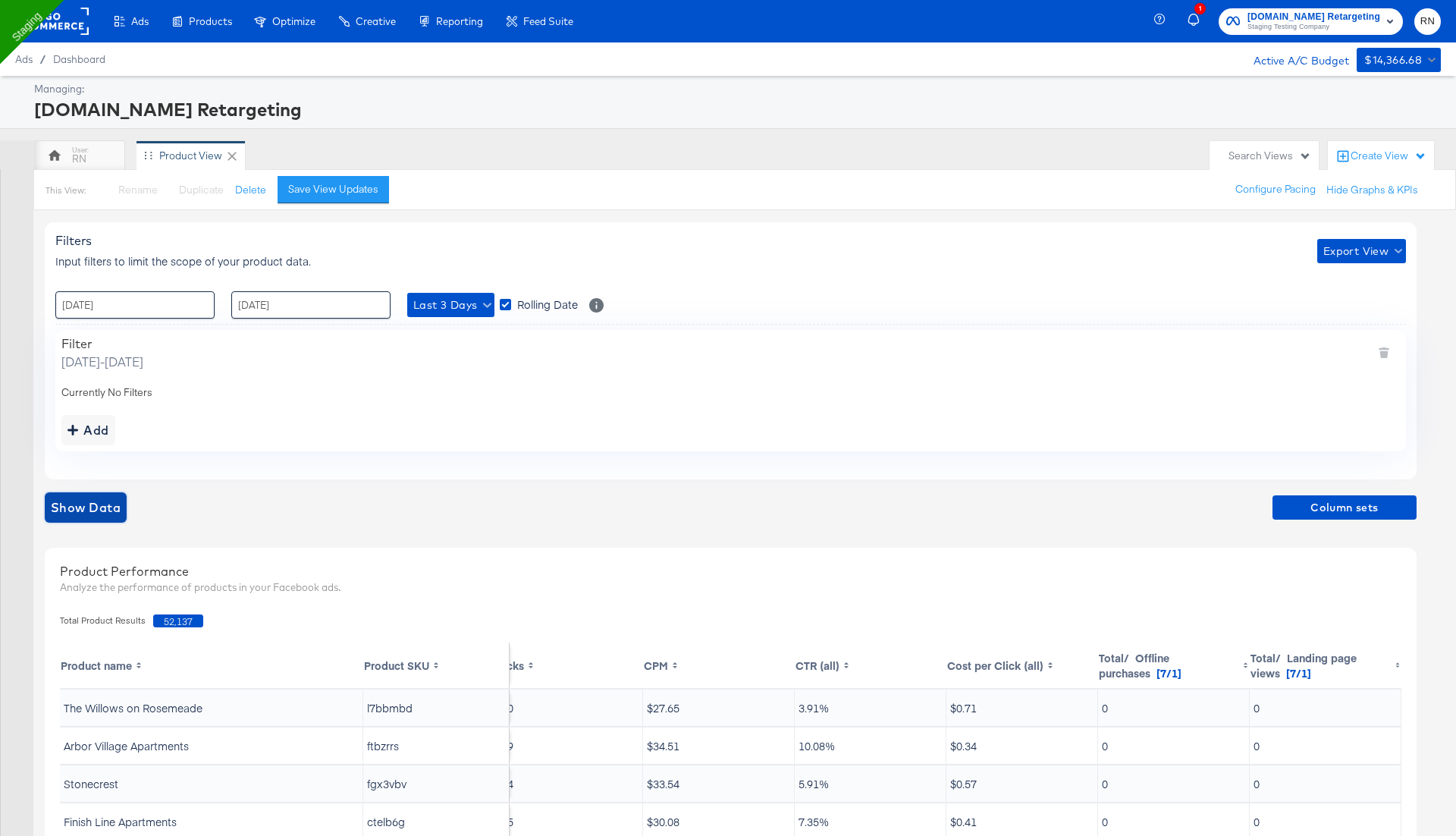
click at [105, 511] on span "Show Data" at bounding box center [86, 508] width 70 height 22
click at [1341, 505] on span "Column sets" at bounding box center [1344, 508] width 132 height 19
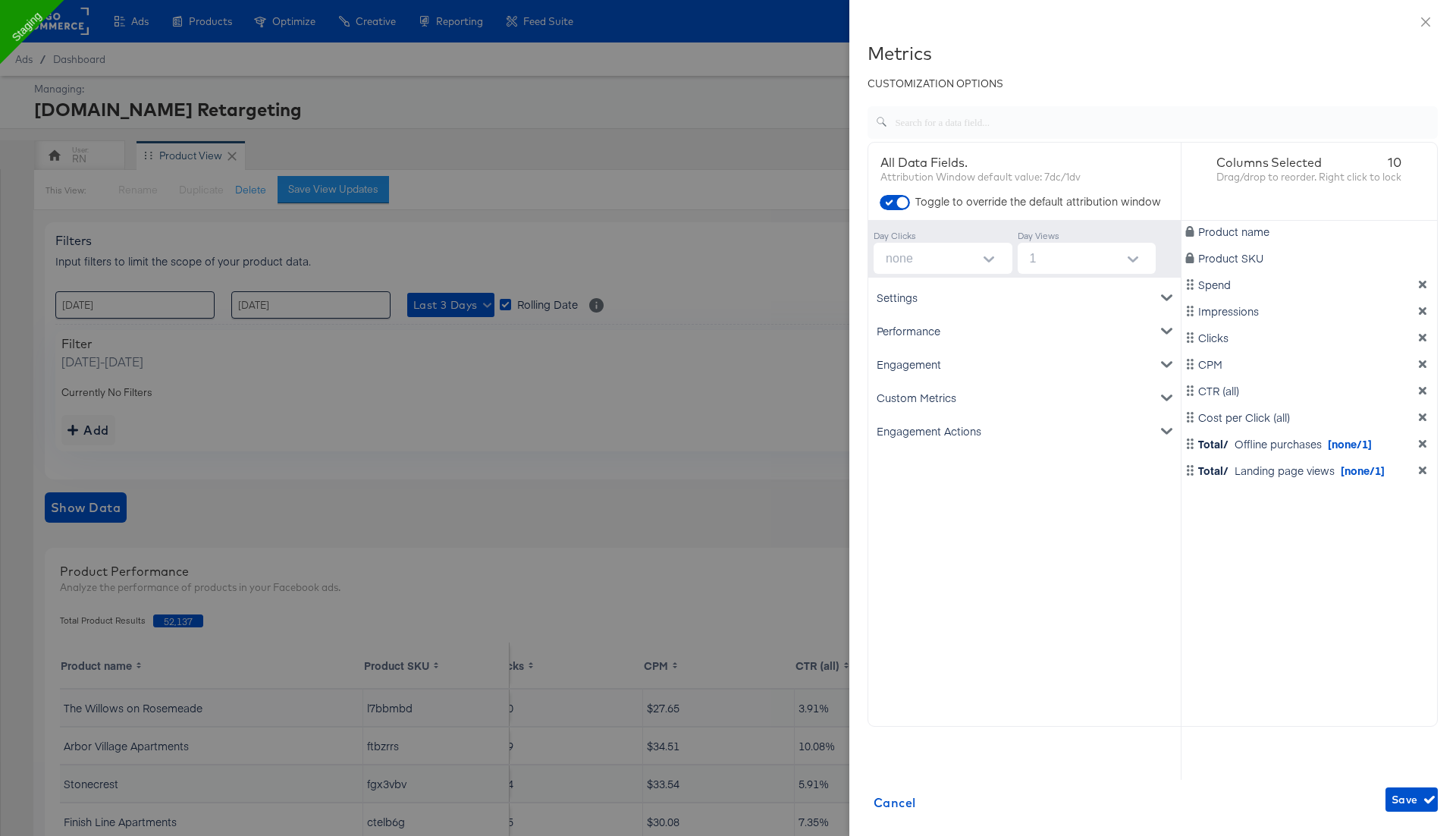
click at [988, 257] on icon "Open" at bounding box center [988, 259] width 11 height 11
click at [967, 292] on li "none" at bounding box center [942, 295] width 139 height 24
click at [1407, 804] on span "Save" at bounding box center [1411, 799] width 40 height 19
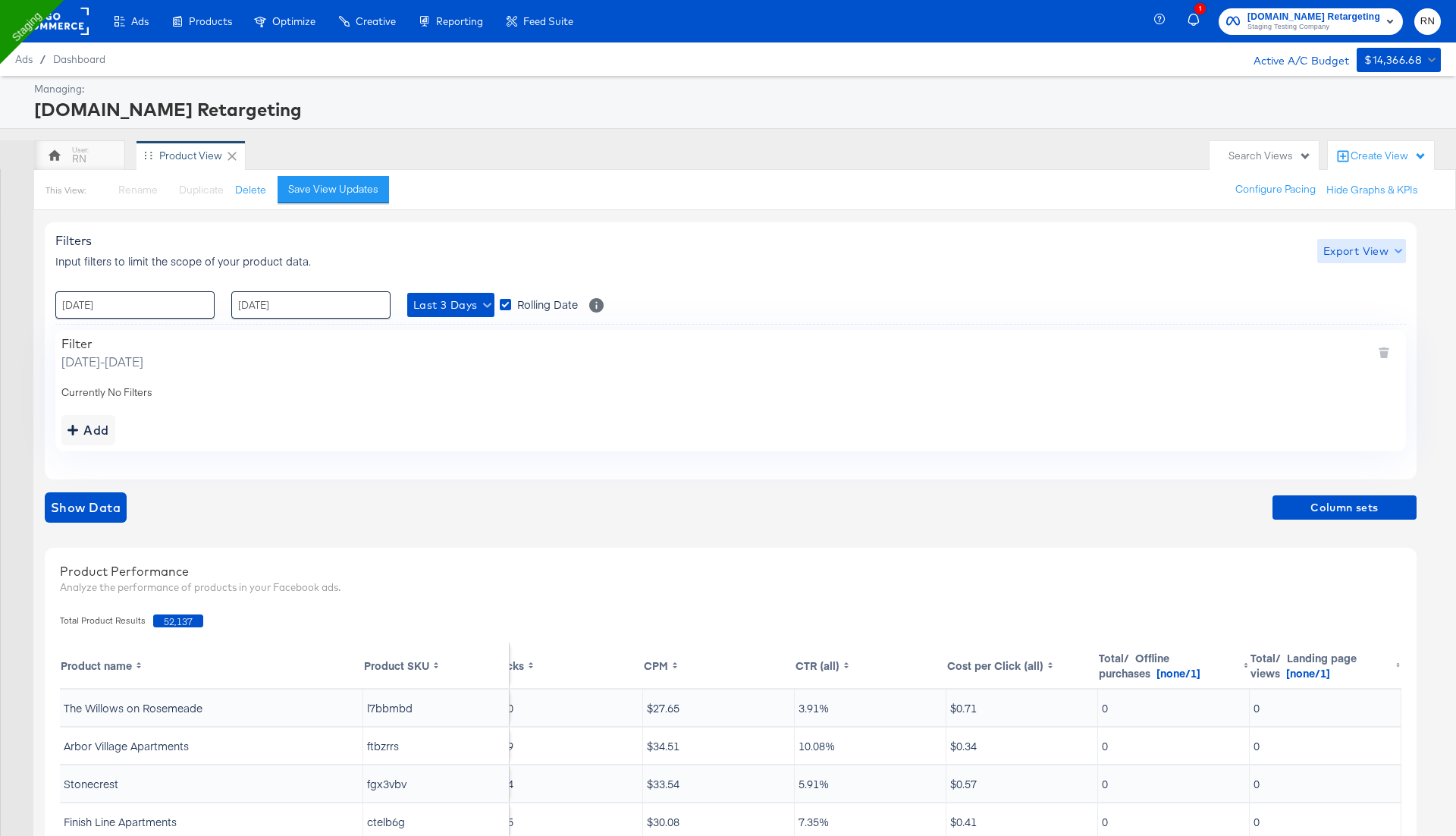
click at [1370, 252] on span "Export View" at bounding box center [1361, 251] width 76 height 19
click at [1350, 309] on span "Bulk Export" at bounding box center [1357, 313] width 59 height 32
click at [1310, 489] on div "Filters Input filters to limit the scope of your product data. Export View : 23…" at bounding box center [736, 664] width 1383 height 908
click at [464, 292] on div "Last 3 Days Rolling Date Select to update the date range every day" at bounding box center [505, 305] width 196 height 27
click at [466, 305] on span "Last 3 Days" at bounding box center [451, 305] width 75 height 19
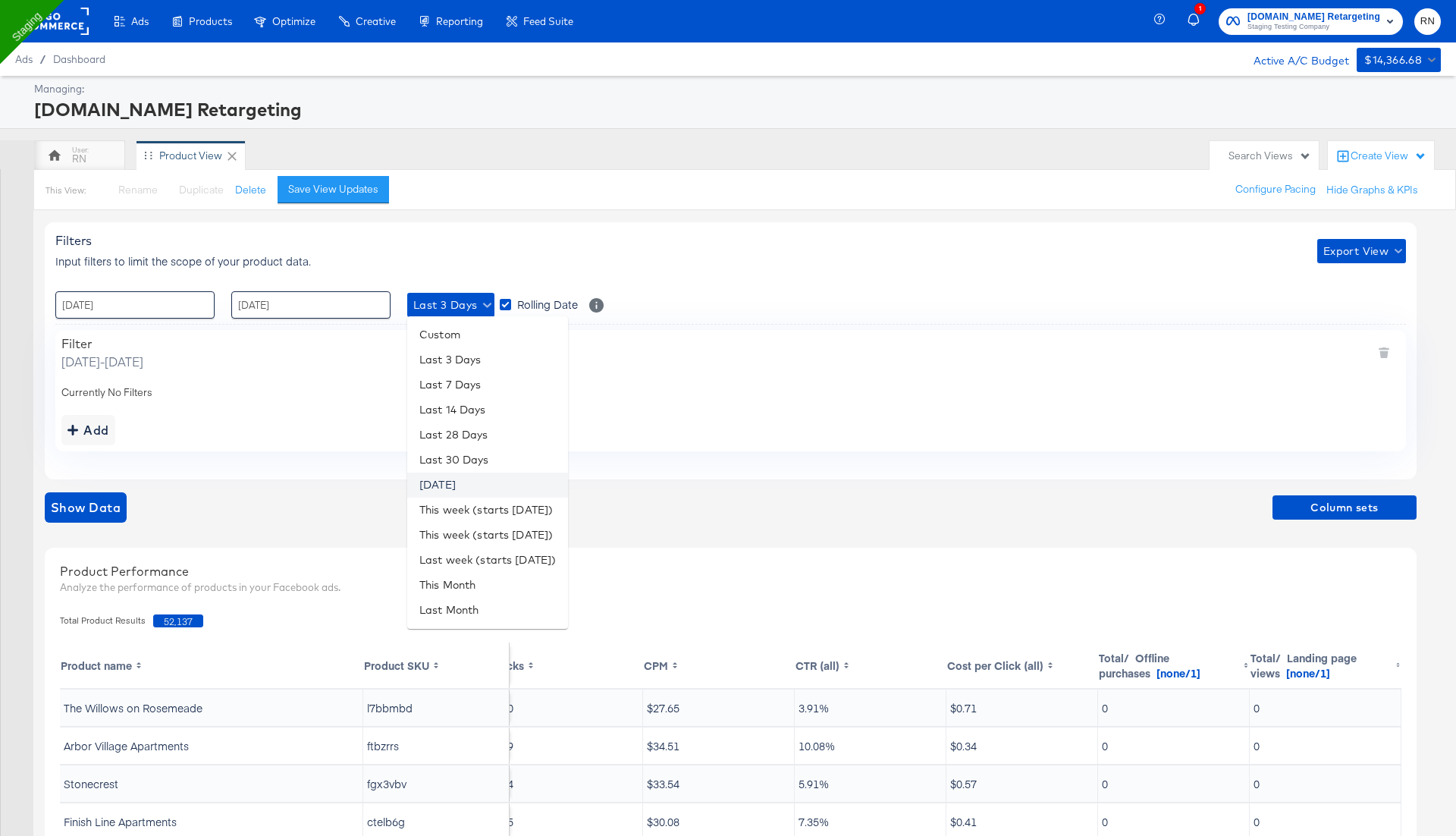
click at [470, 476] on li "Yesterday" at bounding box center [488, 485] width 161 height 25
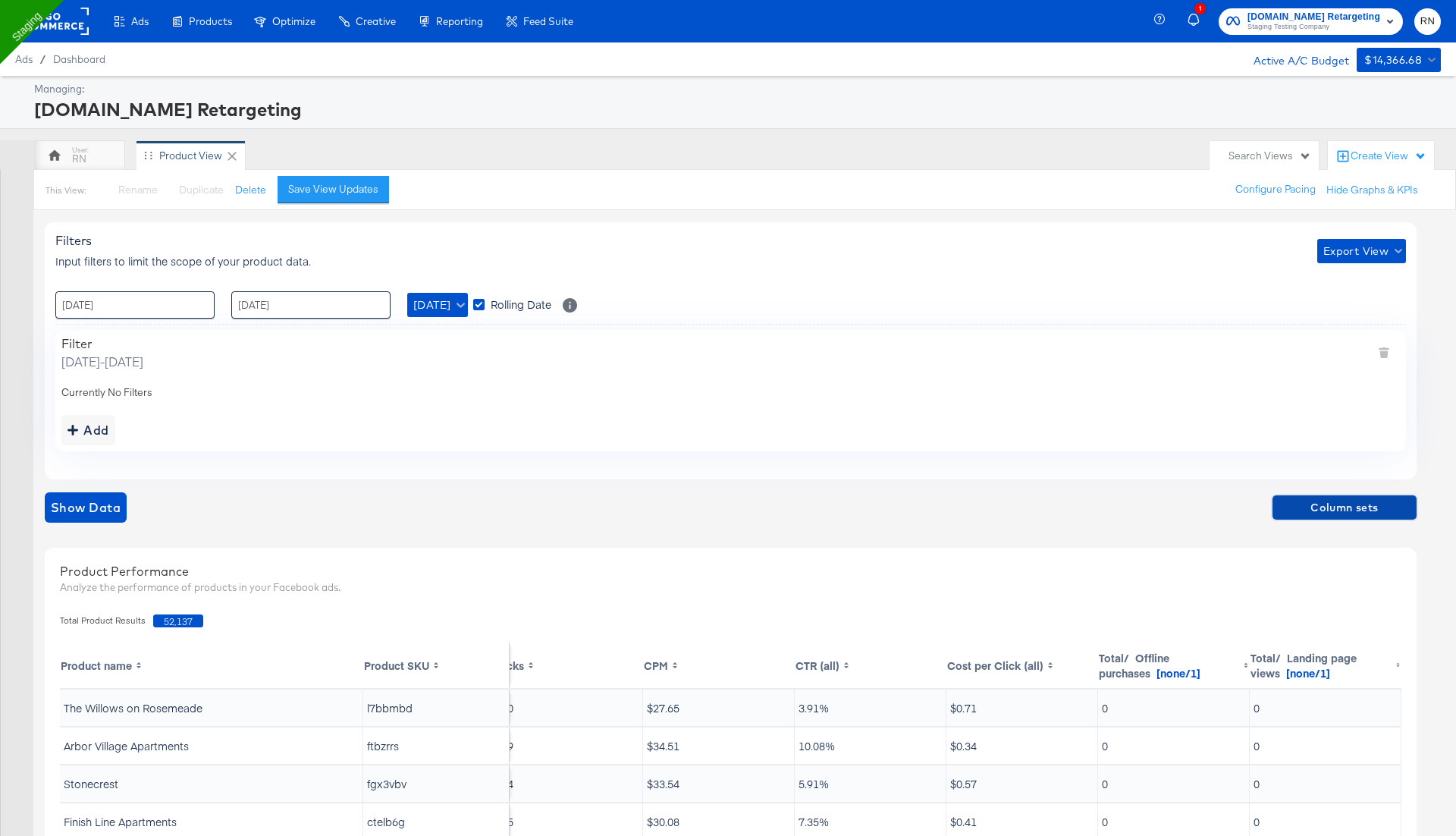
click at [1343, 511] on span "Column sets" at bounding box center [1344, 508] width 132 height 19
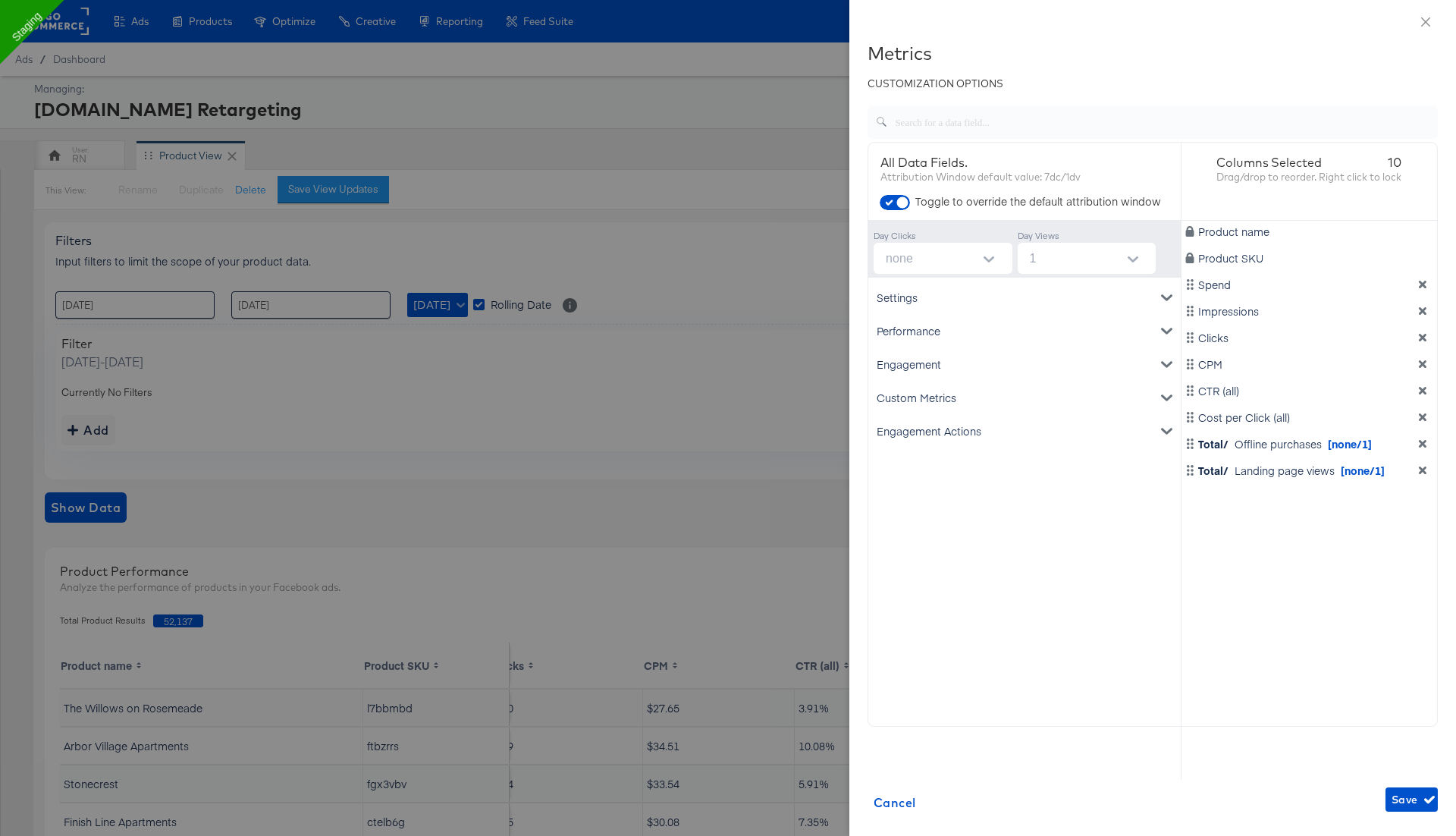
click at [1103, 259] on input "1" at bounding box center [1090, 258] width 133 height 31
click at [955, 264] on input "none" at bounding box center [946, 258] width 133 height 31
click at [935, 329] on li "1" at bounding box center [942, 319] width 139 height 24
type input "1"
click at [1413, 809] on button "Save" at bounding box center [1411, 799] width 52 height 24
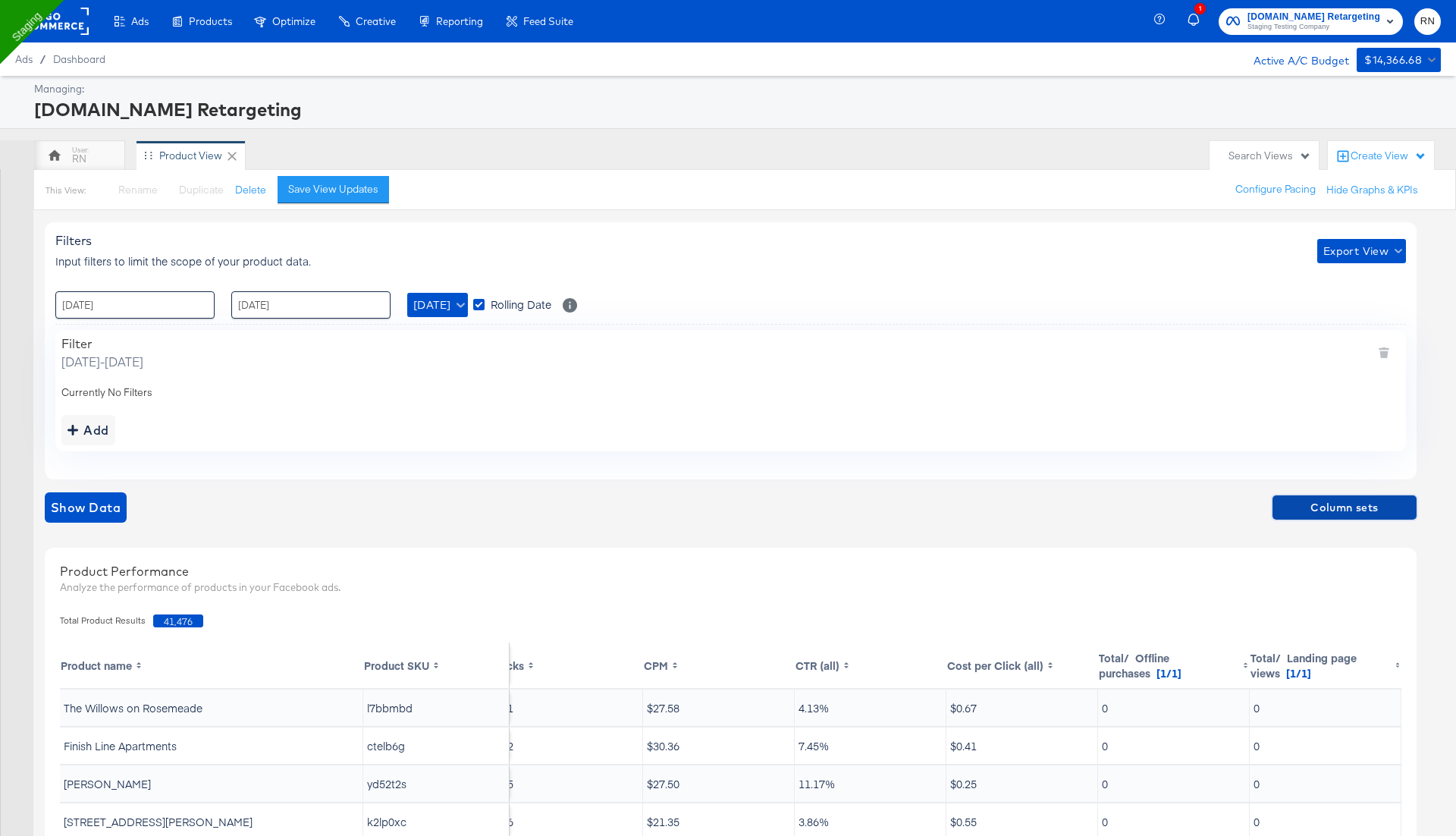
click at [1325, 510] on span "Column sets" at bounding box center [1344, 508] width 132 height 19
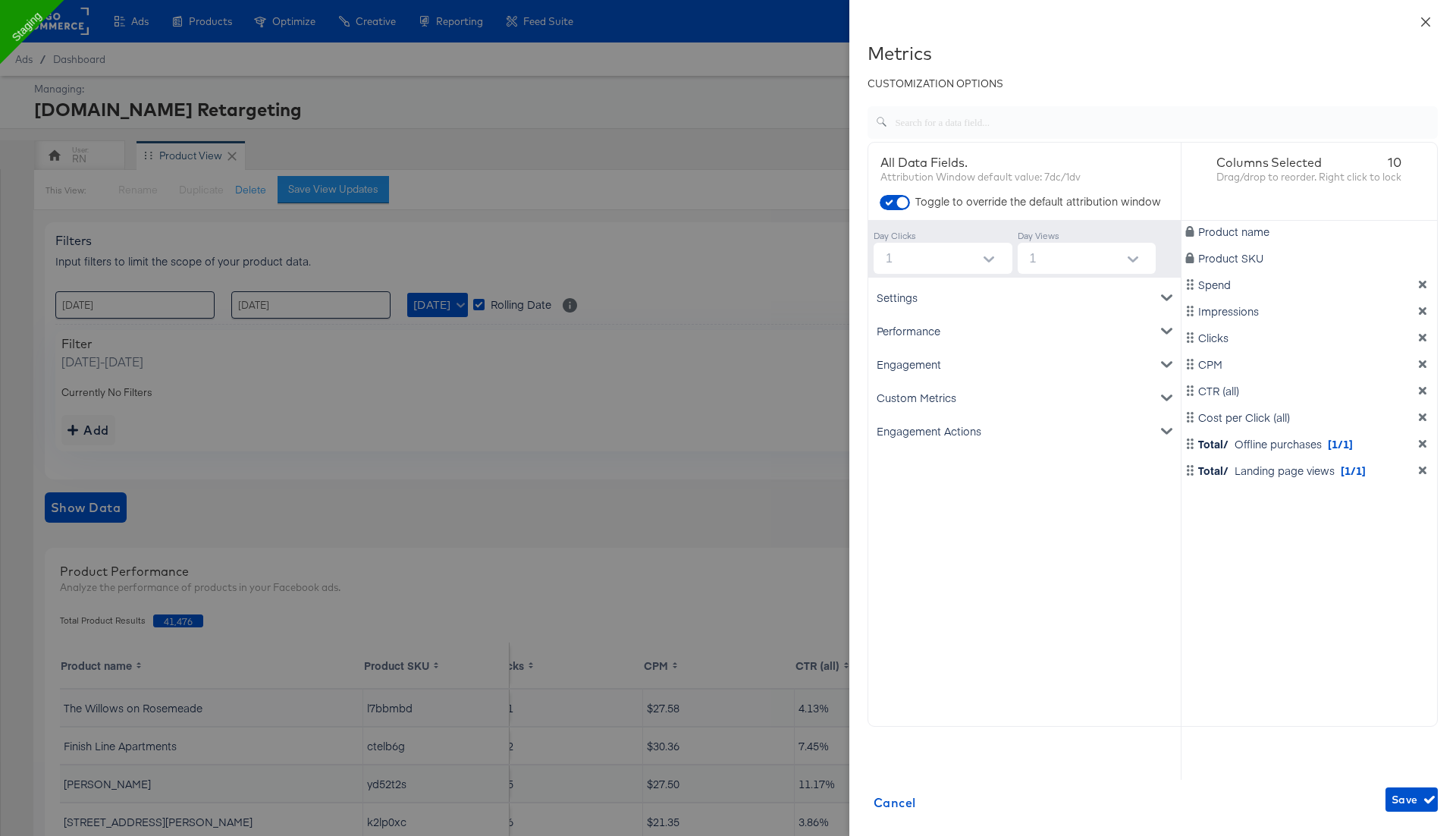
click at [1426, 16] on icon "close" at bounding box center [1425, 22] width 12 height 12
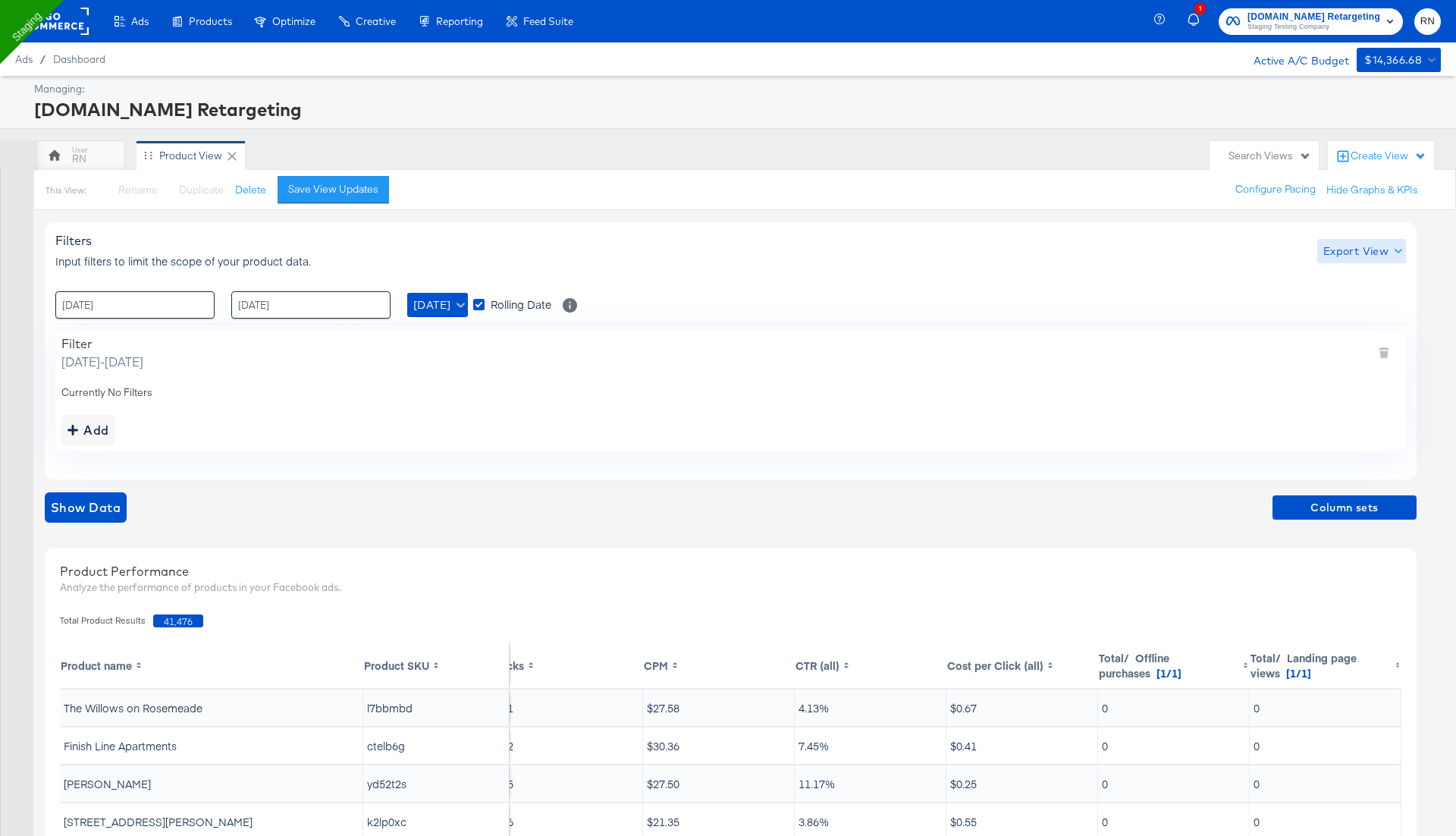
click at [1341, 254] on span "Export View" at bounding box center [1361, 251] width 76 height 19
click at [1353, 304] on span "Bulk Export" at bounding box center [1357, 313] width 59 height 32
click at [1333, 509] on span "Column sets" at bounding box center [1344, 508] width 132 height 19
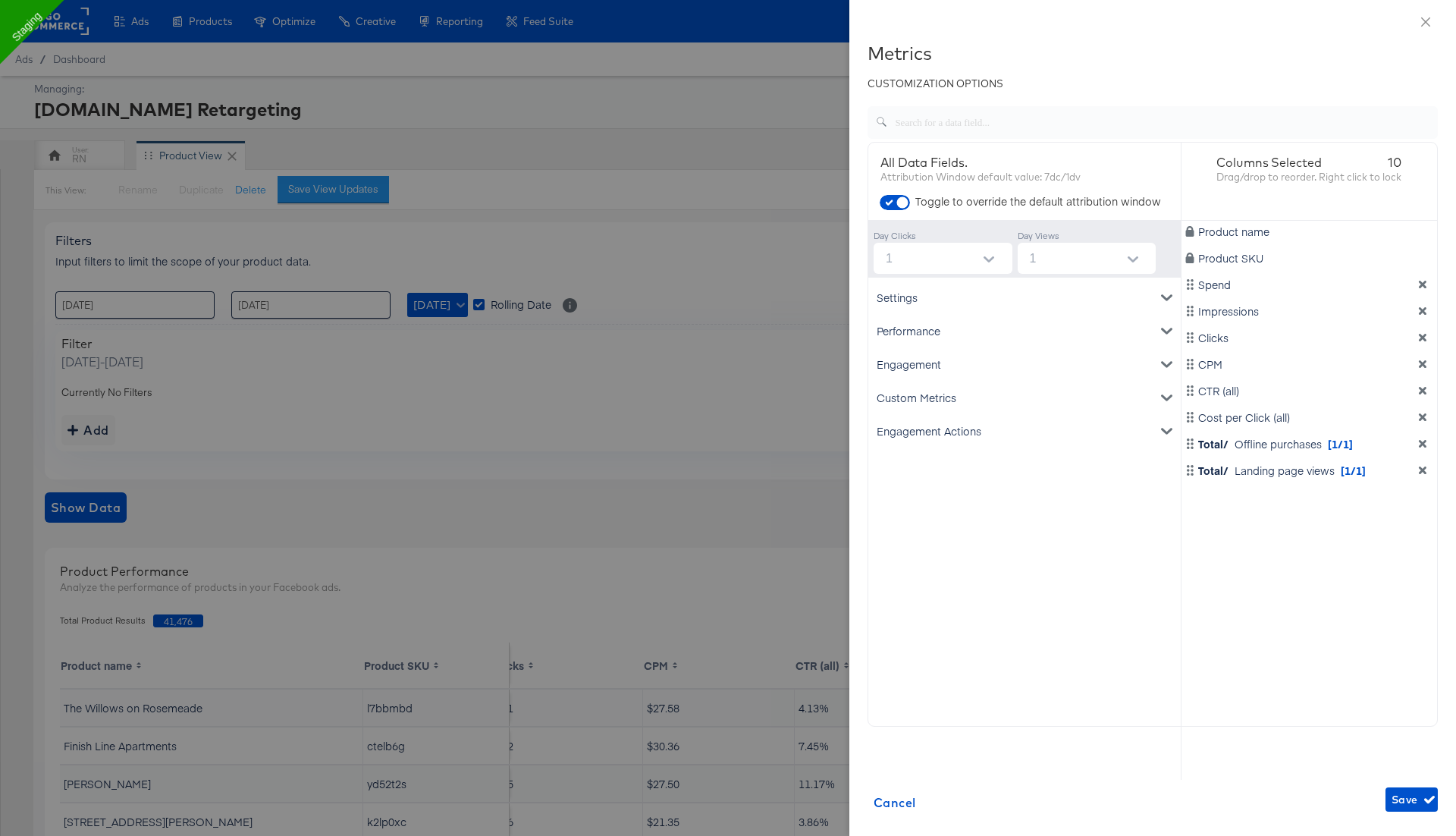
click at [1424, 444] on icon "dimension-list" at bounding box center [1422, 443] width 7 height 7
click at [1070, 482] on div "Settings Account ID Spend Product name Performance Clicks Impressions CPM CTR (…" at bounding box center [1024, 528] width 312 height 501
click at [914, 364] on div "Engagement" at bounding box center [1024, 364] width 306 height 33
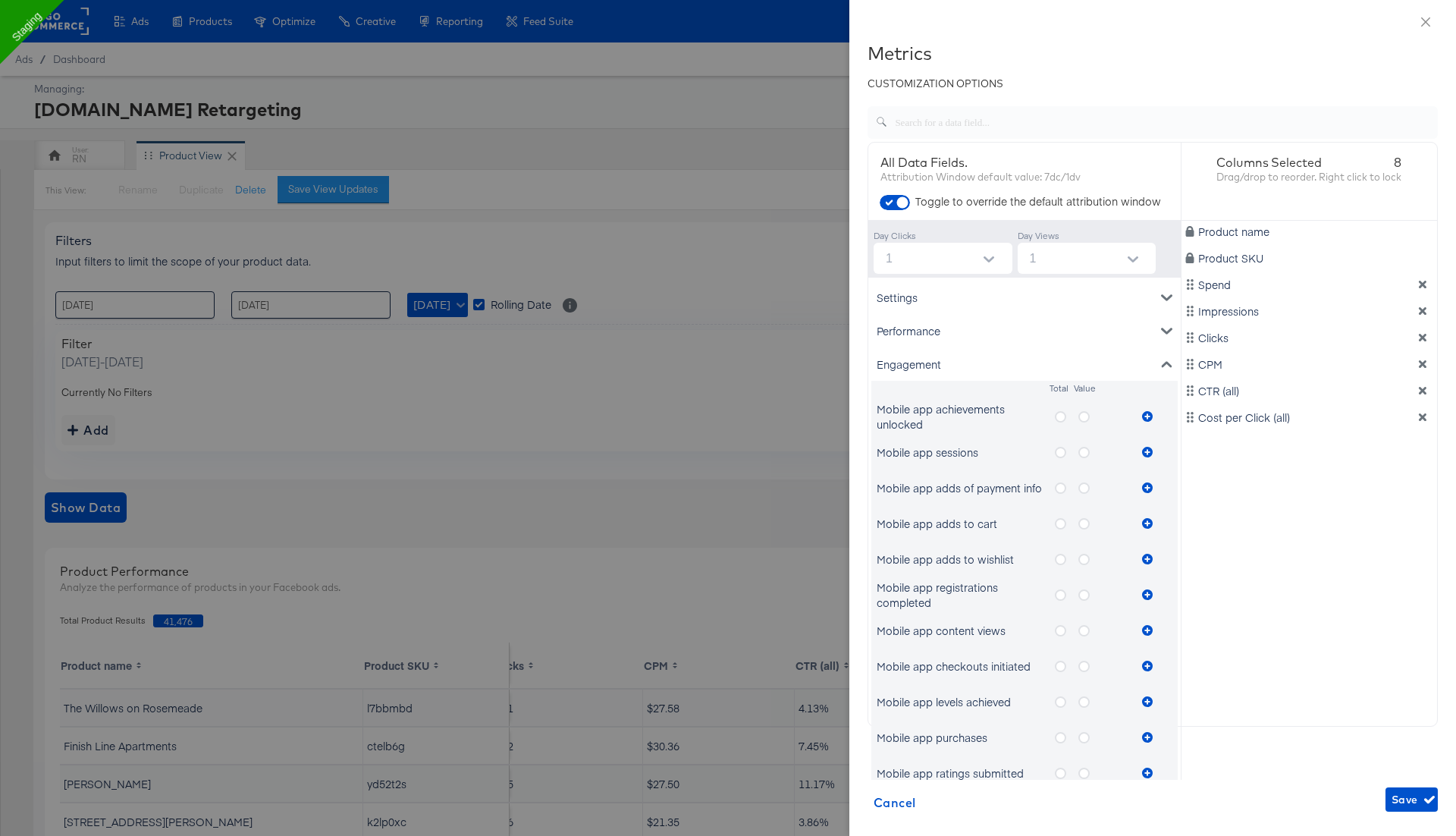
click at [1062, 527] on icon "metrics-list" at bounding box center [1061, 524] width 12 height 12
click at [0, 0] on input "metrics-list" at bounding box center [0, 0] width 0 height 0
click at [1147, 522] on icon "metrics-list" at bounding box center [1147, 524] width 11 height 11
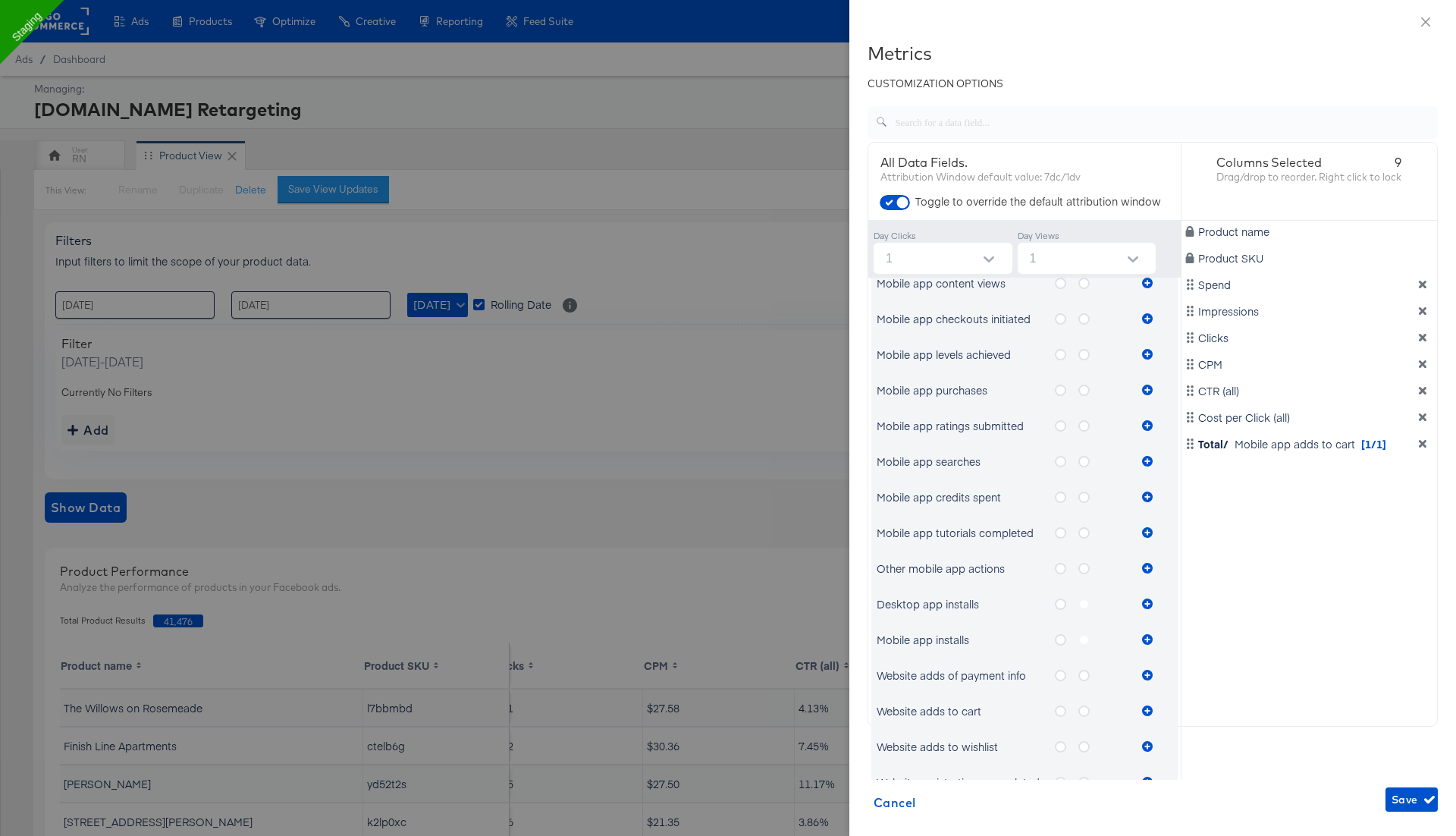
scroll to position [350, 0]
click at [1418, 440] on icon "dimension-list" at bounding box center [1422, 444] width 11 height 11
click at [1059, 602] on icon "metrics-list" at bounding box center [1061, 602] width 12 height 12
click at [0, 0] on input "metrics-list" at bounding box center [0, 0] width 0 height 0
click at [1148, 597] on icon "metrics-list" at bounding box center [1147, 602] width 11 height 11
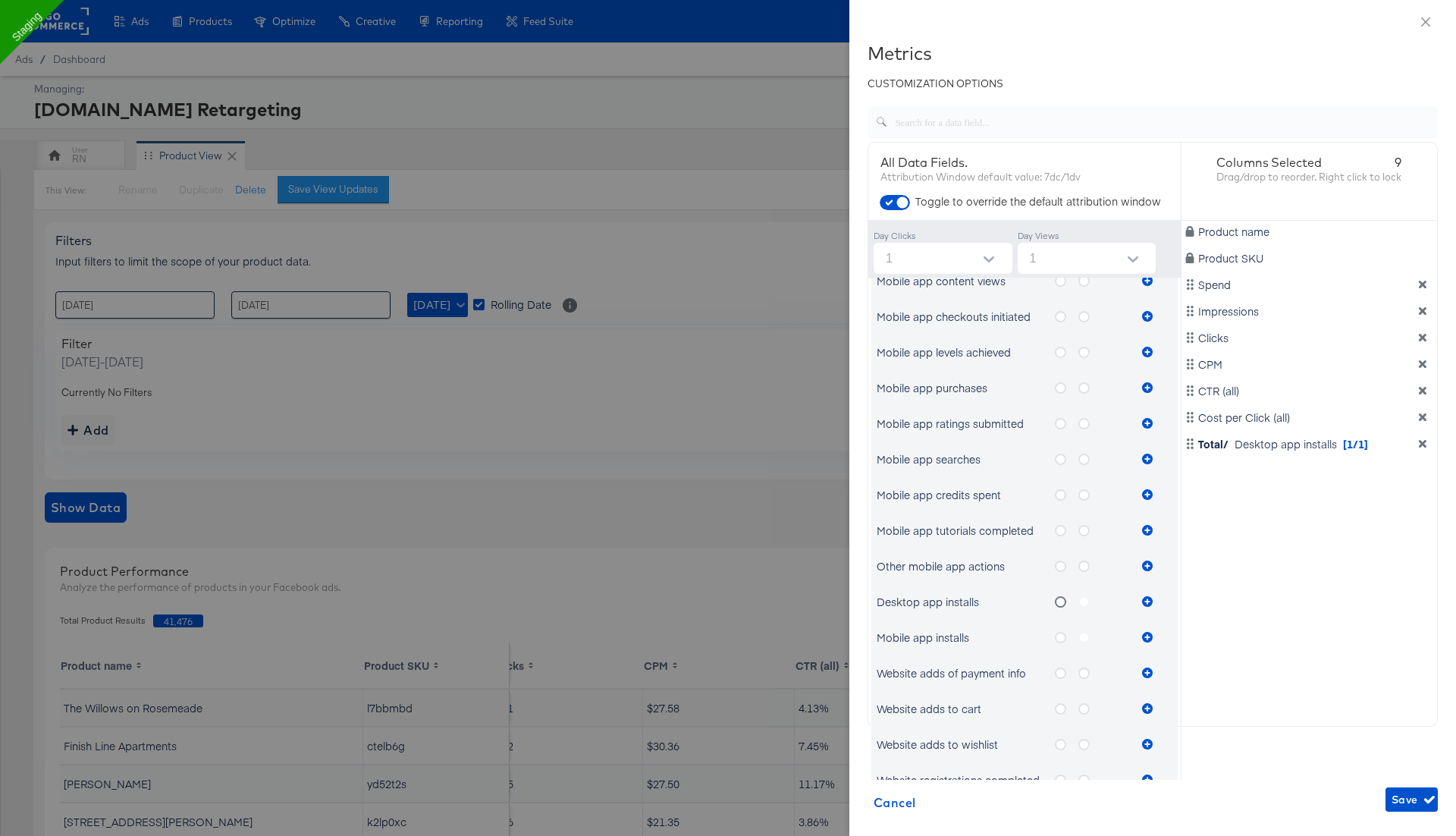
click at [1062, 707] on icon "metrics-list" at bounding box center [1061, 709] width 12 height 12
click at [0, 0] on input "metrics-list" at bounding box center [0, 0] width 0 height 0
click at [1147, 706] on icon "metrics-list" at bounding box center [1147, 708] width 11 height 11
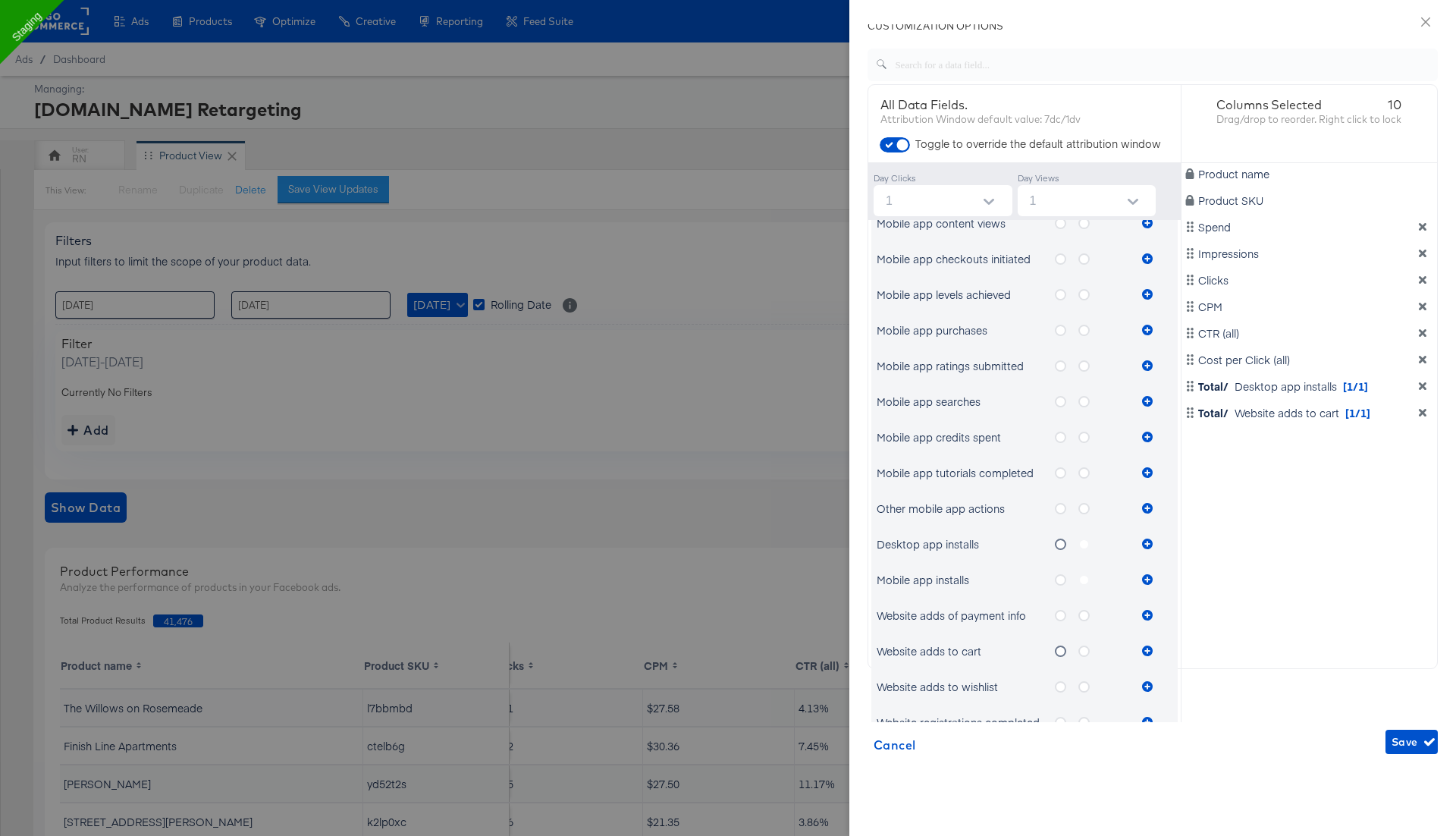
click at [897, 203] on input "1" at bounding box center [946, 200] width 133 height 31
click at [897, 242] on li "none" at bounding box center [942, 237] width 139 height 24
type input "none"
click at [1351, 617] on div "Product name Product SKU Spend Impressions Clicks CPM CTR (all) Cost per Click …" at bounding box center [1309, 413] width 257 height 501
click at [1406, 738] on span "Save" at bounding box center [1411, 742] width 40 height 19
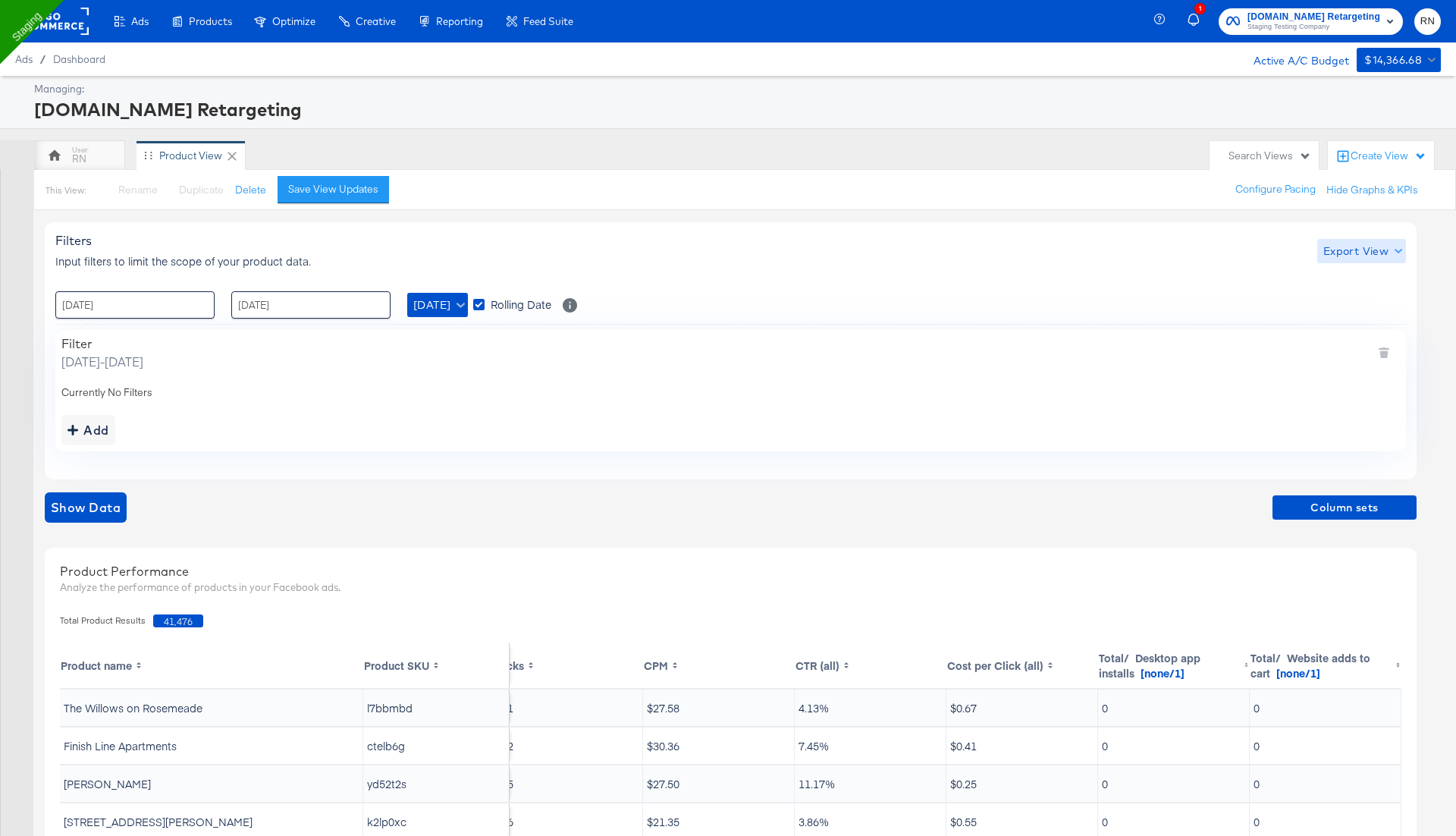
click at [1328, 254] on span "Export View" at bounding box center [1361, 251] width 76 height 19
click at [1344, 306] on span "Bulk Export" at bounding box center [1357, 313] width 59 height 32
click at [1328, 506] on span "Column sets" at bounding box center [1344, 508] width 132 height 19
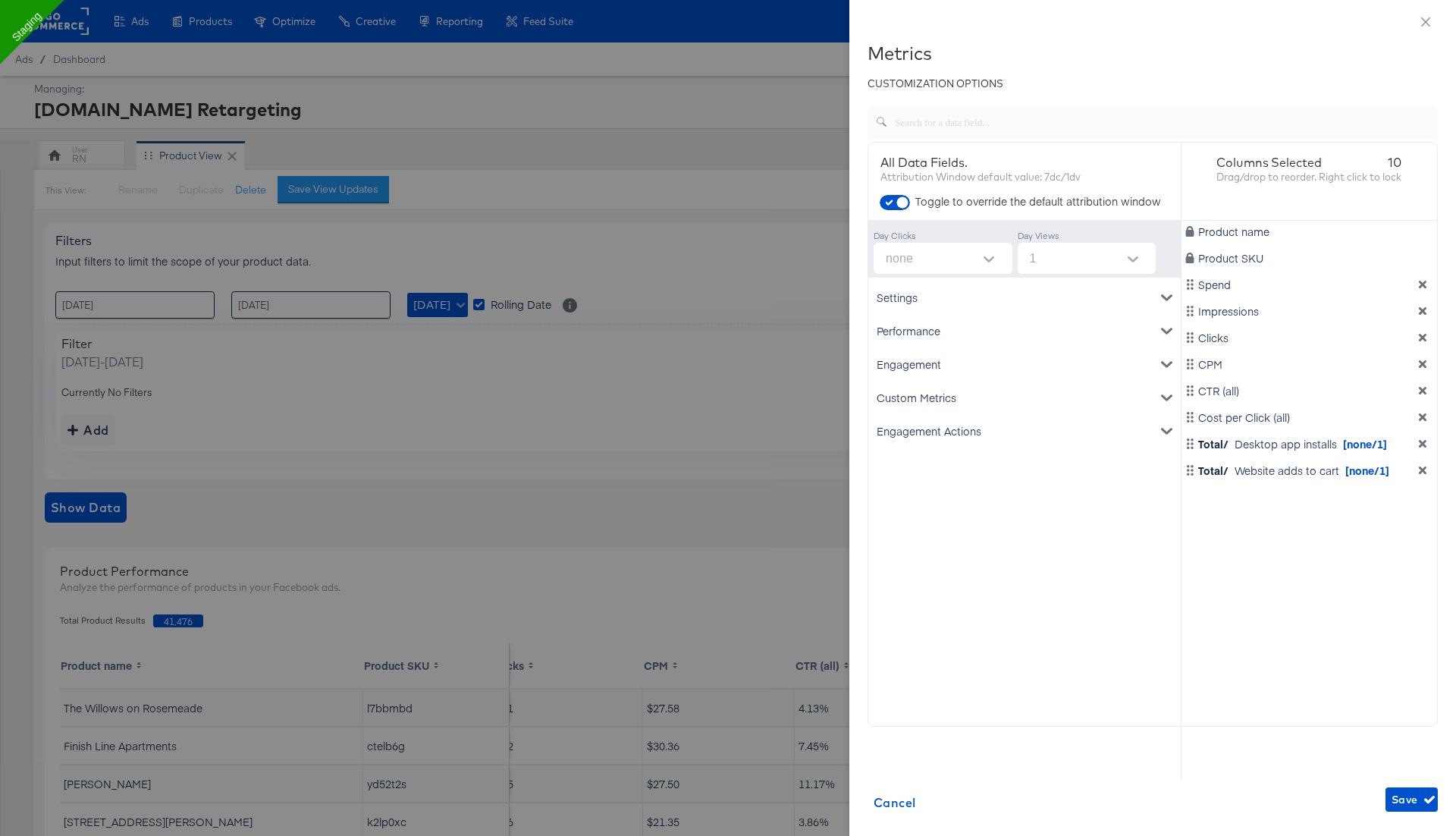
click at [1419, 442] on icon "dimension-list" at bounding box center [1422, 444] width 11 height 11
click at [900, 371] on div "Engagement" at bounding box center [1024, 364] width 306 height 33
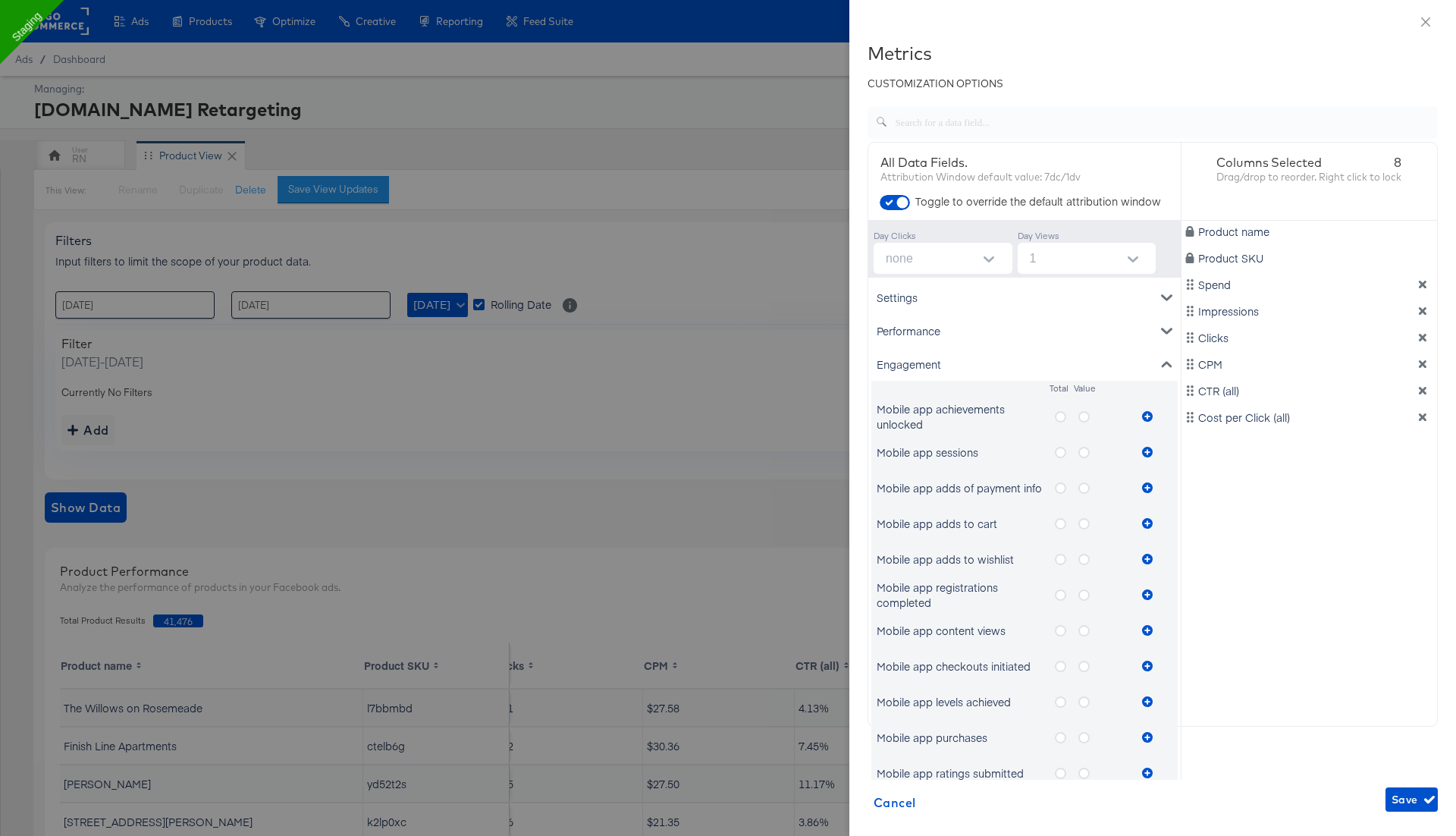
click at [1061, 419] on icon "metrics-list" at bounding box center [1061, 417] width 12 height 12
click at [0, 0] on input "metrics-list" at bounding box center [0, 0] width 0 height 0
click at [1145, 415] on icon "metrics-list" at bounding box center [1147, 416] width 11 height 11
click at [1087, 484] on icon "metrics-list" at bounding box center [1084, 489] width 12 height 12
click at [0, 0] on input "metrics-list" at bounding box center [0, 0] width 0 height 0
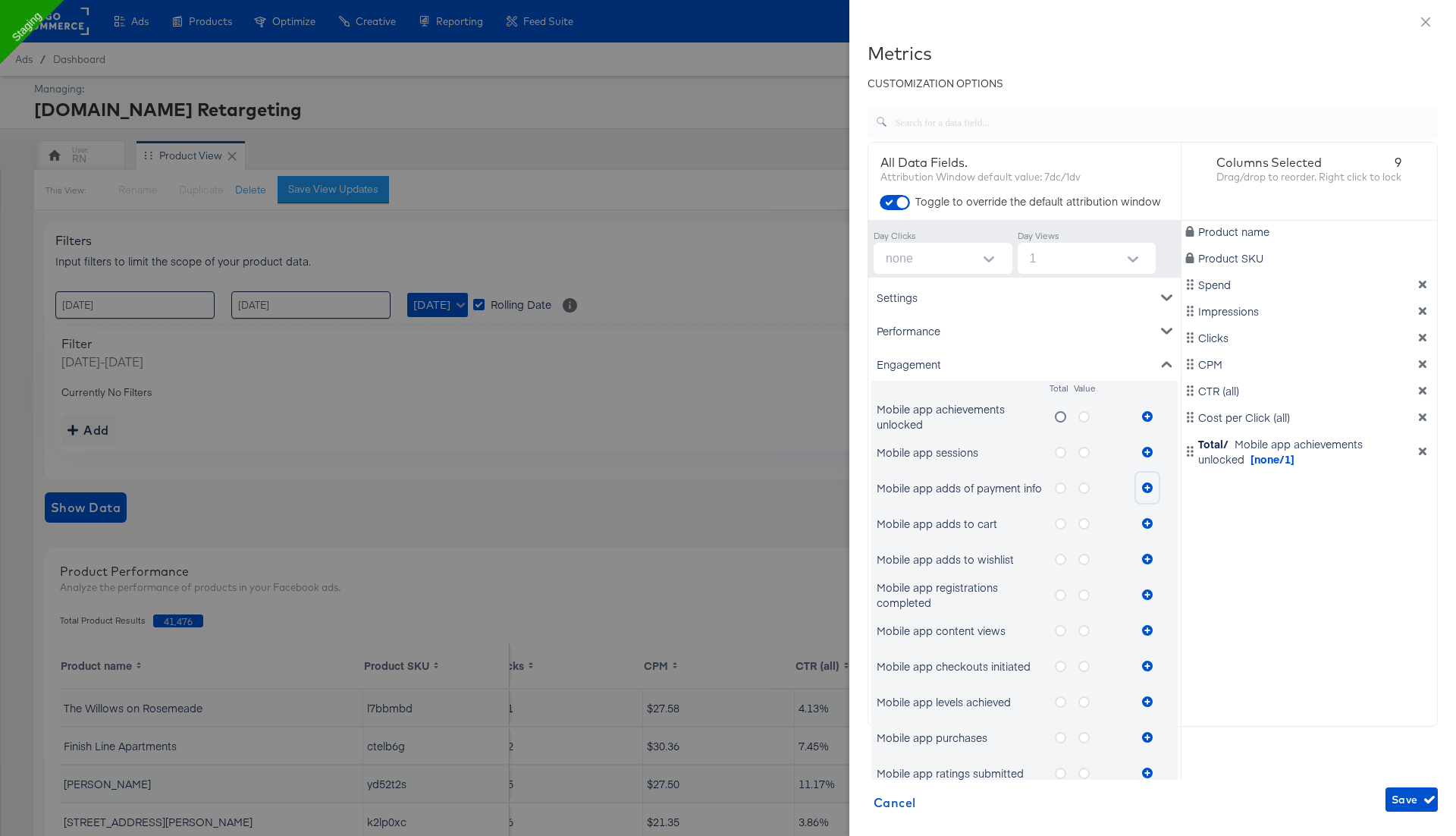
click at [1150, 484] on icon "metrics-list" at bounding box center [1147, 488] width 11 height 11
click at [1084, 454] on icon "metrics-list" at bounding box center [1084, 453] width 12 height 12
click at [0, 0] on input "metrics-list" at bounding box center [0, 0] width 0 height 0
click at [1145, 453] on icon "metrics-list" at bounding box center [1147, 452] width 11 height 11
click at [1292, 589] on div "Product name Product SKU Spend Impressions Clicks CPM CTR (all) Cost per Click …" at bounding box center [1309, 471] width 257 height 501
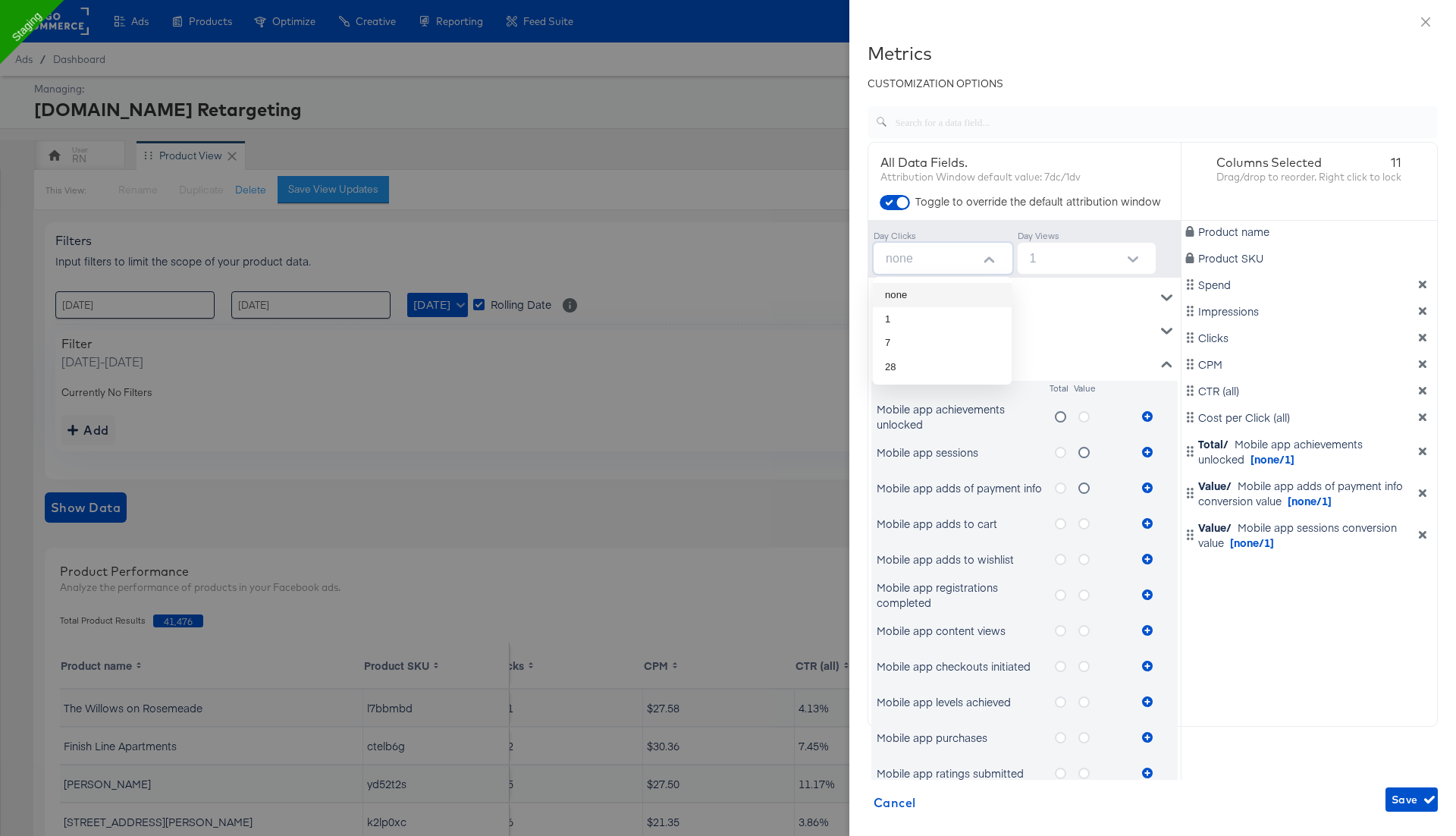
click at [921, 263] on input "none" at bounding box center [946, 258] width 133 height 31
click at [896, 362] on li "28" at bounding box center [942, 366] width 139 height 24
type input "28"
click at [1297, 675] on div "Product name Product SKU Spend Impressions Clicks CPM CTR (all) Cost per Click …" at bounding box center [1309, 471] width 257 height 501
click at [1401, 799] on span "Save" at bounding box center [1411, 799] width 40 height 19
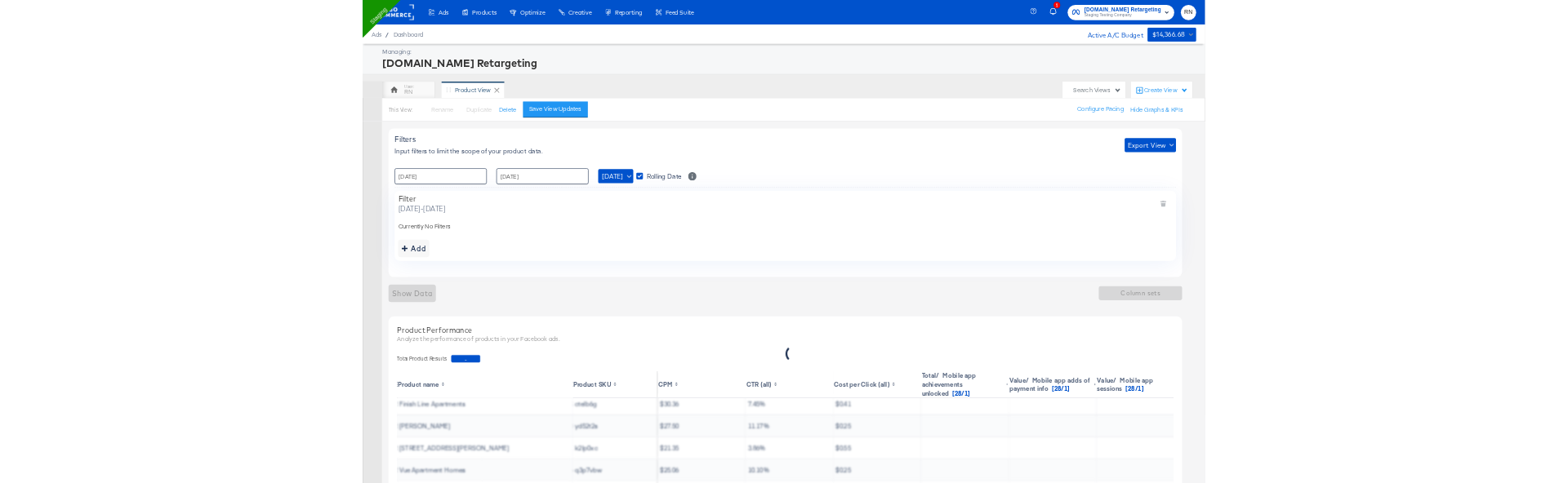
scroll to position [50, 515]
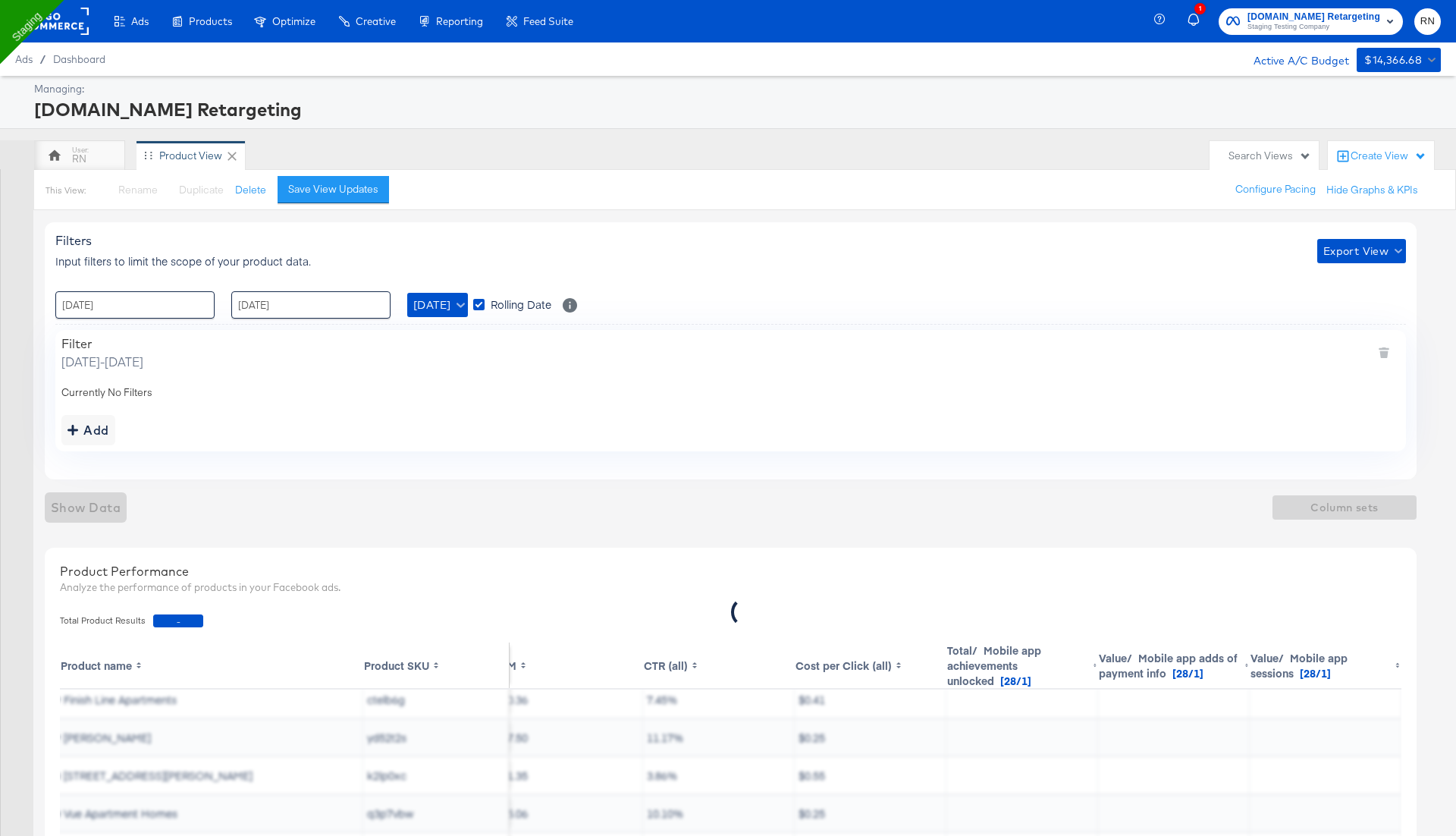
click at [949, 218] on div "Filters Input filters to limit the scope of your product data. Export View : 23…" at bounding box center [736, 664] width 1383 height 908
click at [612, 445] on div "Filter Monday, September 29 2025 - Monday, September 29 2025 Currently No Filte…" at bounding box center [731, 390] width 1351 height 120
click at [692, 285] on div "Filters Input filters to limit the scope of your product data. Export View : 23…" at bounding box center [730, 350] width 1371 height 257
click at [925, 239] on div "Filters Input filters to limit the scope of your product data. Export View" at bounding box center [731, 250] width 1351 height 36
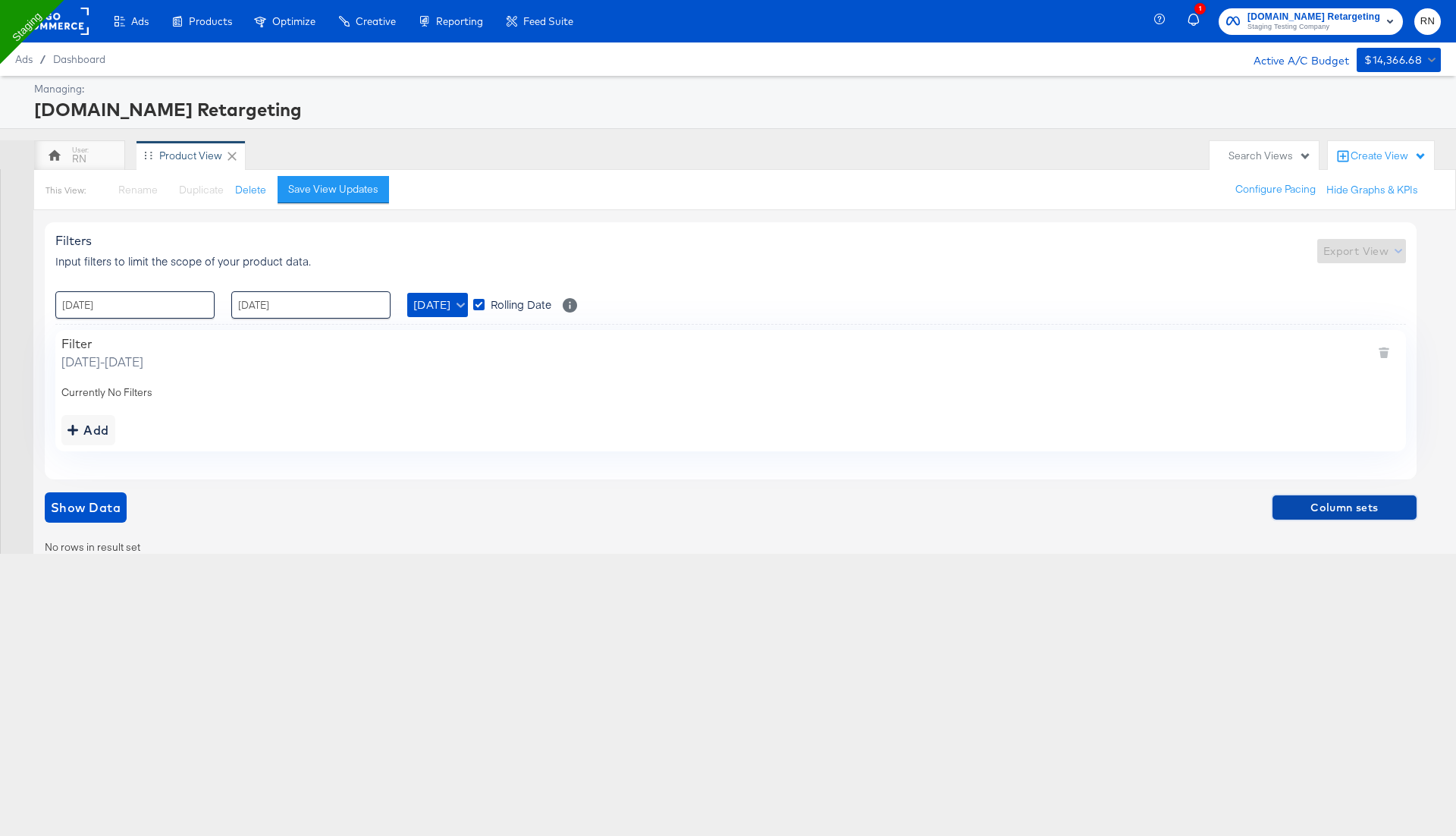
click at [1359, 508] on span "Column sets" at bounding box center [1344, 508] width 132 height 19
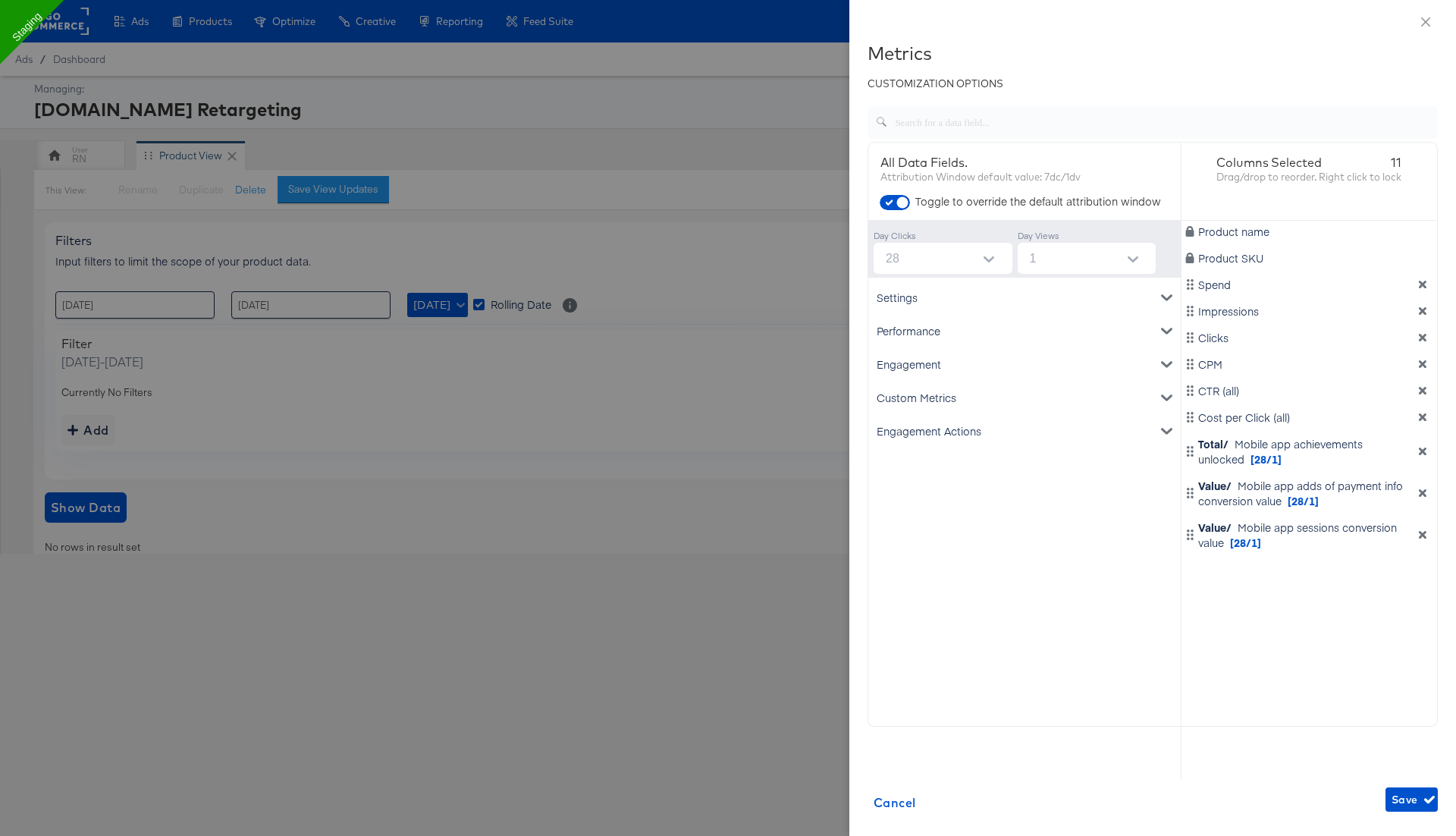
click at [588, 529] on div at bounding box center [728, 418] width 1456 height 836
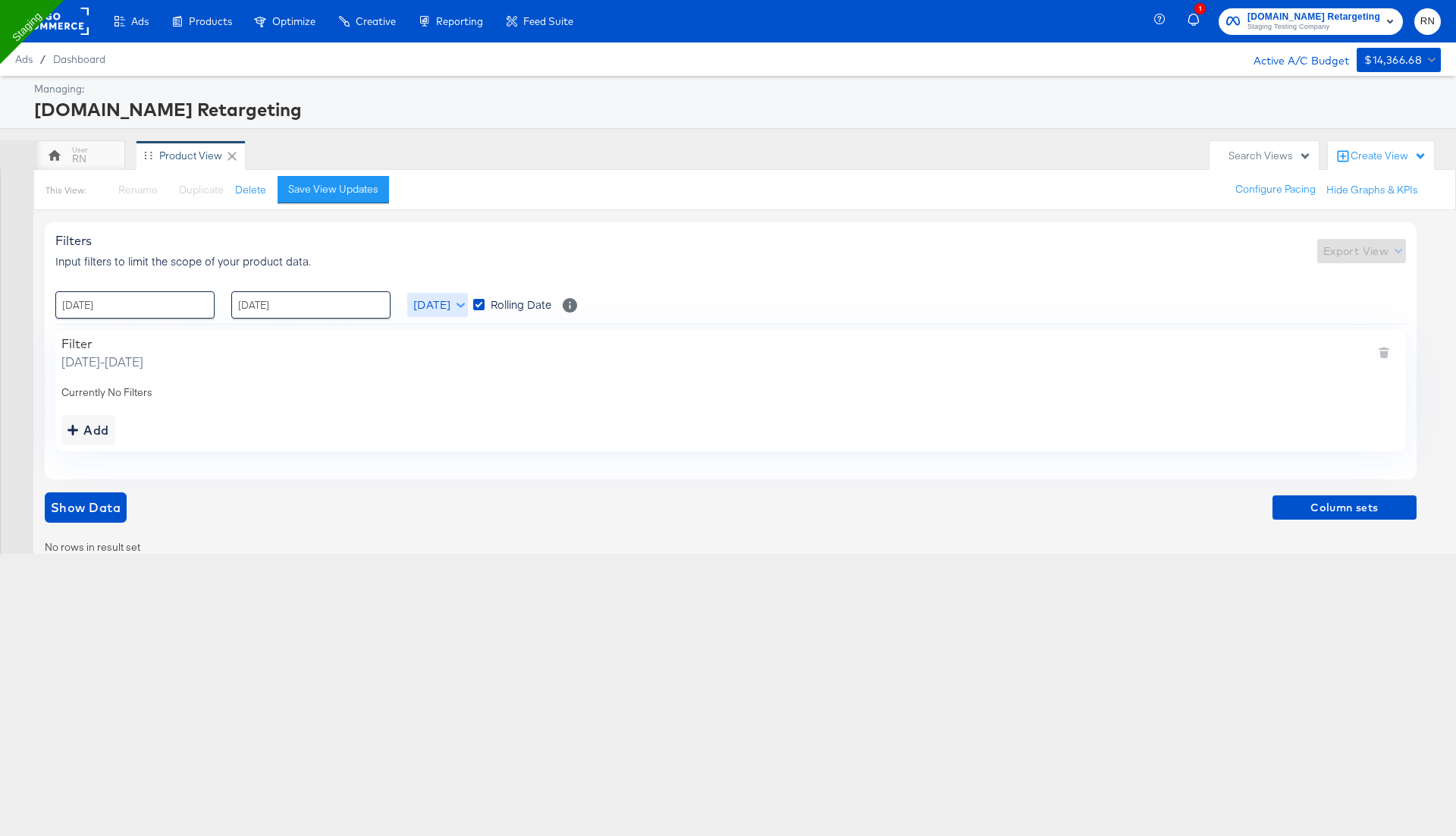
click at [424, 307] on span "Yesterday" at bounding box center [438, 305] width 48 height 19
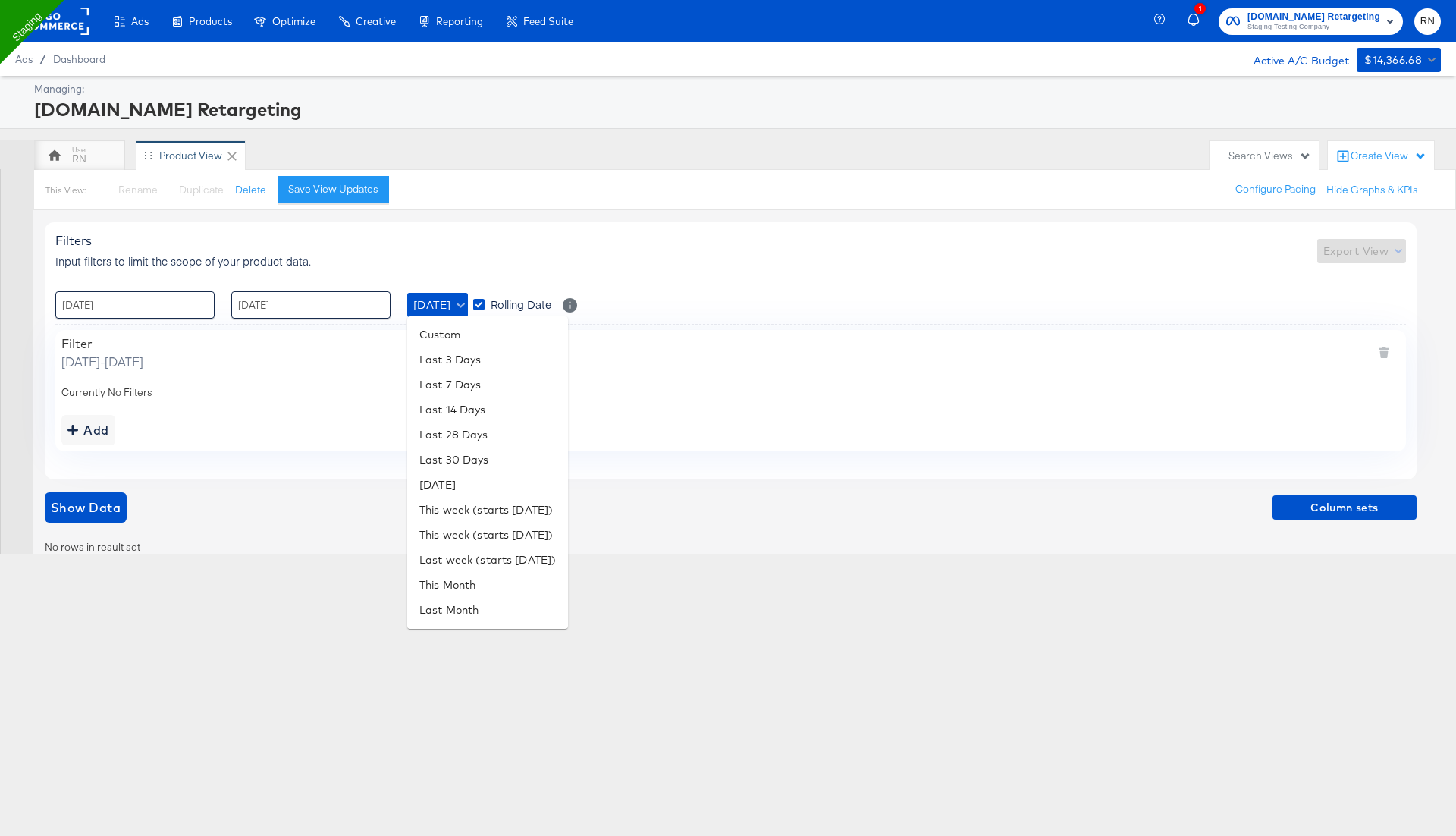
click at [227, 501] on div at bounding box center [728, 418] width 1456 height 836
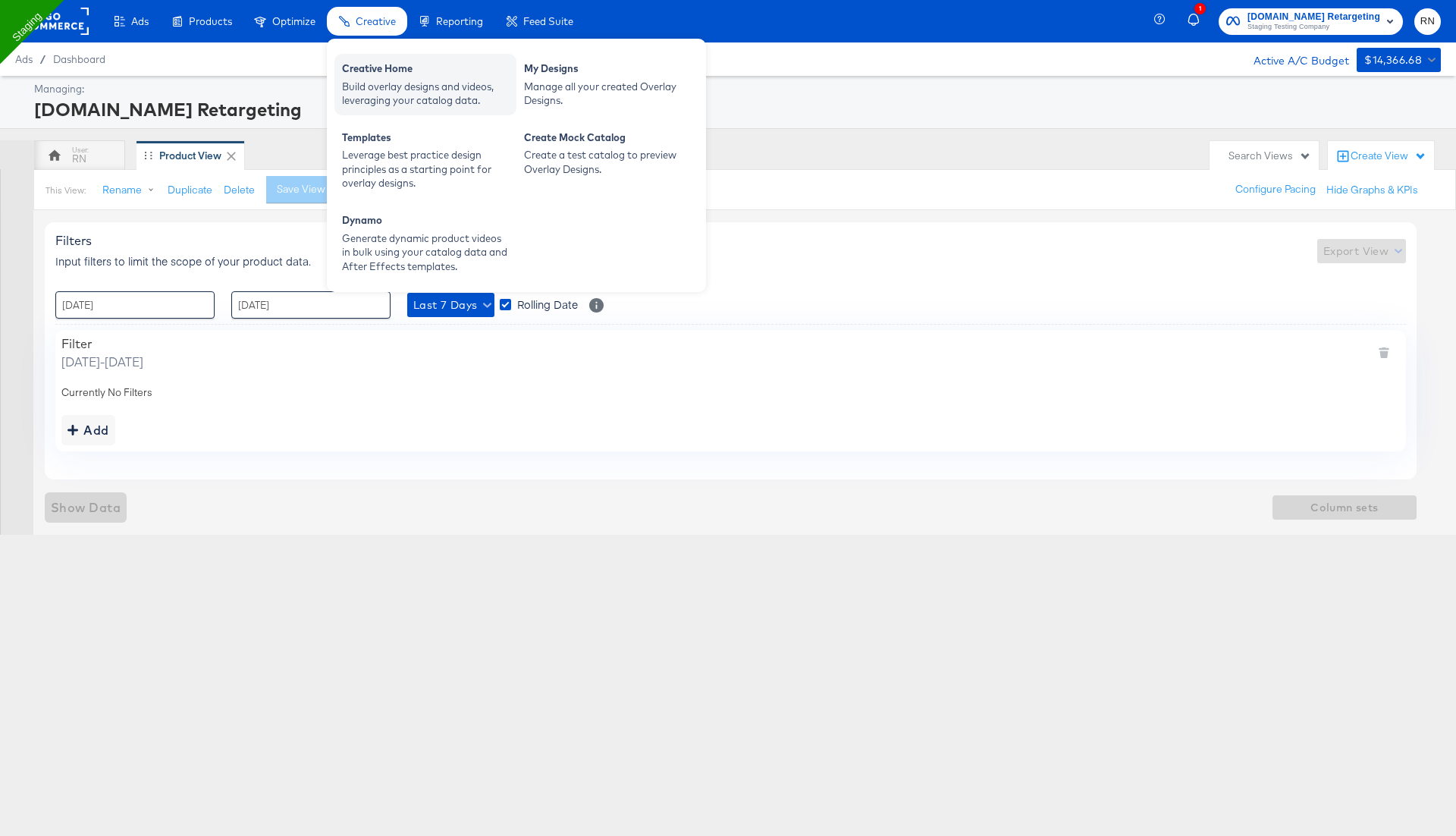
click at [390, 91] on div "Build overlay designs and videos, leveraging your catalog data." at bounding box center [425, 94] width 167 height 28
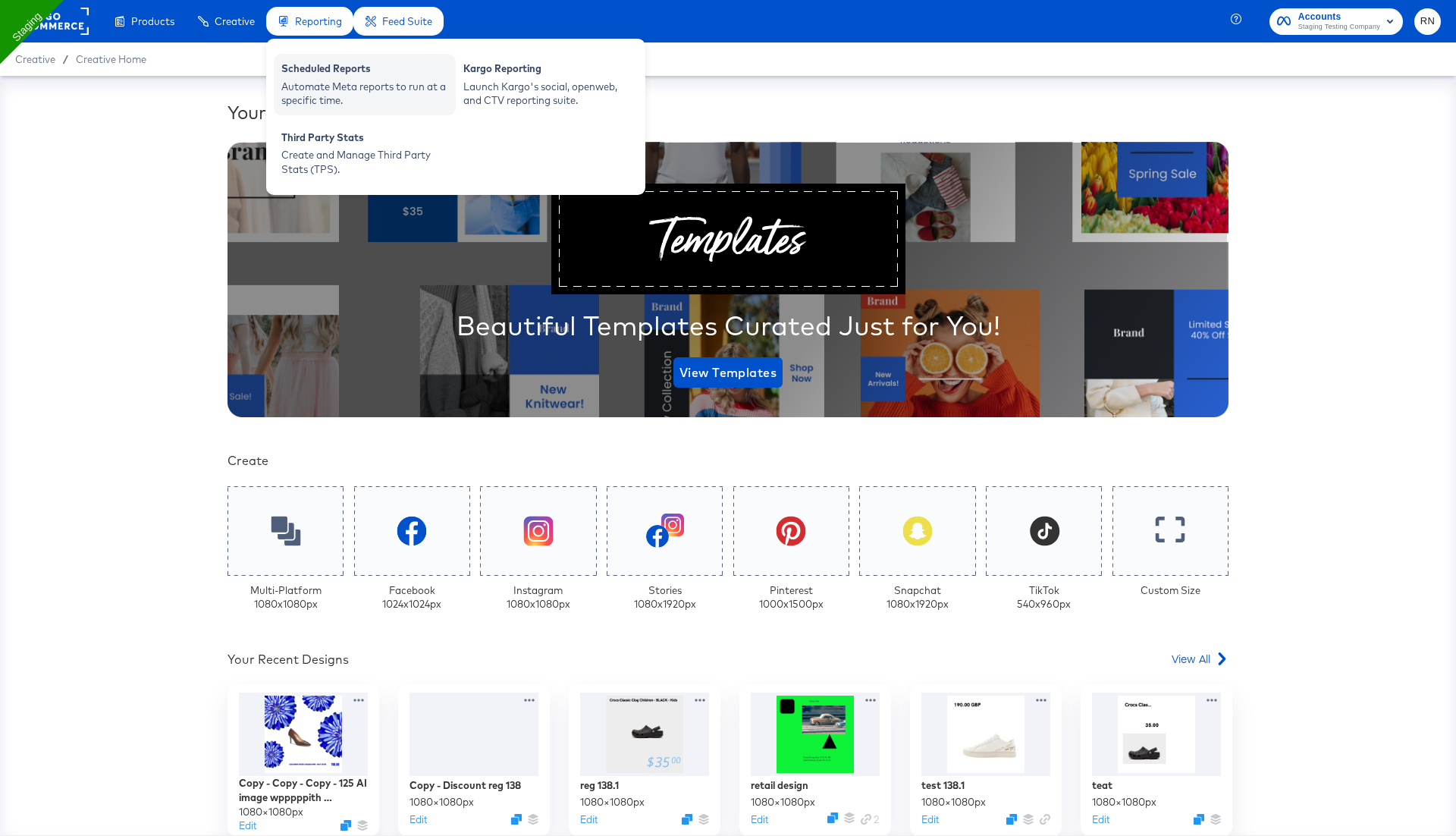
click at [360, 91] on div "Automate Meta reports to run at a specific time." at bounding box center [365, 94] width 167 height 28
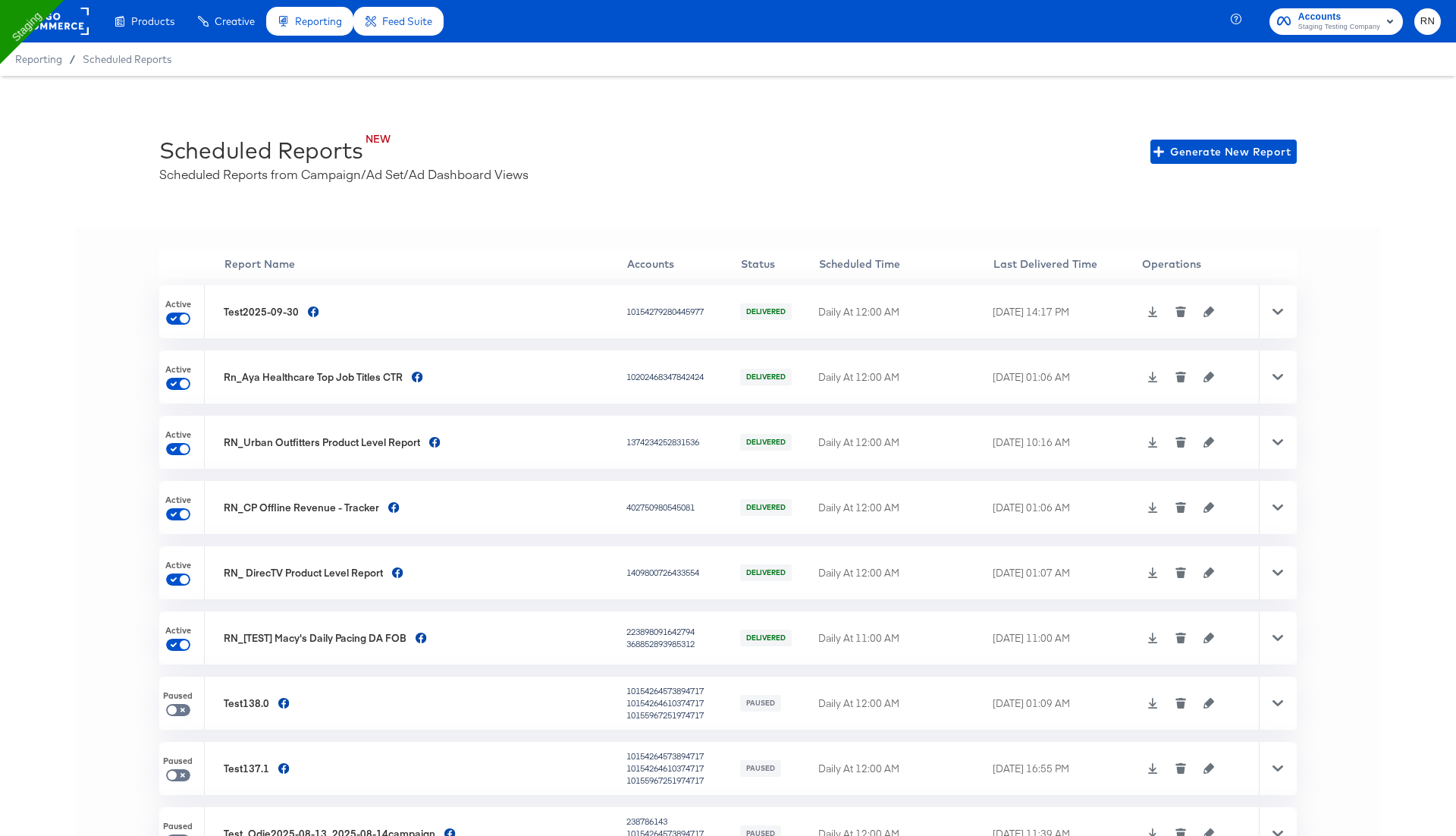
click at [1204, 311] on icon "button" at bounding box center [1209, 312] width 11 height 11
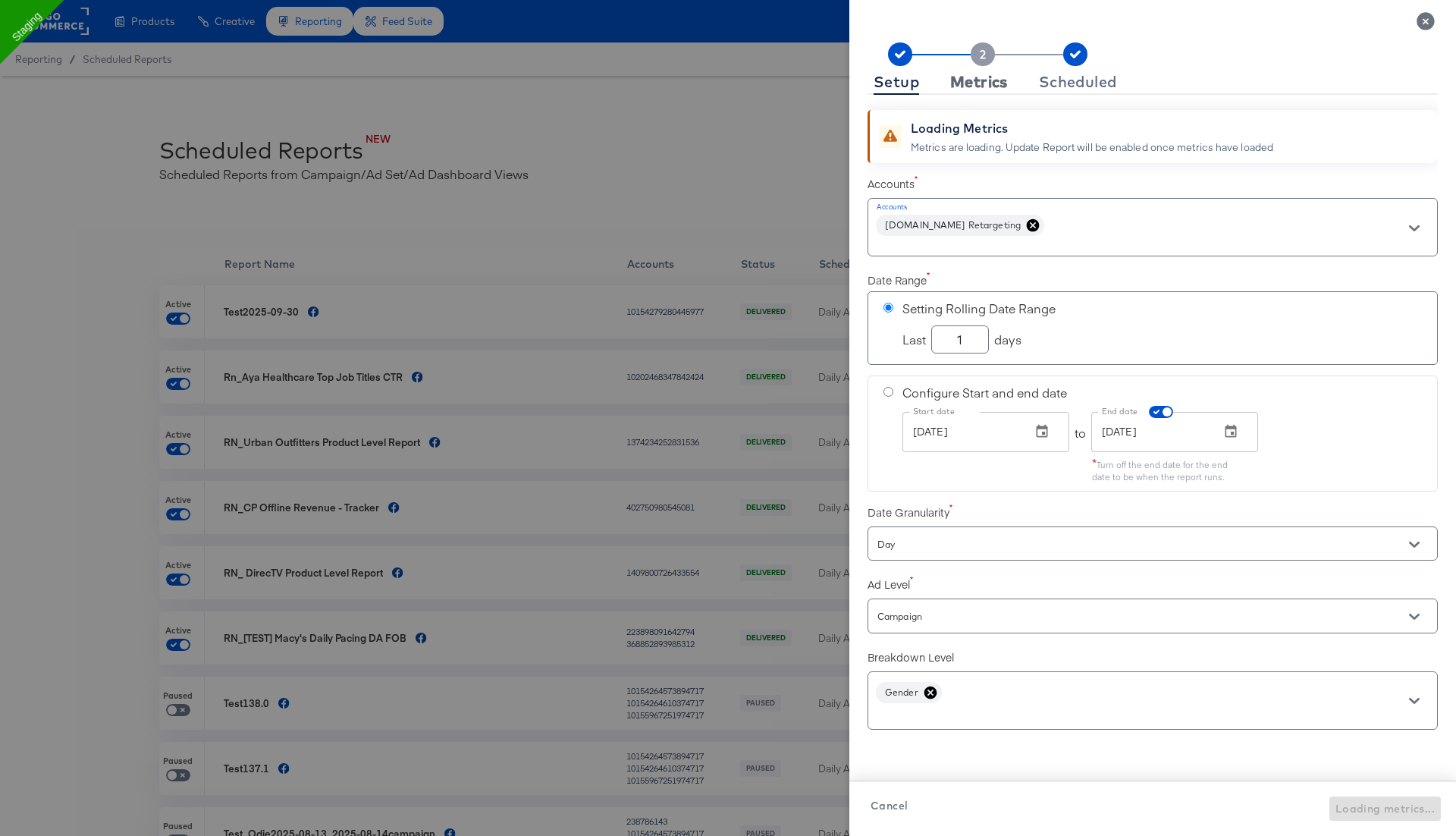
checkbox input "true"
click at [983, 88] on div "Metrics" at bounding box center [978, 81] width 57 height 12
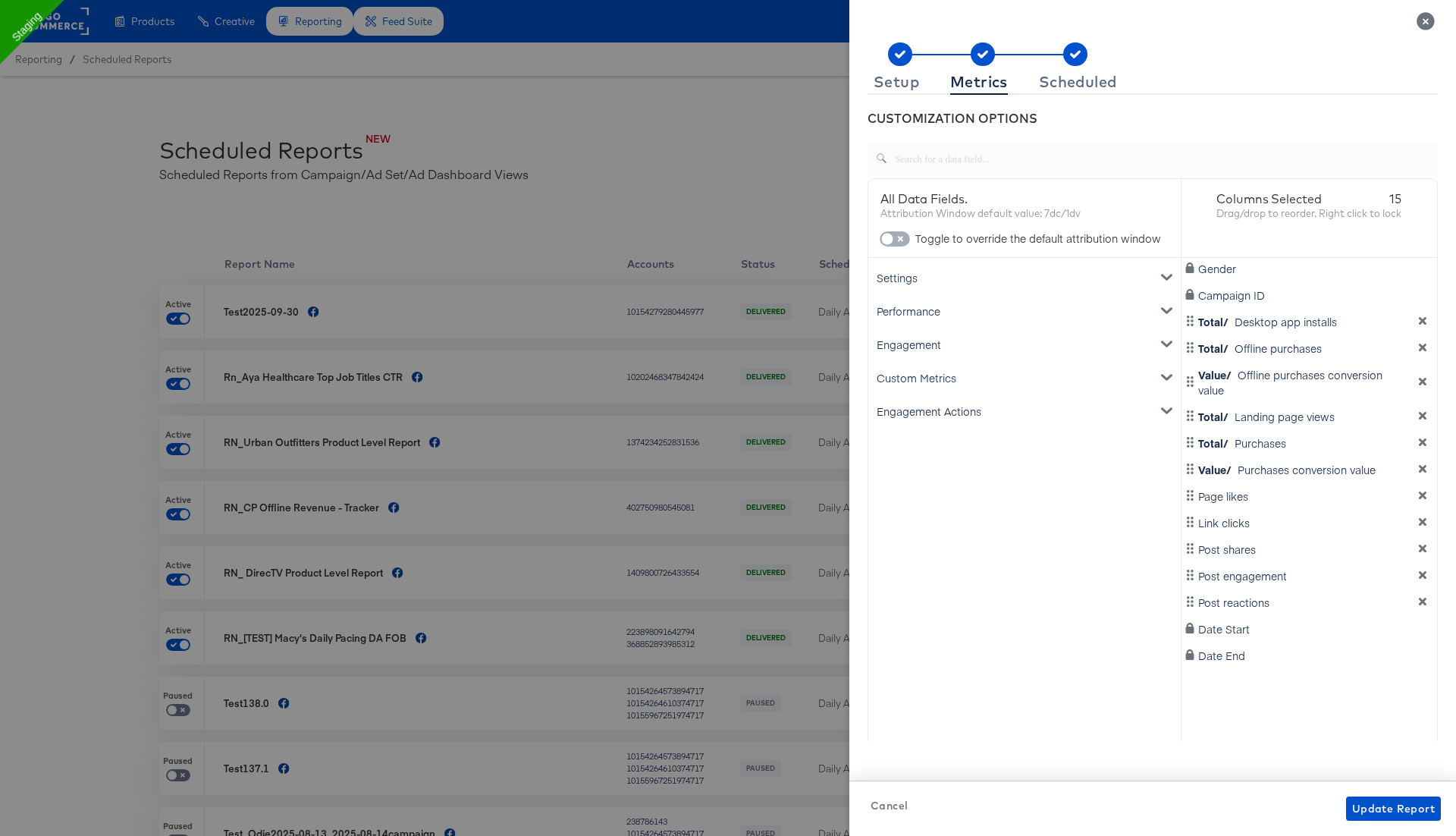
click at [904, 239] on input "checkbox" at bounding box center [887, 243] width 46 height 15
checkbox input "true"
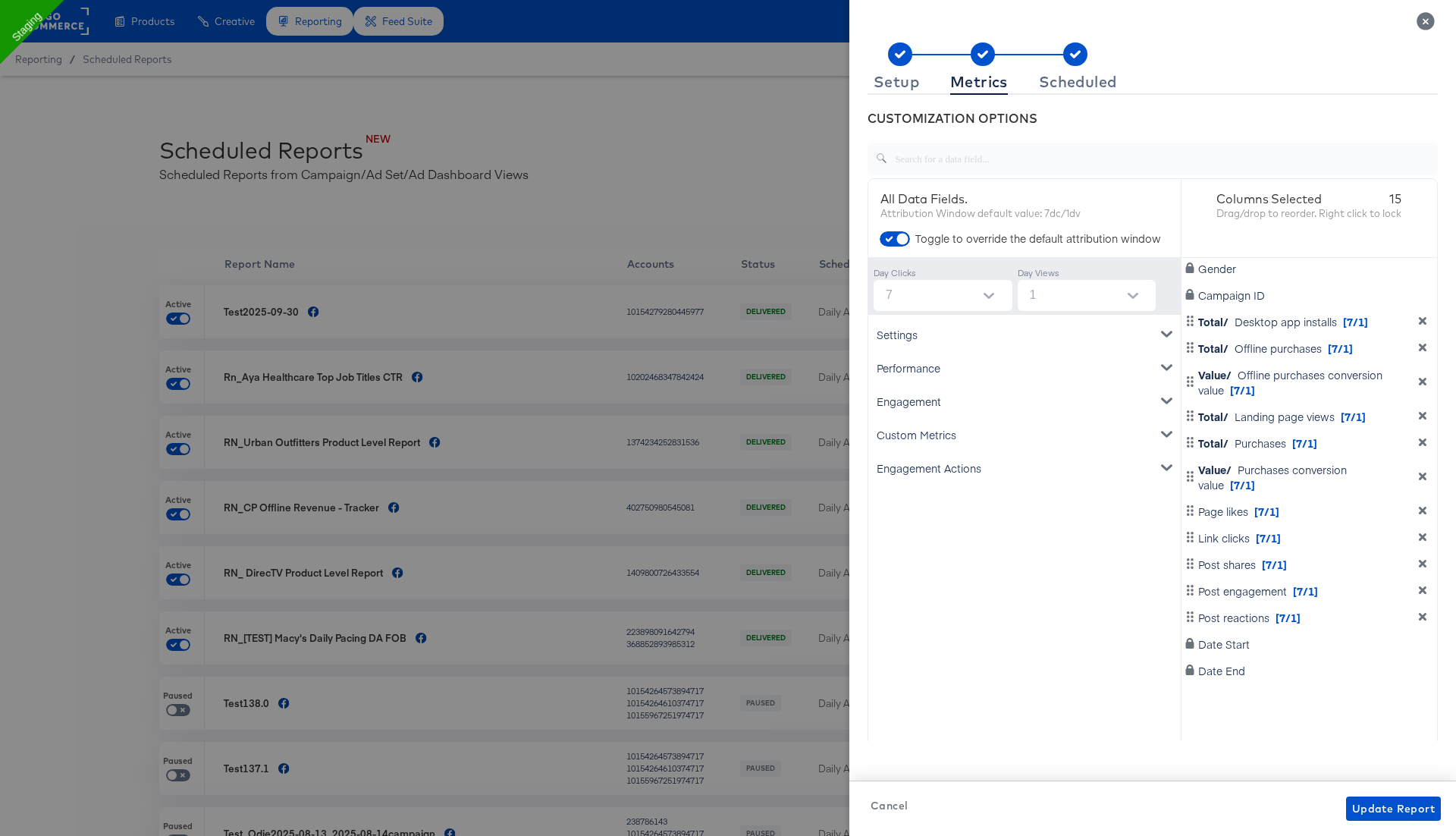
click at [939, 300] on input "7" at bounding box center [946, 295] width 133 height 31
click at [944, 339] on li "none" at bounding box center [942, 331] width 139 height 24
type input "none"
click at [1395, 805] on span "Update Report" at bounding box center [1394, 809] width 83 height 19
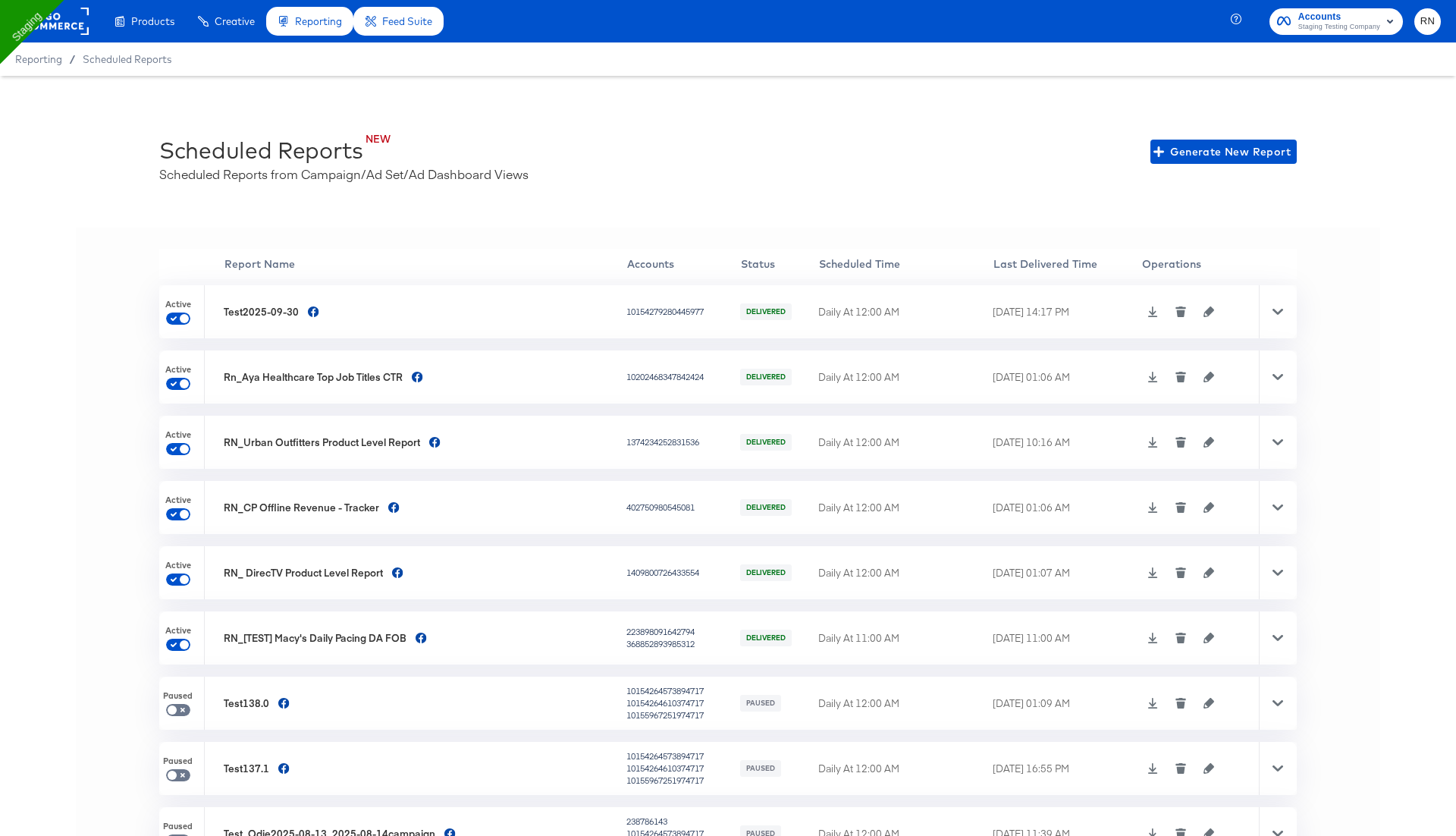
click at [1147, 309] on icon at bounding box center [1152, 312] width 11 height 11
click at [1275, 309] on icon at bounding box center [1277, 312] width 11 height 6
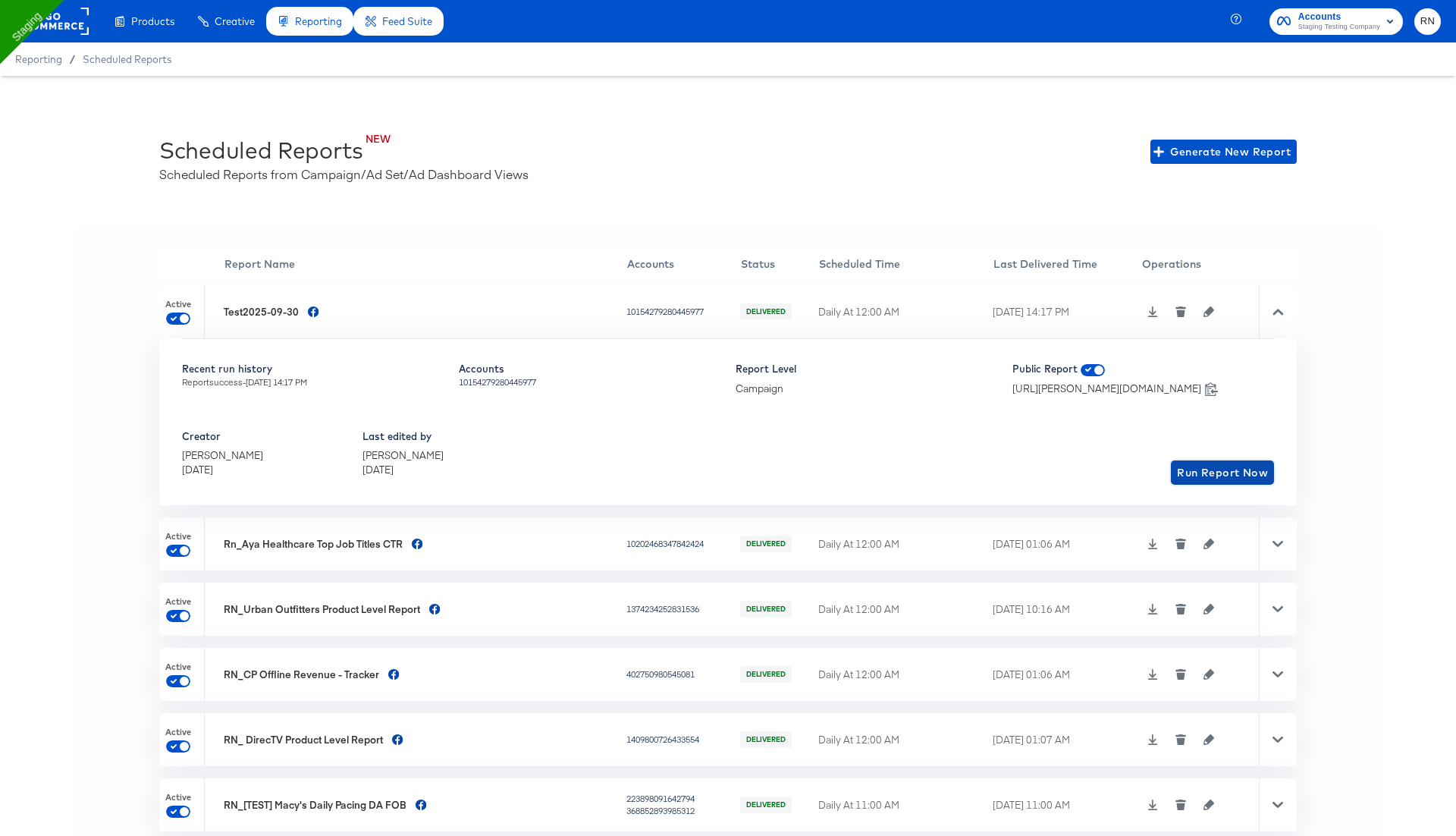
click at [1213, 470] on span "Run Report Now" at bounding box center [1223, 473] width 91 height 19
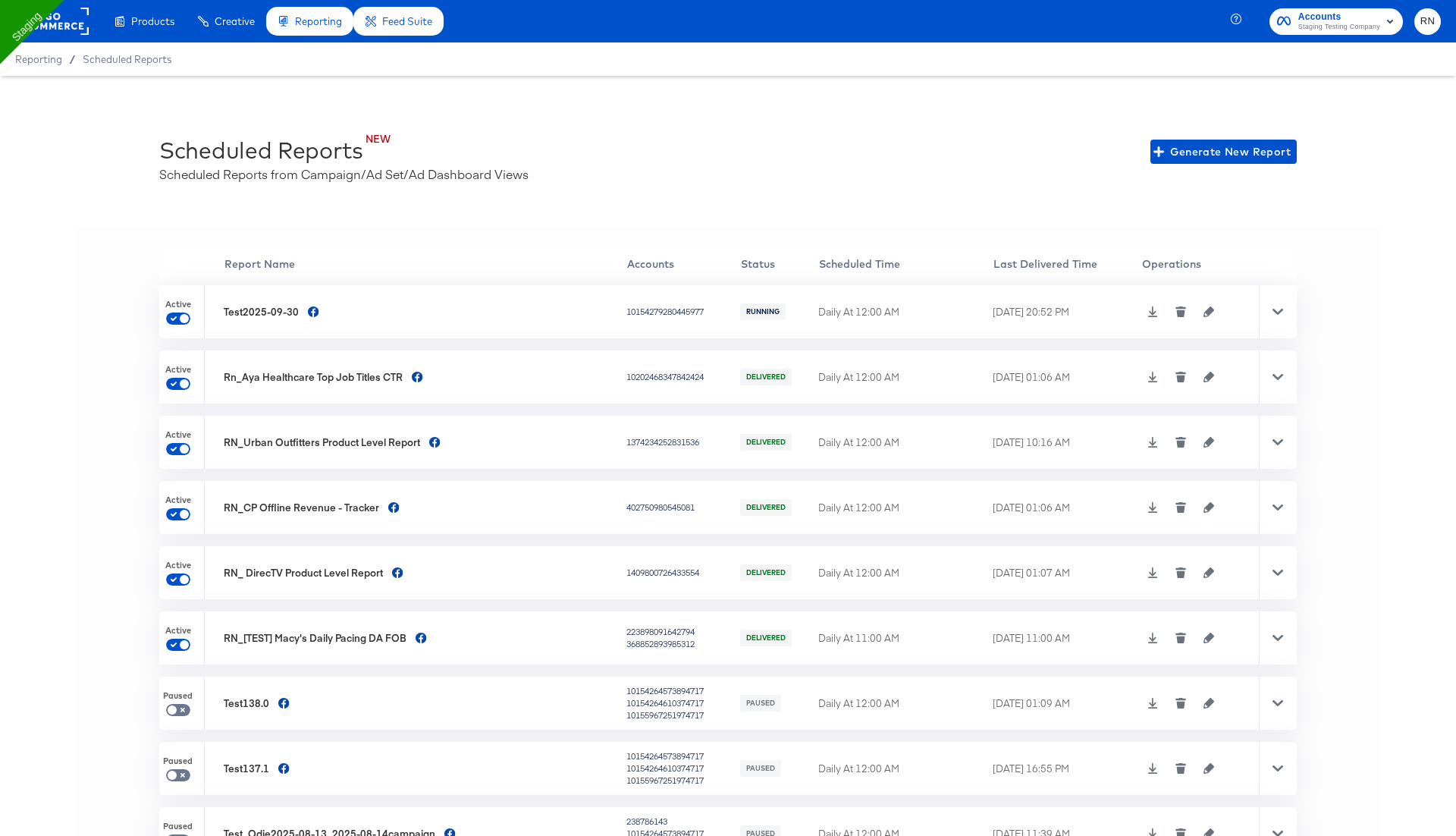
click at [1147, 309] on icon at bounding box center [1152, 312] width 11 height 11
click at [895, 138] on div "NEW Scheduled Reports Scheduled Reports from Campaign/Ad Set/Ad Dashboard Views…" at bounding box center [728, 151] width 1137 height 61
click at [1204, 315] on icon "button" at bounding box center [1208, 312] width 11 height 11
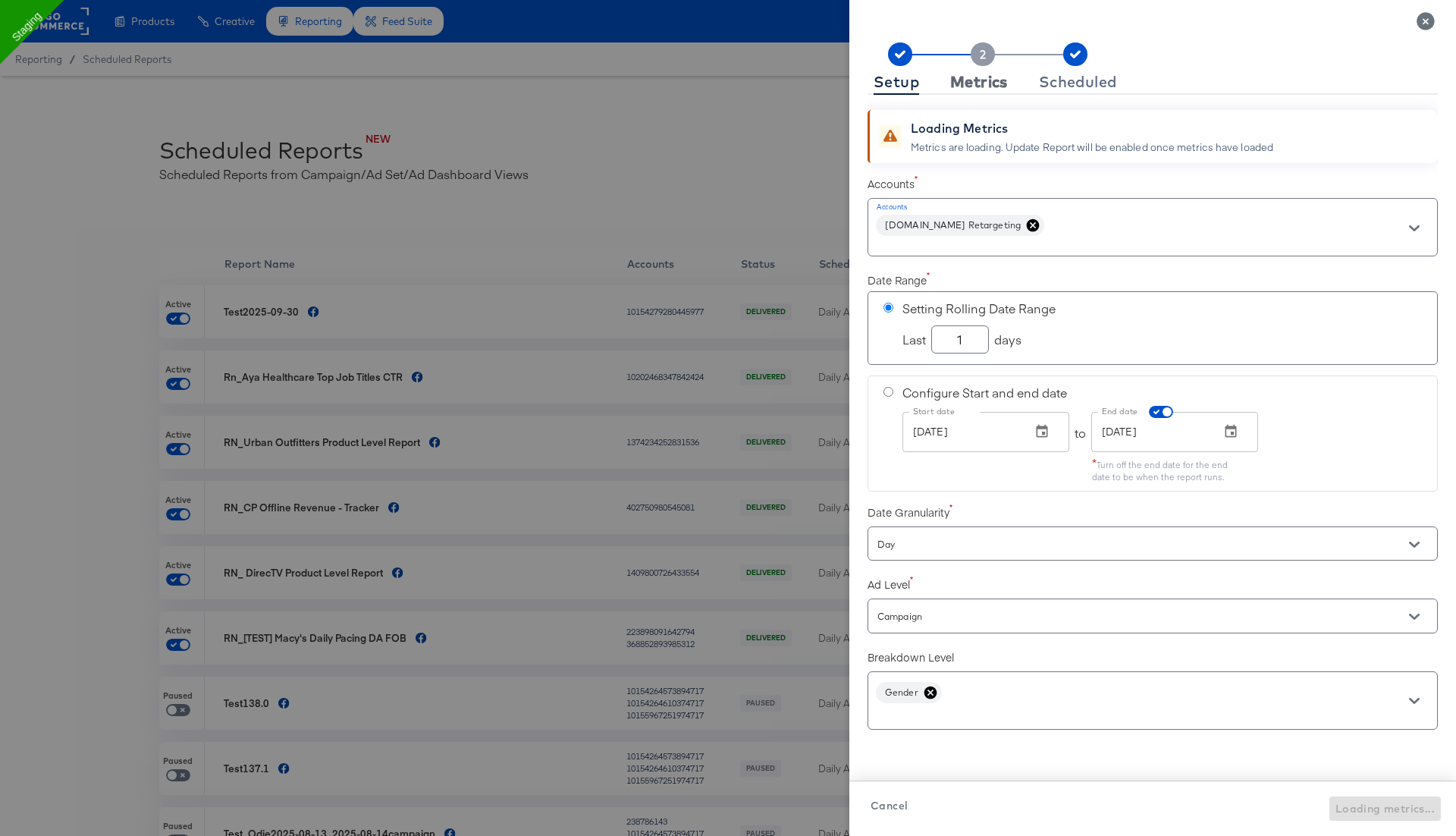
click at [971, 77] on div "Metrics" at bounding box center [978, 81] width 57 height 12
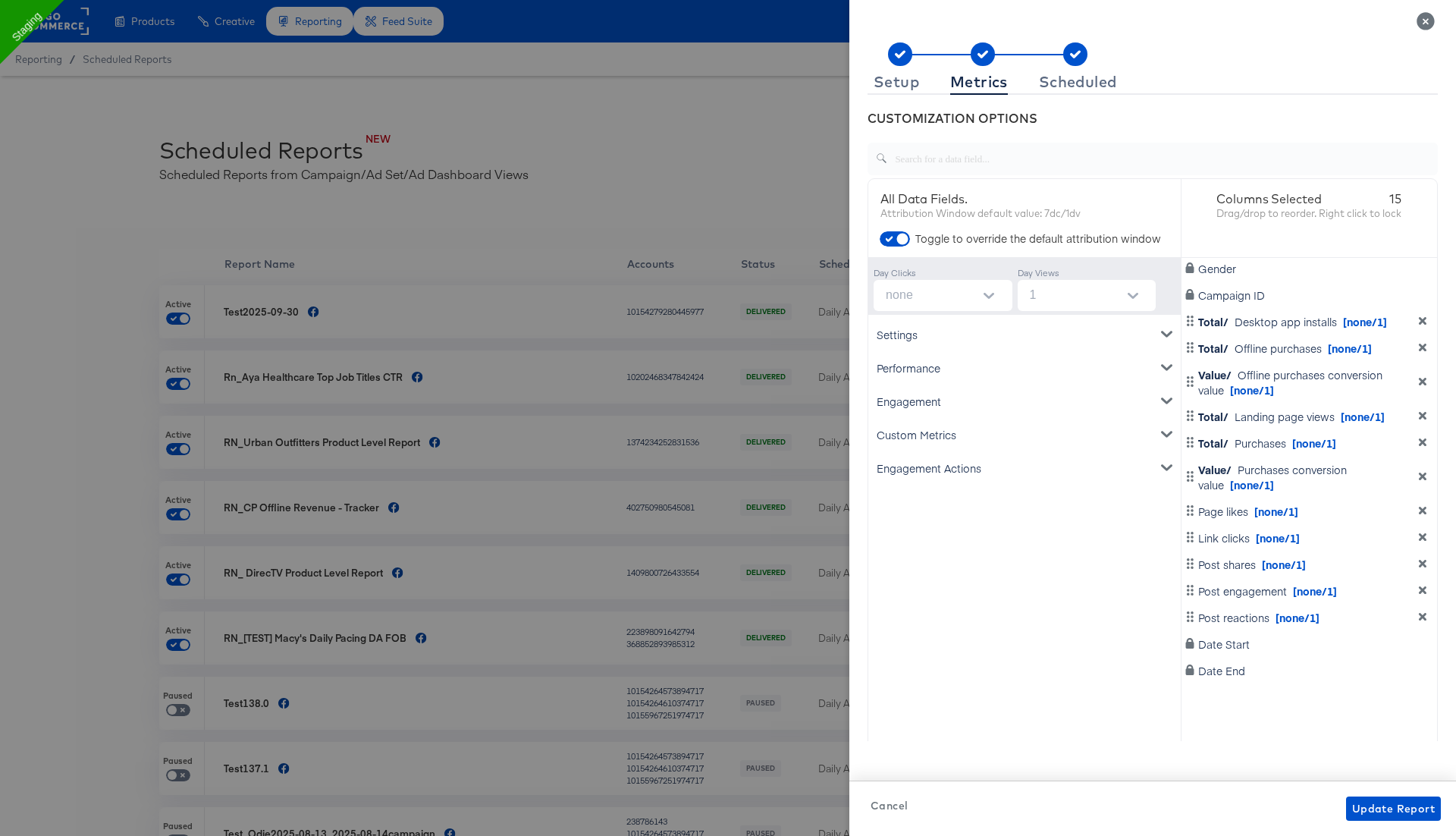
click at [956, 292] on input "none" at bounding box center [946, 295] width 133 height 31
click at [943, 380] on li "7" at bounding box center [942, 379] width 139 height 24
type input "7"
click at [1375, 813] on span "Update Report" at bounding box center [1394, 809] width 83 height 19
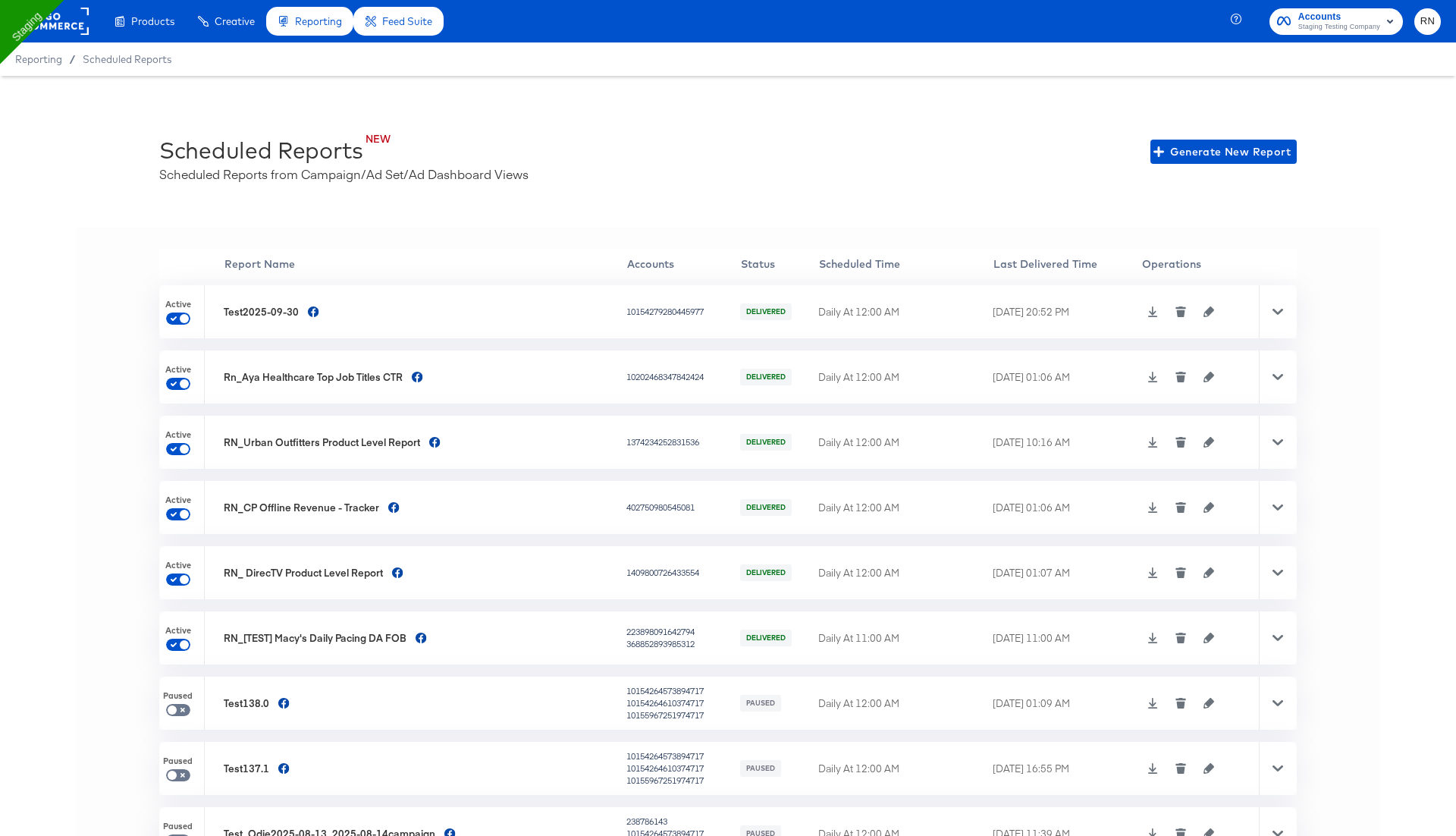
click at [1276, 309] on icon at bounding box center [1277, 312] width 11 height 11
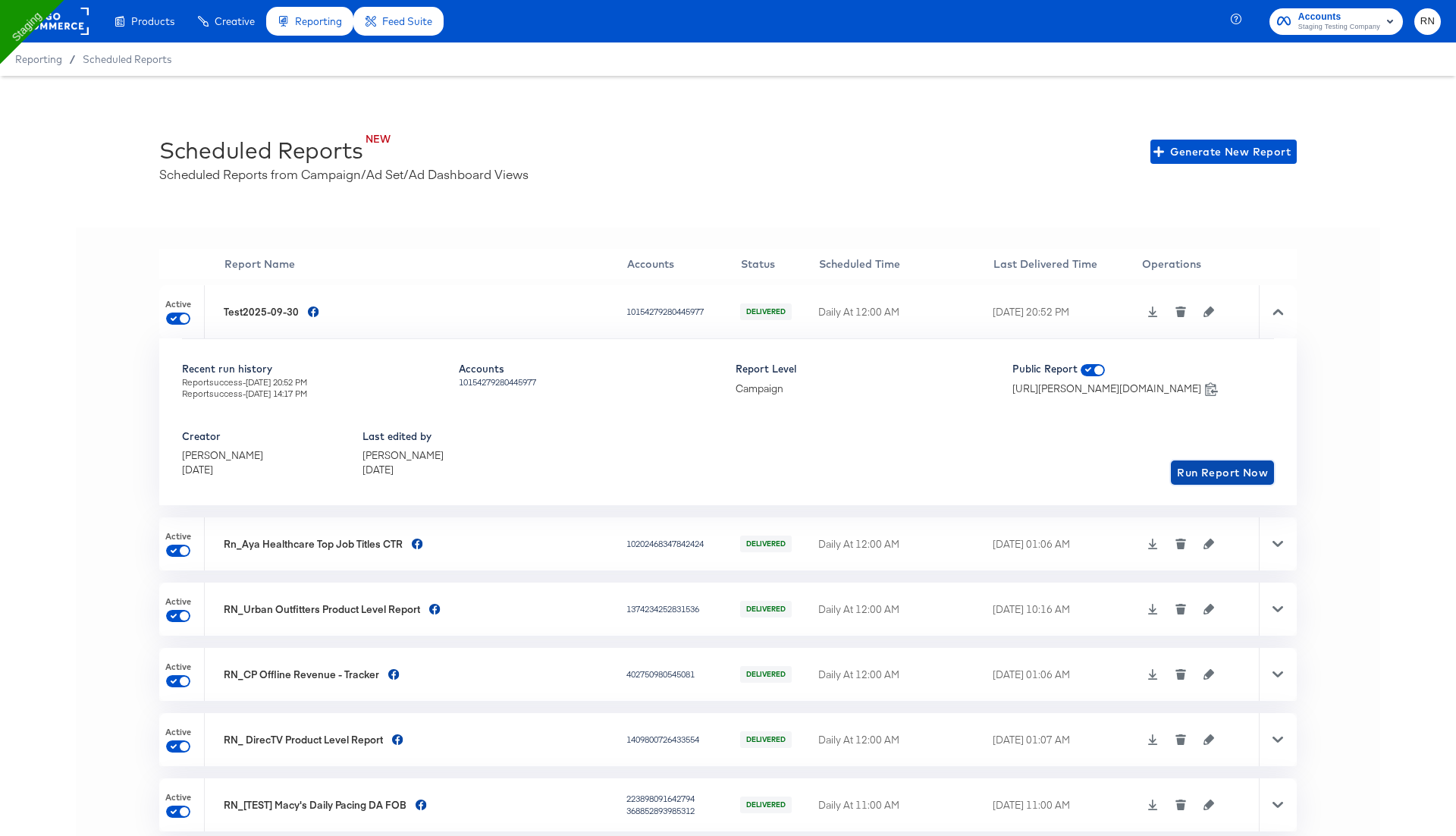
click at [1213, 477] on span "Run Report Now" at bounding box center [1223, 473] width 91 height 19
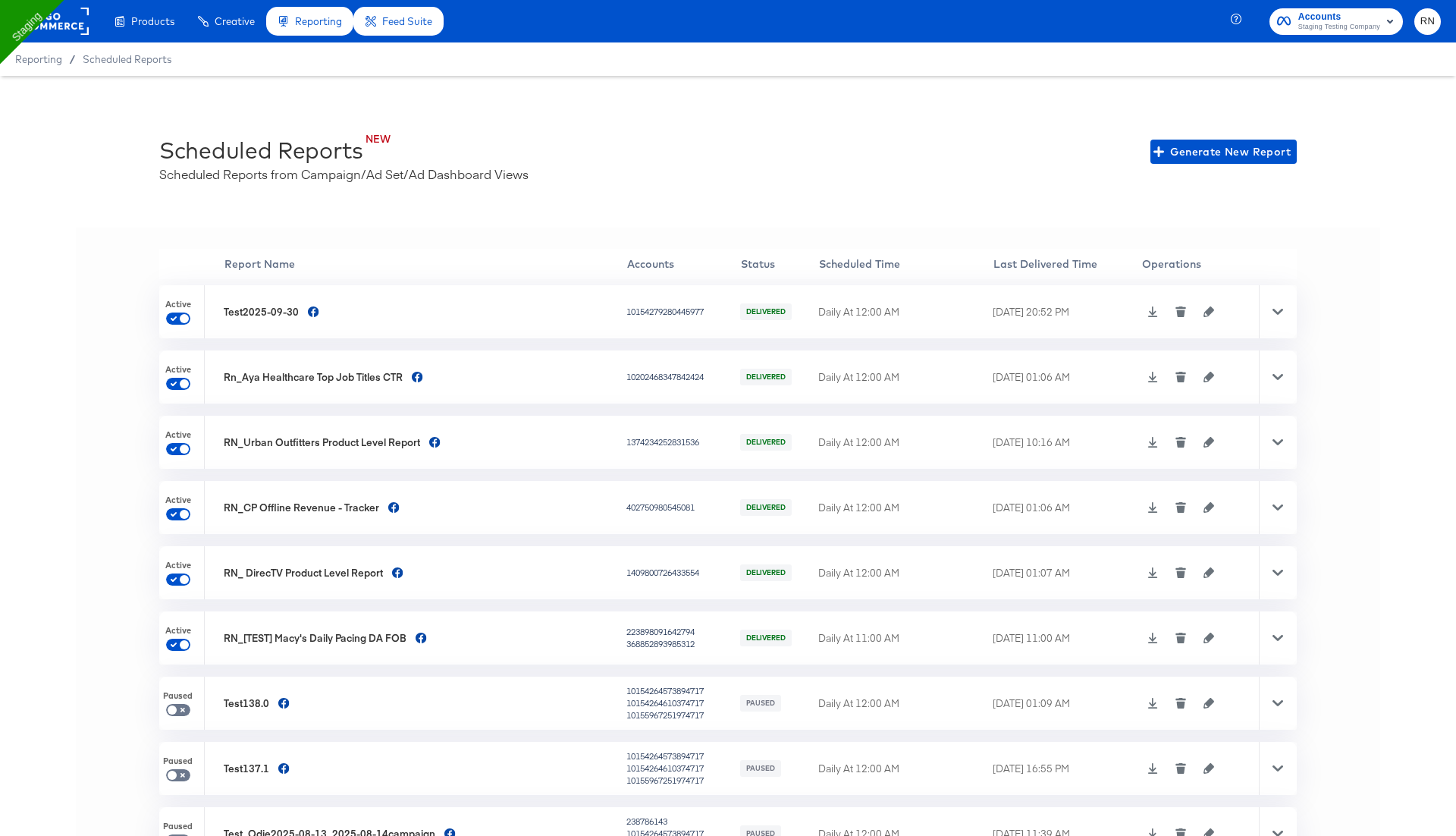
click at [1272, 367] on div at bounding box center [1277, 377] width 38 height 53
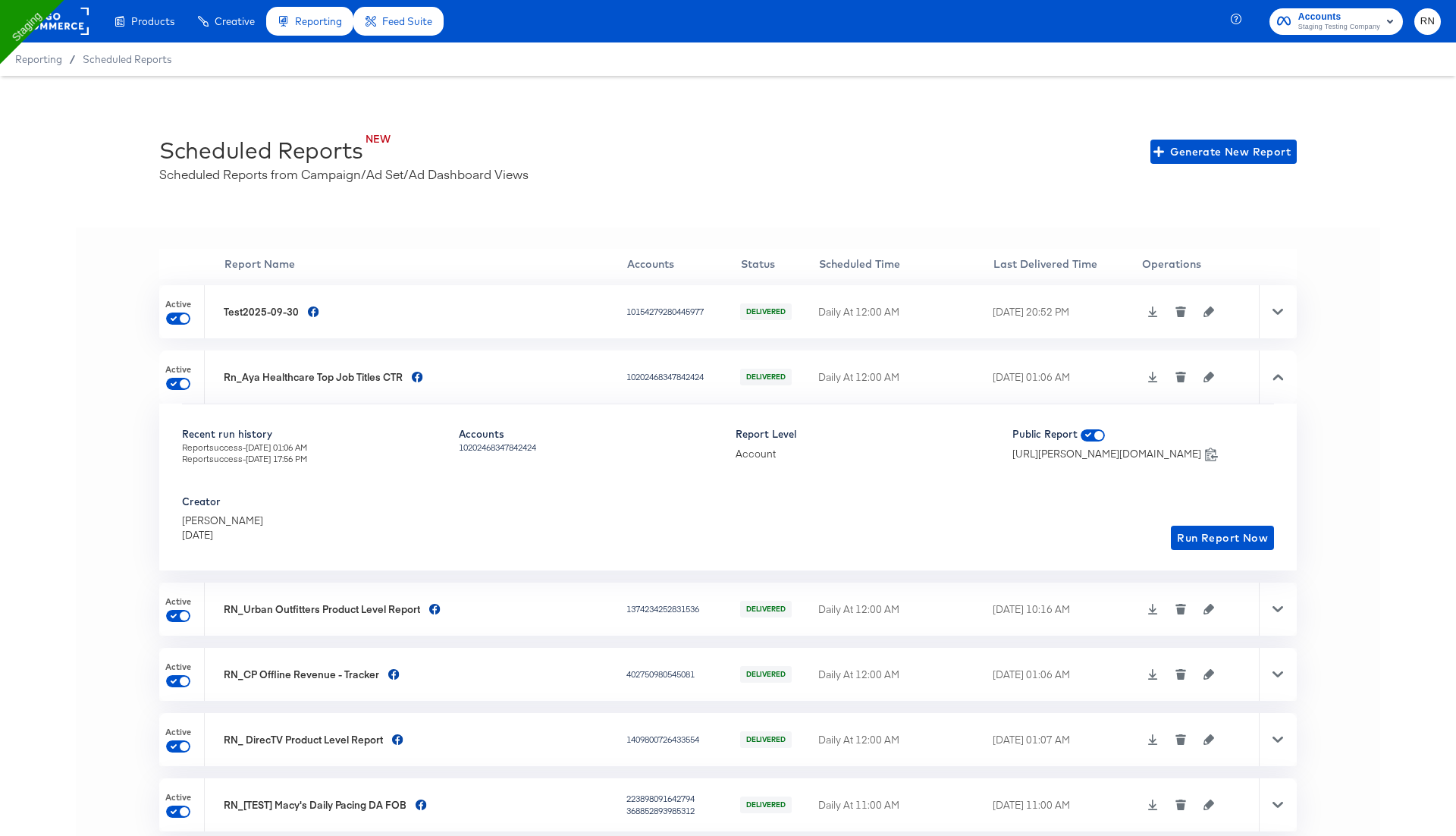
click at [1273, 612] on icon at bounding box center [1277, 609] width 11 height 11
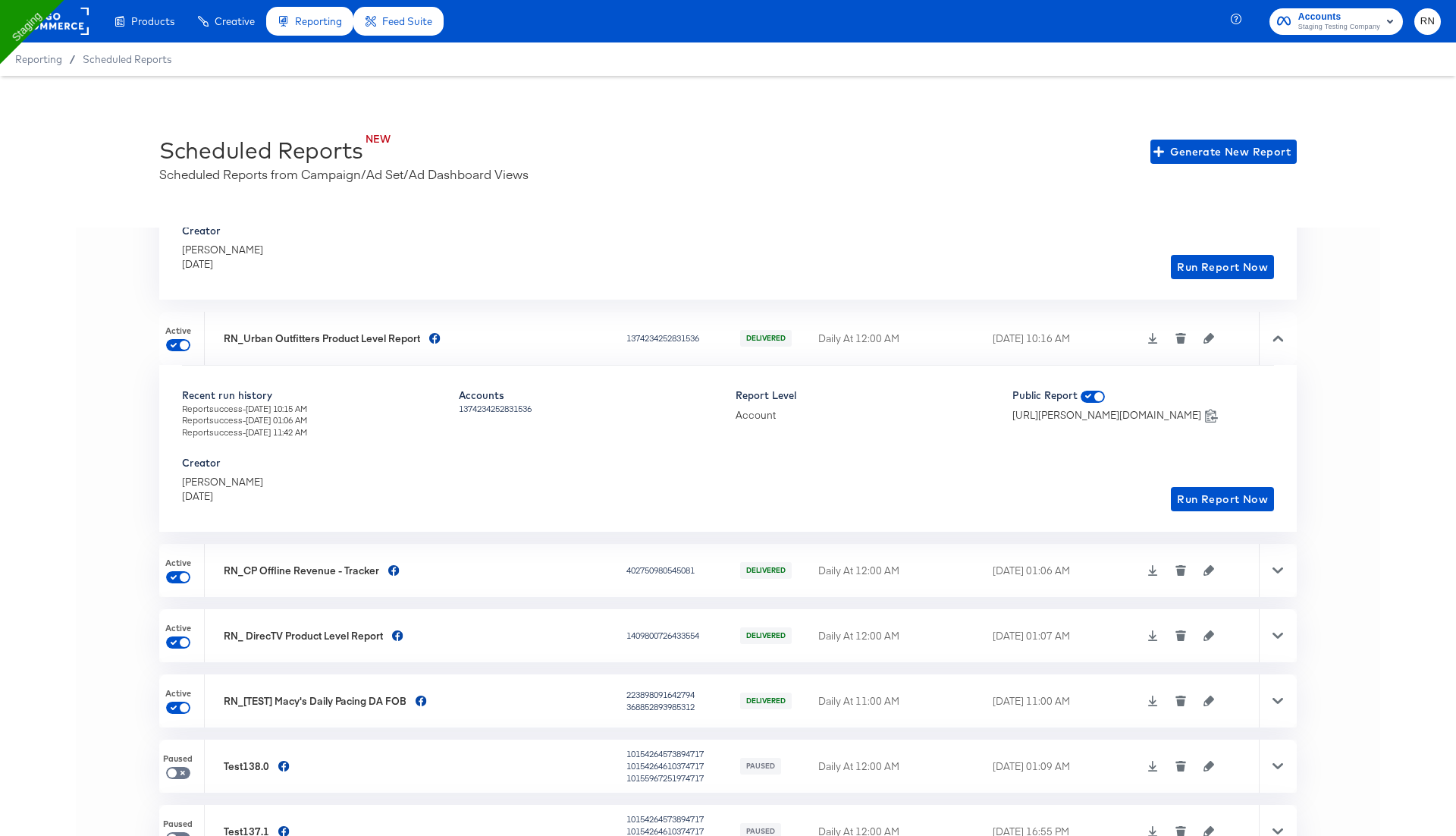
scroll to position [317, 0]
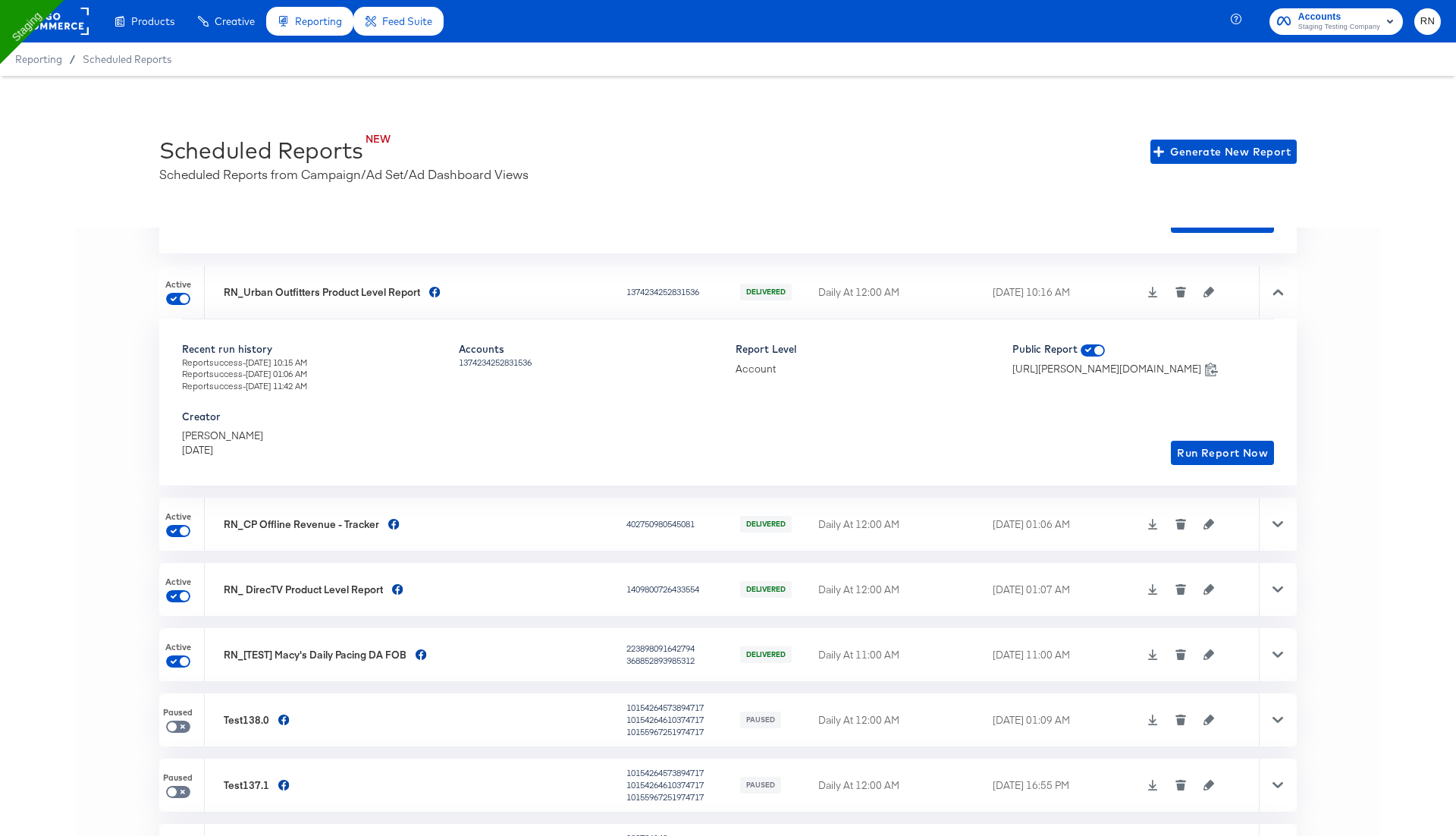
click at [1281, 525] on icon at bounding box center [1277, 524] width 11 height 11
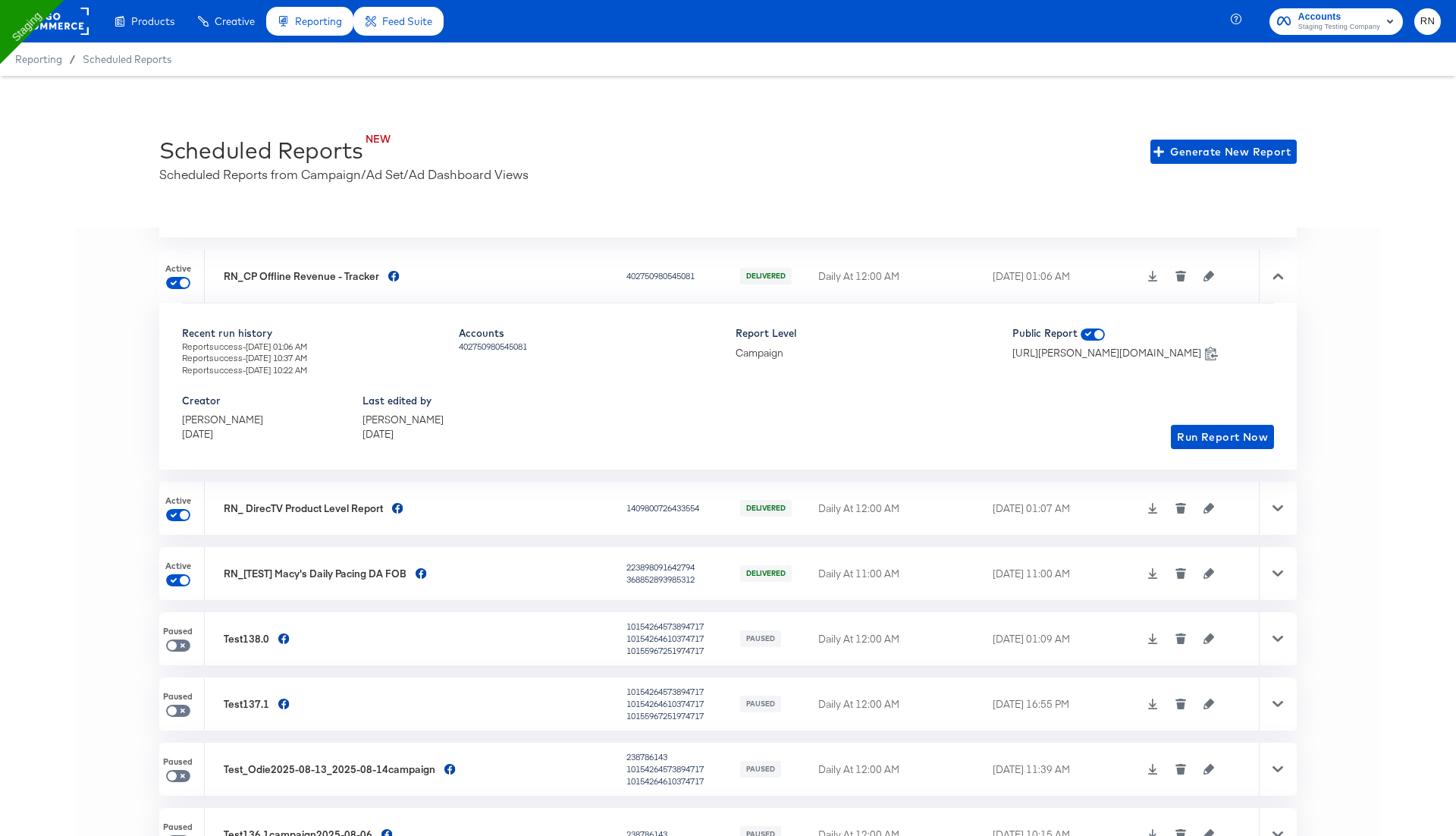
scroll to position [597, 0]
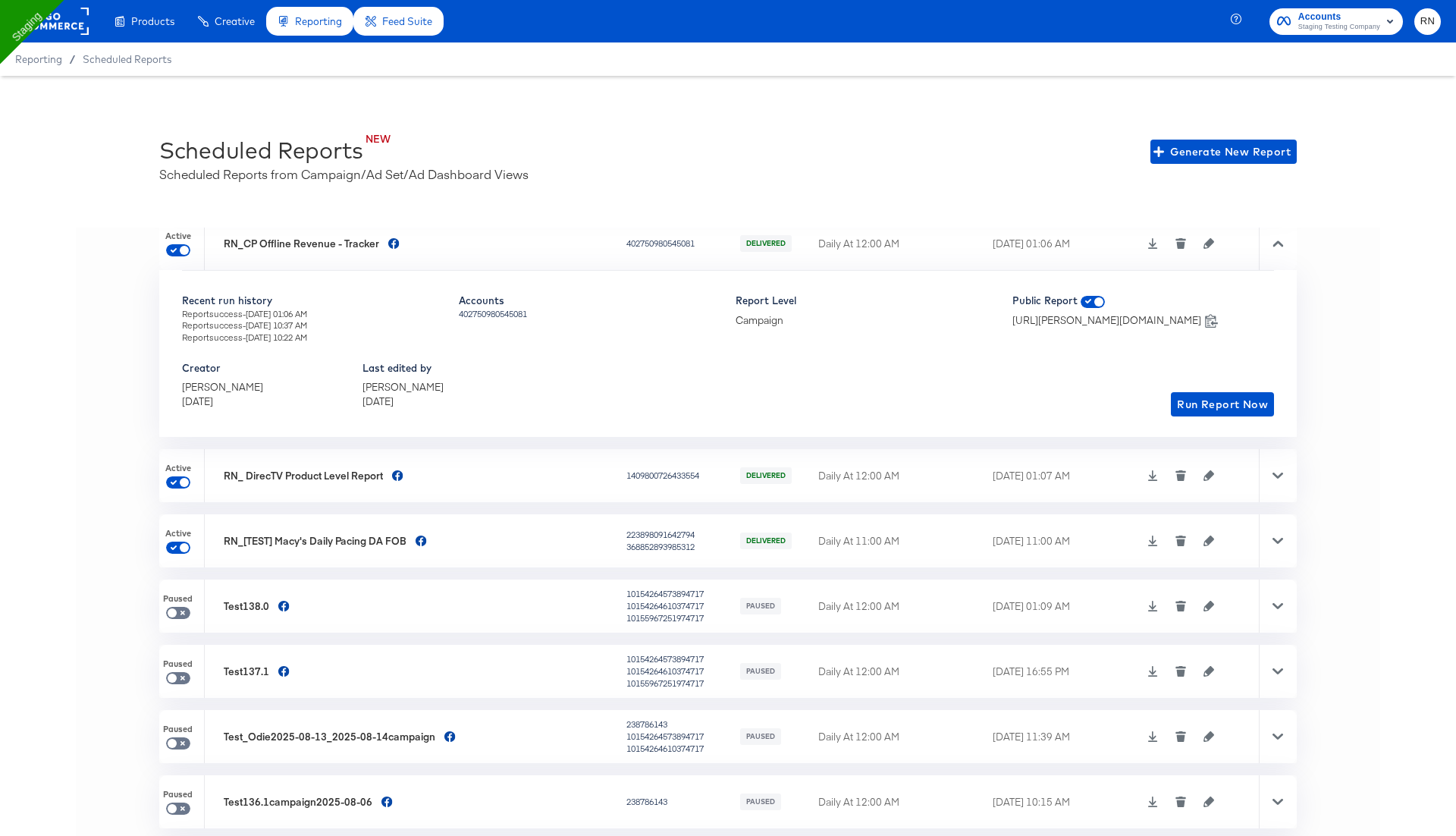
click at [1279, 470] on icon at bounding box center [1277, 475] width 11 height 11
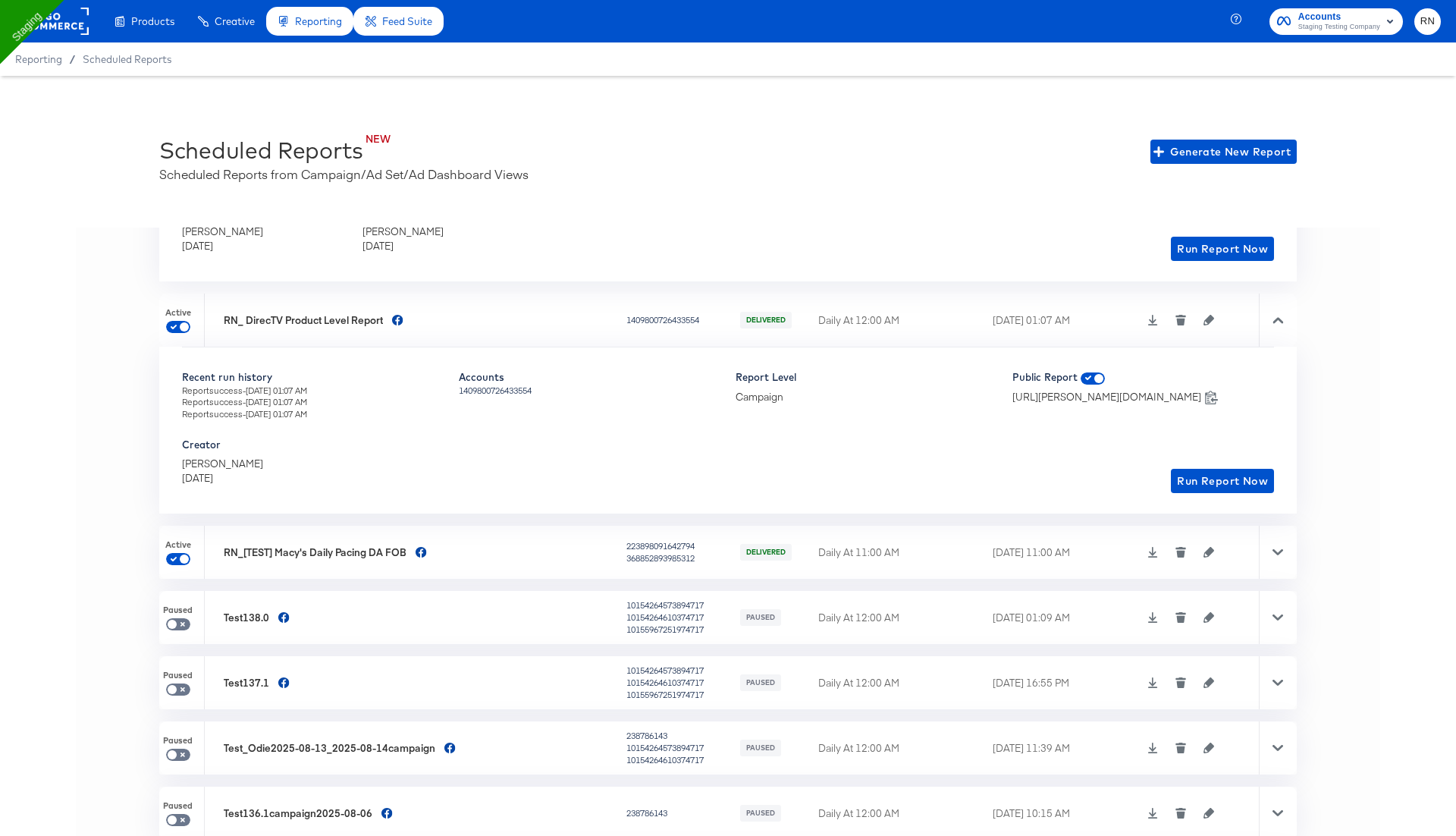
scroll to position [890, 0]
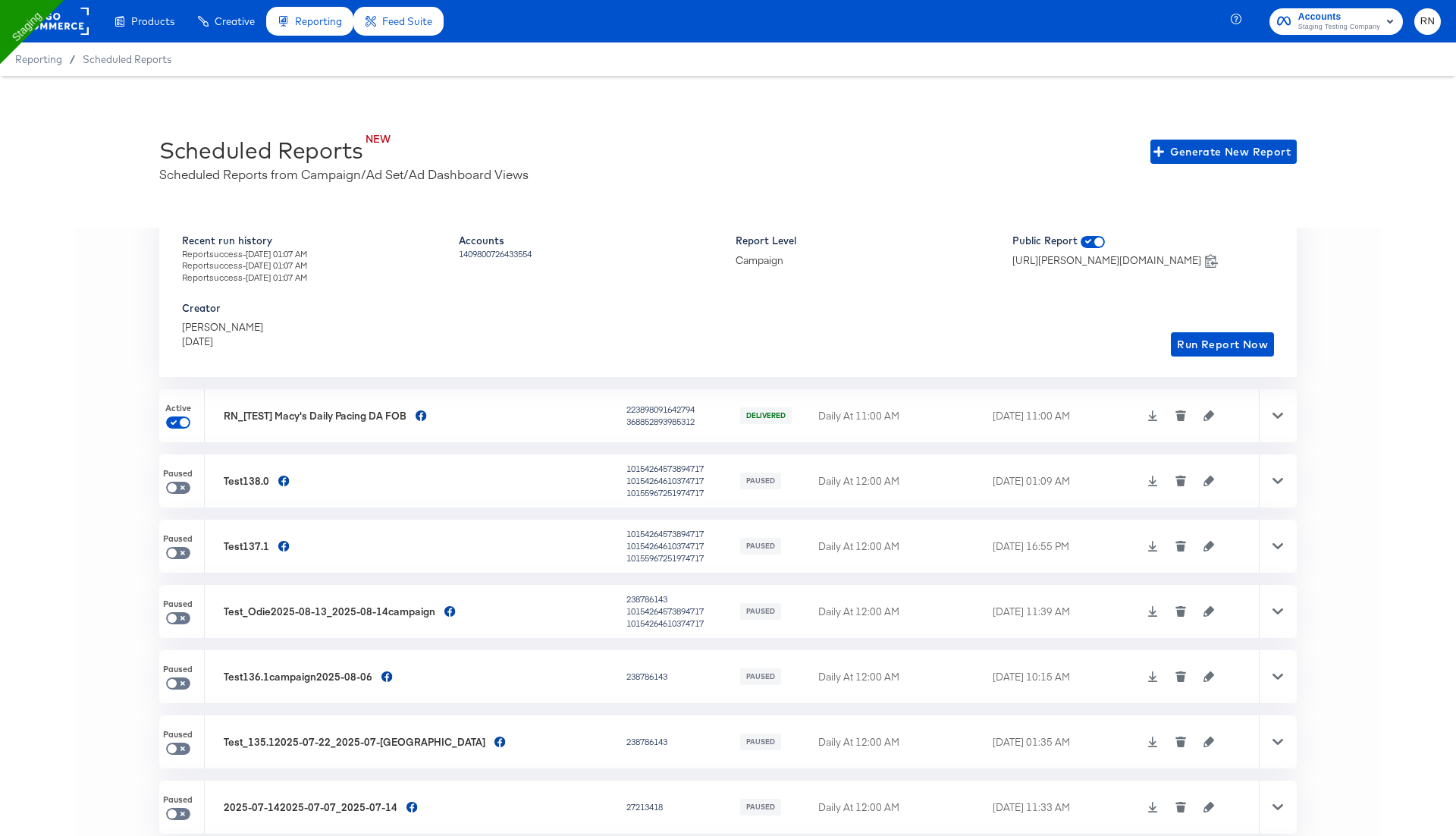
click at [1277, 405] on div at bounding box center [1277, 416] width 38 height 53
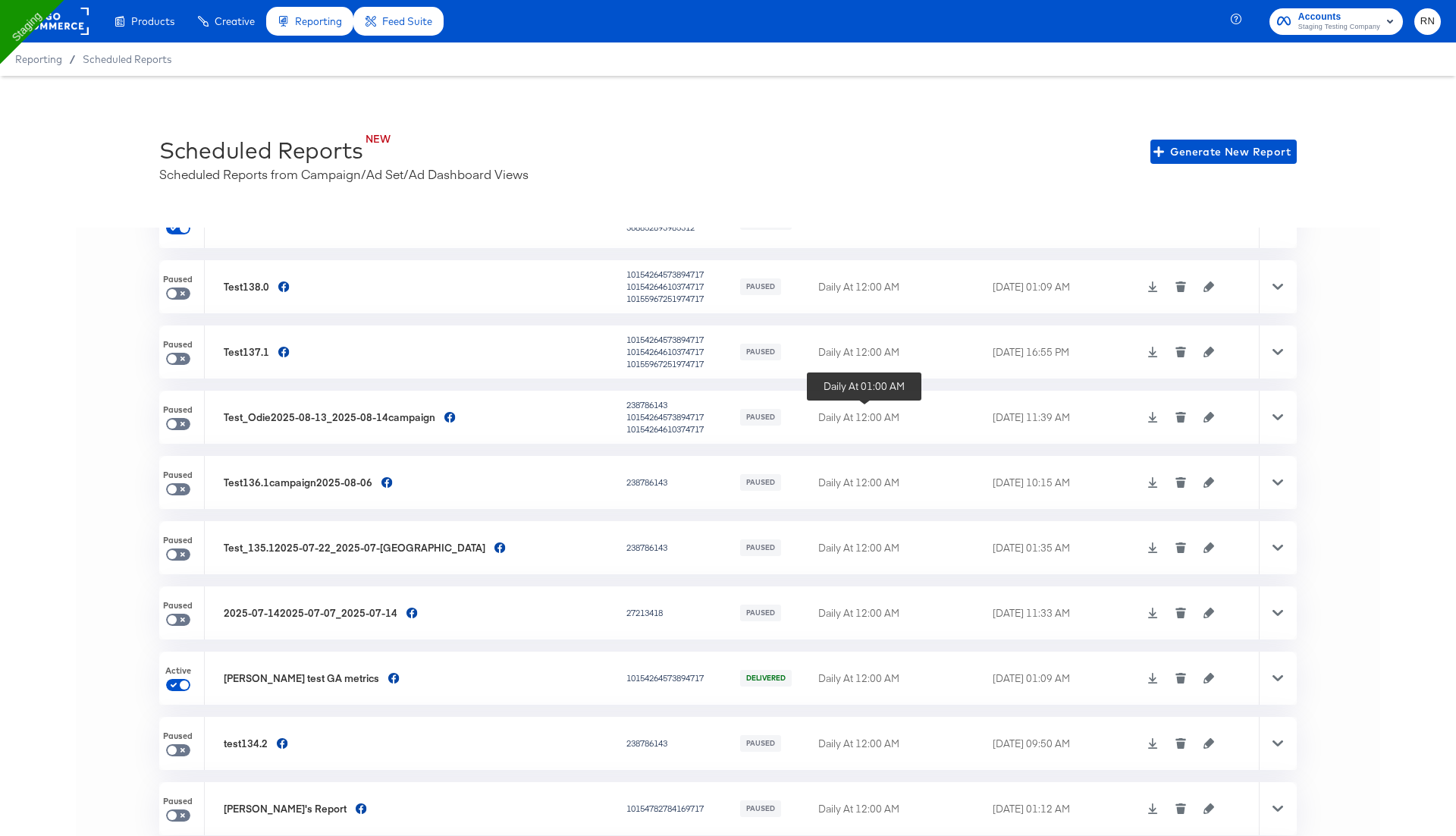
scroll to position [0, 0]
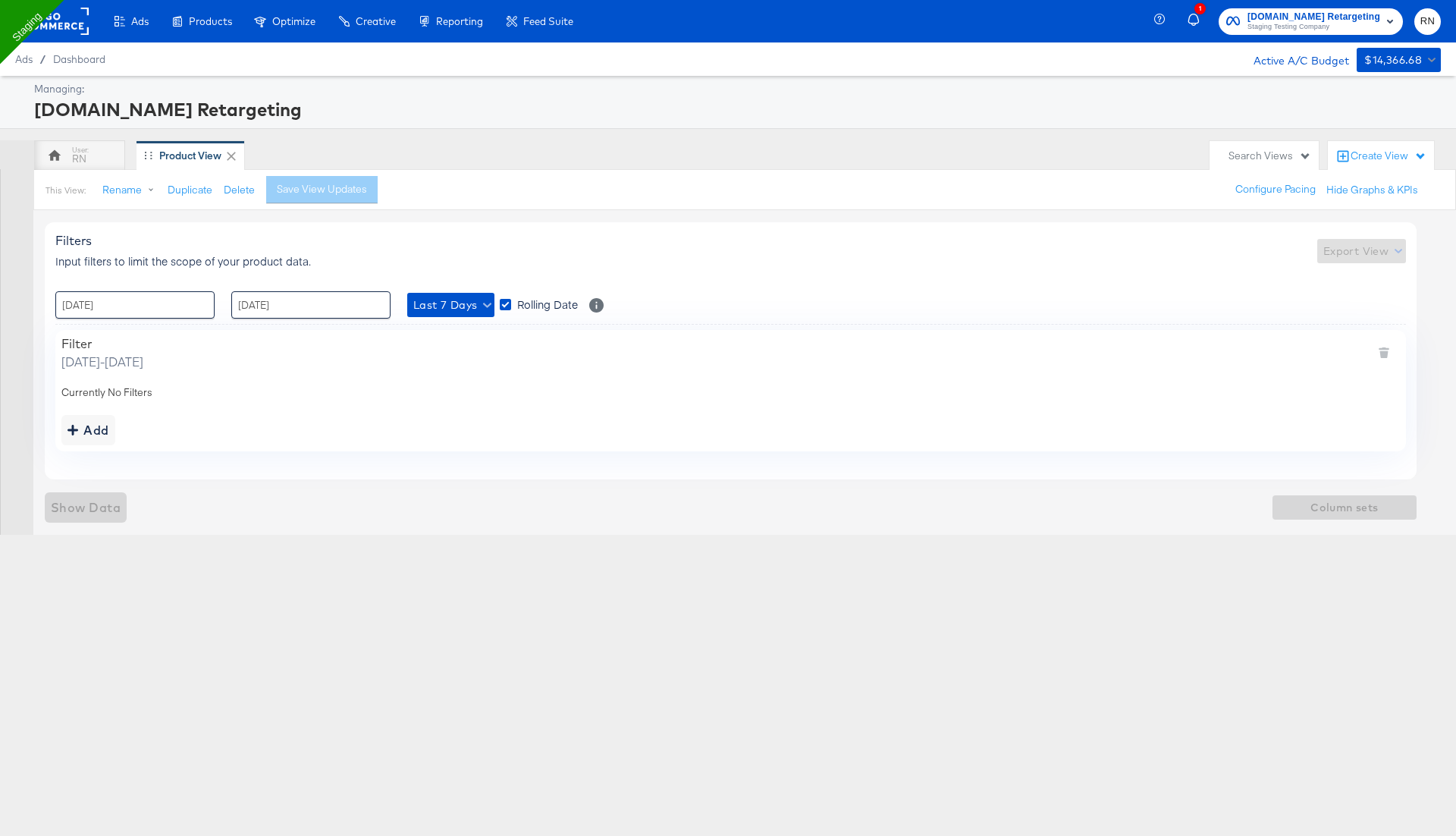
click at [76, 21] on rect at bounding box center [54, 21] width 70 height 27
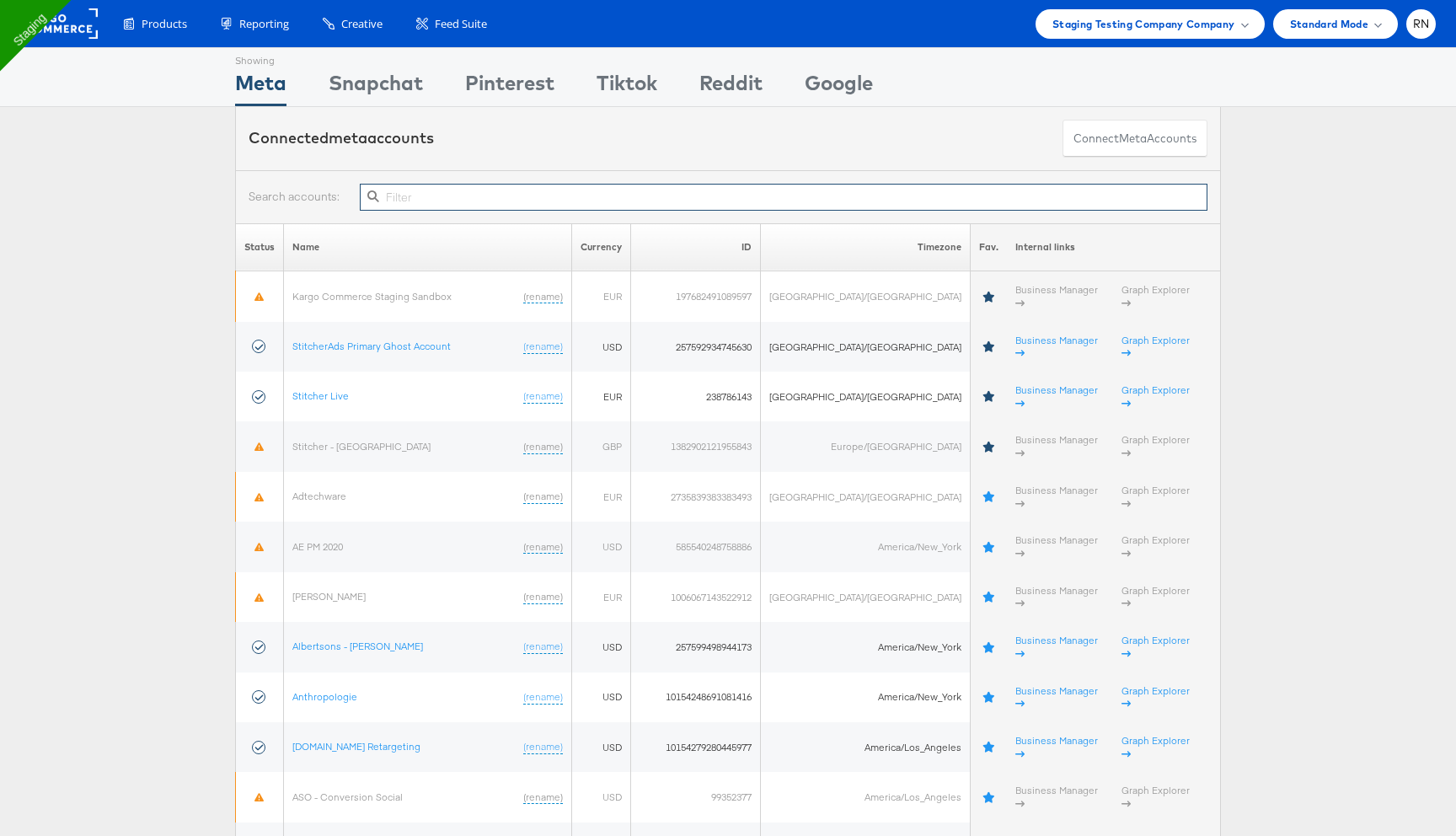
click at [512, 198] on input "text" at bounding box center [783, 197] width 847 height 27
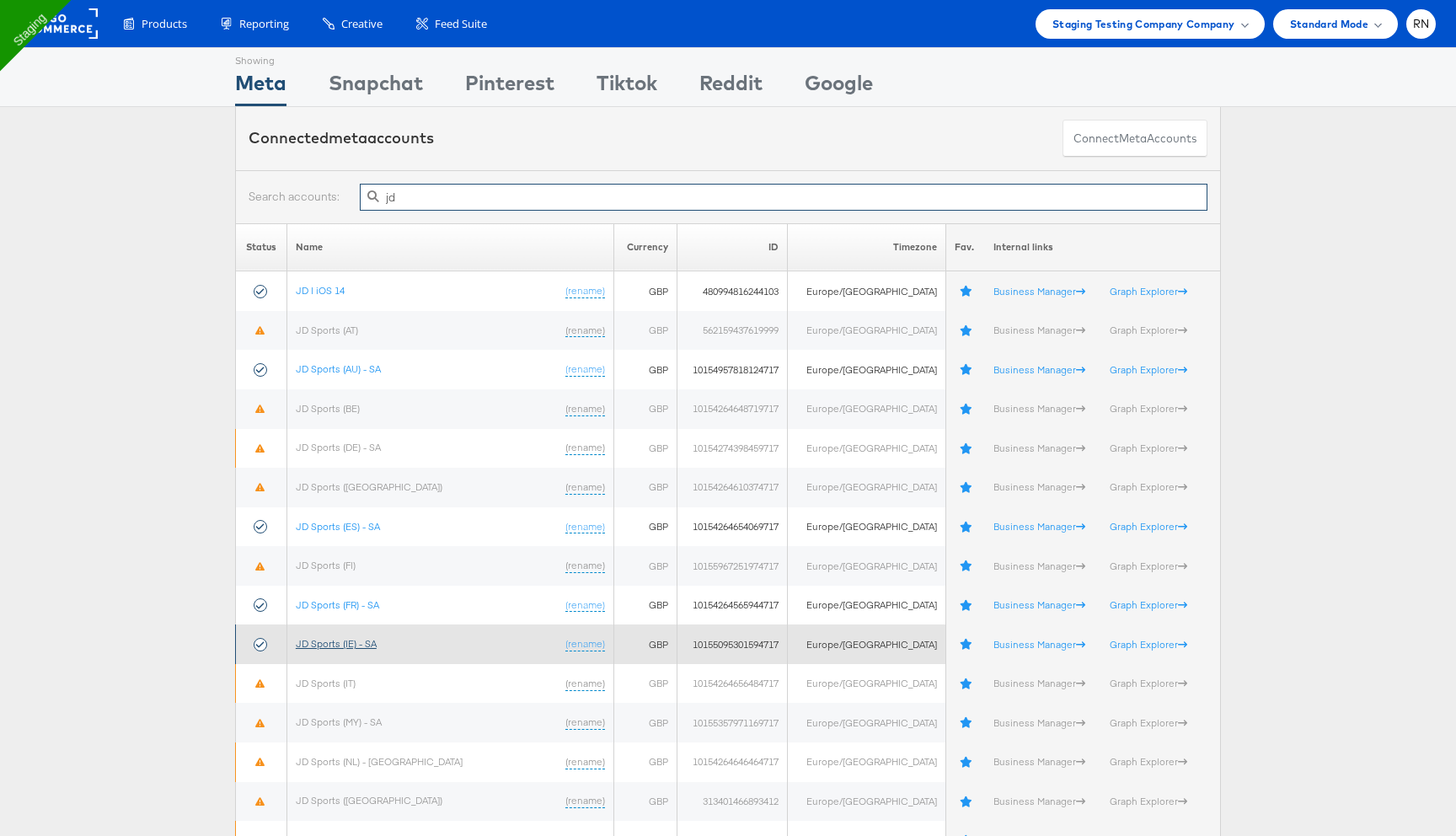
type input "jd"
click at [340, 646] on link "JD Sports (IE) - SA" at bounding box center [336, 643] width 81 height 13
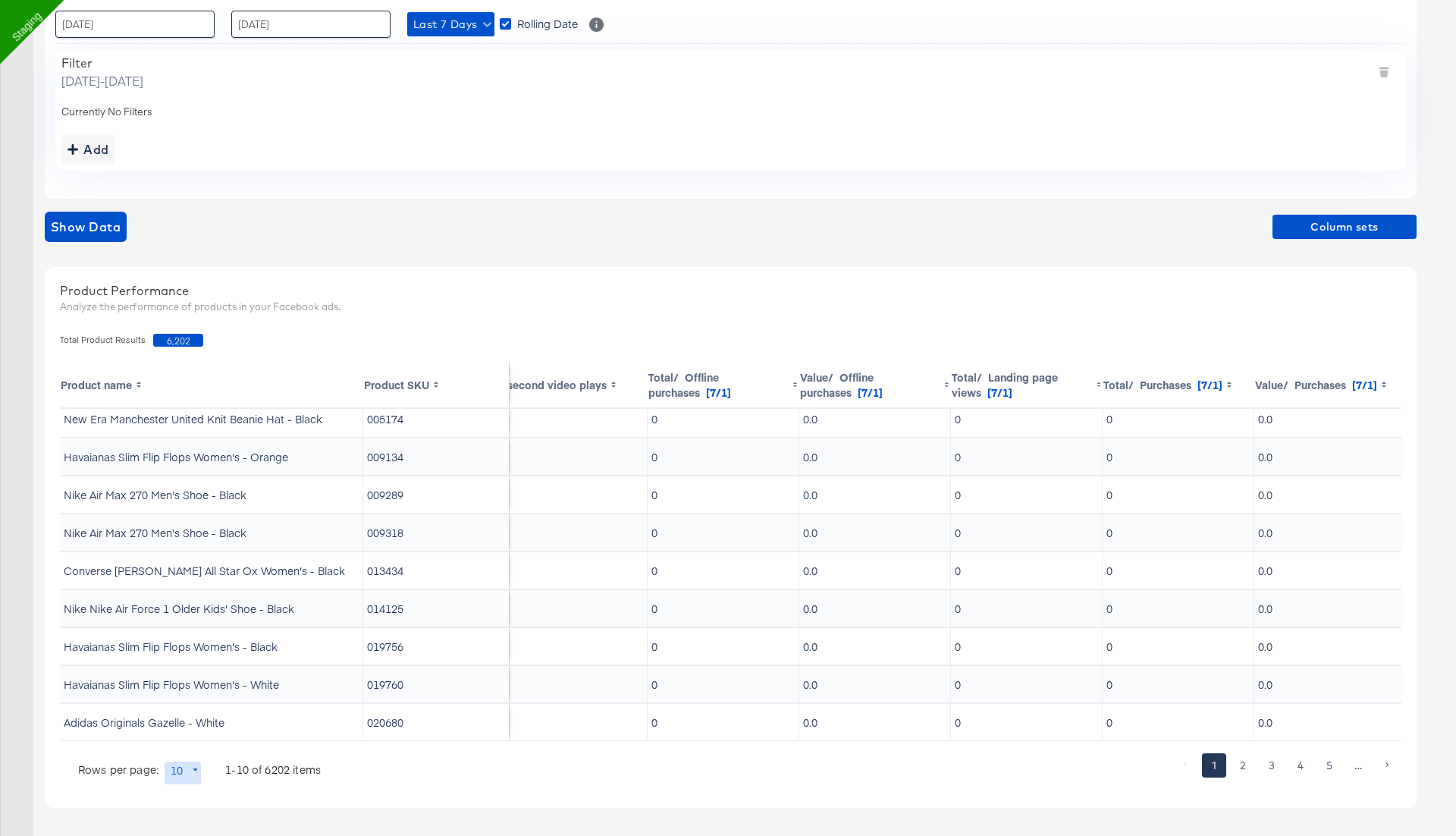
scroll to position [47, 1540]
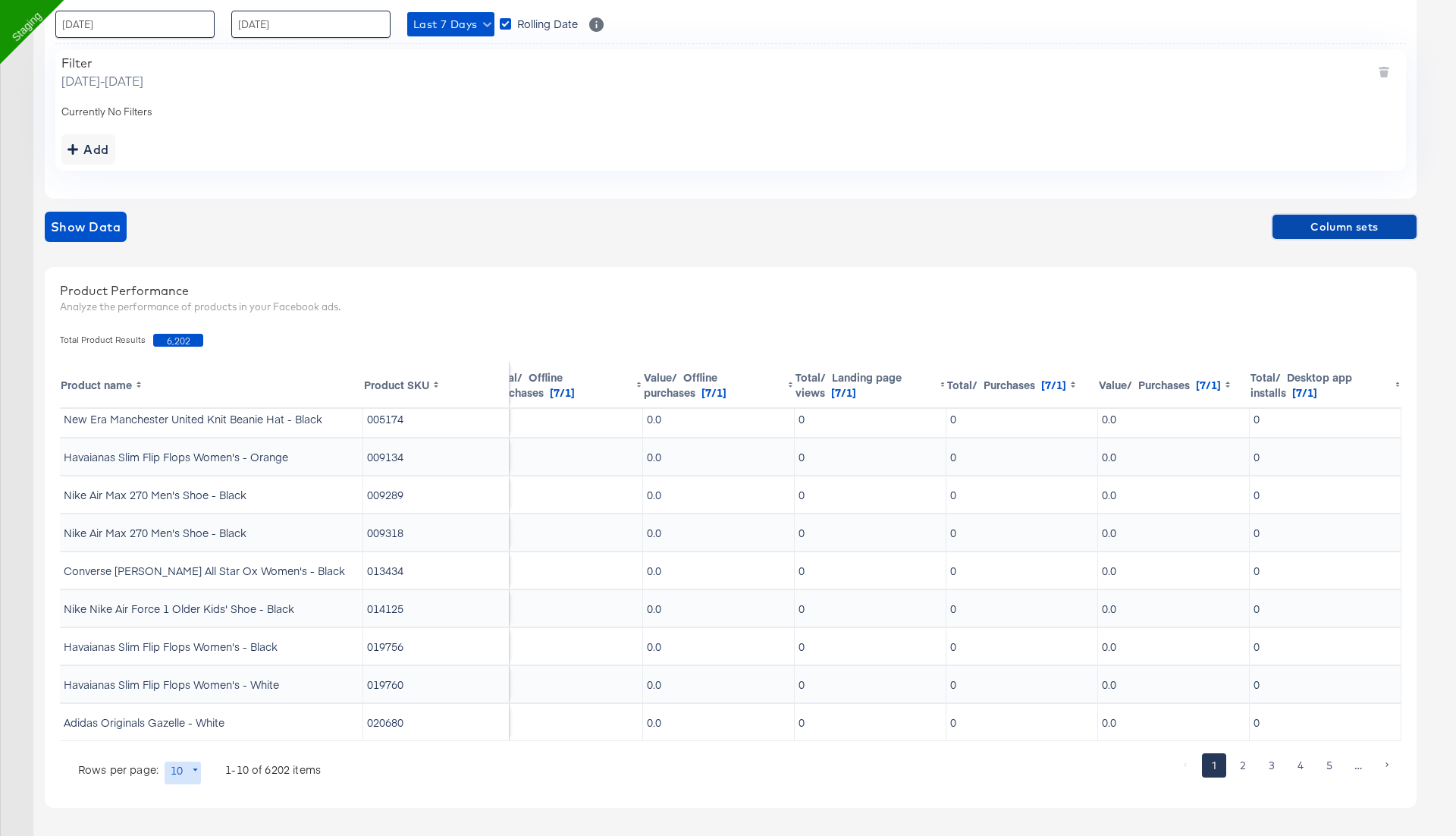
click at [1362, 229] on span "Column sets" at bounding box center [1344, 227] width 132 height 19
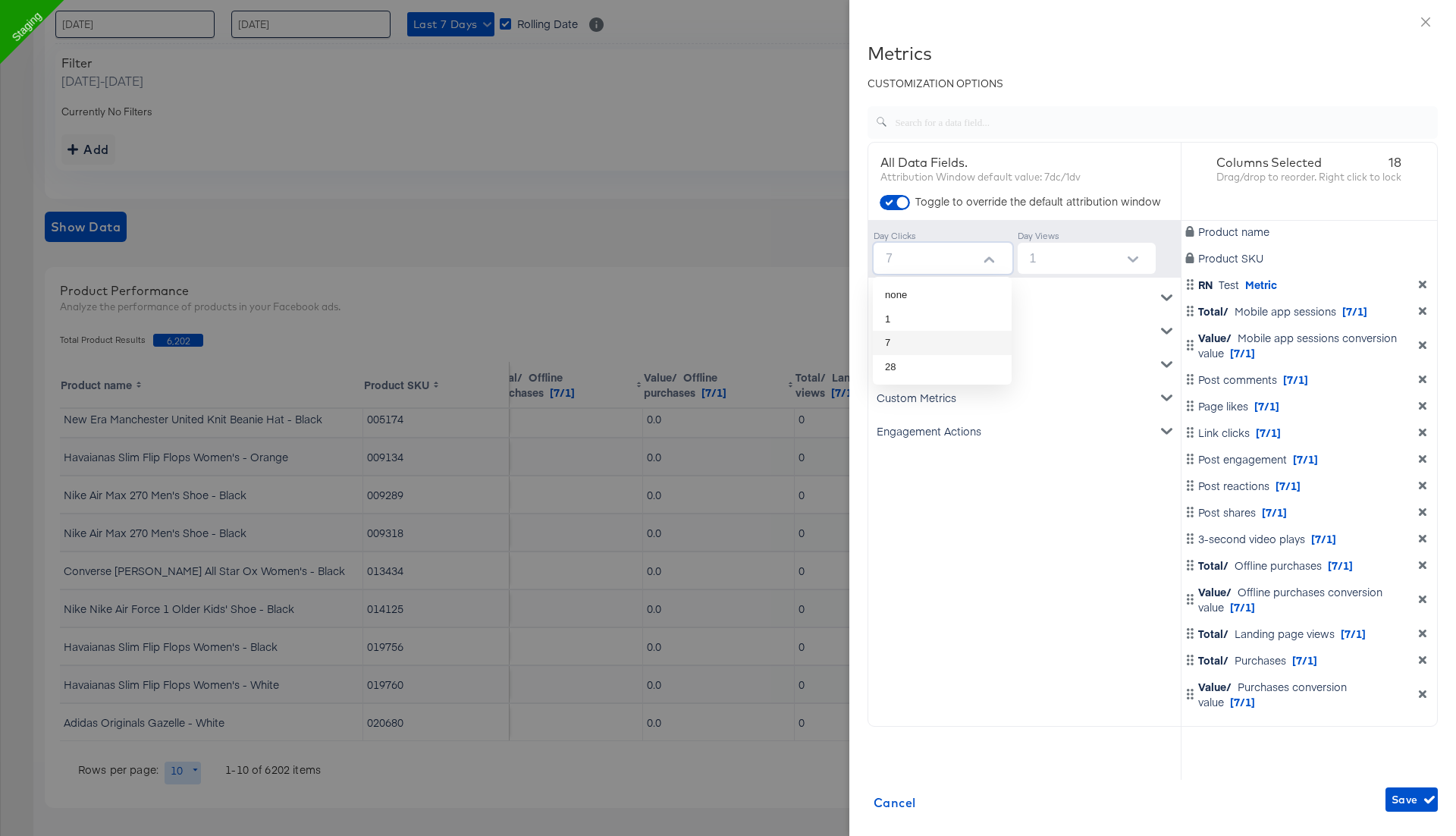
click at [940, 263] on input "7" at bounding box center [946, 258] width 133 height 31
click at [943, 299] on li "none" at bounding box center [942, 295] width 139 height 24
type input "none"
click at [1407, 796] on span "Save" at bounding box center [1411, 799] width 40 height 19
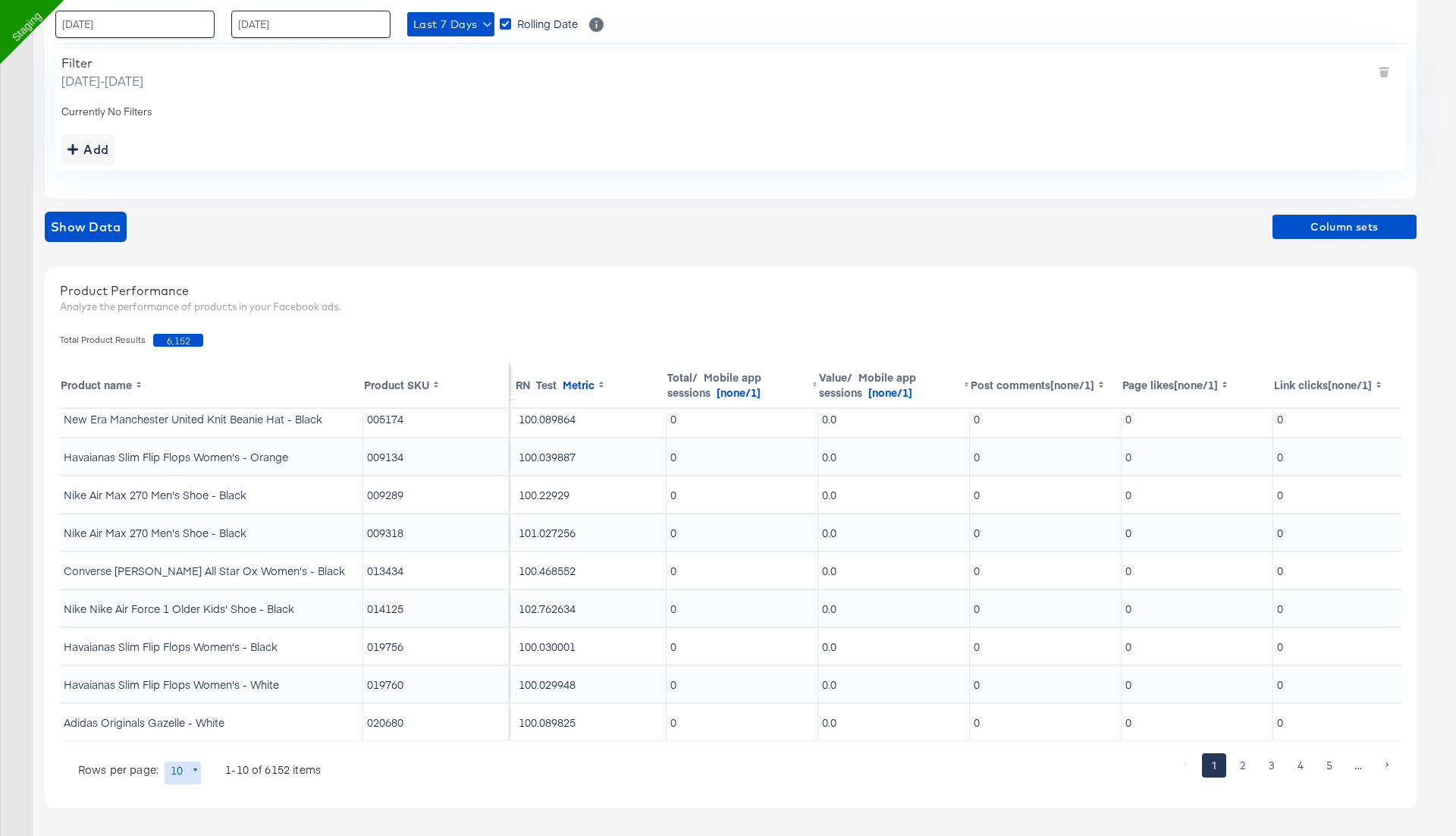
scroll to position [0, 0]
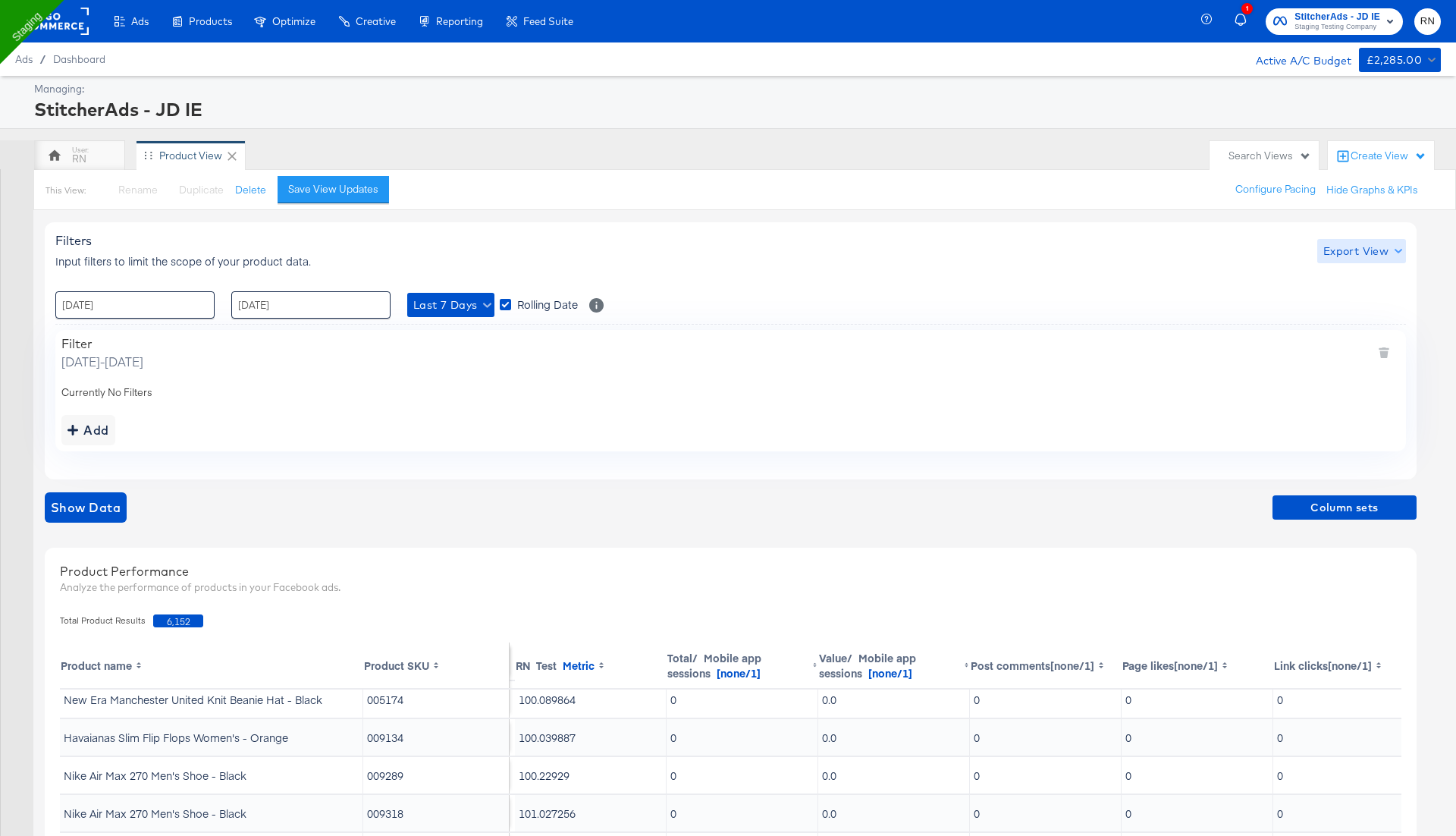
click at [1377, 255] on span "Export View" at bounding box center [1361, 251] width 76 height 19
click at [1350, 313] on div at bounding box center [1357, 321] width 59 height 16
click at [828, 210] on div "Filters Input filters to limit the scope of your product data. Export View : [D…" at bounding box center [736, 664] width 1383 height 908
click at [1347, 506] on span "Column sets" at bounding box center [1344, 508] width 132 height 19
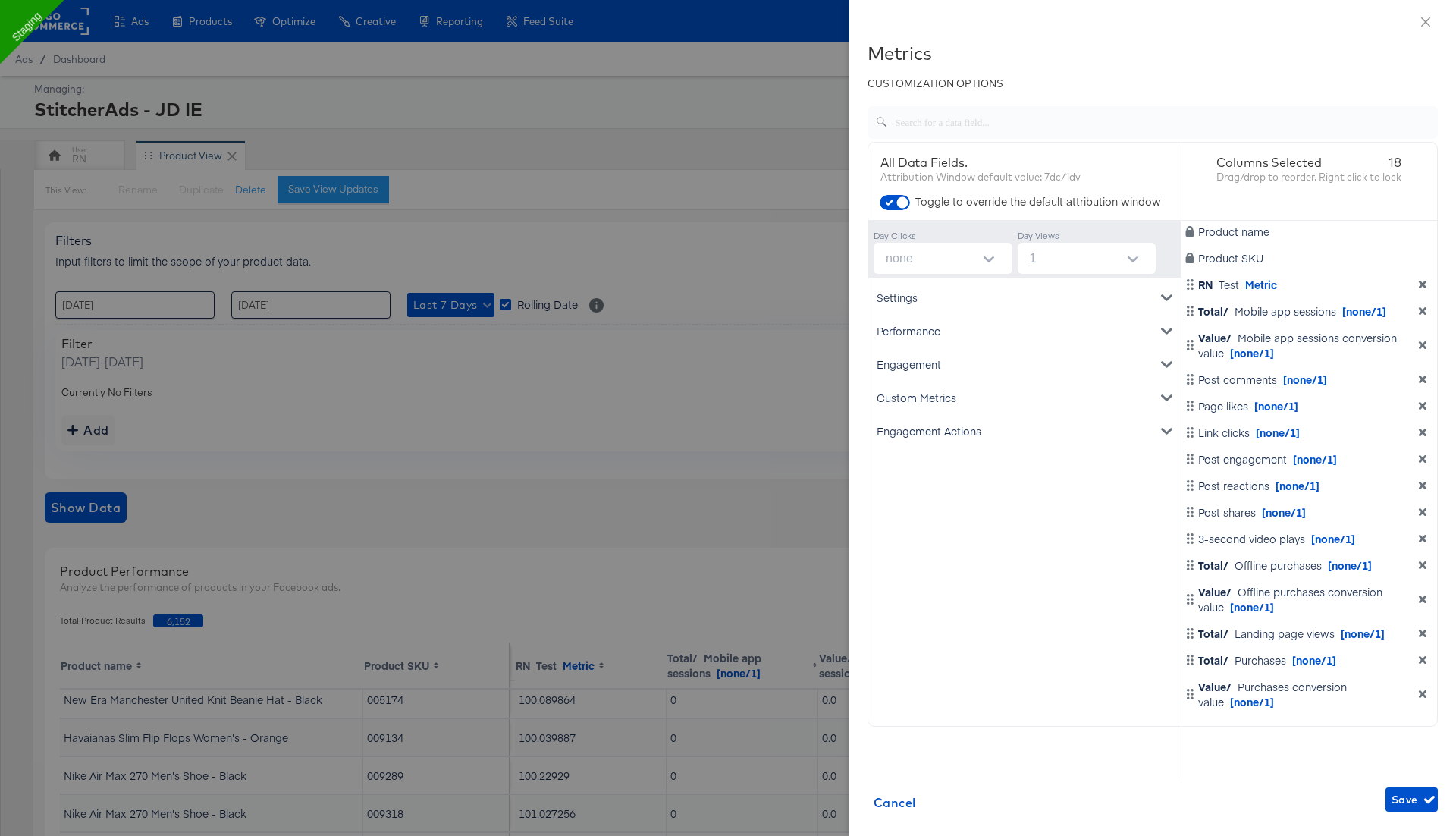
click at [1421, 283] on icon "dimension-list" at bounding box center [1422, 284] width 7 height 7
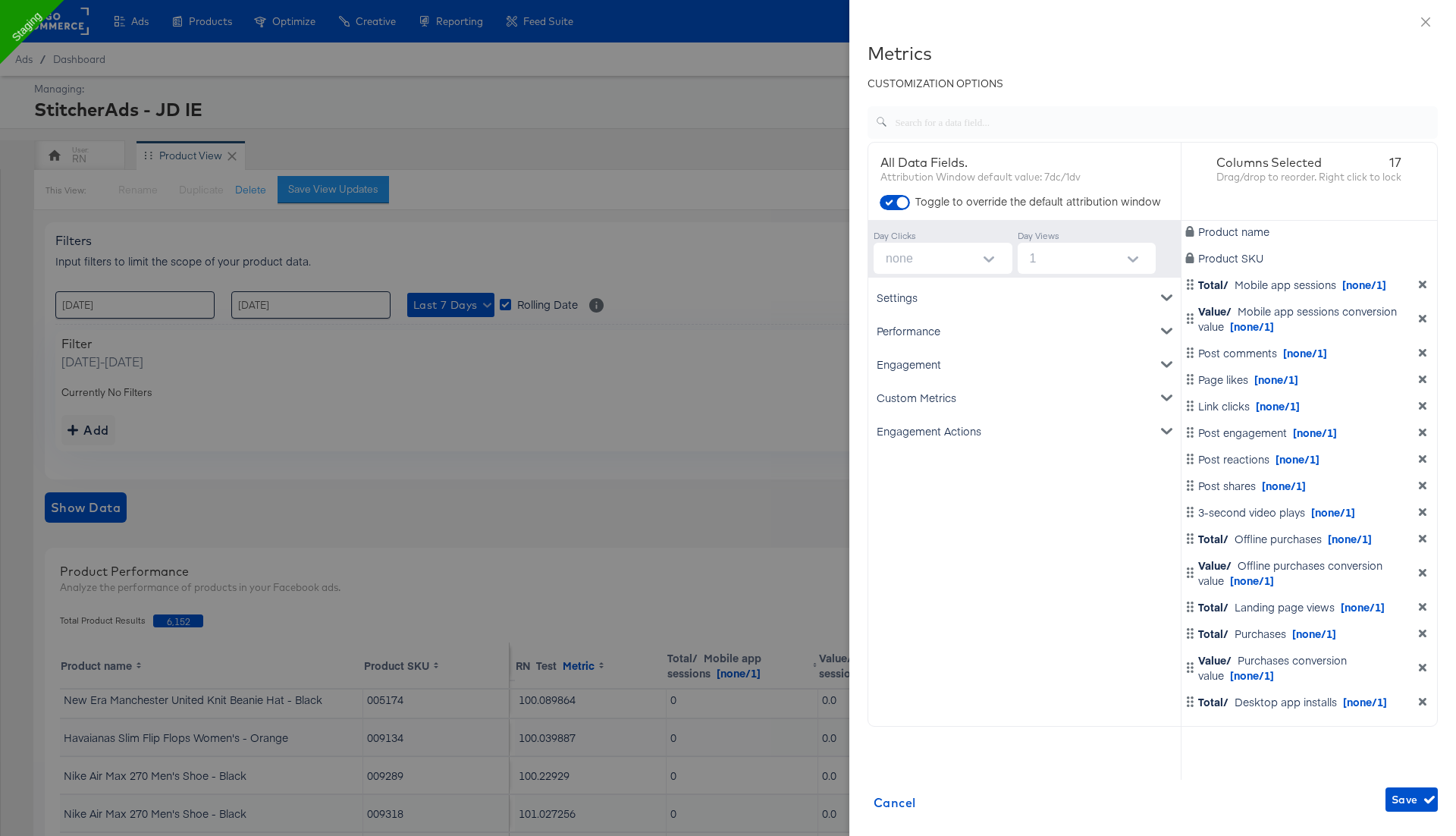
click at [1421, 283] on icon "dimension-list" at bounding box center [1422, 284] width 7 height 7
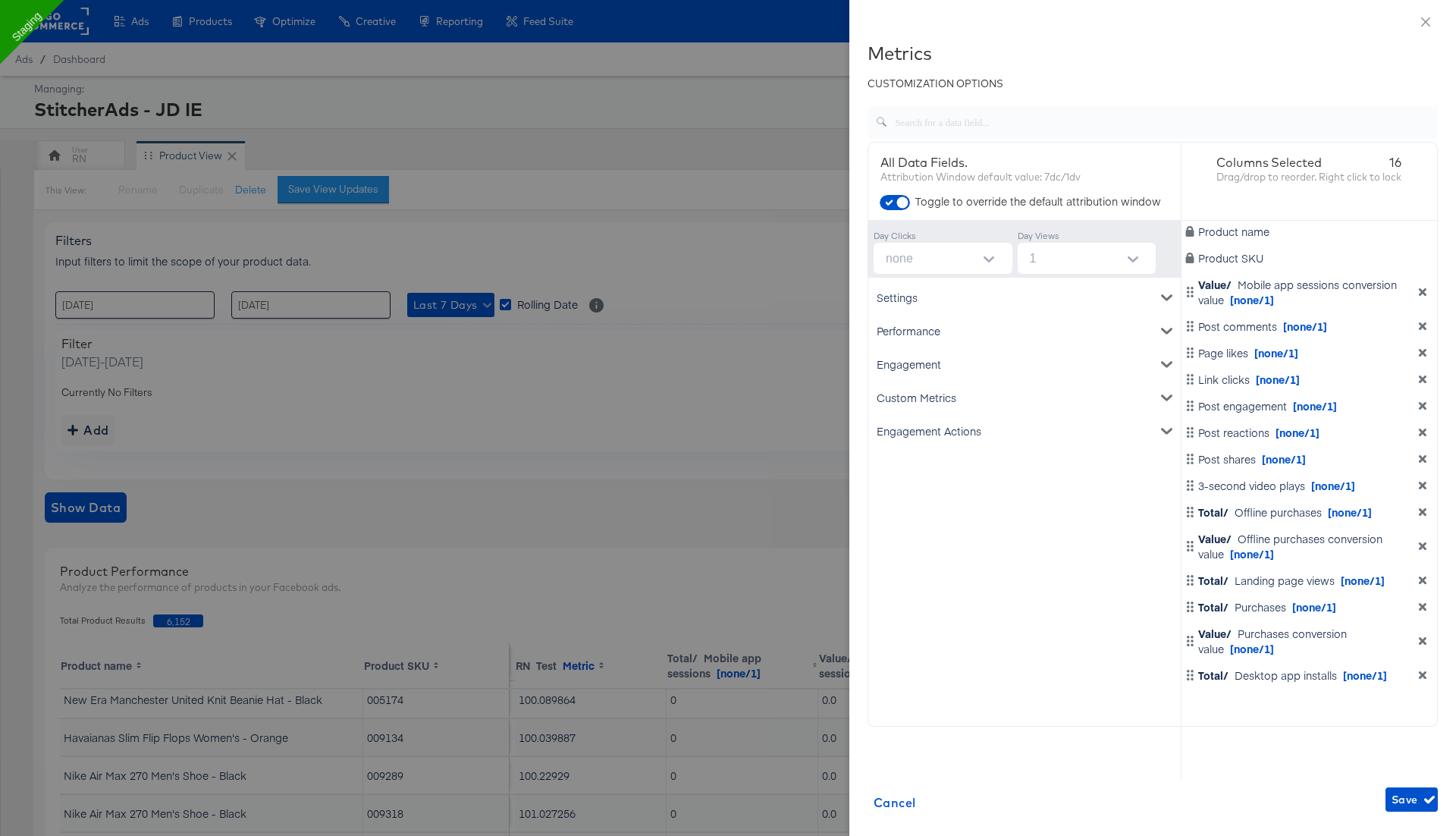
click at [1421, 283] on div "Value/ Mobile app sessions conversion value [none/1]" at bounding box center [1309, 292] width 250 height 31
click at [1422, 289] on icon "dimension-list" at bounding box center [1422, 292] width 11 height 11
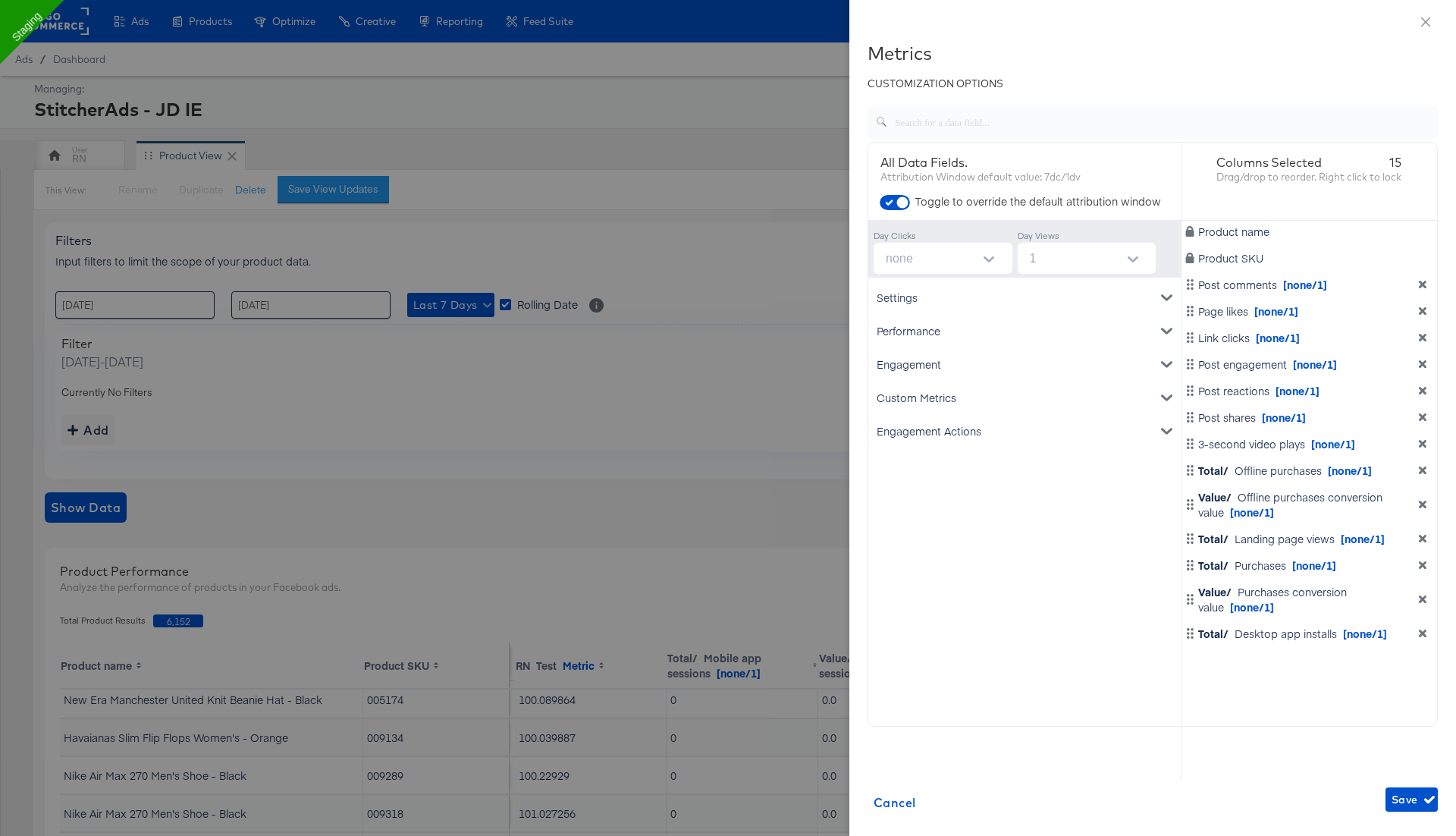
click at [1422, 289] on icon "dimension-list" at bounding box center [1422, 284] width 11 height 11
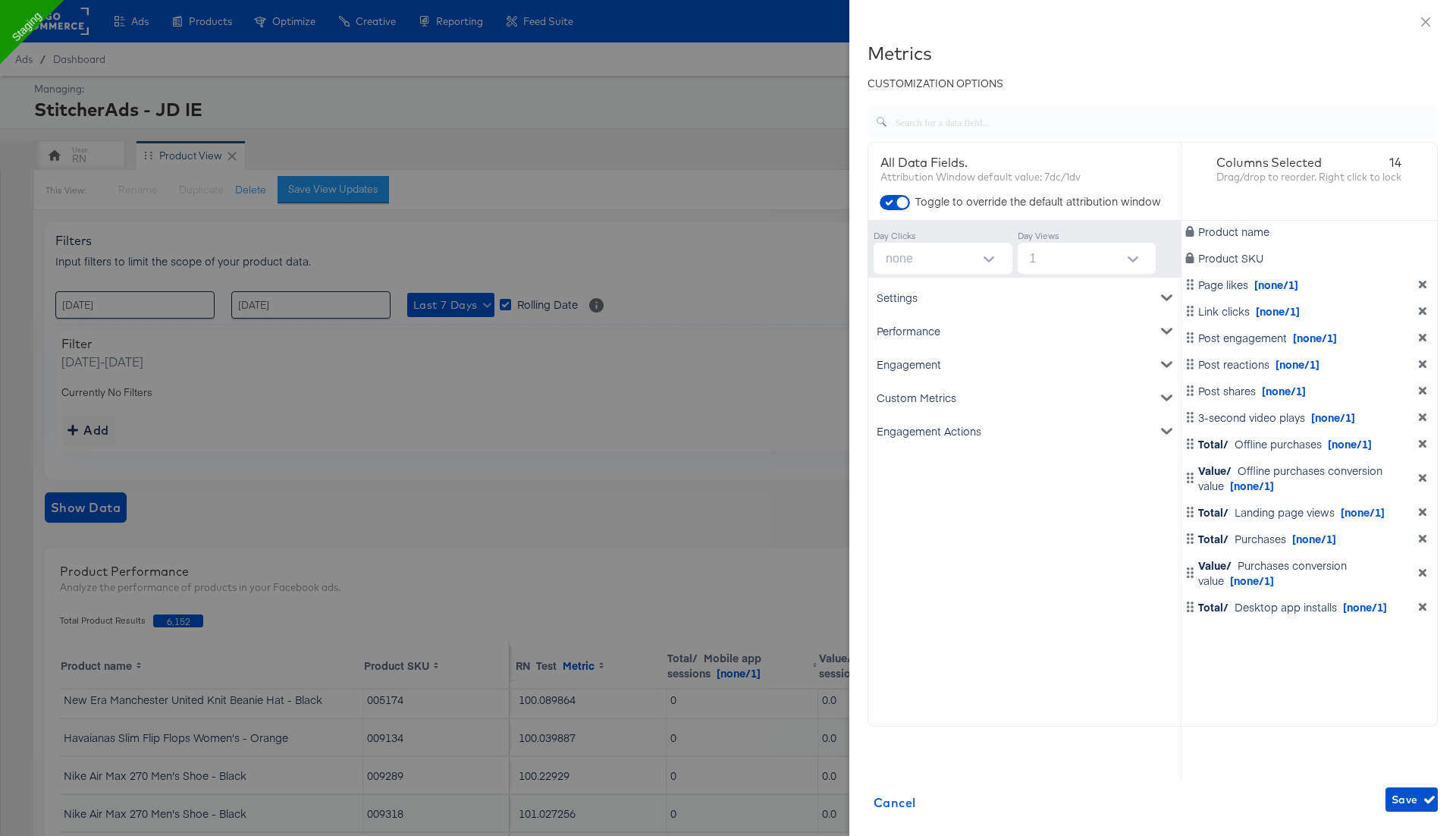
click at [1422, 289] on icon "dimension-list" at bounding box center [1422, 284] width 11 height 11
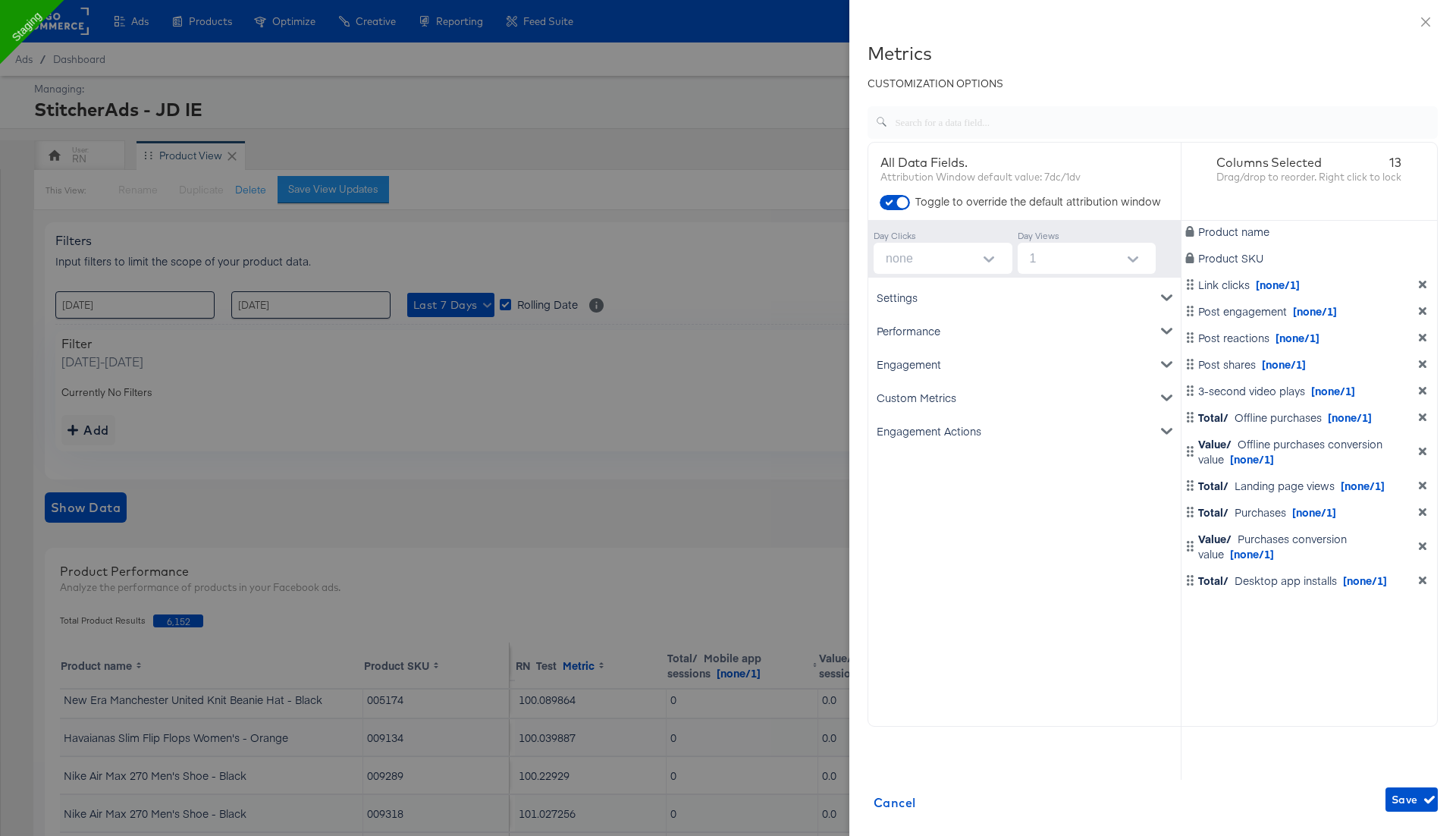
click at [1422, 289] on icon "dimension-list" at bounding box center [1422, 284] width 11 height 11
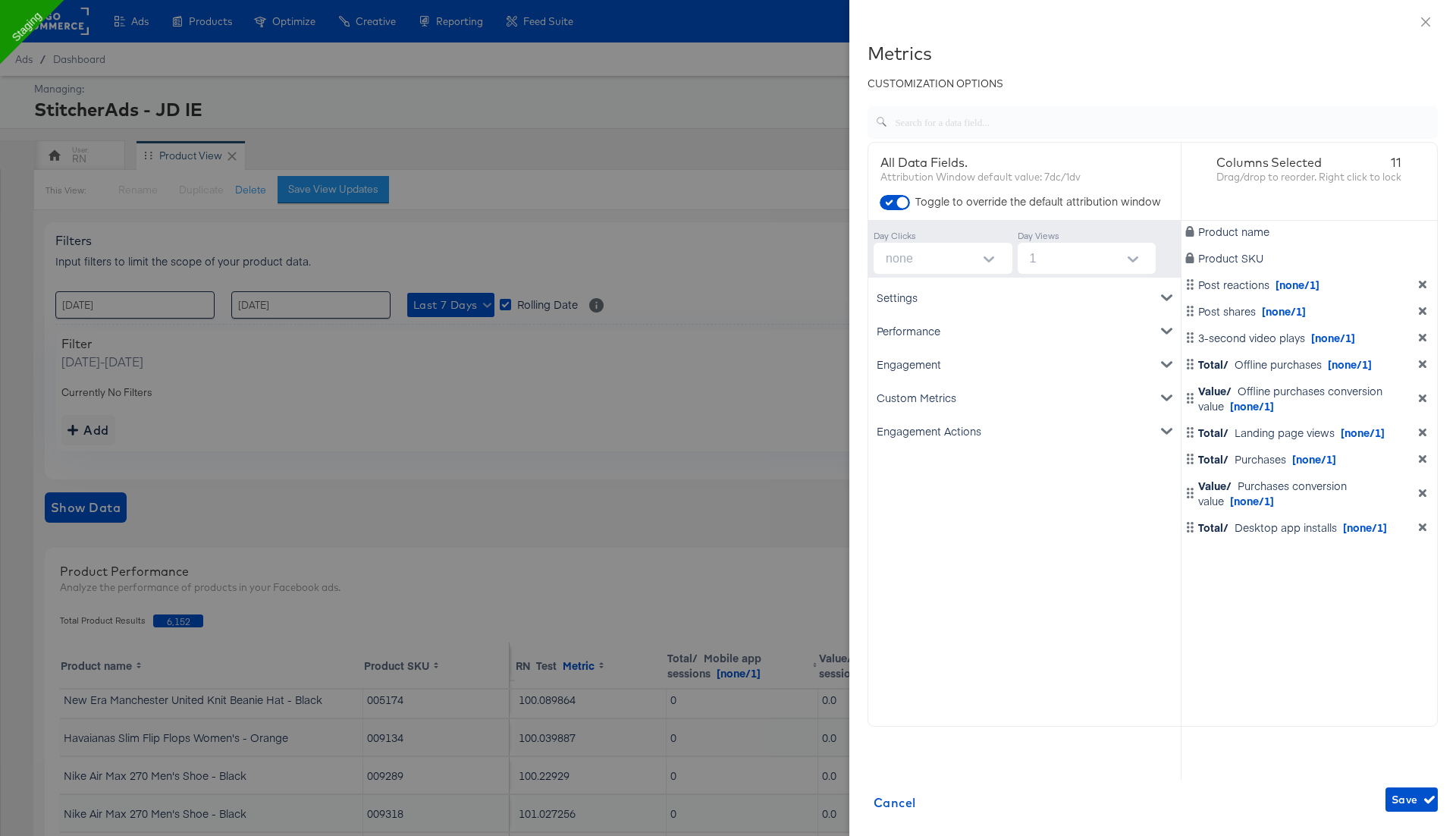
click at [1422, 289] on icon "dimension-list" at bounding box center [1422, 284] width 11 height 11
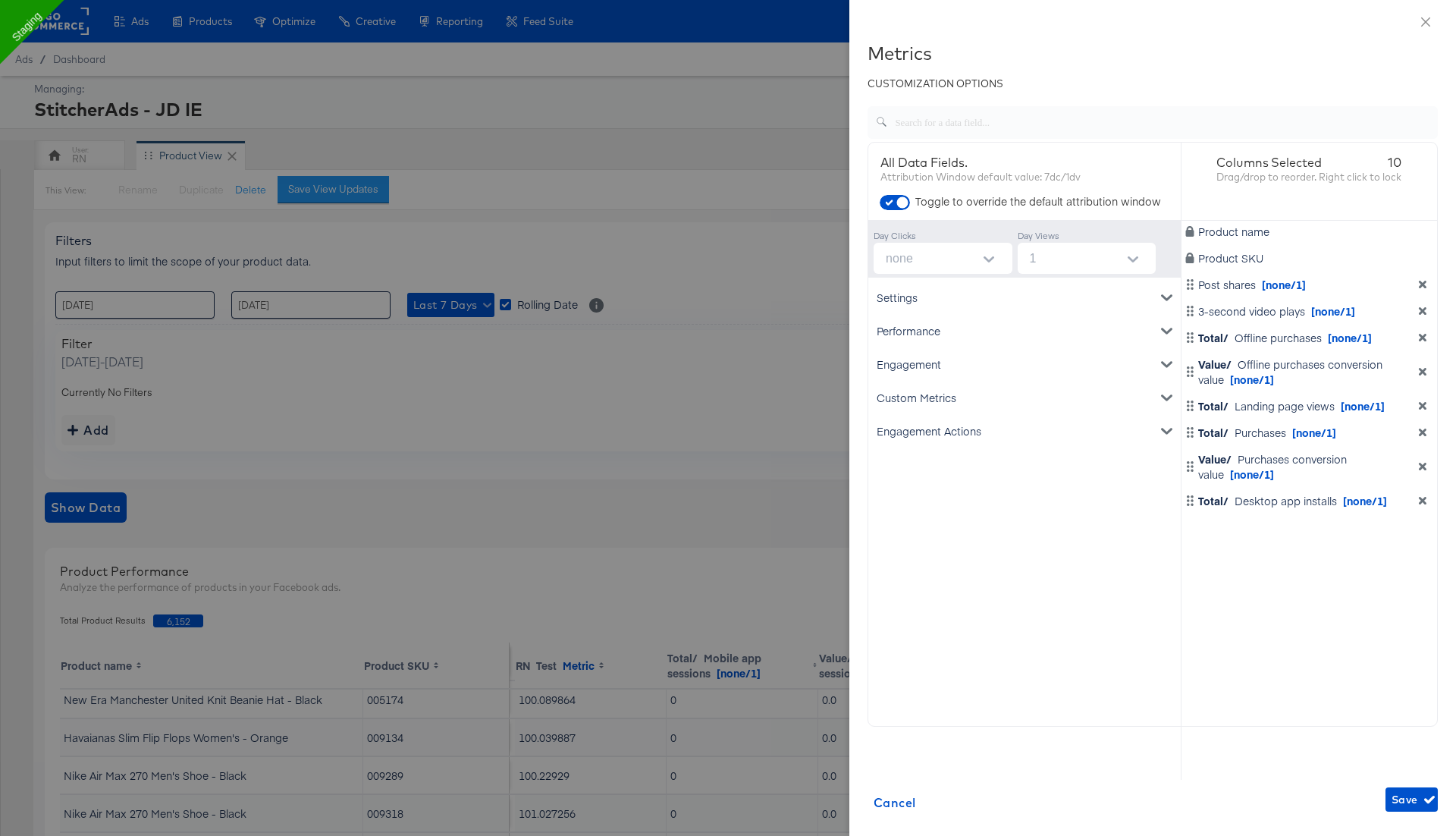
click at [1422, 289] on icon "dimension-list" at bounding box center [1422, 284] width 11 height 11
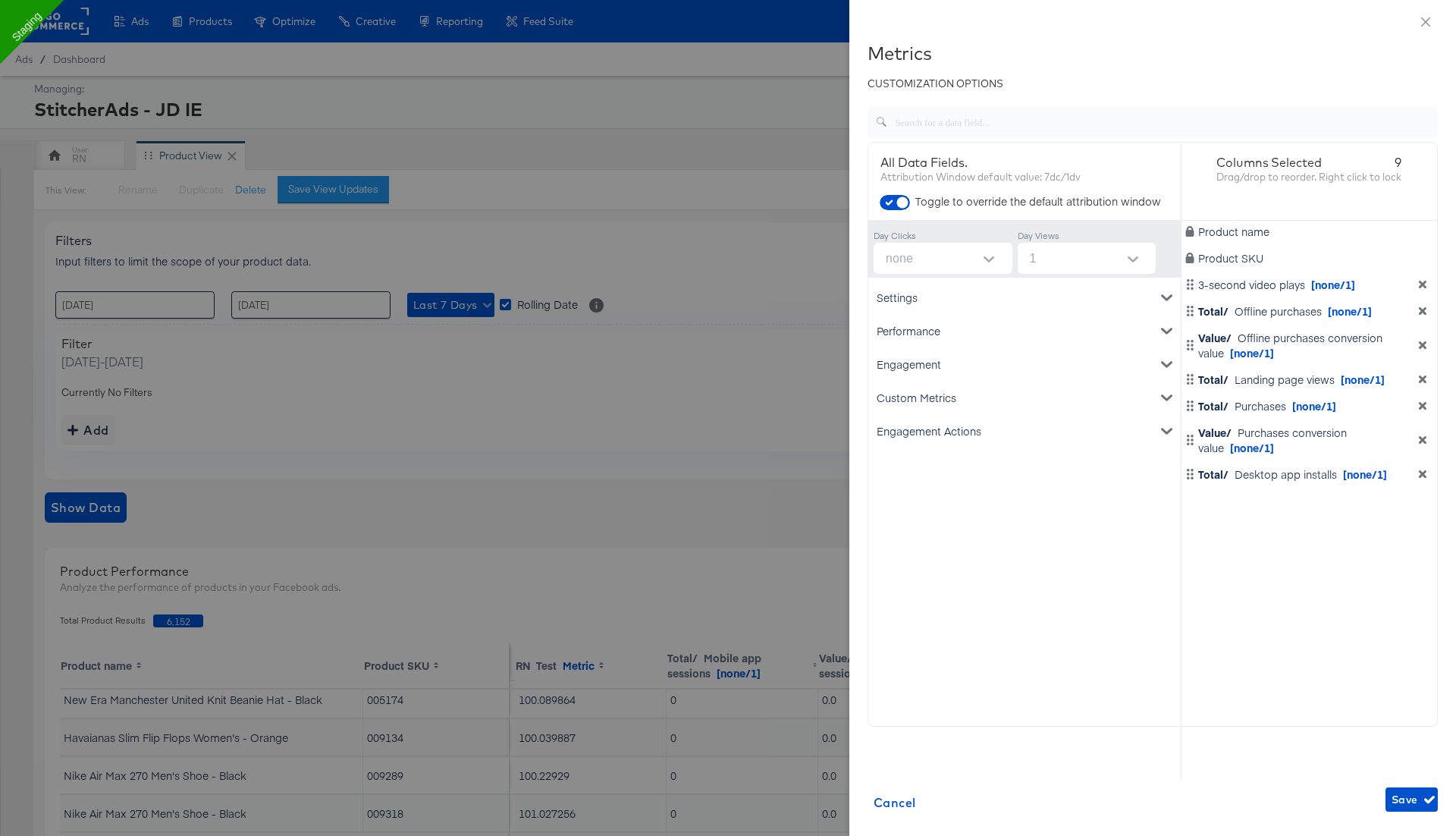
click at [1422, 289] on icon "dimension-list" at bounding box center [1422, 284] width 11 height 11
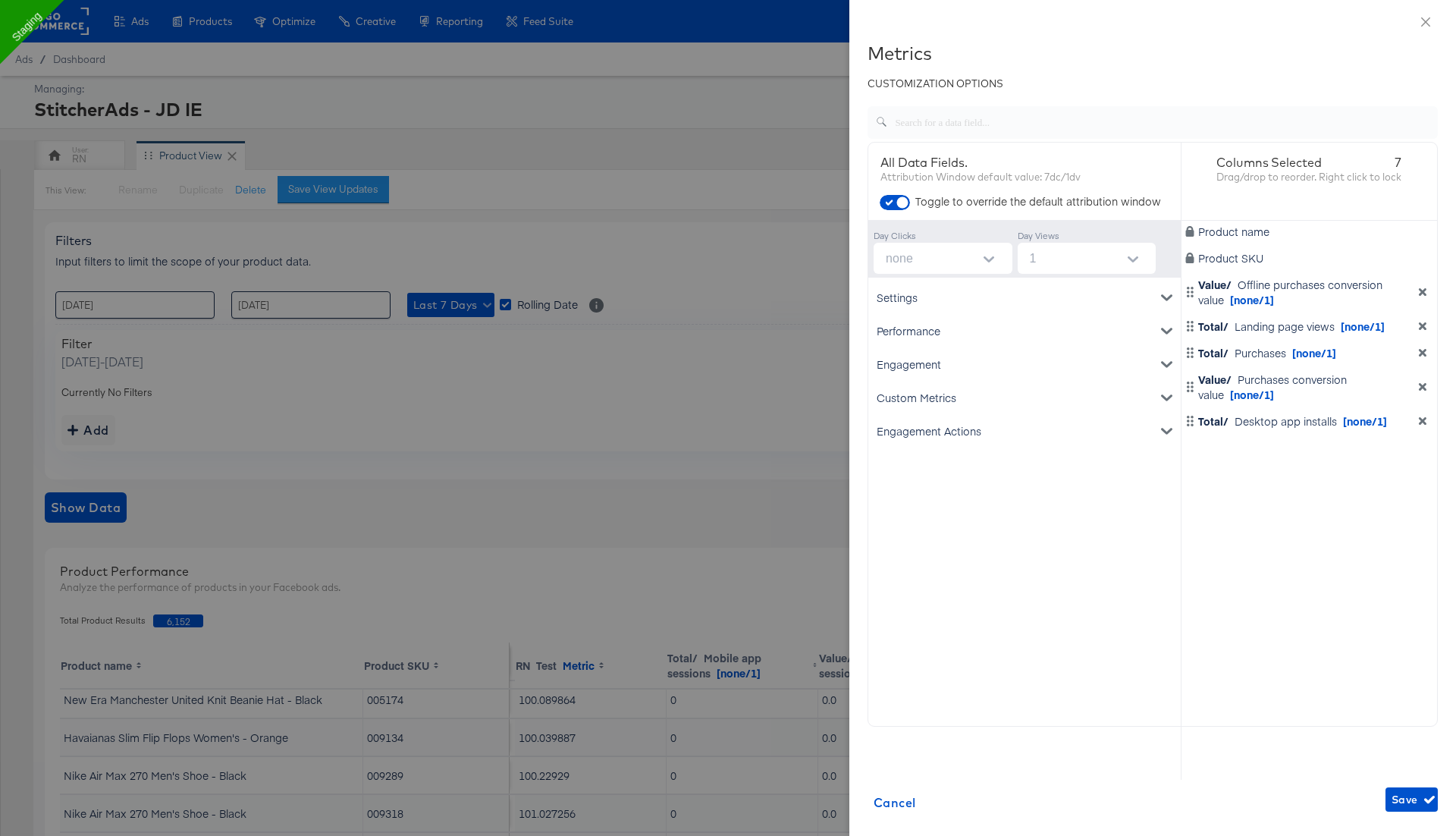
click at [1422, 289] on icon "dimension-list" at bounding box center [1422, 292] width 11 height 11
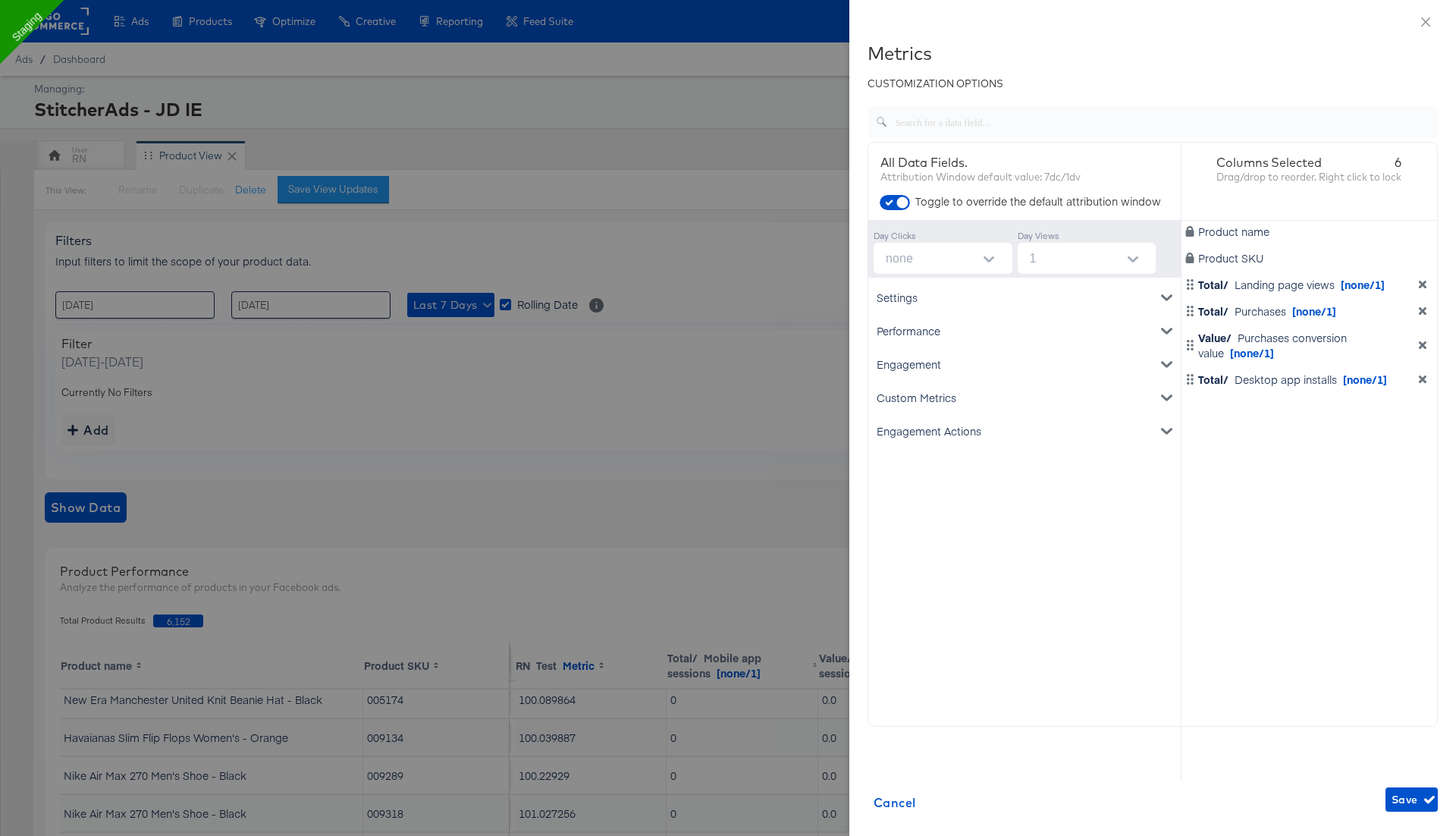
click at [1422, 289] on icon "dimension-list" at bounding box center [1422, 284] width 11 height 11
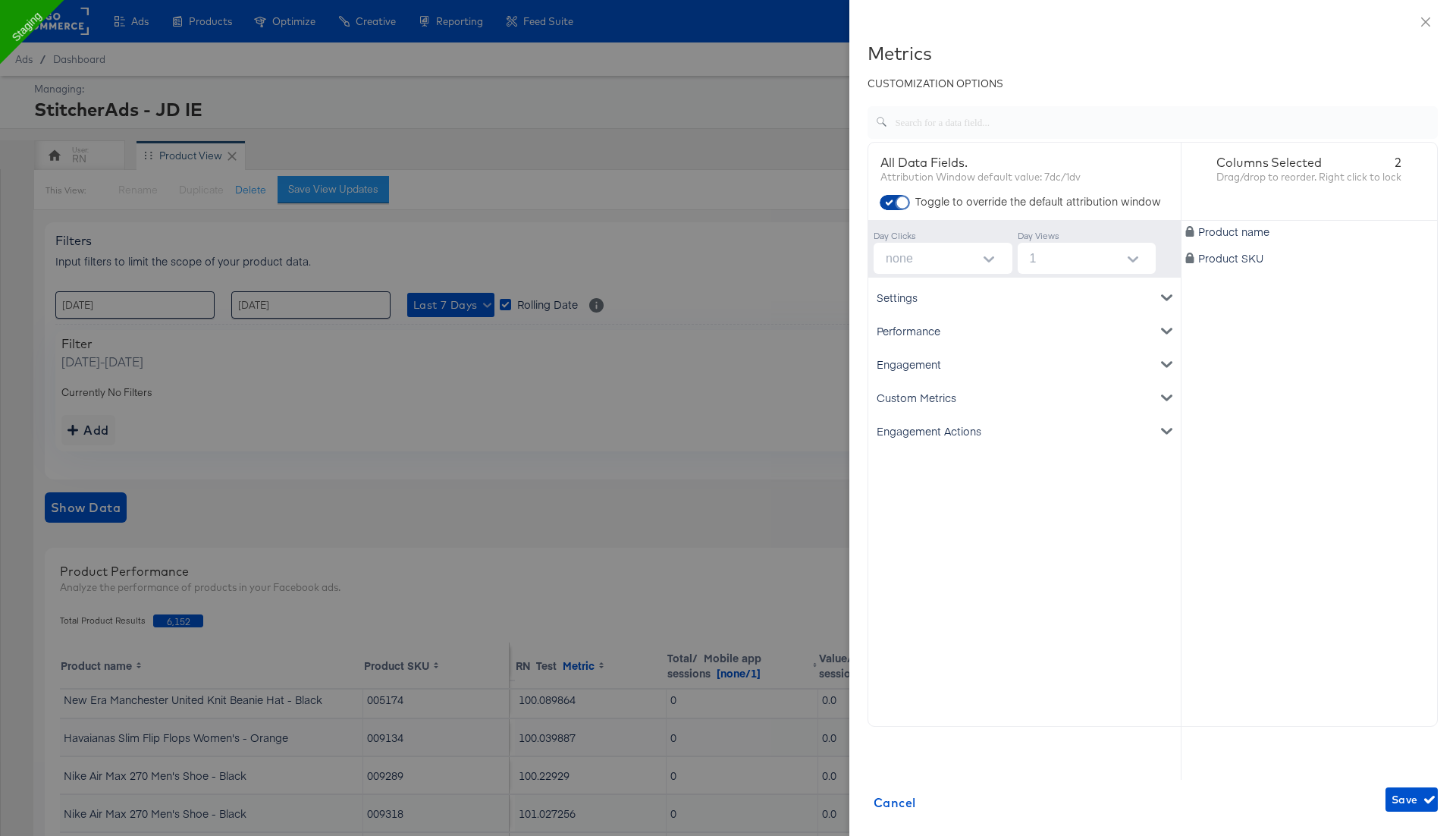
click at [902, 205] on input "checkbox" at bounding box center [902, 206] width 46 height 15
checkbox input "false"
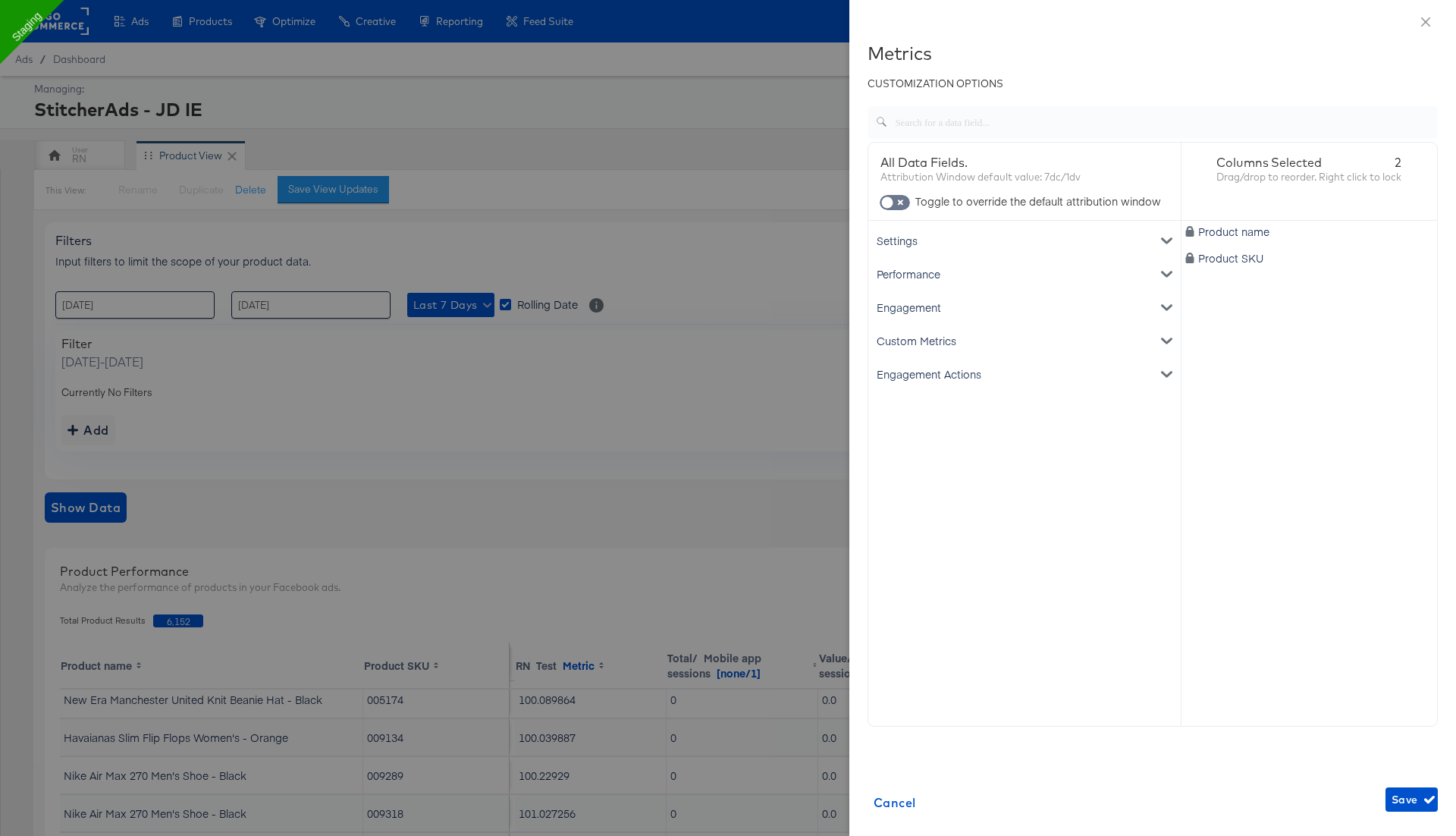
click at [985, 337] on div "Custom Metrics" at bounding box center [1024, 341] width 306 height 33
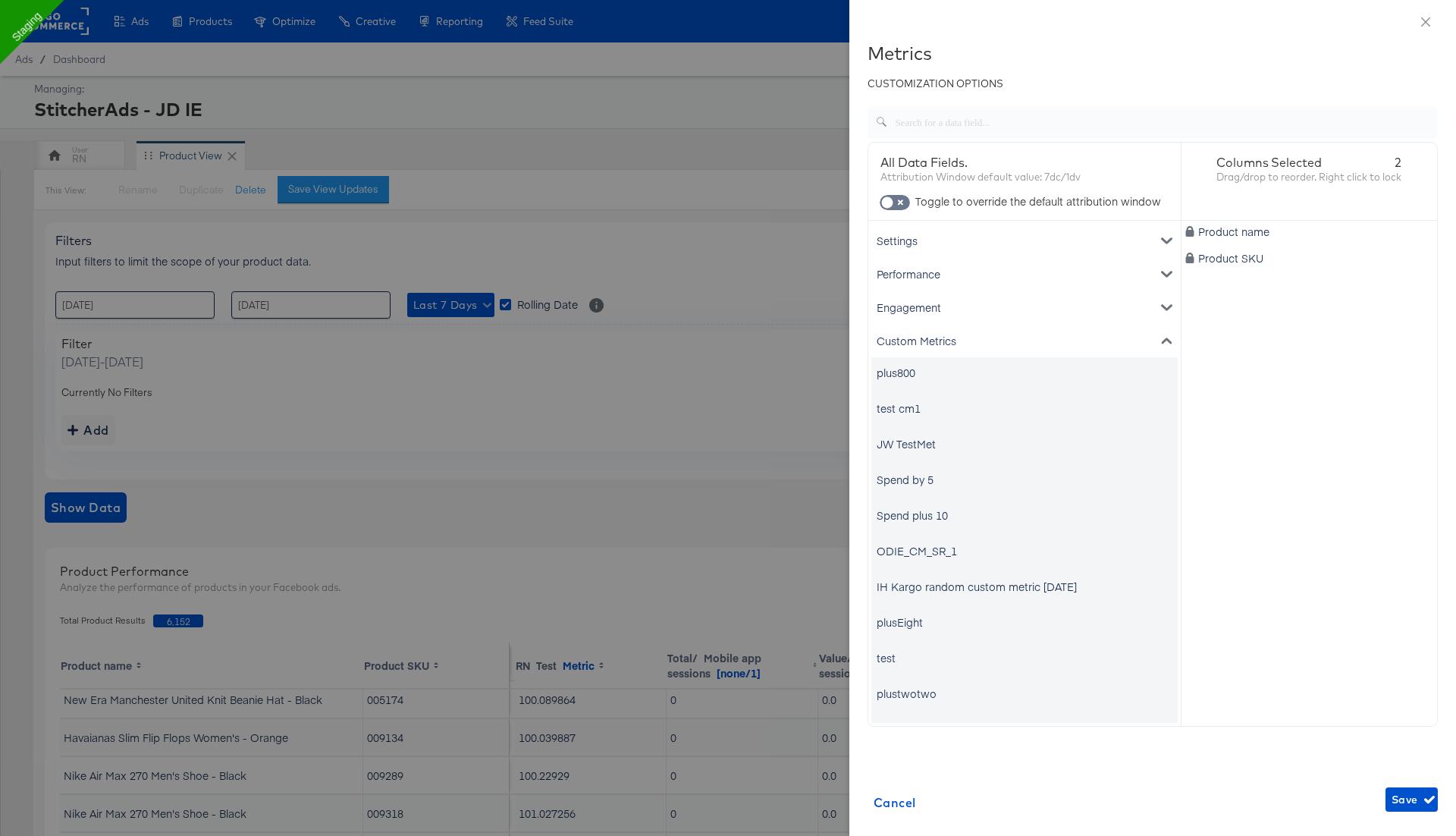
click at [979, 338] on div "Custom Metrics" at bounding box center [1024, 341] width 306 height 33
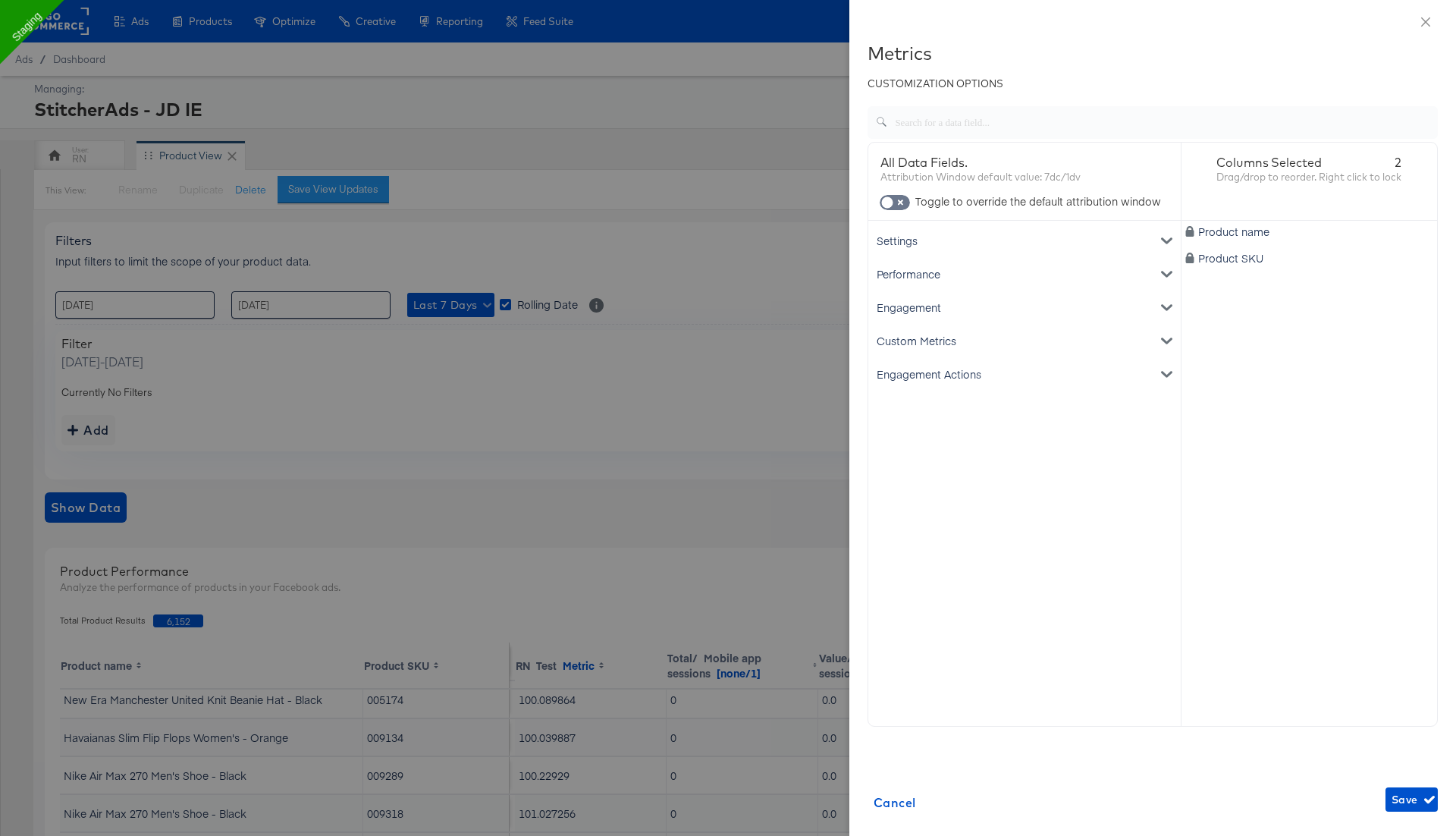
click at [966, 311] on div "Engagement" at bounding box center [1024, 307] width 306 height 33
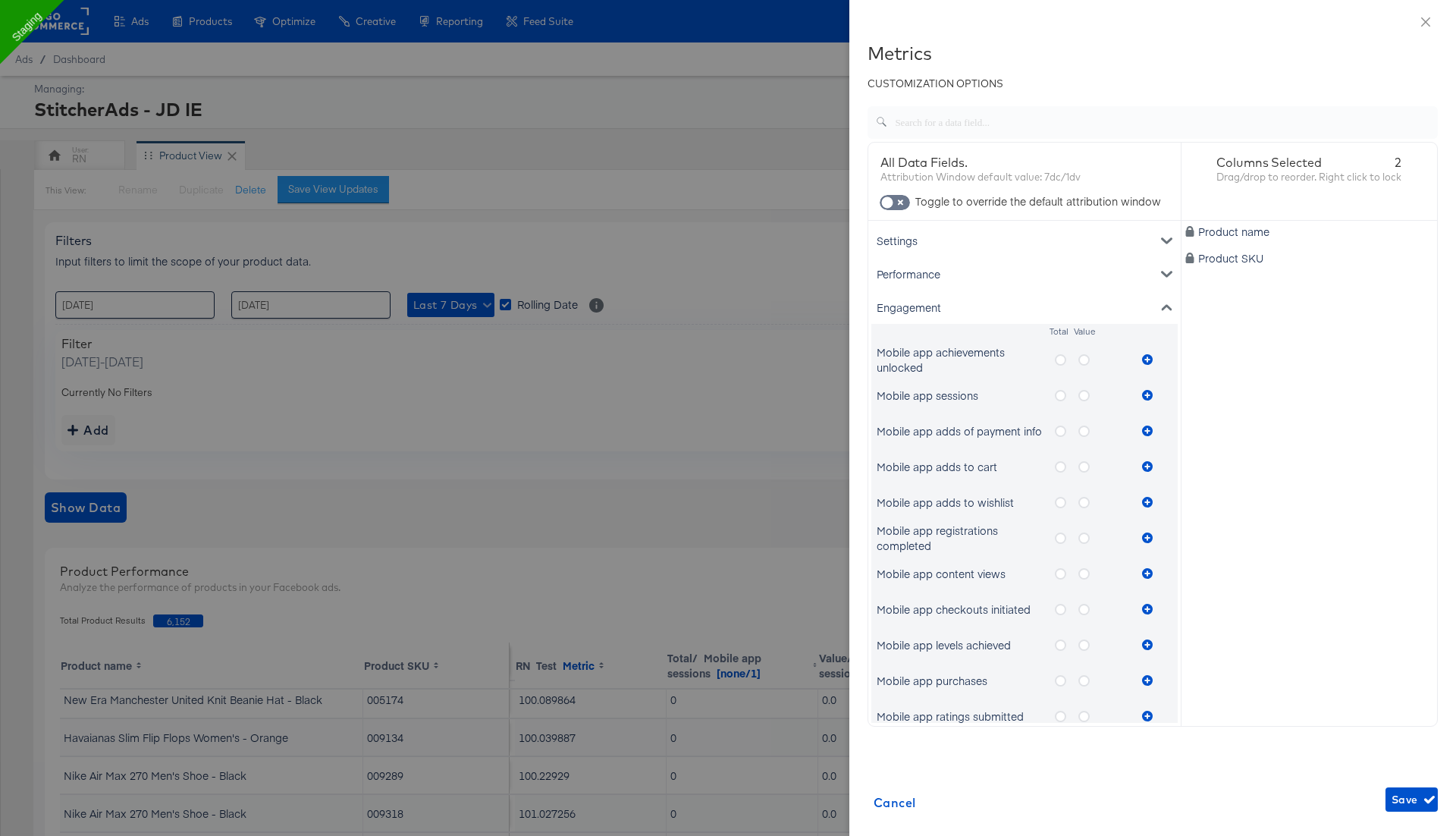
click at [1058, 361] on icon "metrics-list" at bounding box center [1061, 360] width 12 height 12
click at [0, 0] on input "metrics-list" at bounding box center [0, 0] width 0 height 0
click at [1150, 357] on icon "metrics-list" at bounding box center [1147, 359] width 11 height 11
click at [1086, 361] on icon "metrics-list" at bounding box center [1084, 360] width 12 height 12
click at [0, 0] on input "metrics-list" at bounding box center [0, 0] width 0 height 0
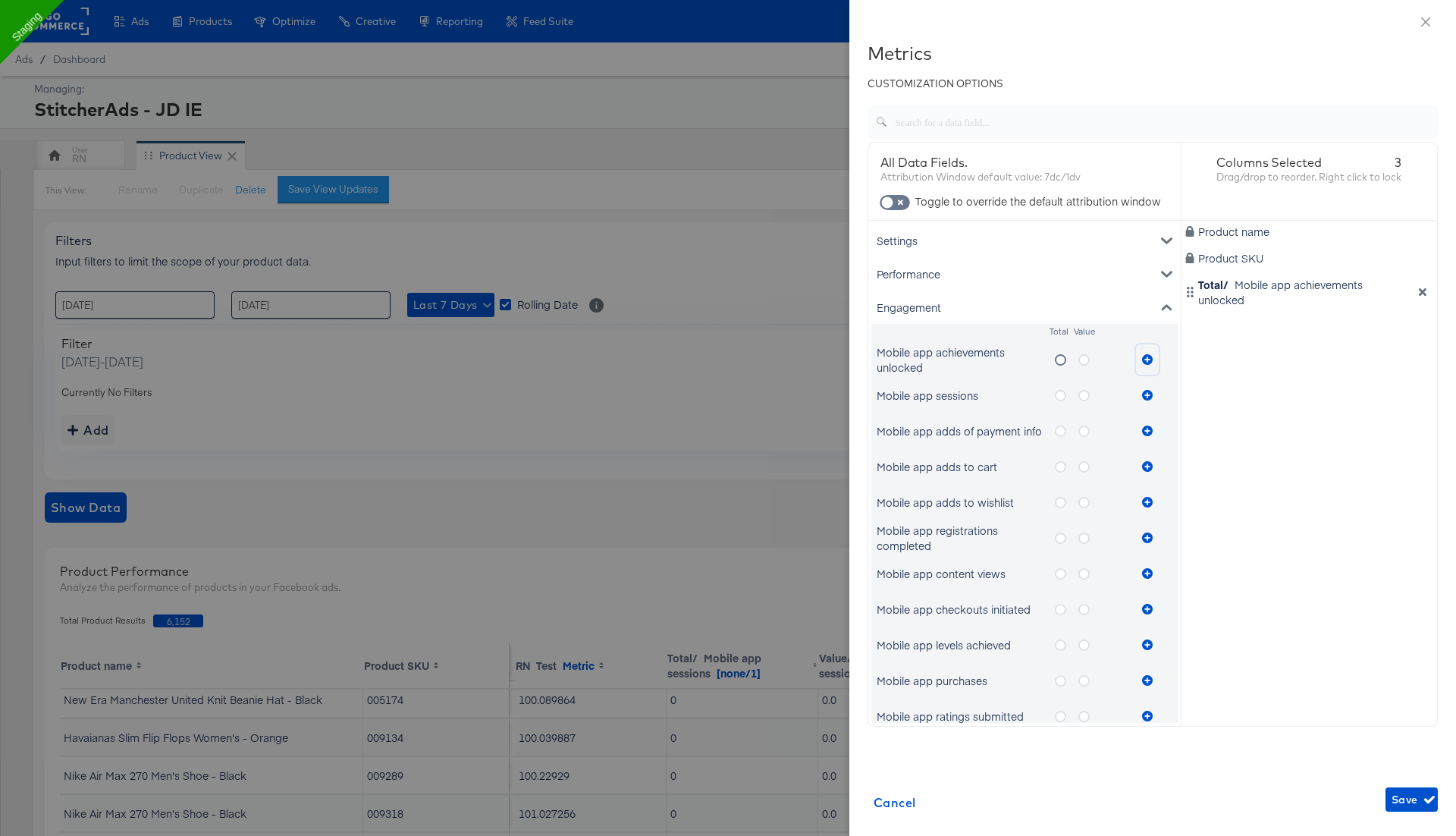
click at [1146, 361] on icon "metrics-list" at bounding box center [1147, 359] width 11 height 11
click at [1042, 278] on div "Performance" at bounding box center [1024, 273] width 306 height 33
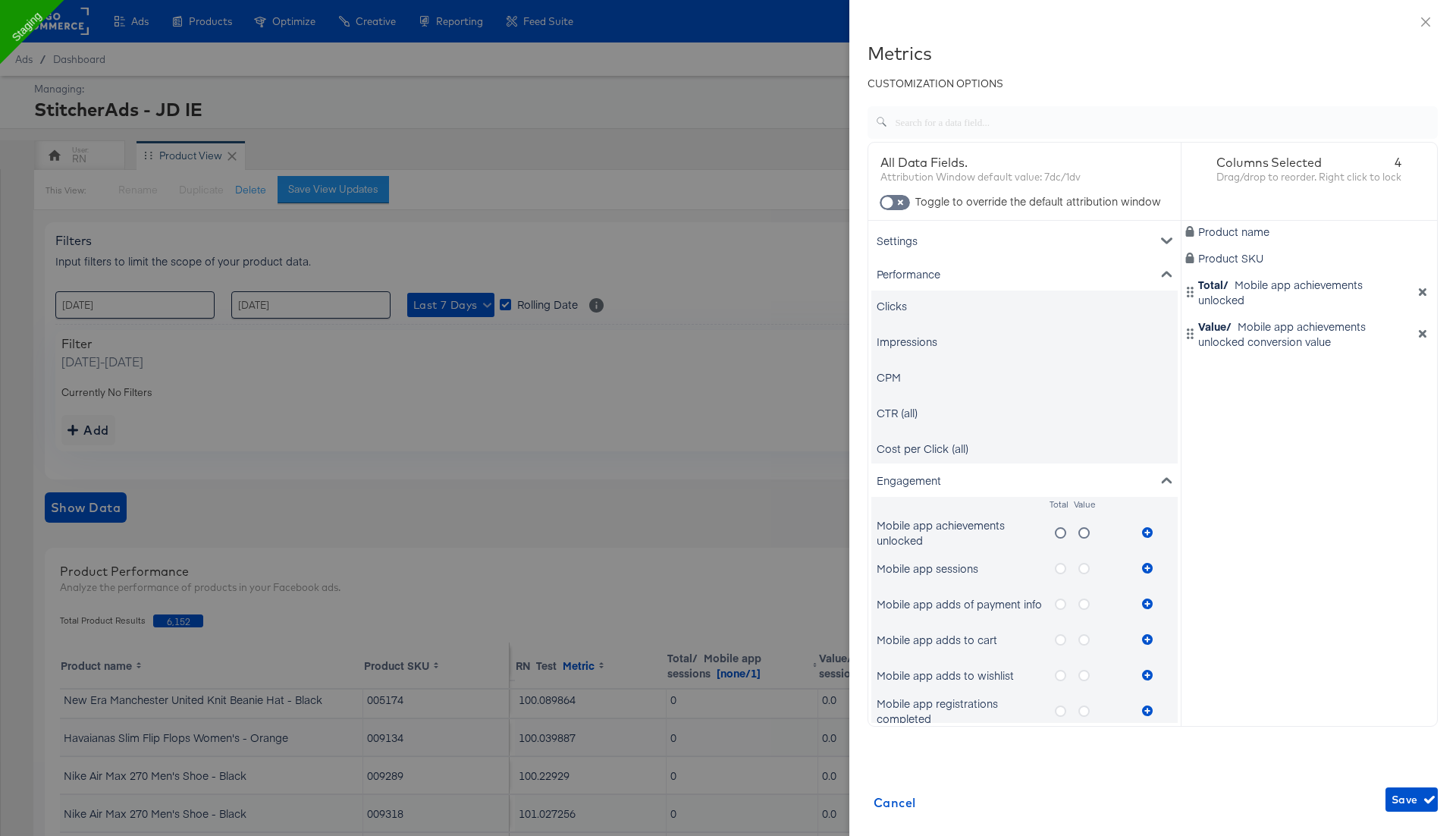
click at [900, 307] on div "Clicks" at bounding box center [891, 306] width 31 height 15
click at [906, 350] on div "Impressions" at bounding box center [1024, 342] width 306 height 31
click at [896, 391] on div "CPM" at bounding box center [1024, 376] width 306 height 31
click at [901, 412] on div "CTR (all)" at bounding box center [896, 412] width 41 height 15
click at [1409, 792] on span "Save" at bounding box center [1411, 799] width 40 height 19
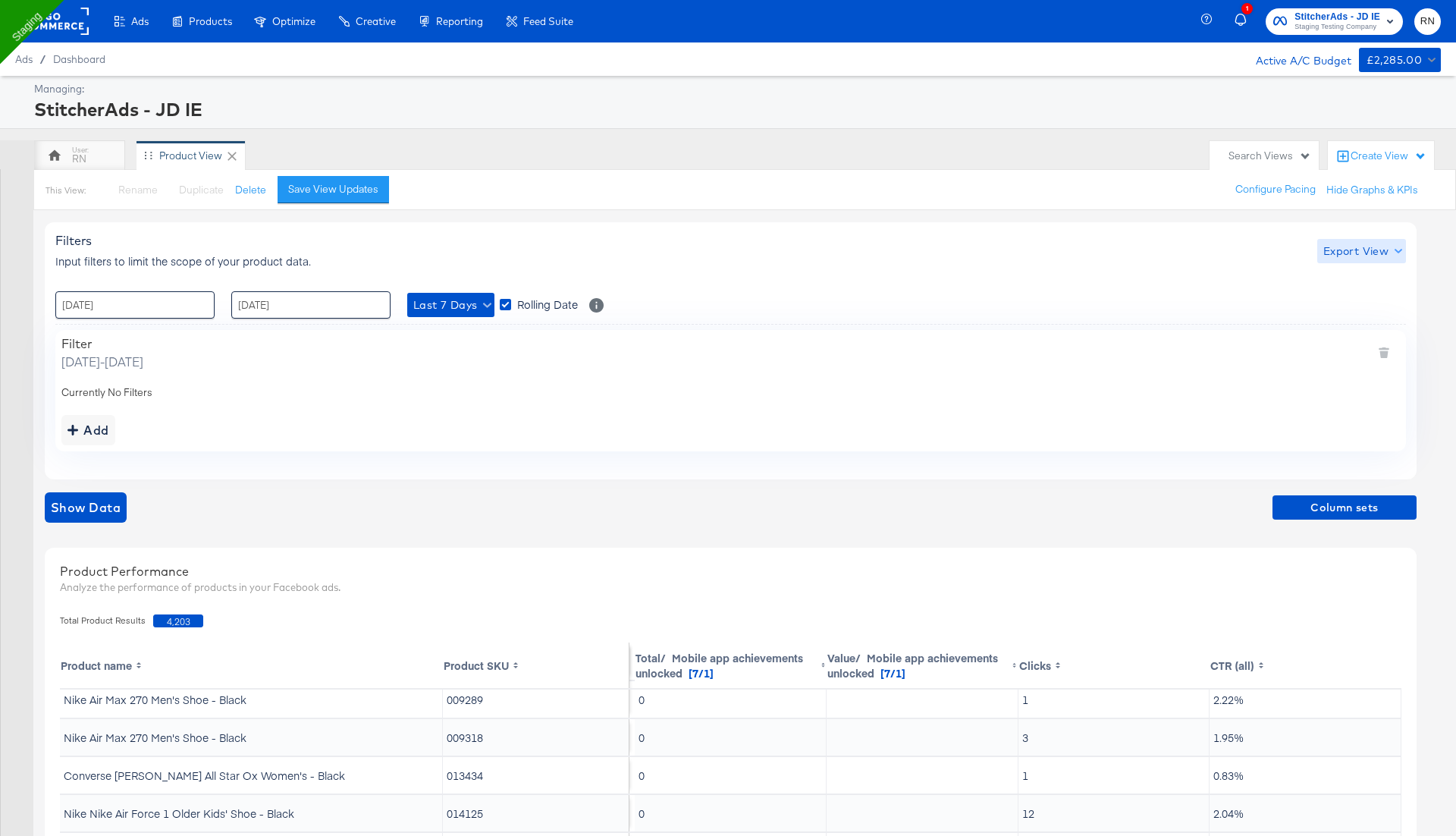
click at [1348, 243] on span "Export View" at bounding box center [1361, 251] width 76 height 19
click at [1353, 307] on span "Bulk Export" at bounding box center [1357, 313] width 59 height 32
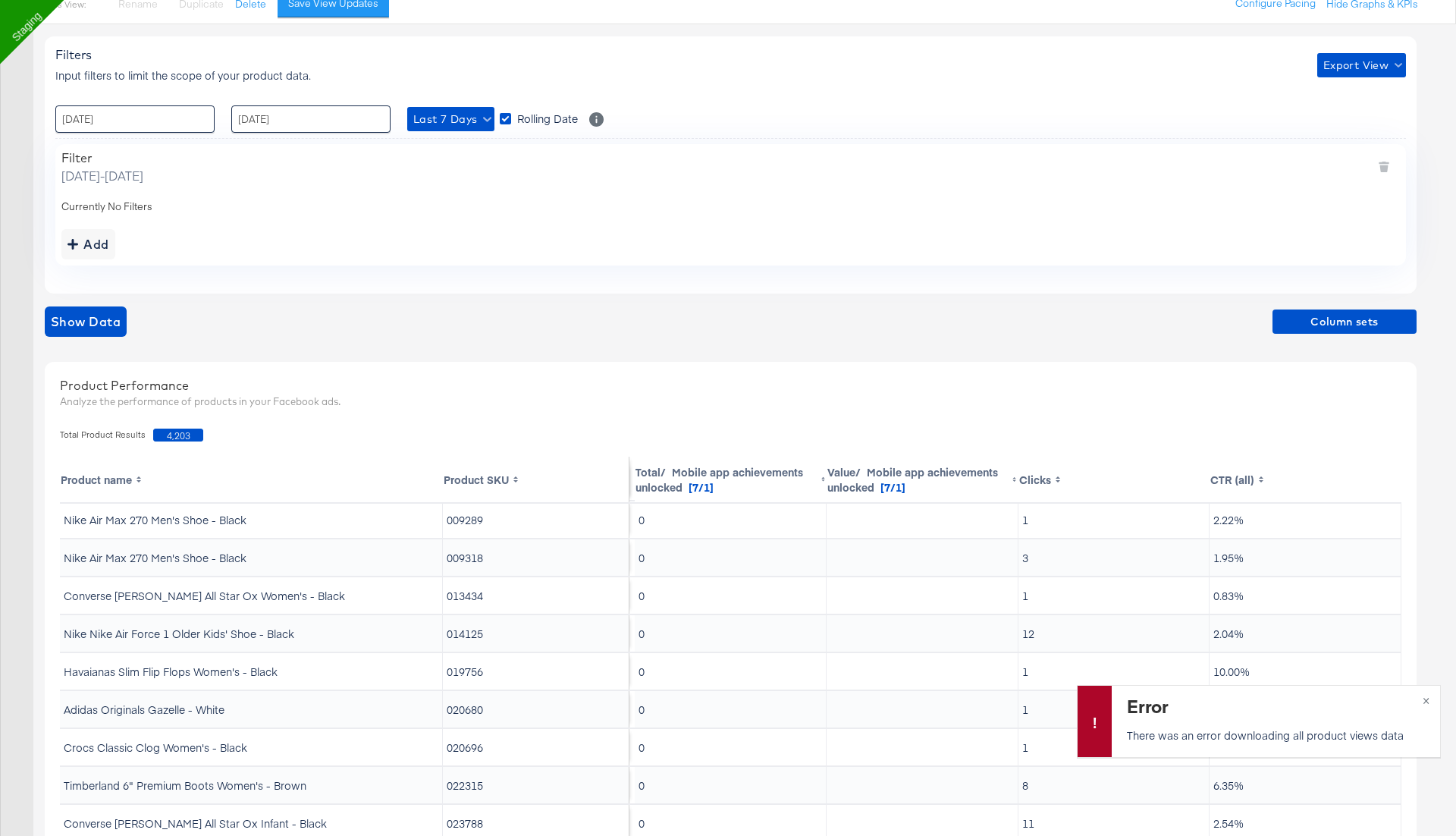
scroll to position [47, 0]
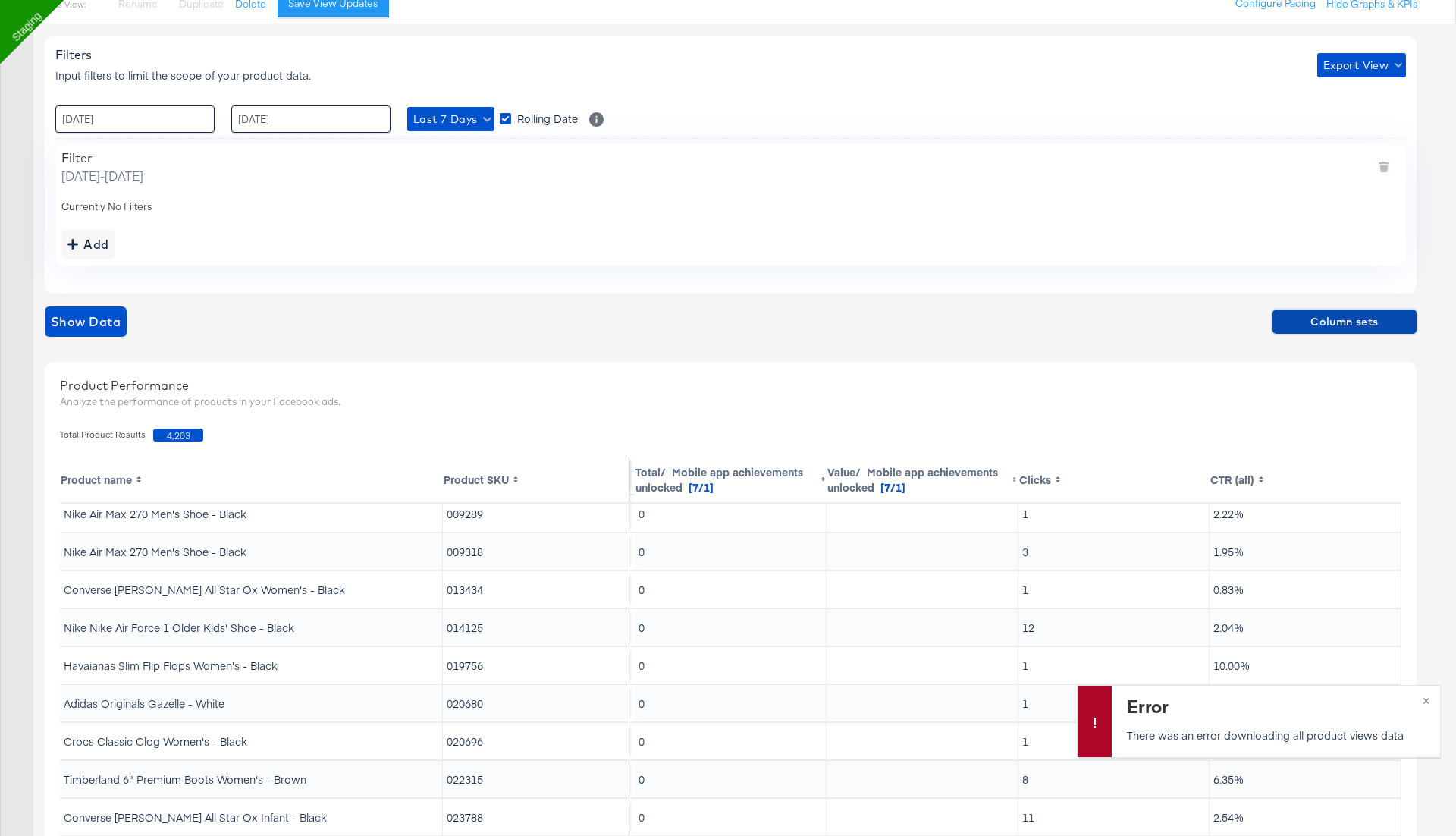
click at [1312, 317] on span "Column sets" at bounding box center [1344, 322] width 132 height 19
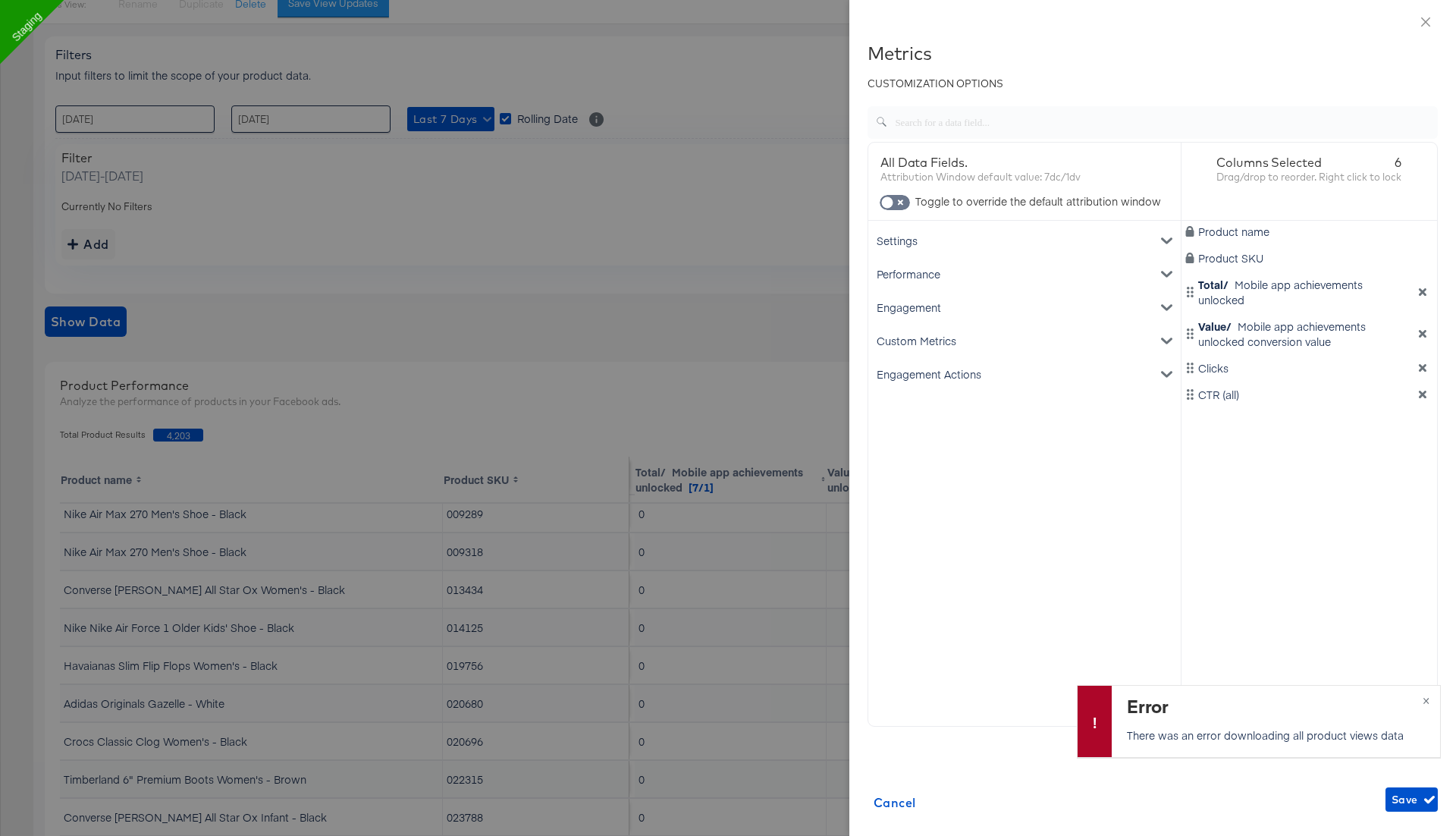
click at [1424, 371] on icon "dimension-list" at bounding box center [1422, 367] width 11 height 11
click at [1017, 311] on div "Engagement" at bounding box center [1024, 307] width 306 height 33
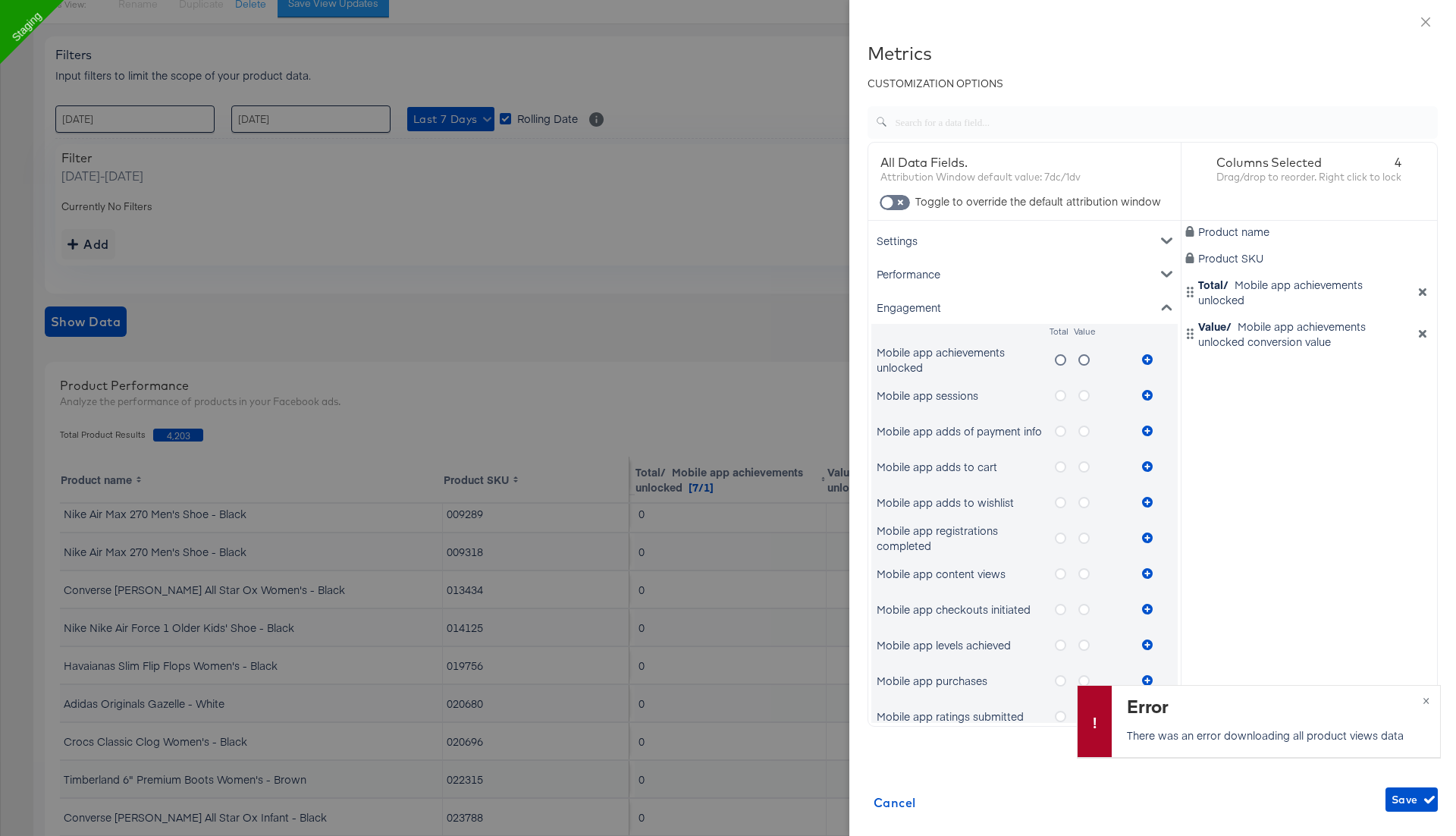
click at [1057, 394] on icon "metrics-list" at bounding box center [1061, 396] width 12 height 12
click at [0, 0] on input "metrics-list" at bounding box center [0, 0] width 0 height 0
click at [1145, 393] on icon "metrics-list" at bounding box center [1147, 395] width 11 height 11
click at [1084, 396] on icon "metrics-list" at bounding box center [1084, 396] width 12 height 12
click at [0, 0] on input "metrics-list" at bounding box center [0, 0] width 0 height 0
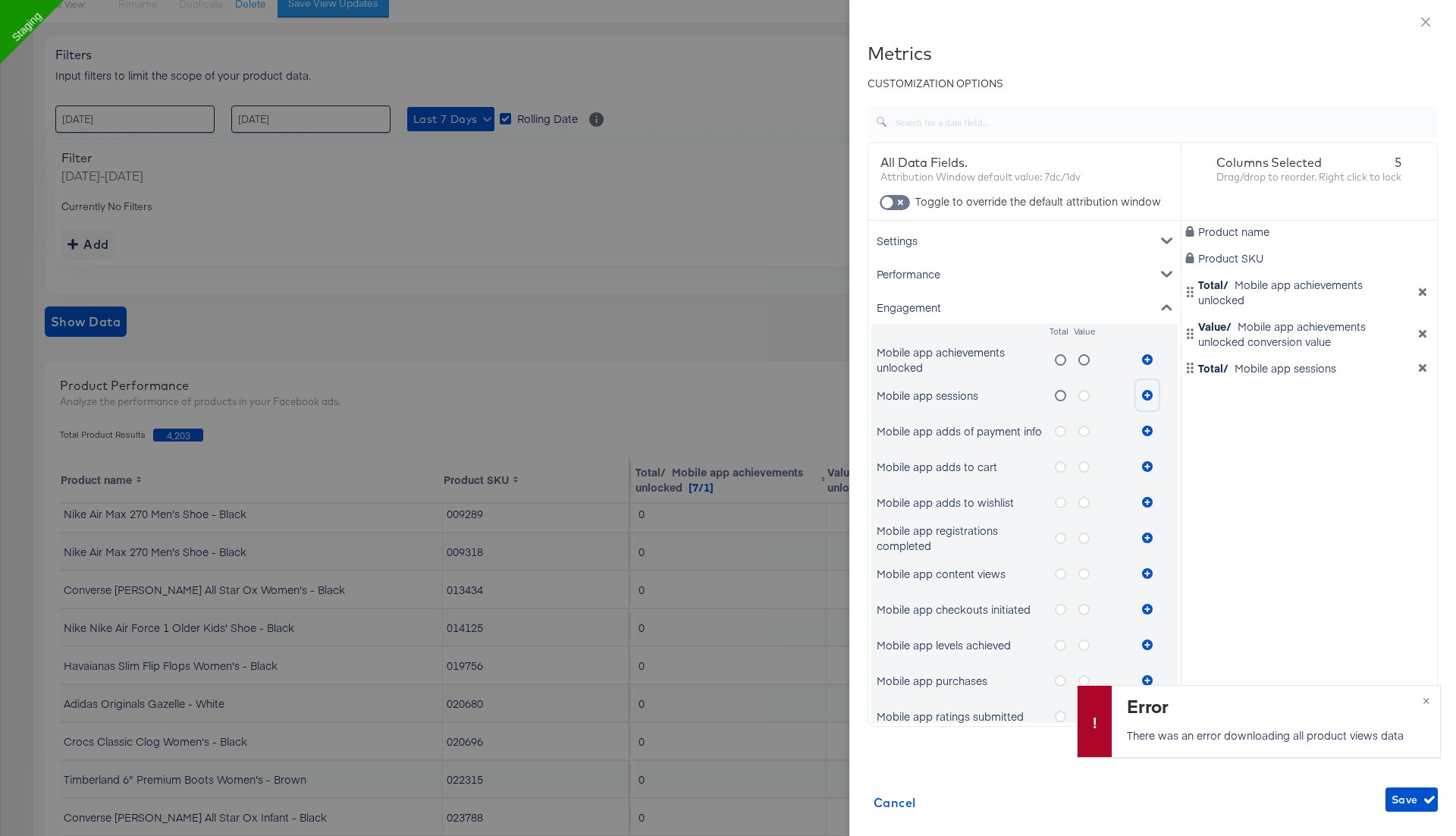
click at [1150, 392] on icon "metrics-list" at bounding box center [1147, 395] width 11 height 11
click at [896, 206] on input "checkbox" at bounding box center [887, 206] width 46 height 15
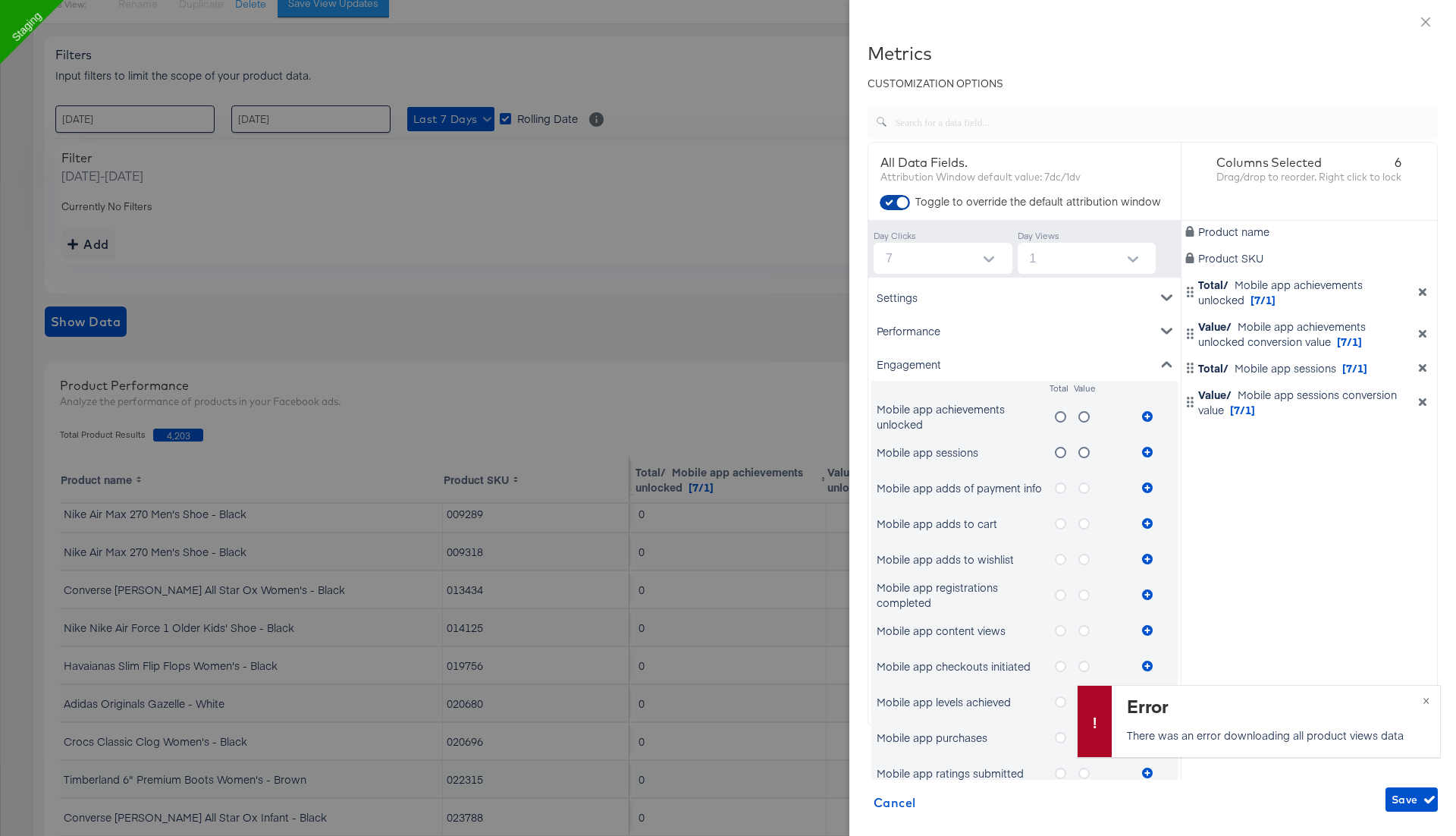
click at [902, 207] on input "checkbox" at bounding box center [902, 206] width 46 height 15
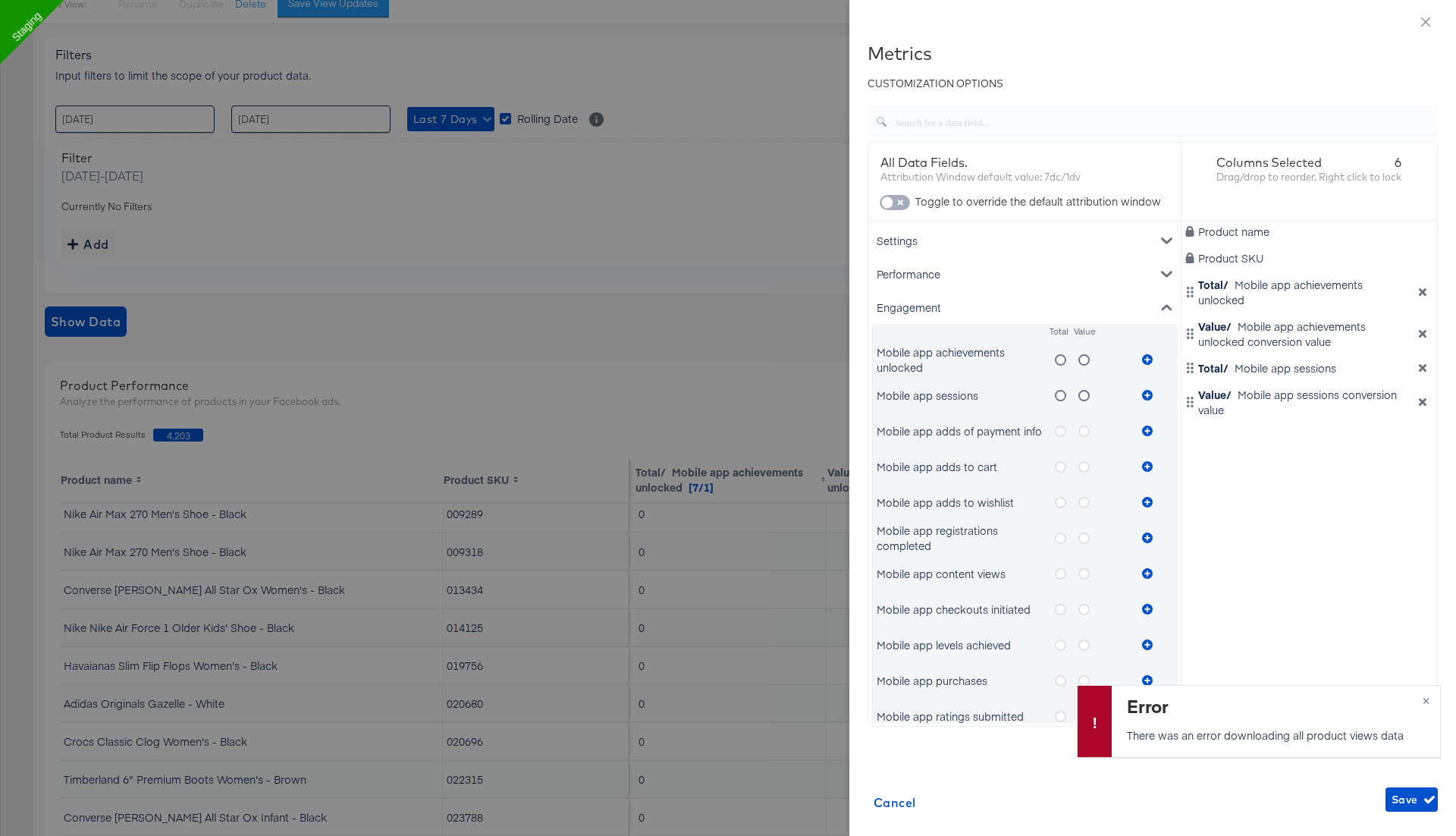
click at [902, 207] on input "checkbox" at bounding box center [887, 206] width 46 height 15
checkbox input "true"
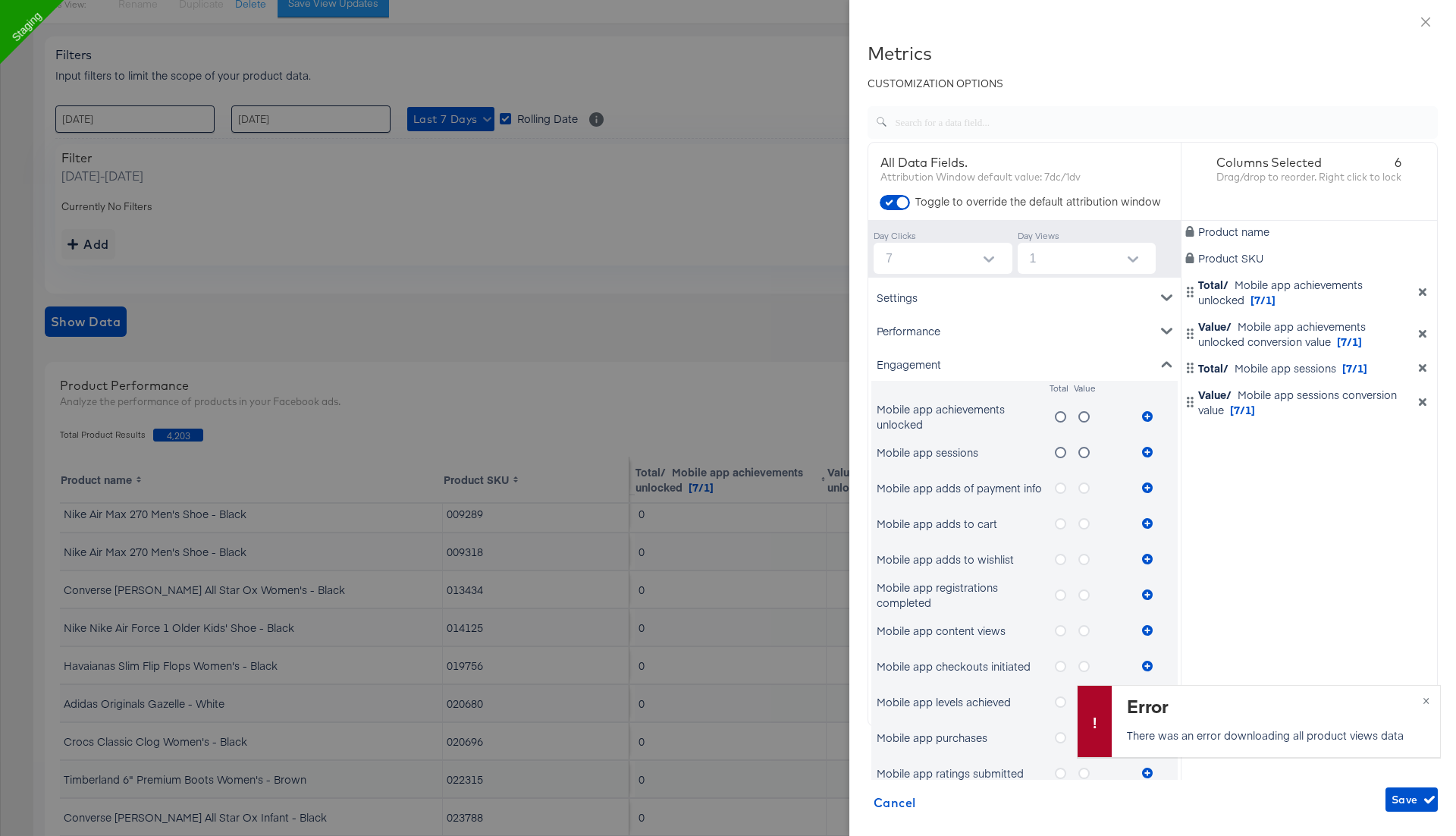
click at [955, 256] on input "7" at bounding box center [946, 258] width 133 height 31
click at [917, 299] on li "none" at bounding box center [942, 295] width 139 height 24
type input "none"
click at [1394, 809] on button "Save" at bounding box center [1411, 799] width 52 height 24
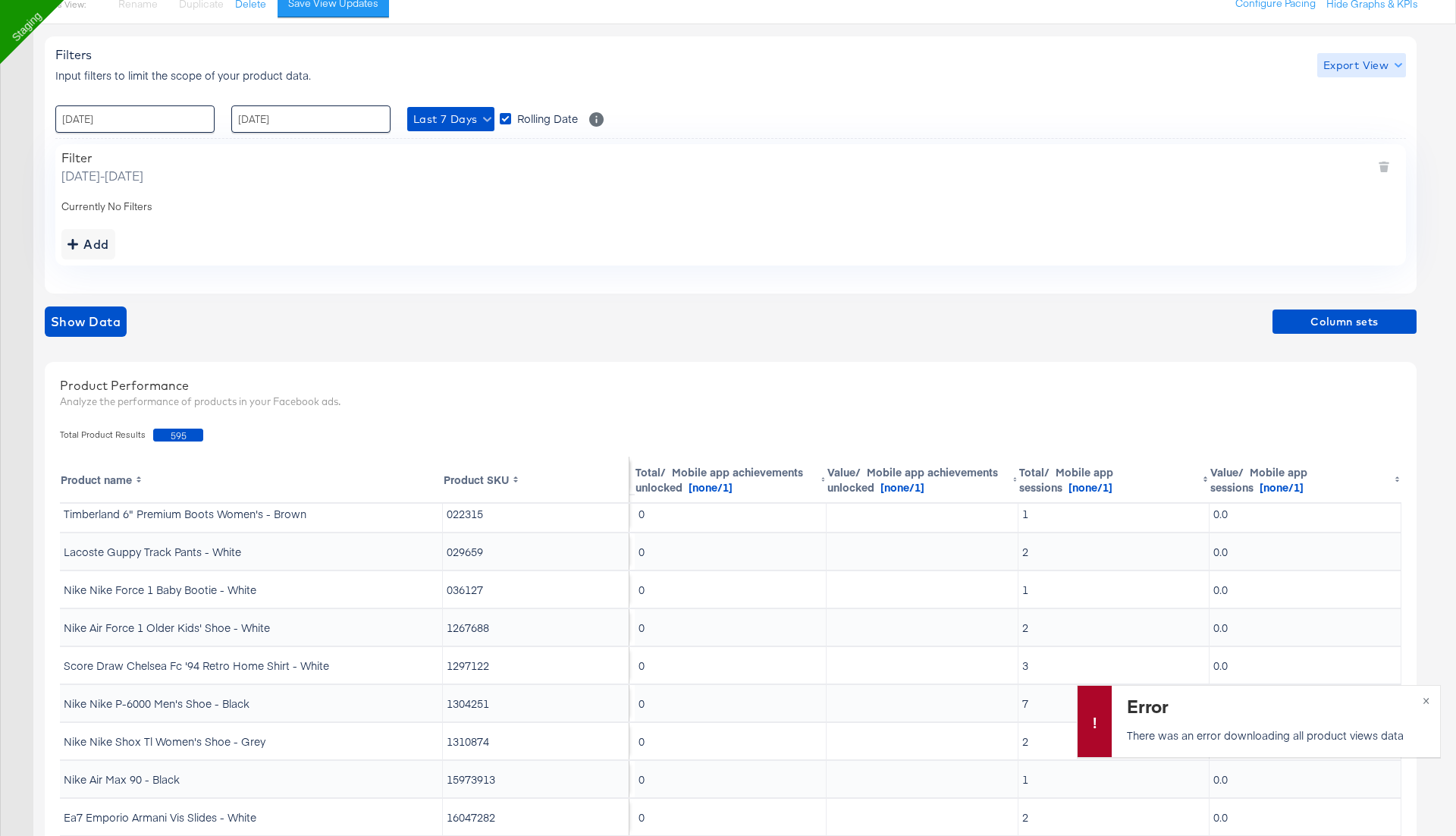
click at [1352, 65] on span "Export View" at bounding box center [1361, 66] width 76 height 19
click at [1351, 123] on span "Bulk Export" at bounding box center [1357, 127] width 59 height 32
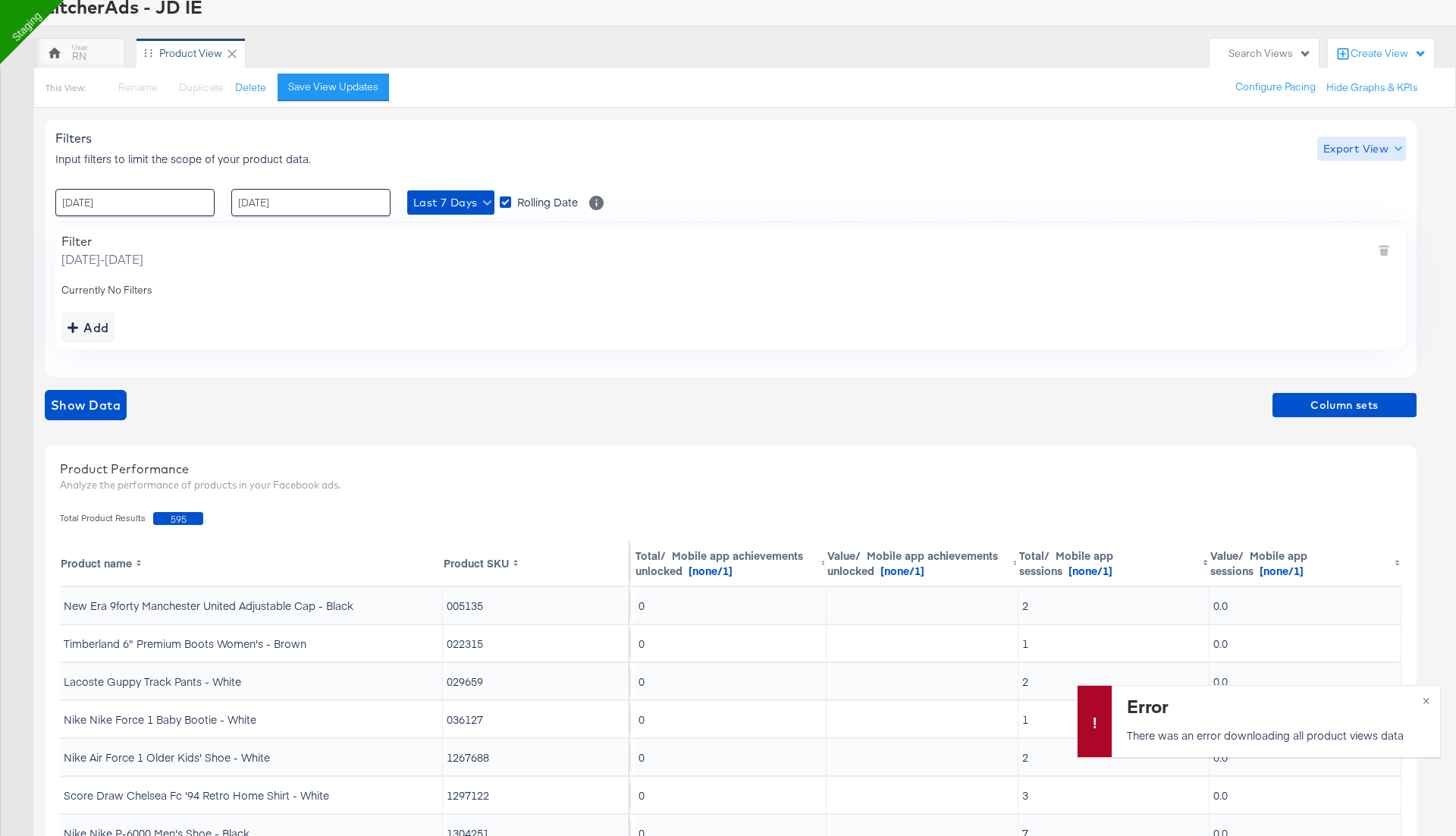
scroll to position [0, 0]
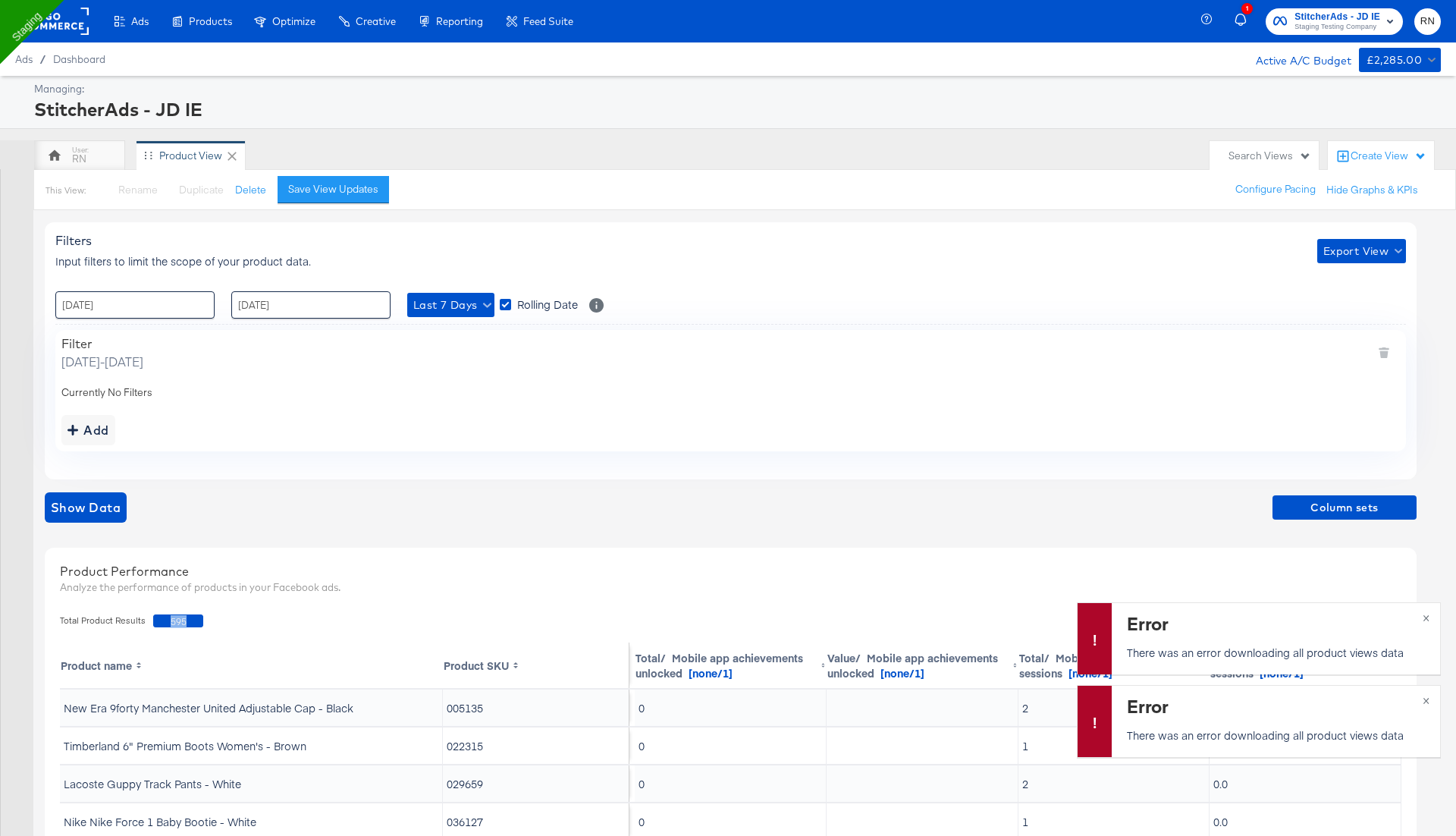
drag, startPoint x: 152, startPoint y: 623, endPoint x: 283, endPoint y: 620, distance: 131.0
click at [283, 620] on div "Total Product Results 595" at bounding box center [730, 621] width 1356 height 28
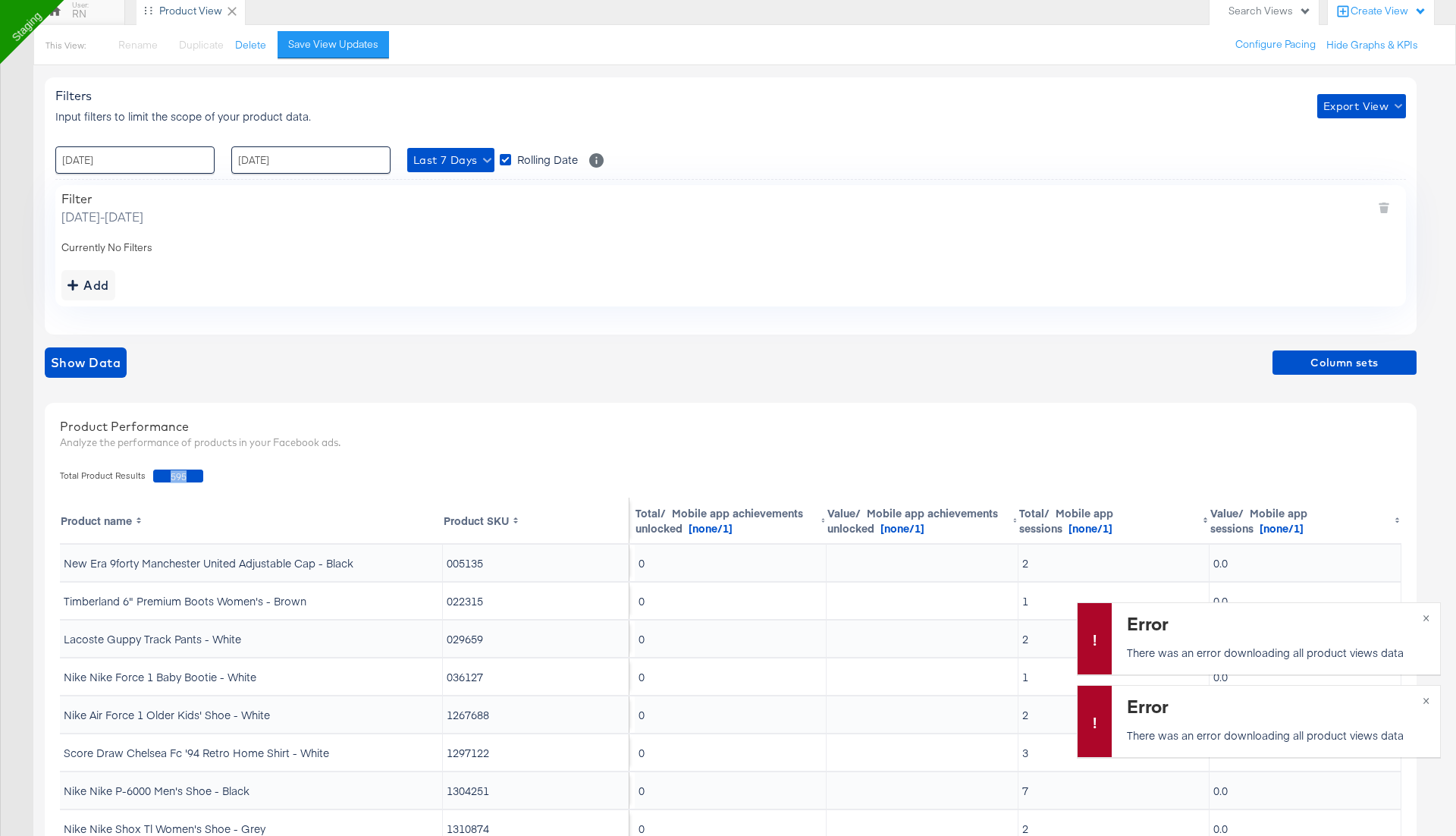
scroll to position [281, 0]
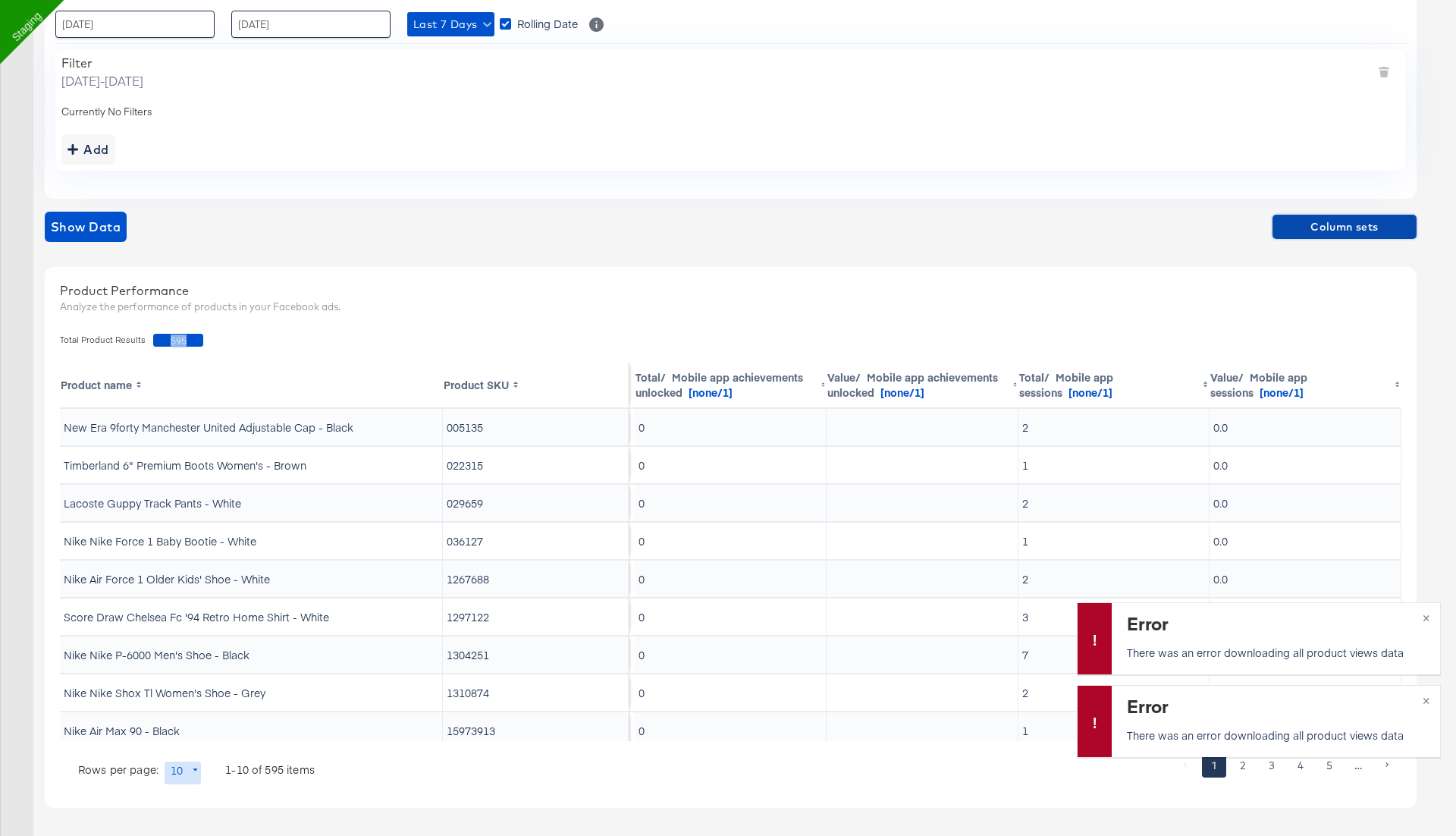
click at [1328, 224] on span "Column sets" at bounding box center [1344, 227] width 132 height 19
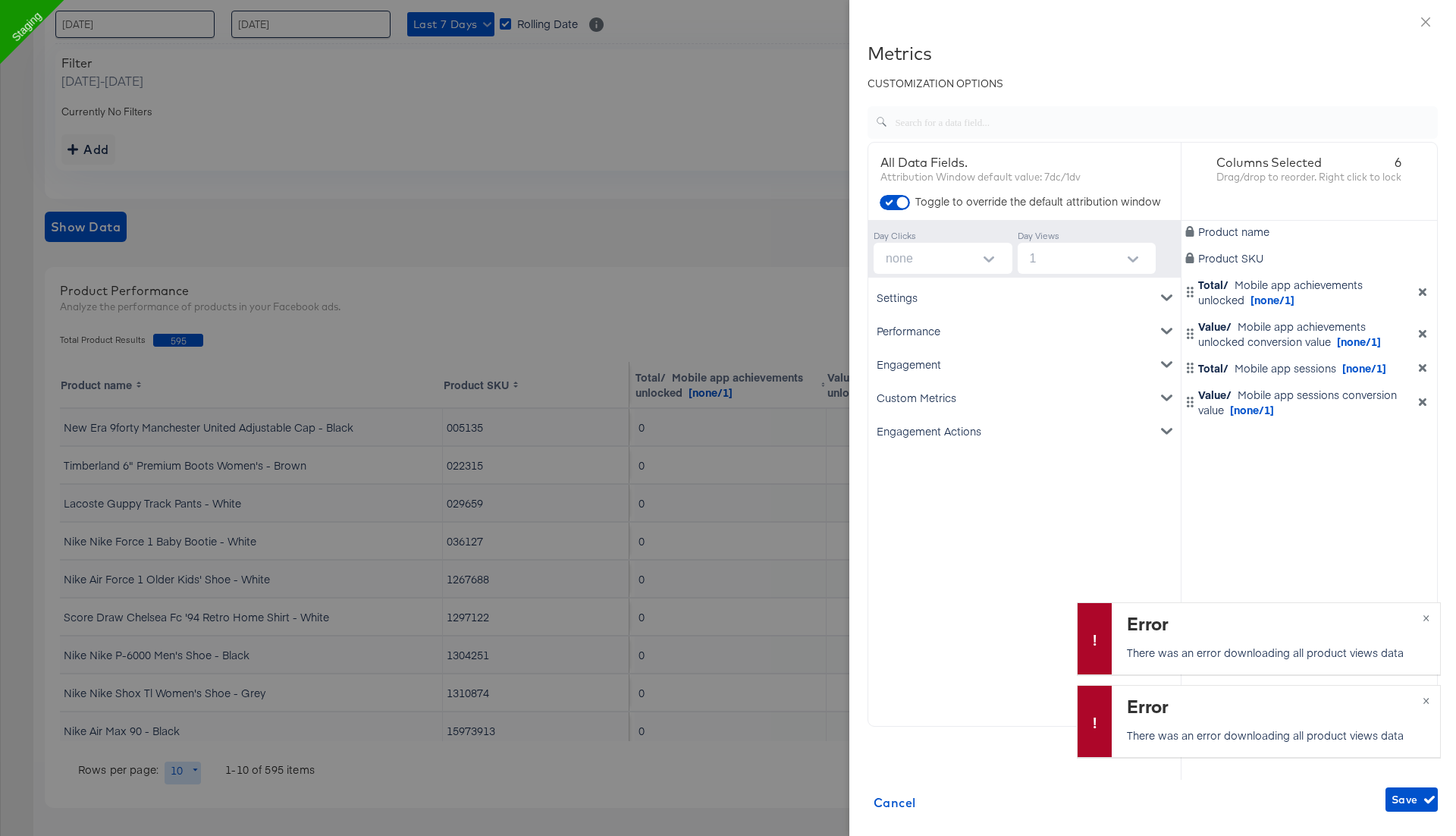
click at [955, 305] on div "Settings" at bounding box center [1024, 298] width 306 height 33
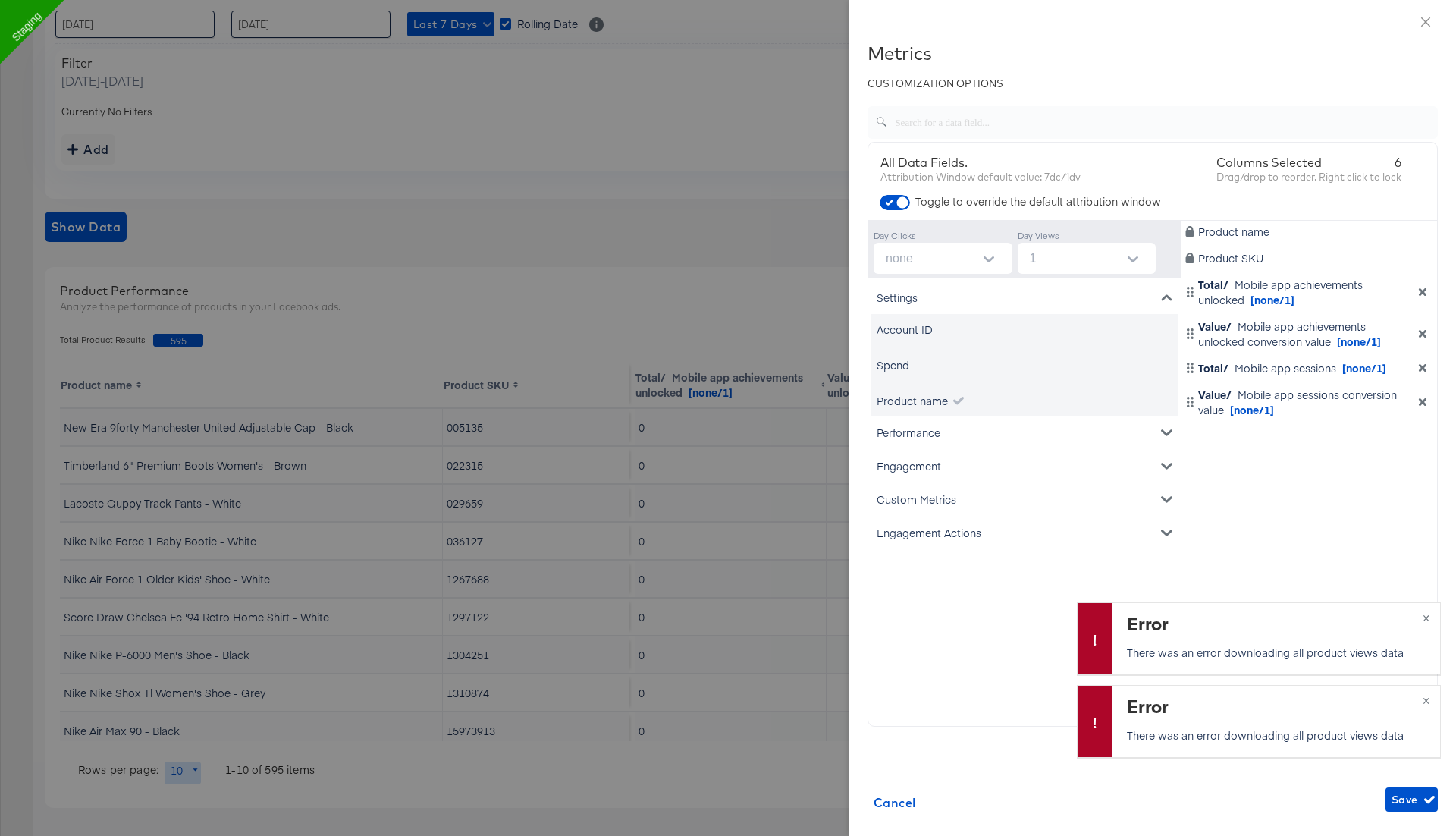
click at [897, 366] on div "Spend" at bounding box center [892, 365] width 32 height 15
click at [903, 437] on div "Performance" at bounding box center [1024, 432] width 306 height 33
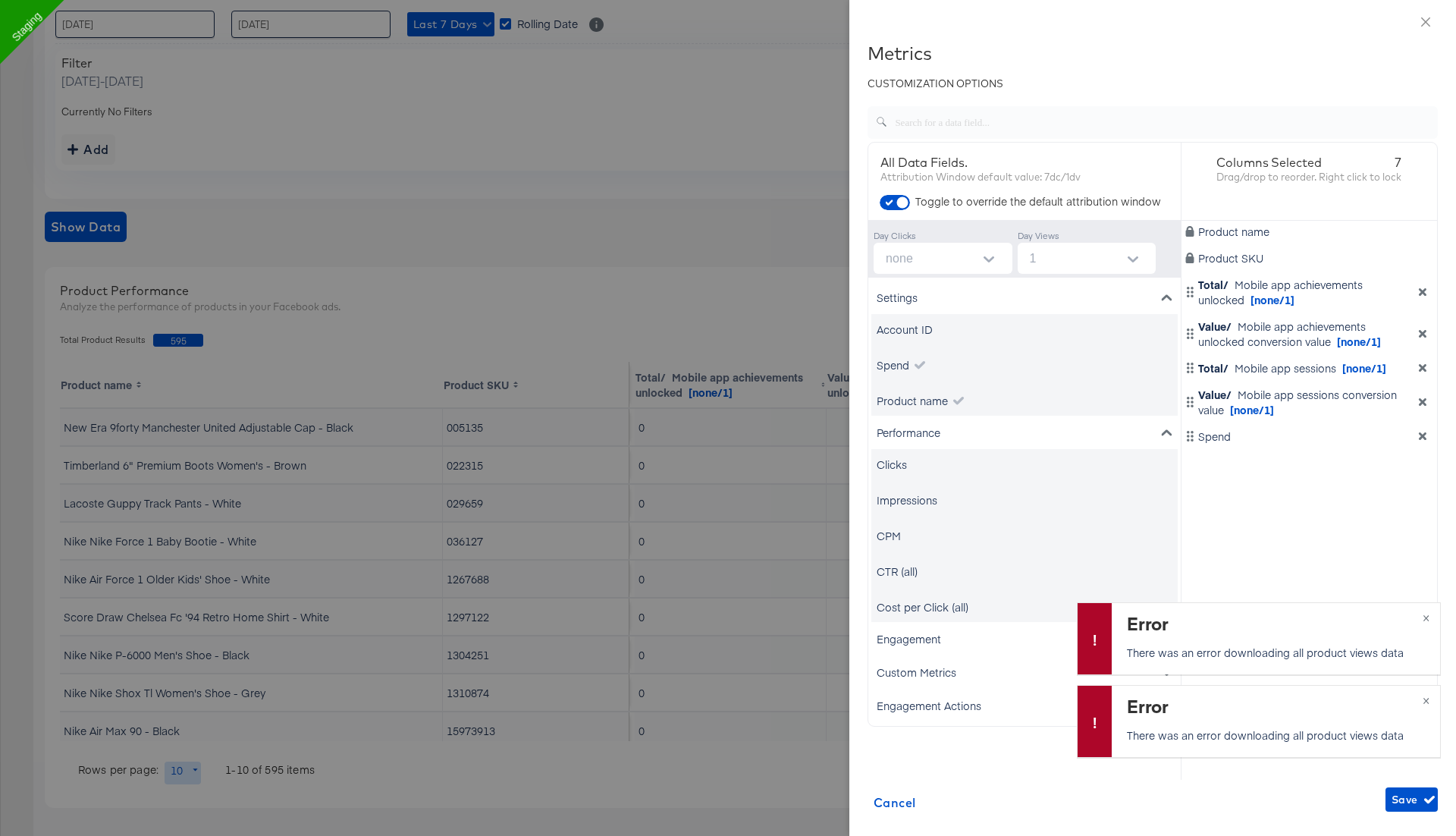
click at [900, 499] on div "Impressions" at bounding box center [906, 499] width 61 height 15
click at [886, 550] on div "CPM" at bounding box center [1024, 535] width 306 height 31
click at [890, 537] on div "CPM" at bounding box center [888, 535] width 24 height 15
click at [893, 566] on div "CTR (all)" at bounding box center [896, 571] width 41 height 15
click at [907, 607] on div "Cost per Click (all)" at bounding box center [922, 607] width 91 height 15
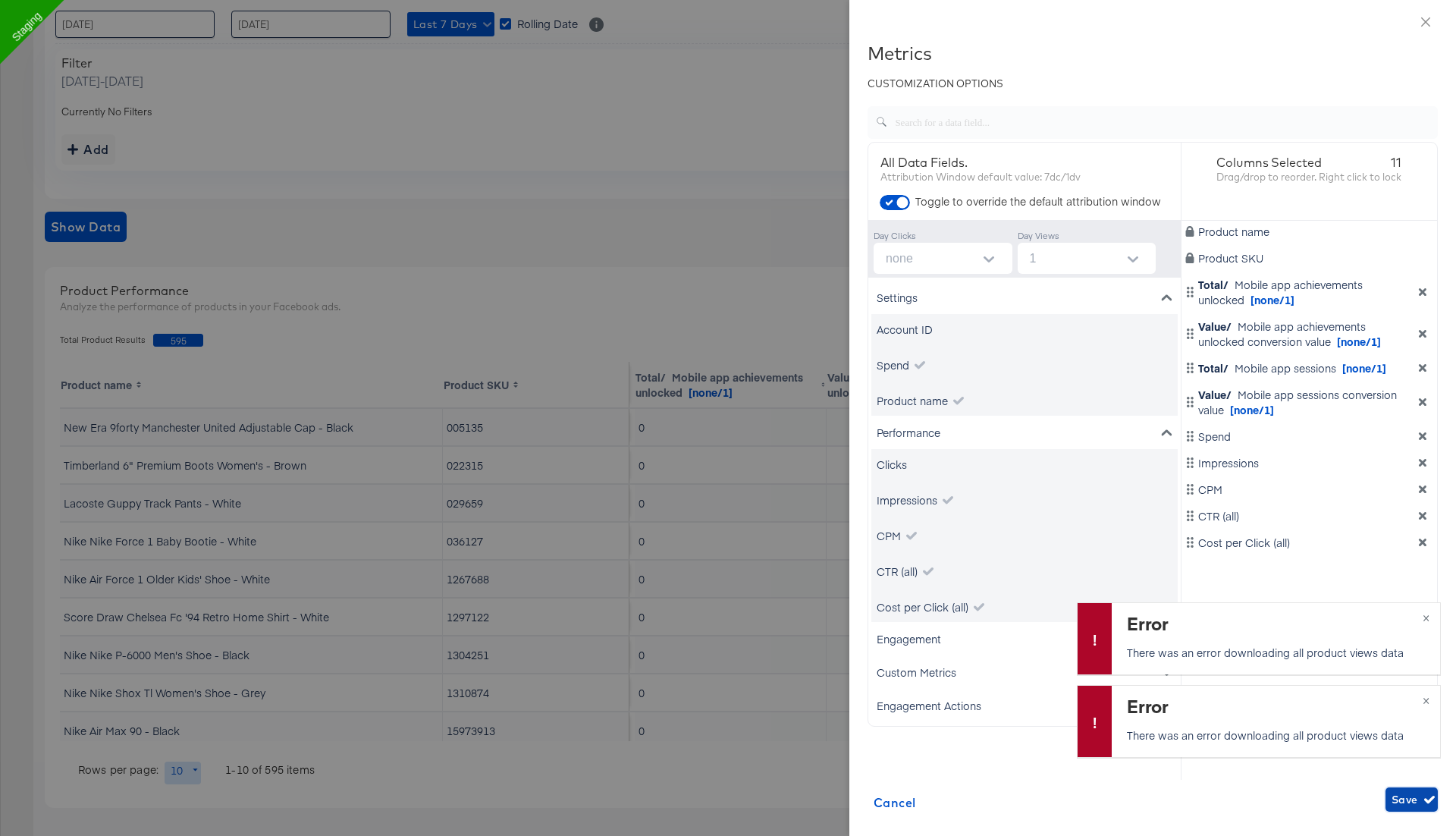
click at [1409, 804] on span "Save" at bounding box center [1411, 799] width 40 height 19
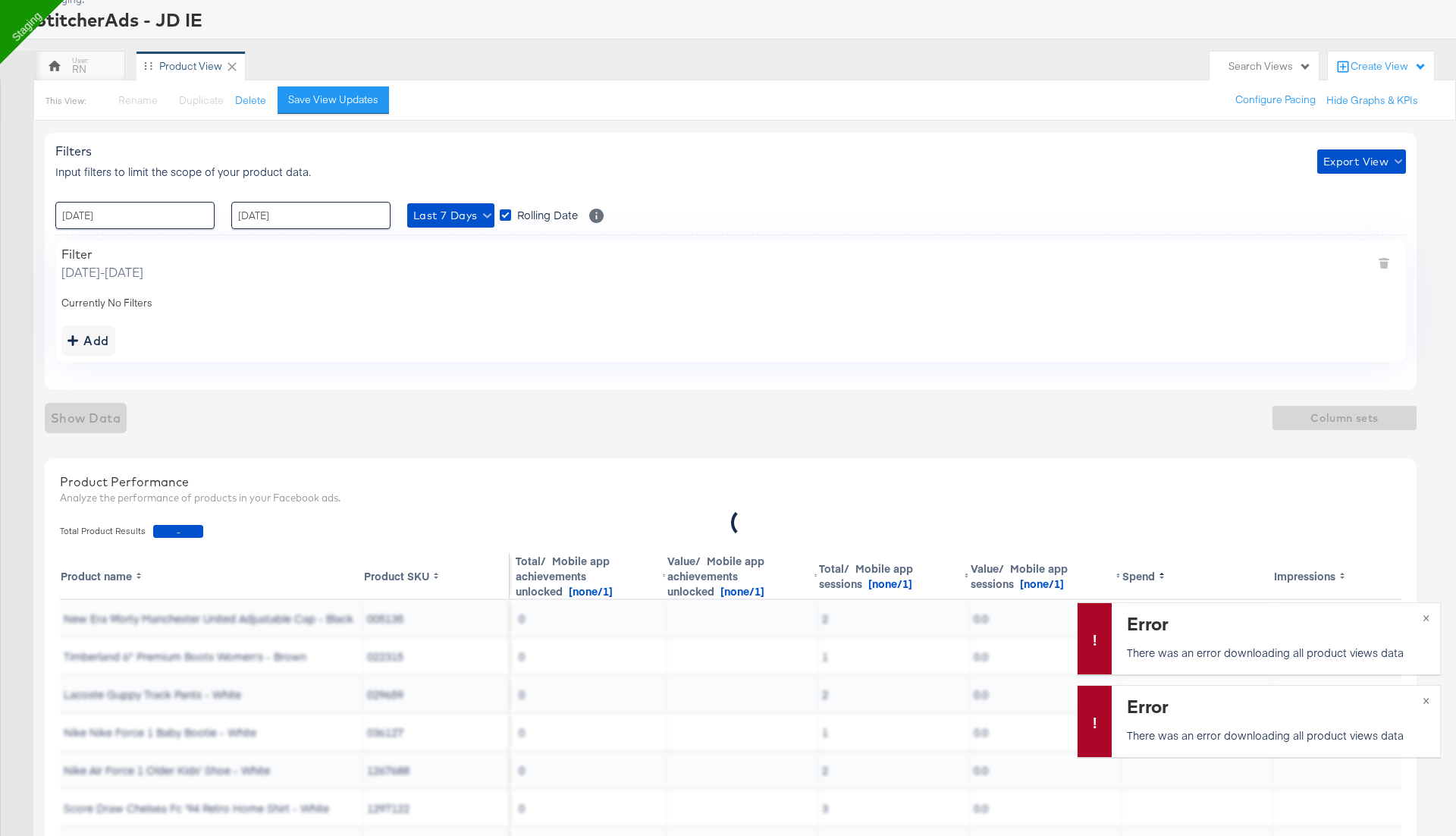
scroll to position [0, 0]
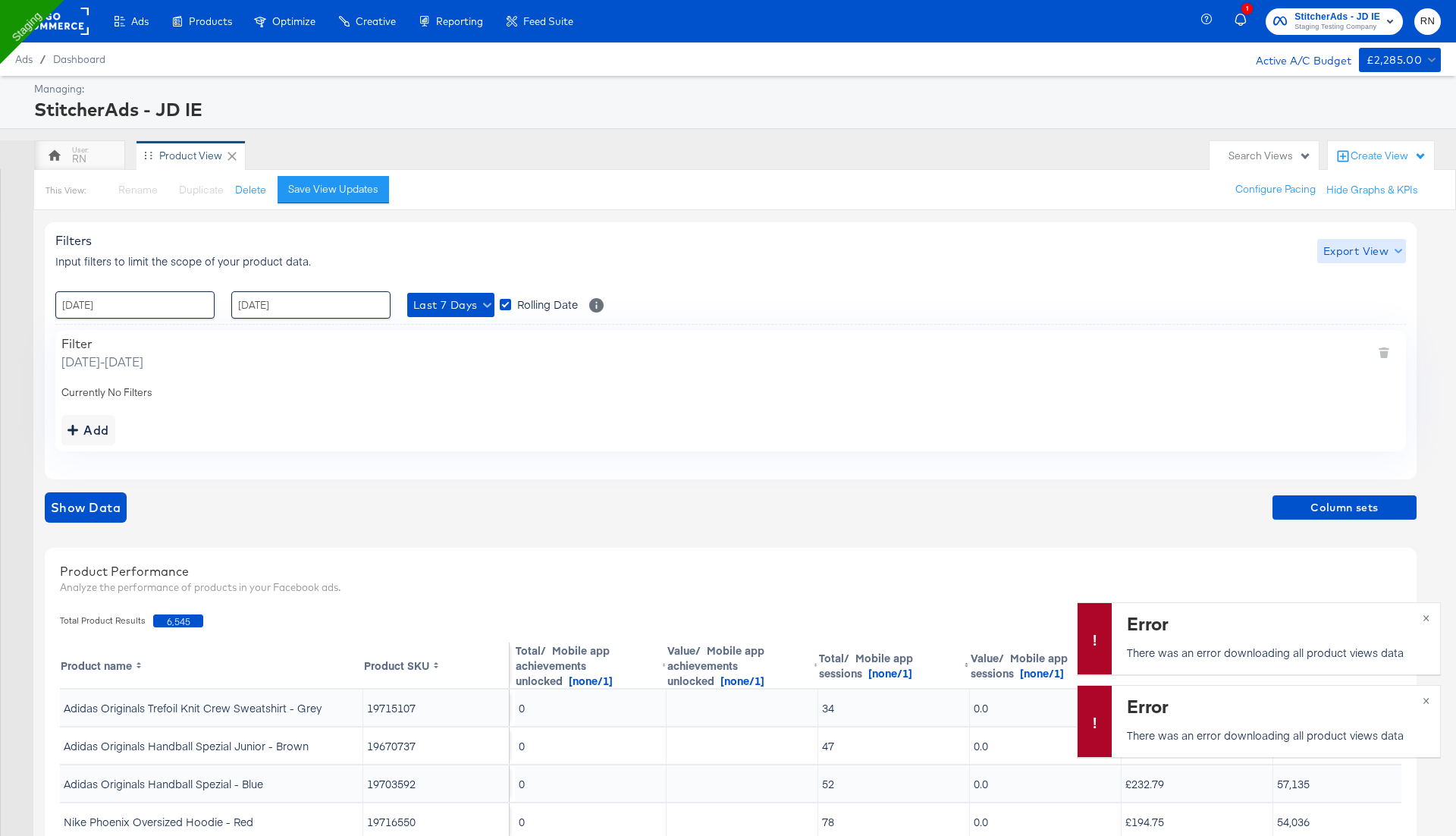
click at [1339, 253] on span "Export View" at bounding box center [1361, 251] width 76 height 19
click at [1339, 310] on span "Bulk Export" at bounding box center [1357, 313] width 59 height 32
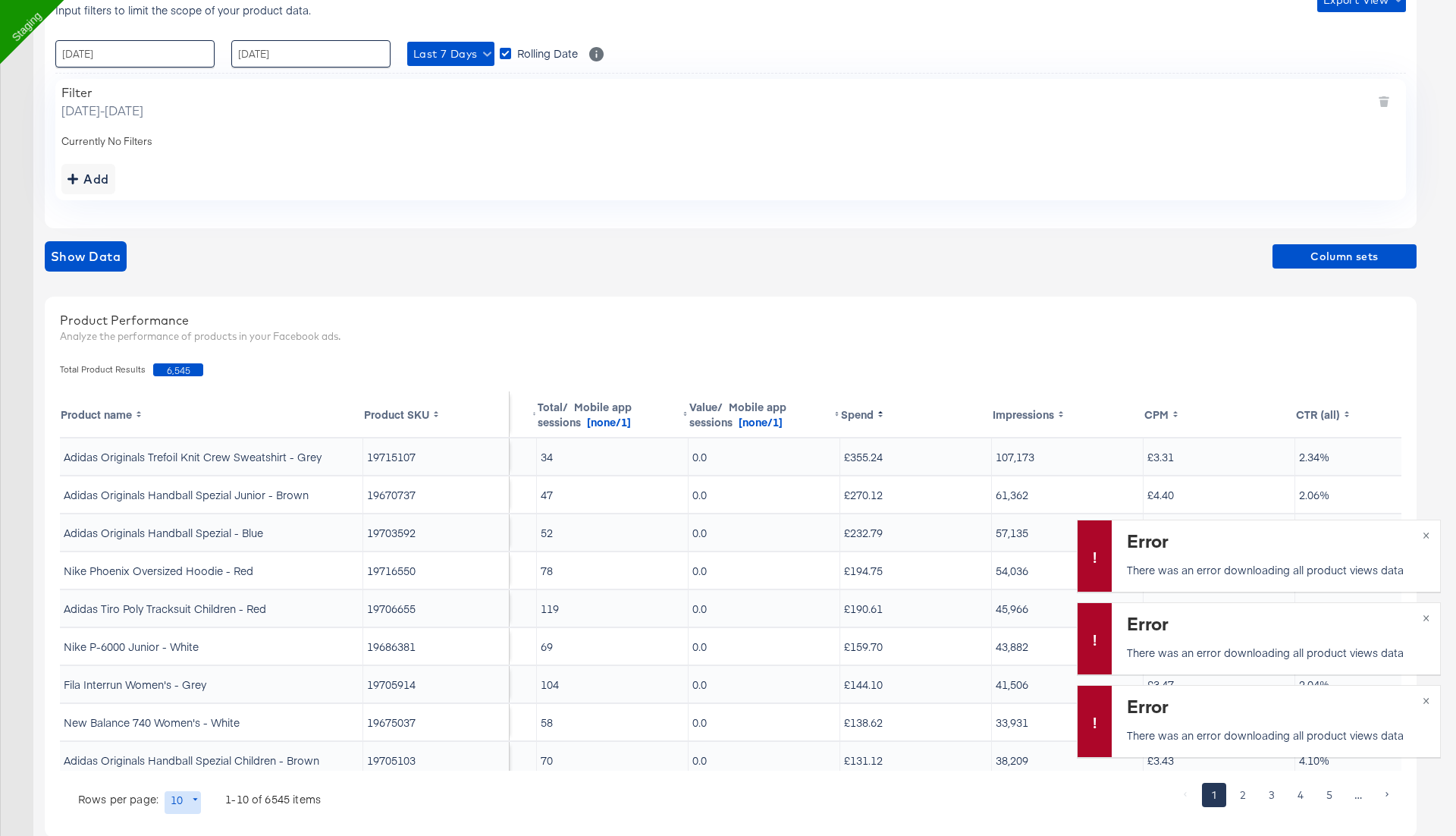
scroll to position [0, 478]
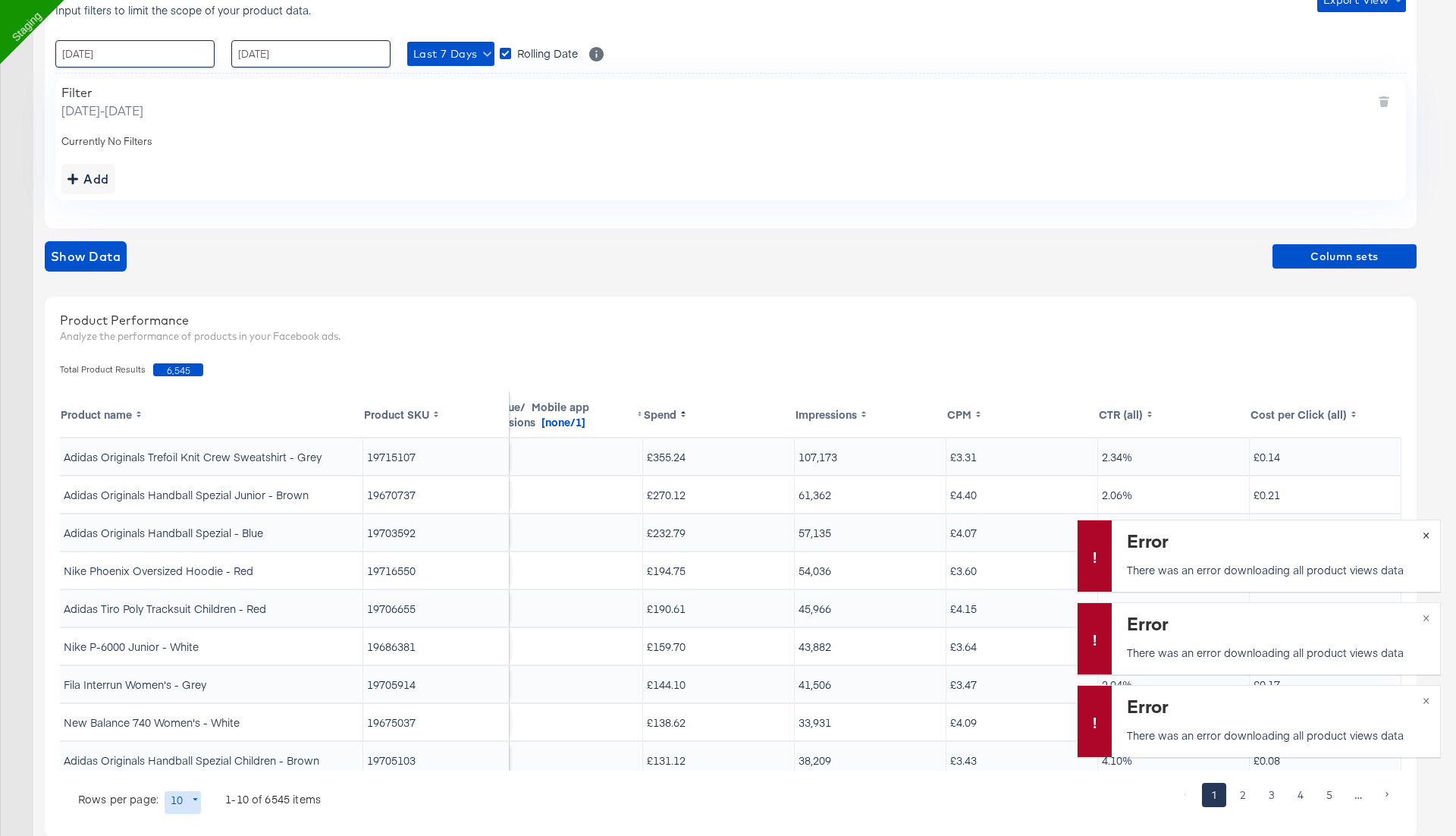
click at [1430, 534] on button "×" at bounding box center [1426, 534] width 28 height 27
click at [1426, 620] on div "Error There was an error downloading all product views data ×" at bounding box center [1258, 638] width 364 height 72
click at [1429, 697] on button "×" at bounding box center [1426, 699] width 28 height 27
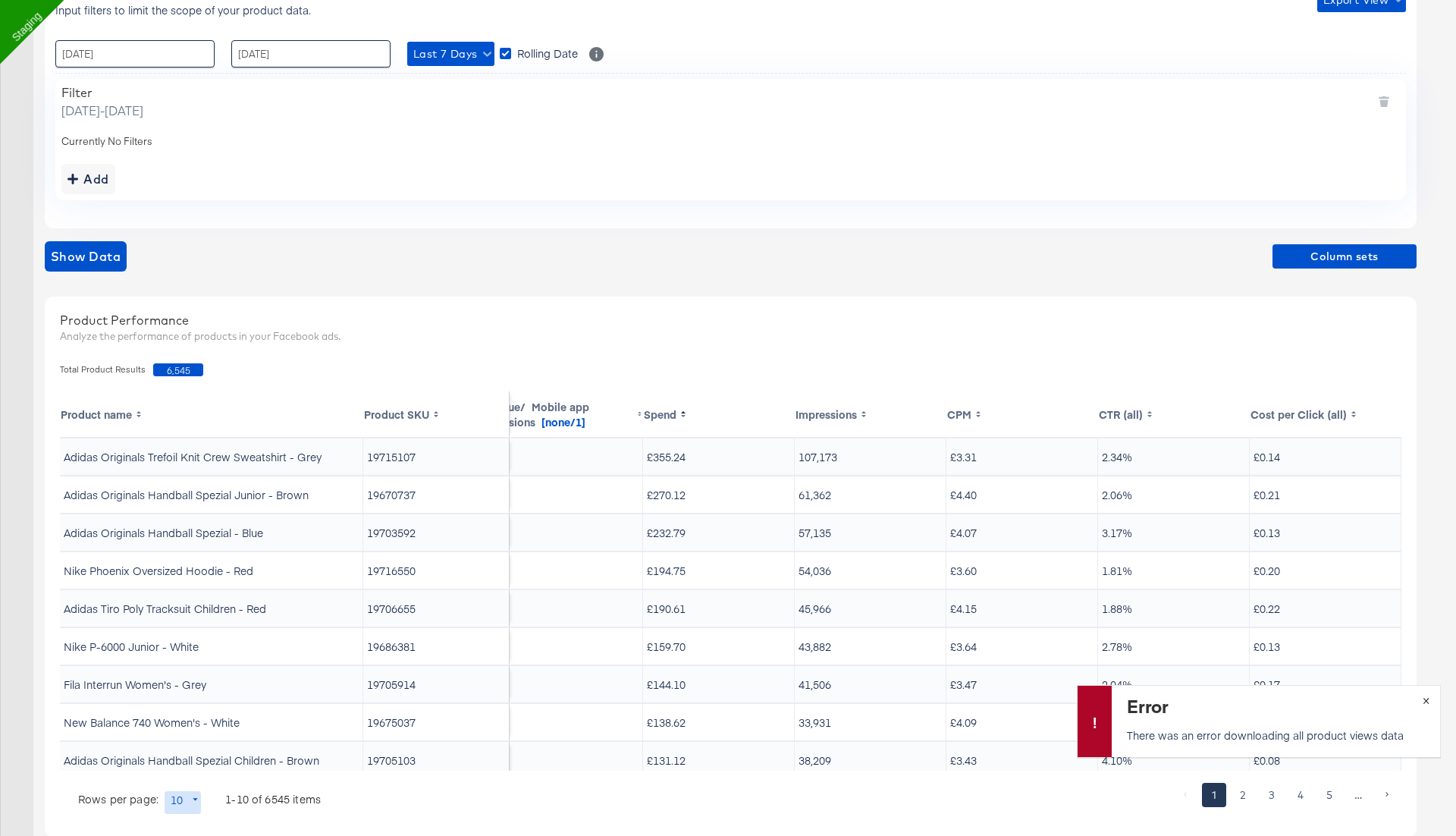
click at [1429, 701] on div "Error There was an error downloading all product views data ×" at bounding box center [1258, 720] width 364 height 72
click at [1428, 697] on button "×" at bounding box center [1426, 699] width 28 height 27
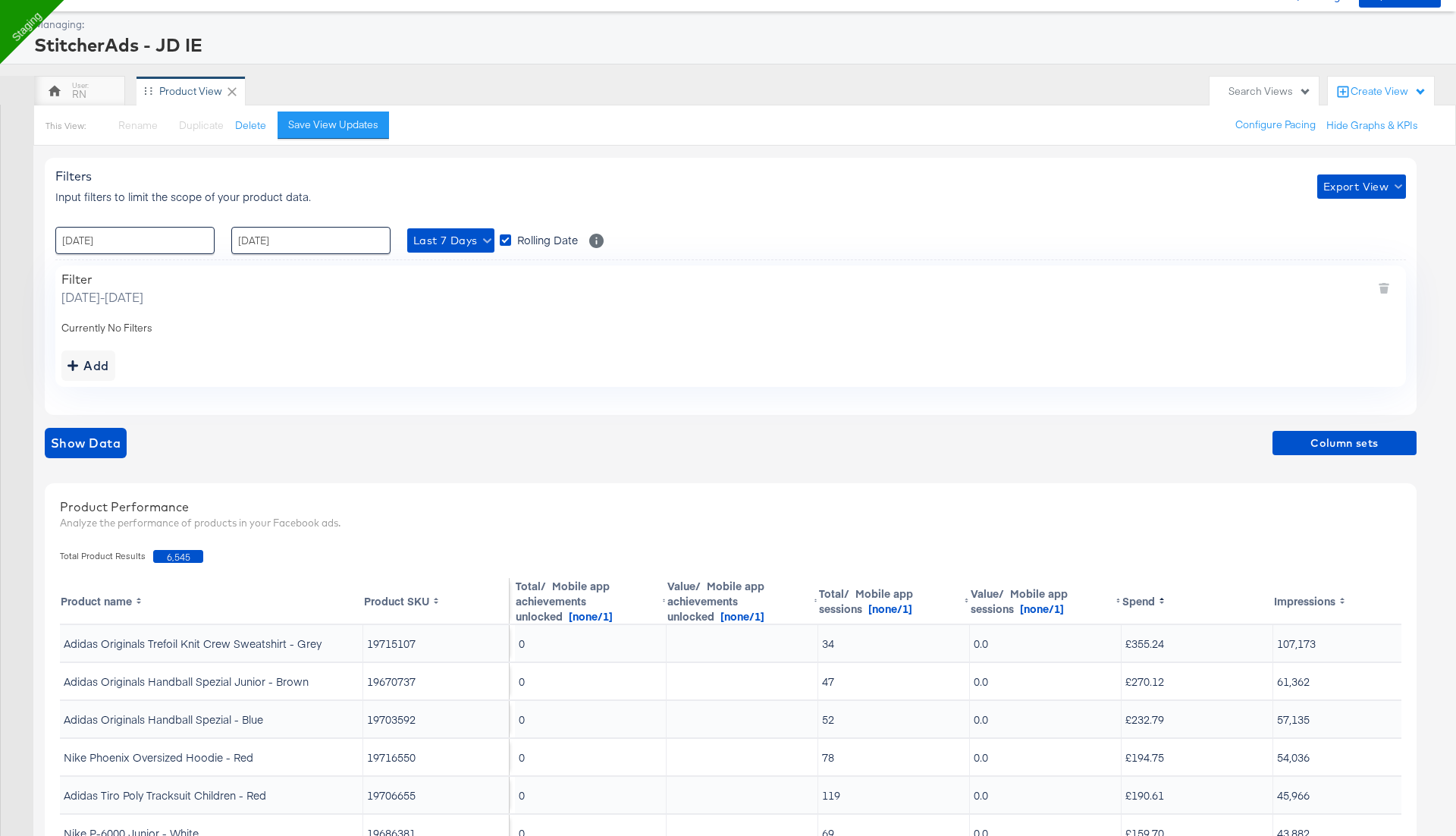
scroll to position [71, 0]
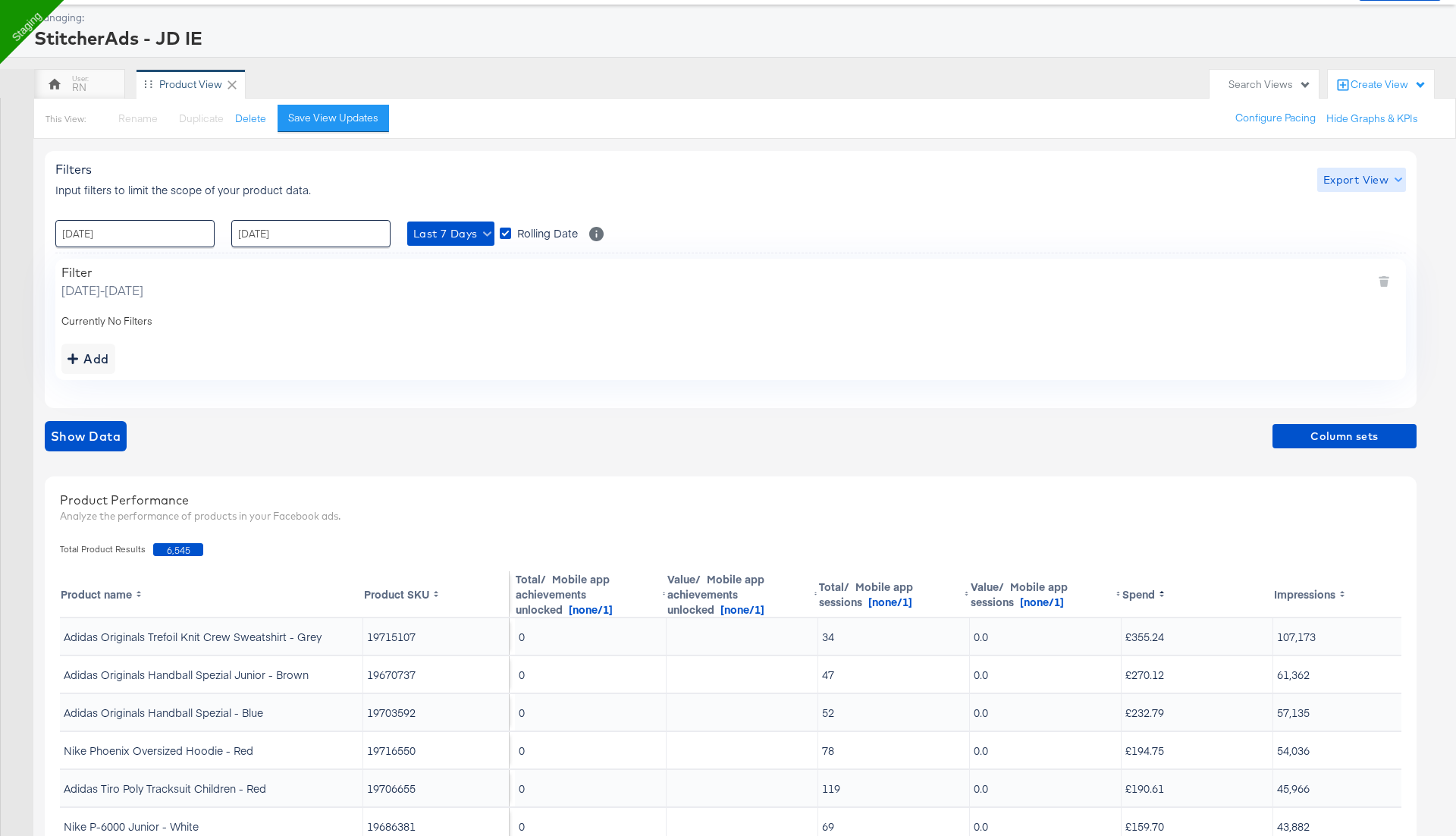
click at [1338, 186] on span "Export View" at bounding box center [1361, 179] width 76 height 19
click at [1345, 233] on span "Bulk Export" at bounding box center [1357, 242] width 59 height 32
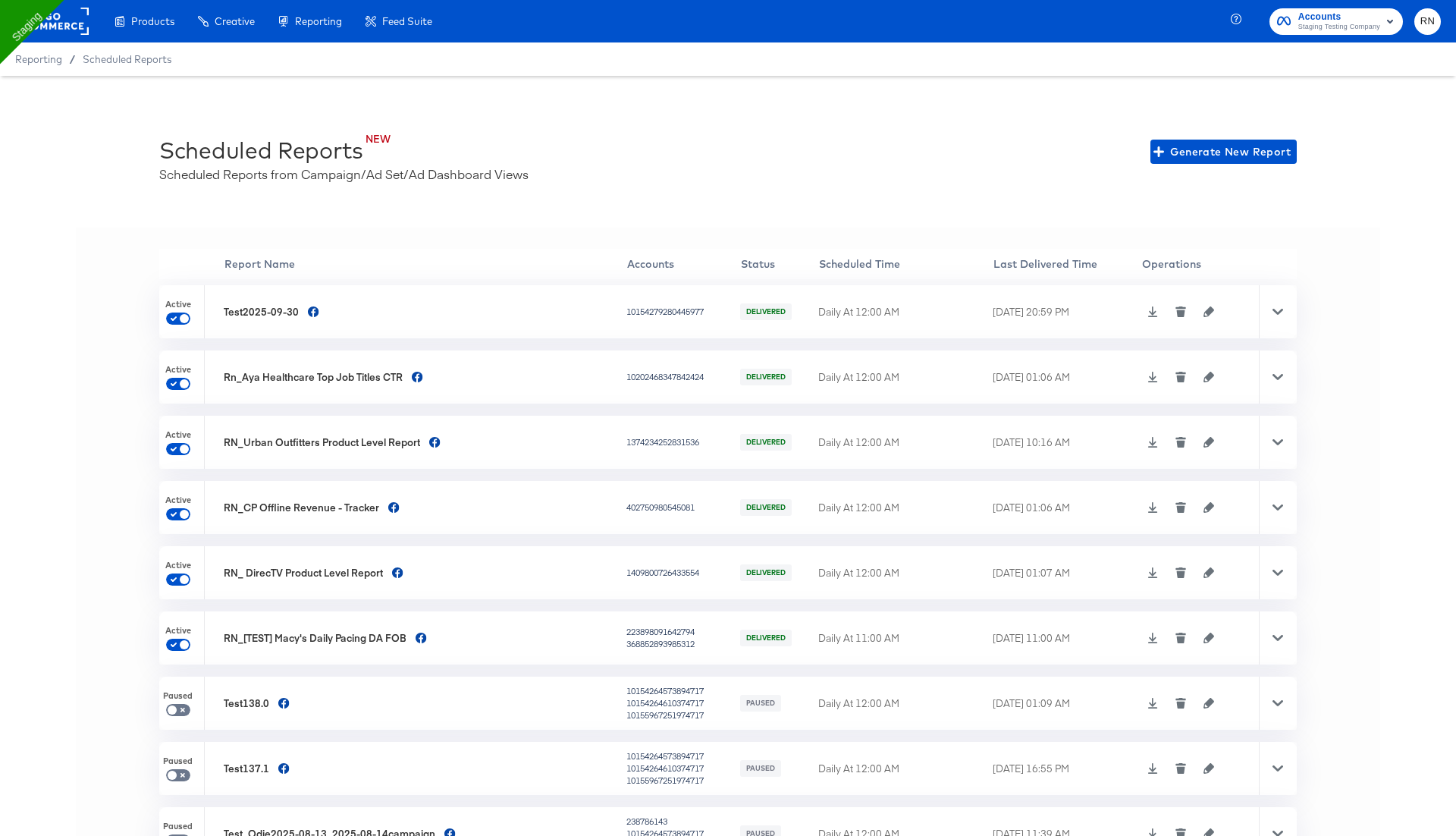
click at [1274, 310] on icon at bounding box center [1277, 312] width 11 height 6
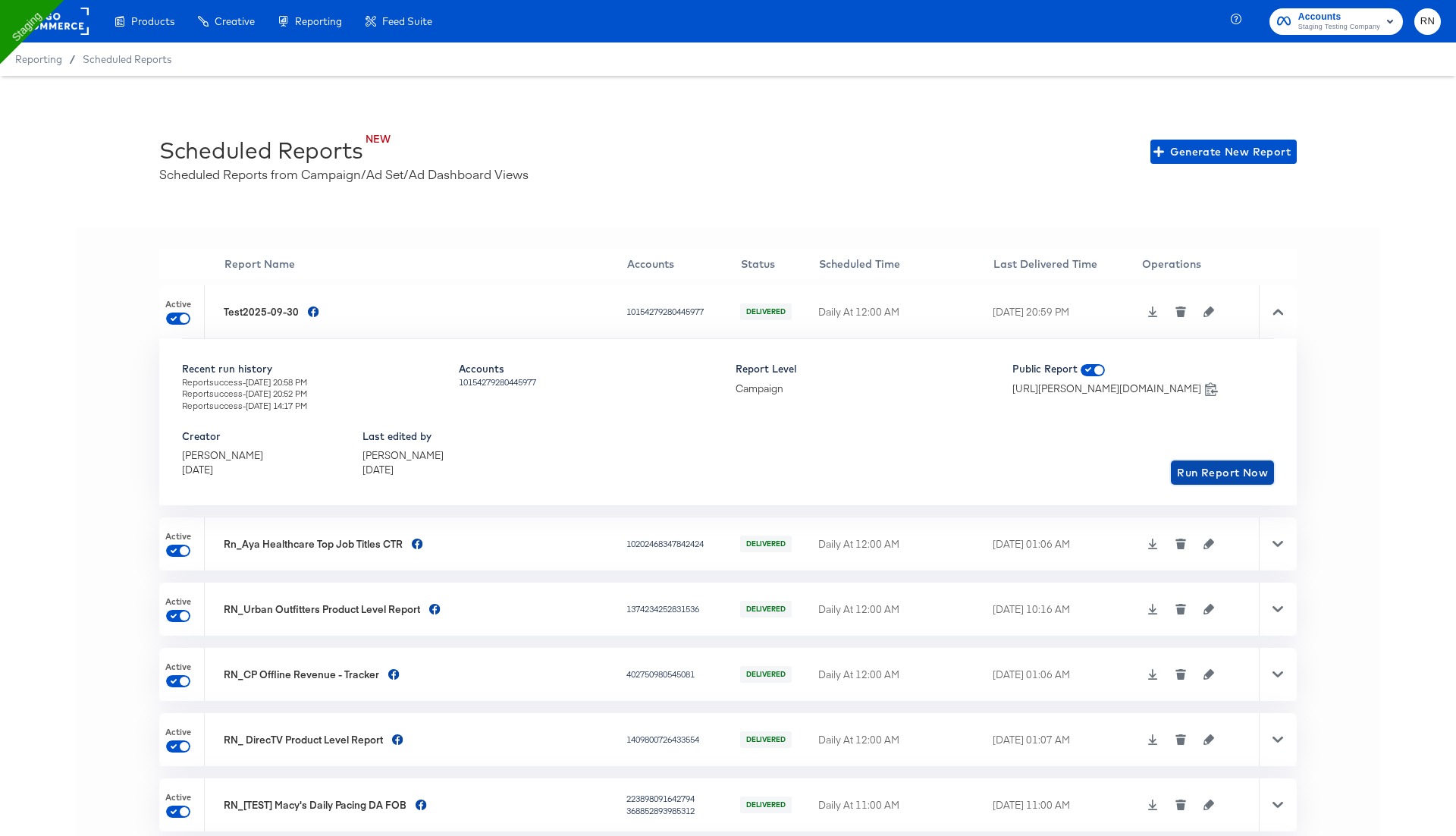
click at [1223, 470] on span "Run Report Now" at bounding box center [1223, 473] width 91 height 19
click at [1204, 309] on icon "button" at bounding box center [1209, 312] width 11 height 11
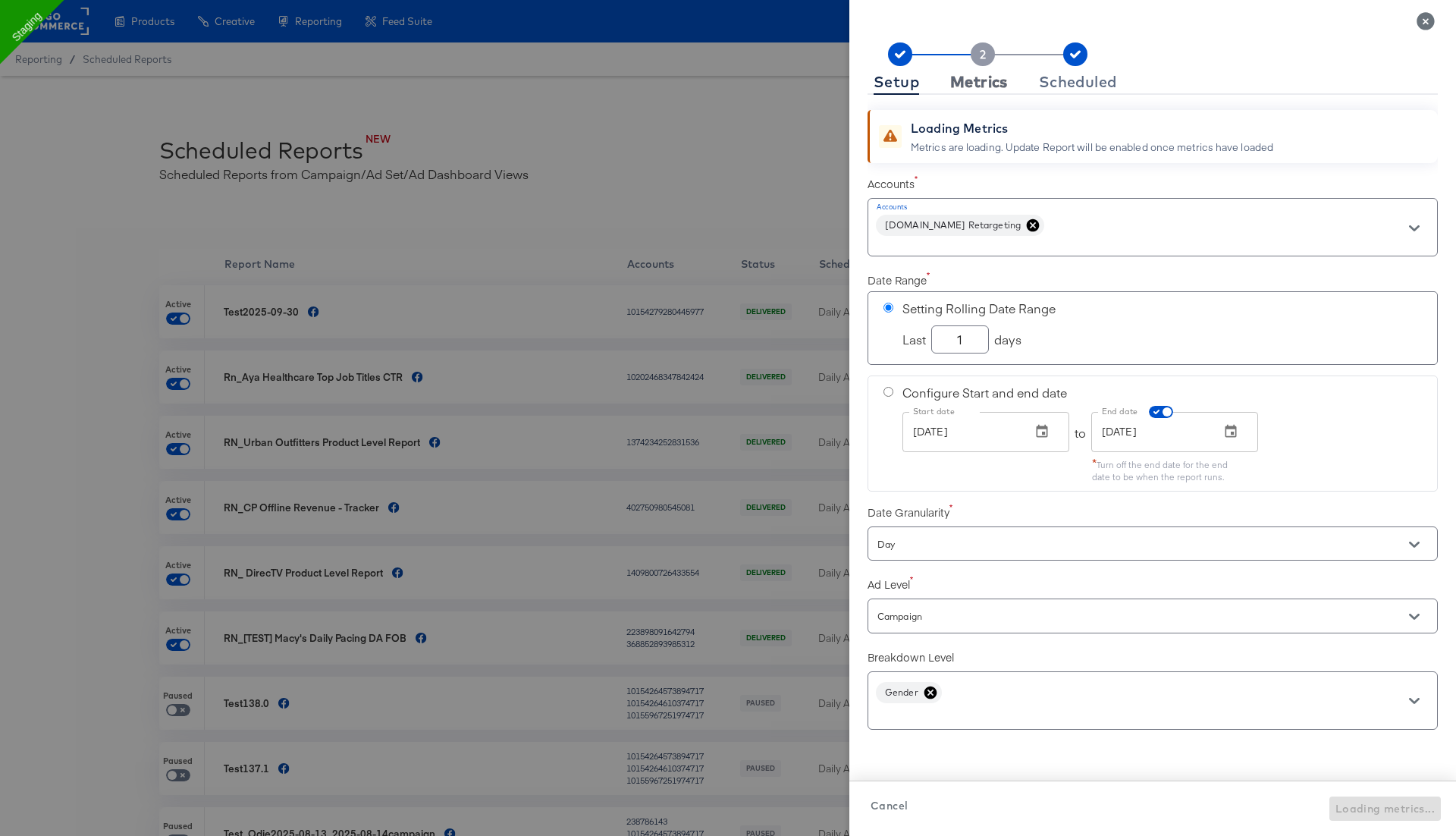
checkbox input "true"
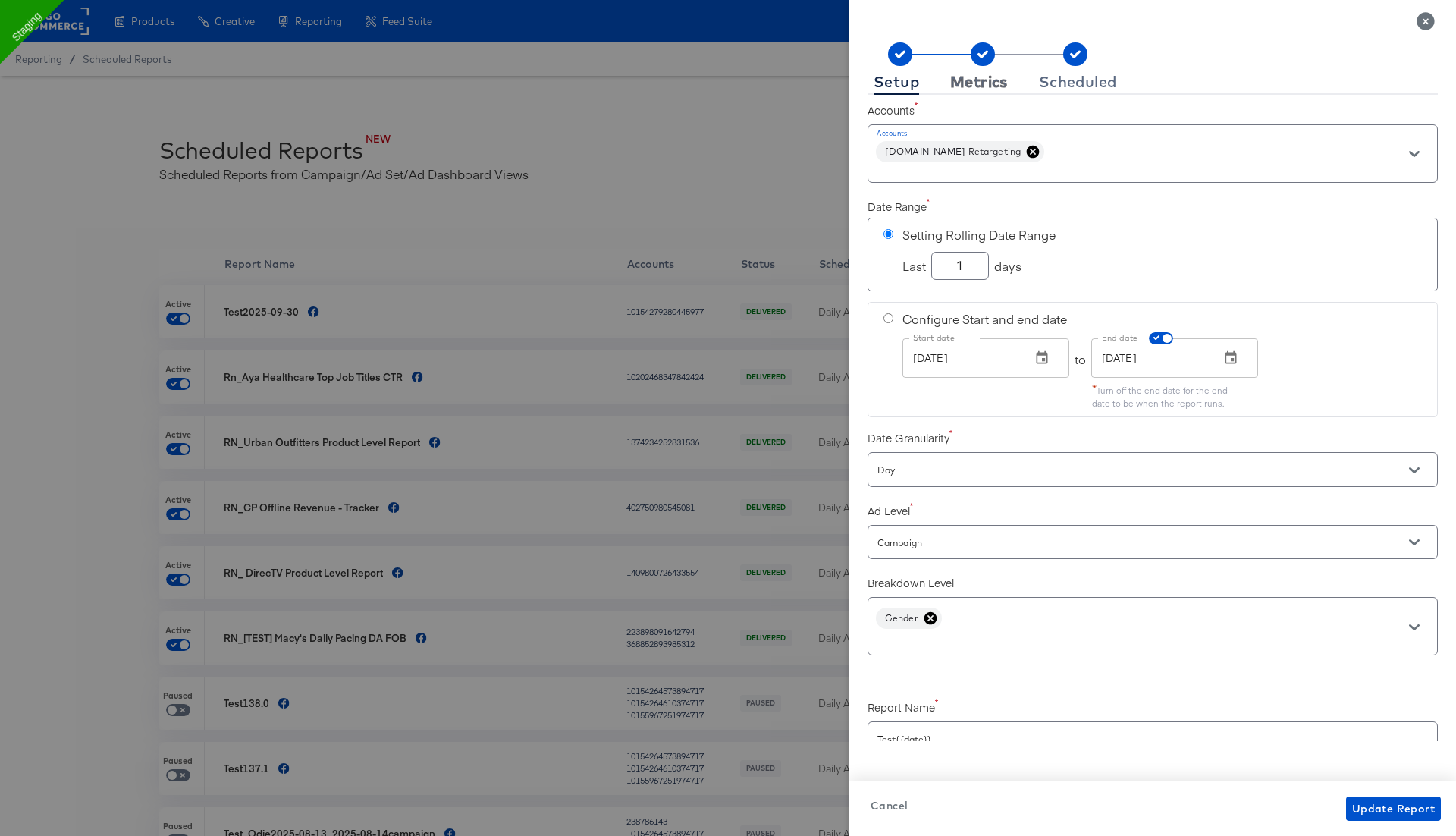
click at [987, 81] on div "Metrics" at bounding box center [978, 81] width 57 height 12
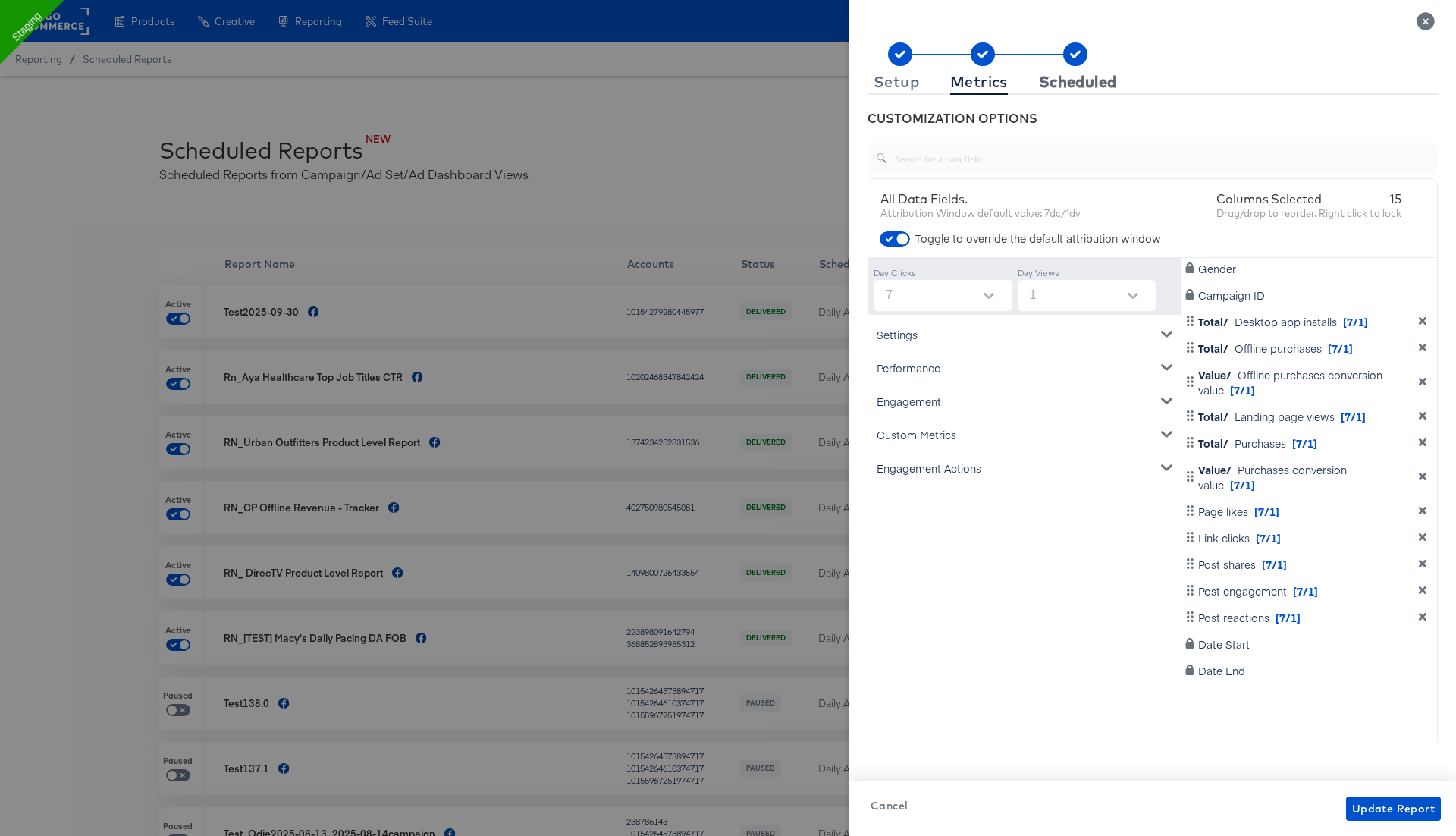
click at [1081, 83] on div "Scheduled" at bounding box center [1078, 81] width 78 height 12
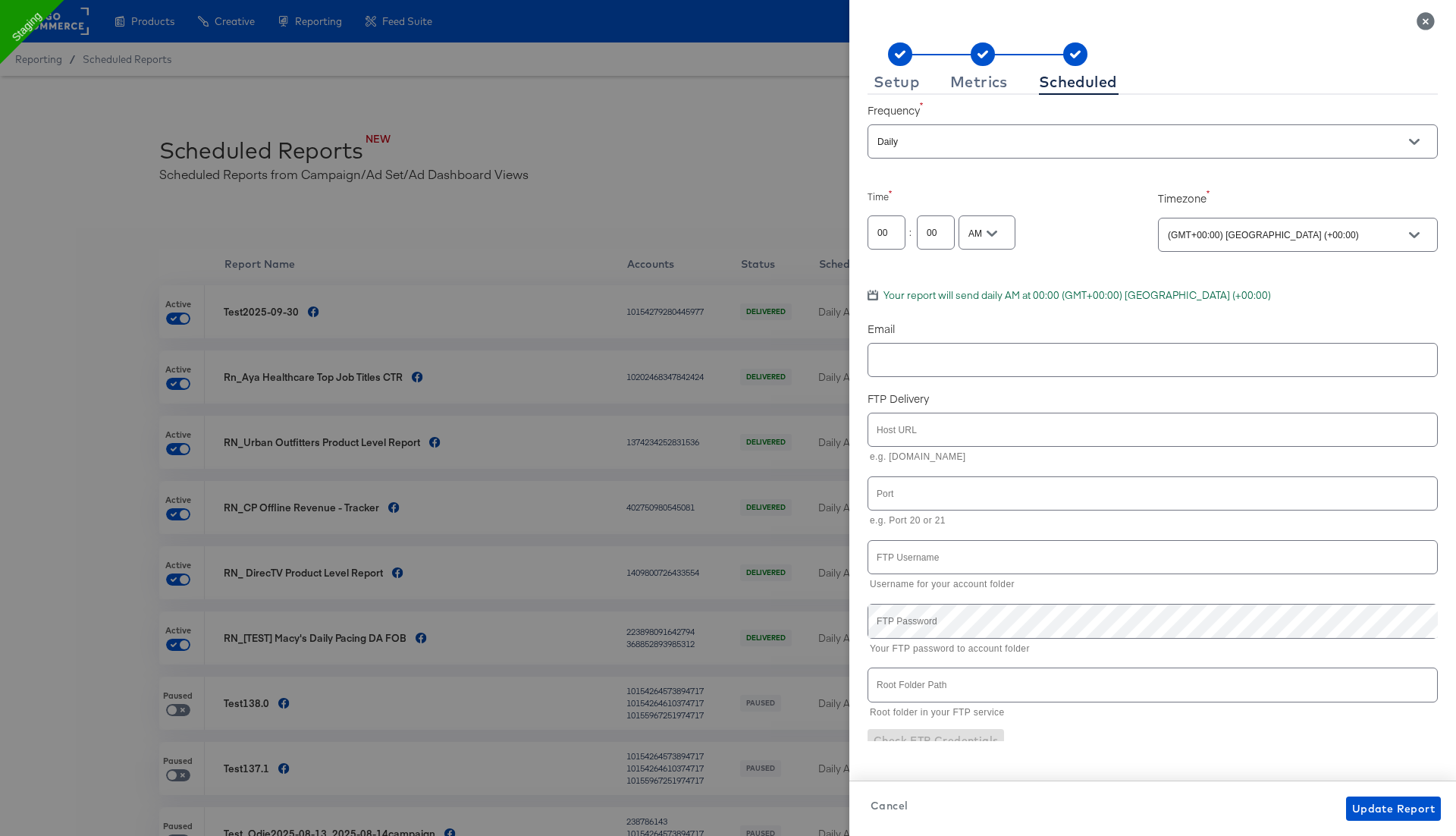
click at [1422, 24] on icon "Close" at bounding box center [1424, 21] width 17 height 17
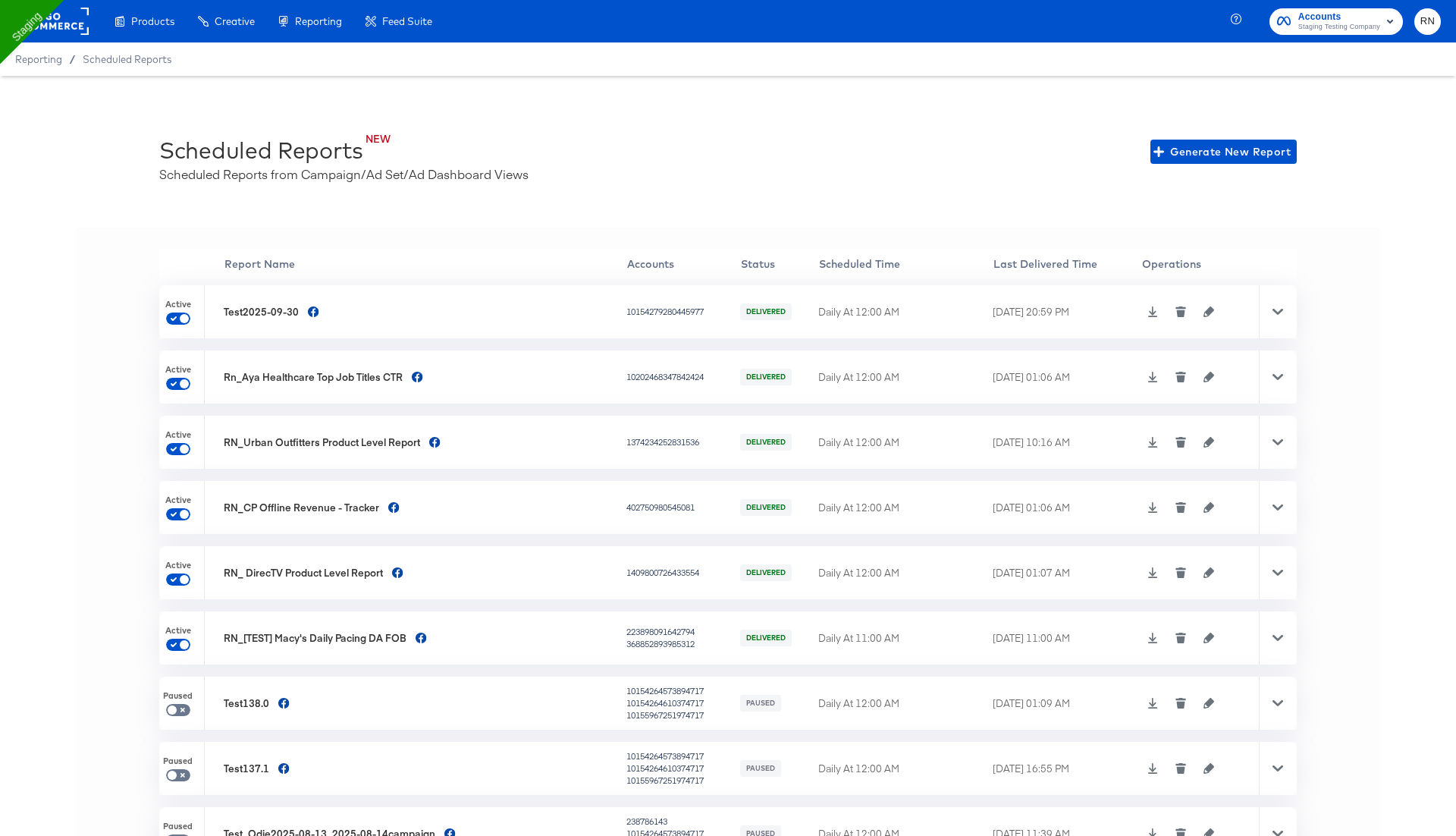
click at [1148, 313] on icon at bounding box center [1153, 312] width 10 height 11
